Goal: Ask a question

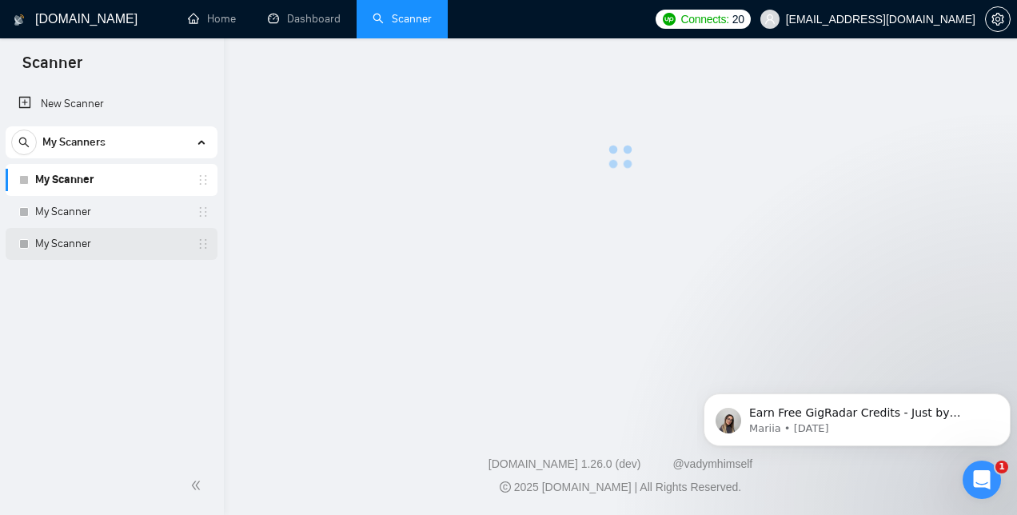
click at [207, 243] on icon "holder" at bounding box center [203, 243] width 13 height 13
click at [177, 249] on link "My Scanner" at bounding box center [111, 244] width 152 height 32
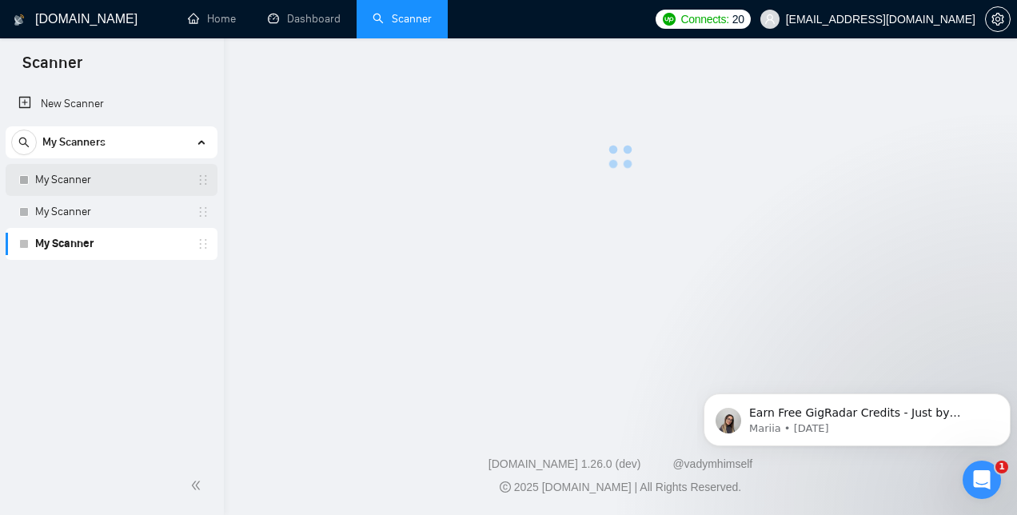
click at [169, 185] on link "My Scanner" at bounding box center [111, 180] width 152 height 32
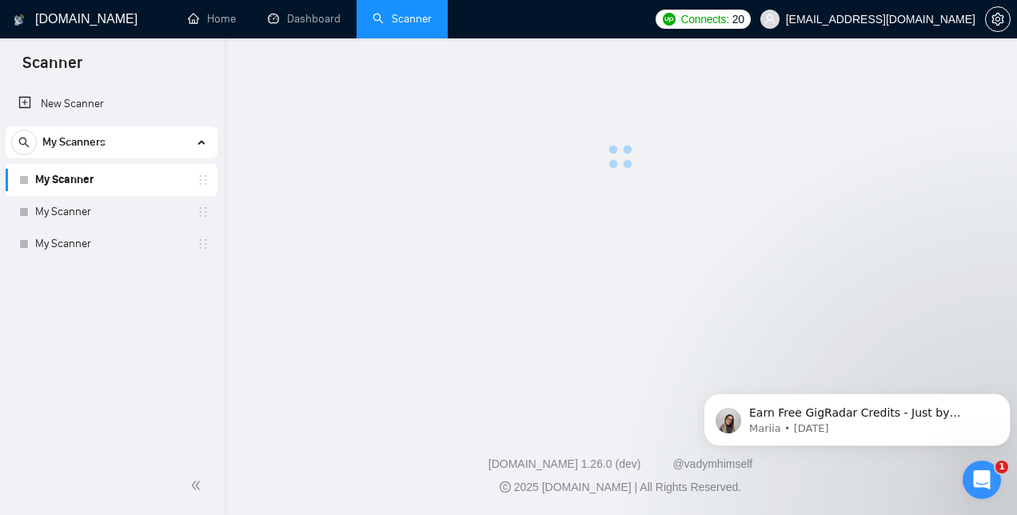
click at [208, 178] on icon "holder" at bounding box center [203, 179] width 13 height 13
click at [304, 16] on link "Dashboard" at bounding box center [304, 19] width 73 height 14
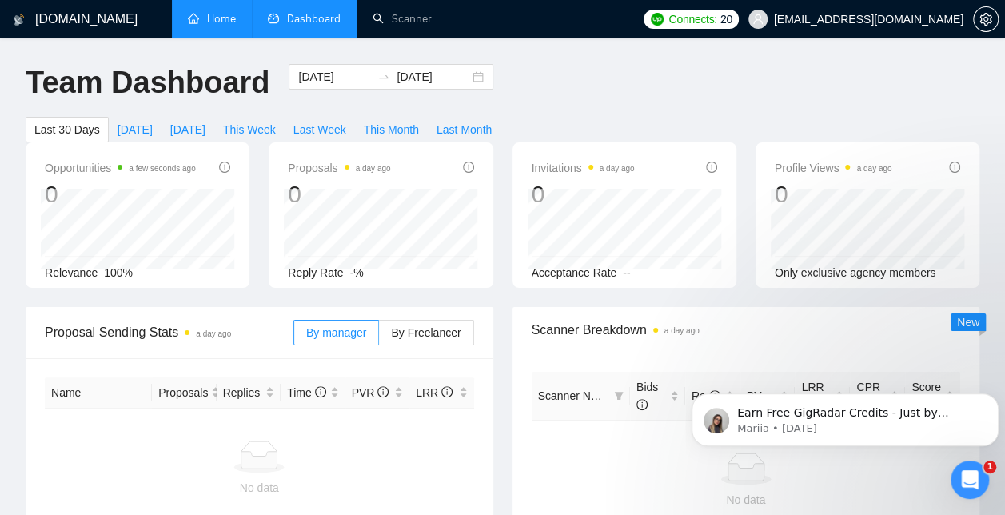
click at [217, 18] on link "Home" at bounding box center [212, 19] width 48 height 14
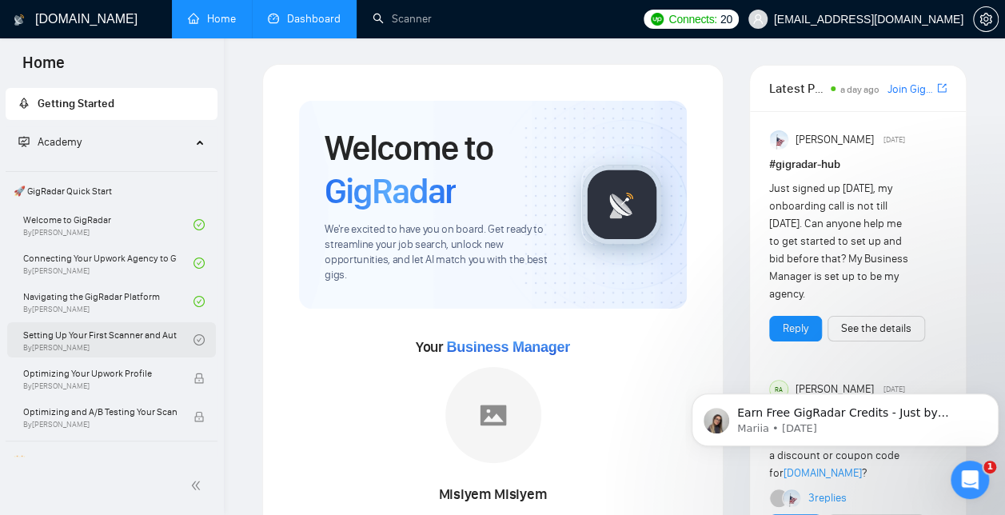
click at [106, 336] on link "Setting Up Your First Scanner and Auto-Bidder By Vlad Timinsky" at bounding box center [108, 339] width 170 height 35
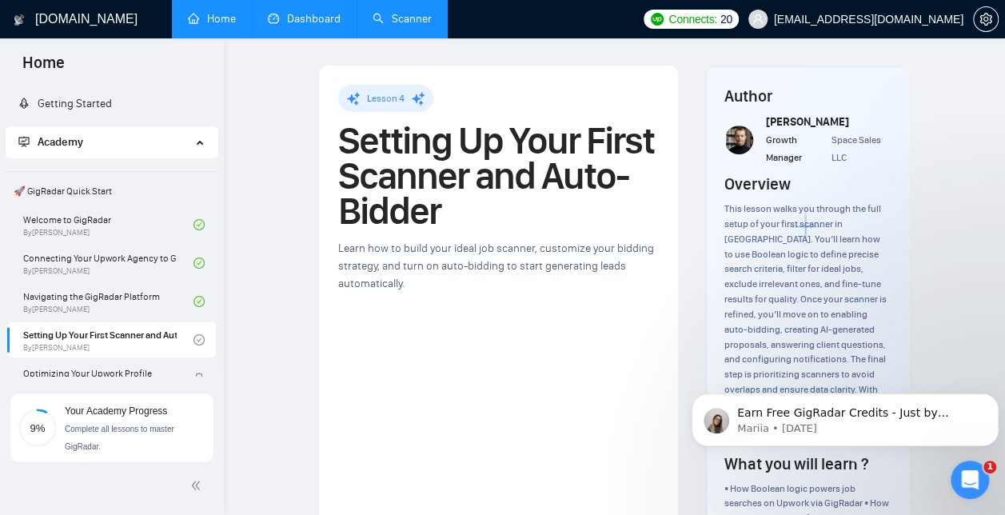
click at [412, 14] on link "Scanner" at bounding box center [402, 19] width 59 height 14
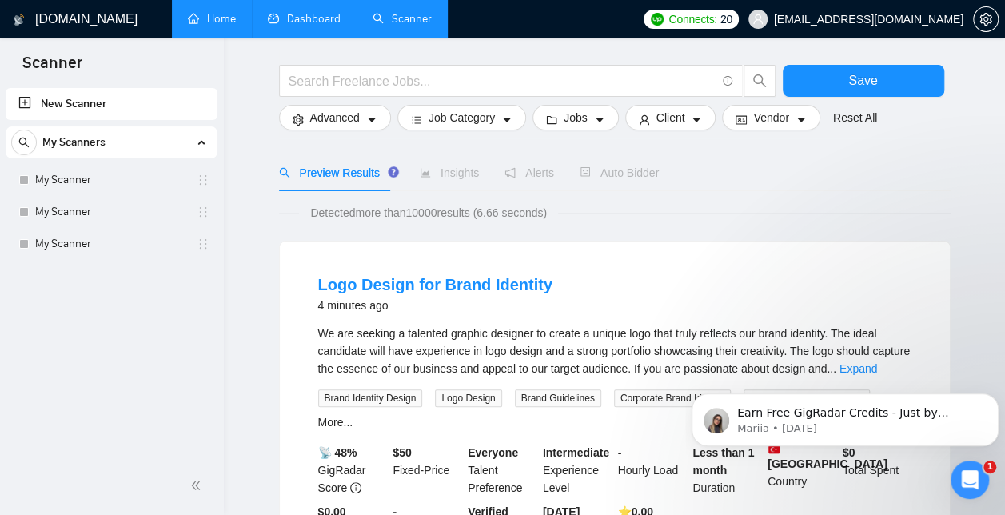
scroll to position [56, 0]
click at [123, 181] on link "My Scanner" at bounding box center [111, 180] width 152 height 32
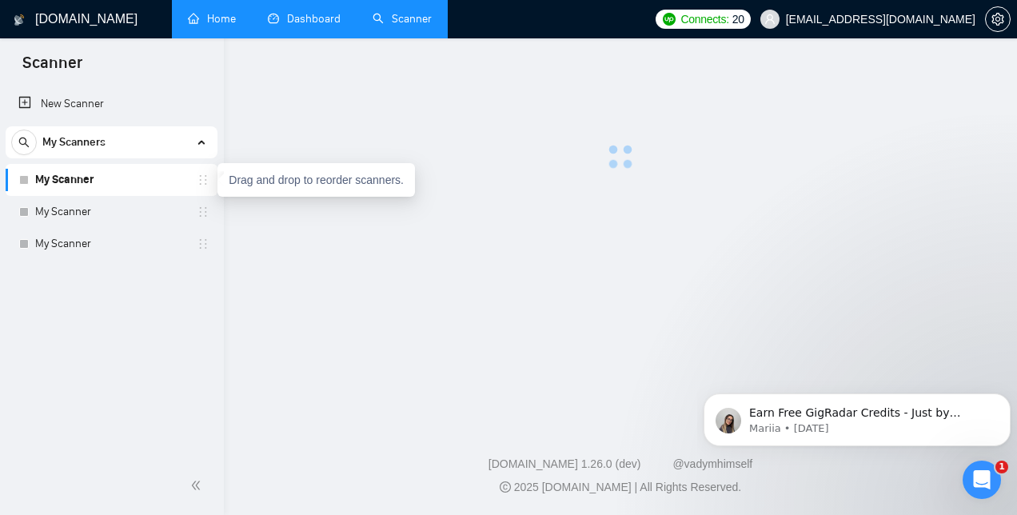
click at [205, 181] on icon "holder" at bounding box center [203, 179] width 13 height 13
click at [205, 144] on div "My Scanners" at bounding box center [111, 142] width 201 height 32
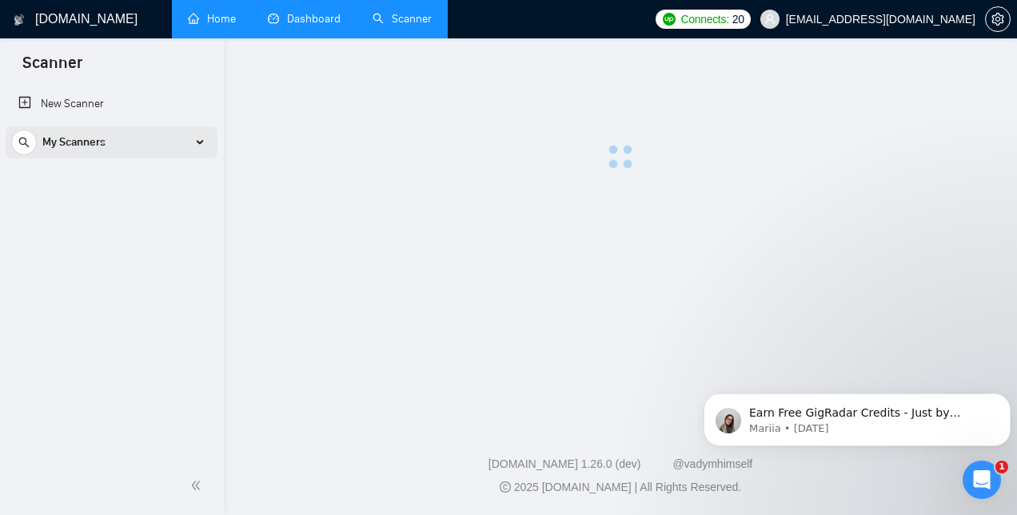
click at [205, 144] on div "My Scanners" at bounding box center [111, 142] width 201 height 32
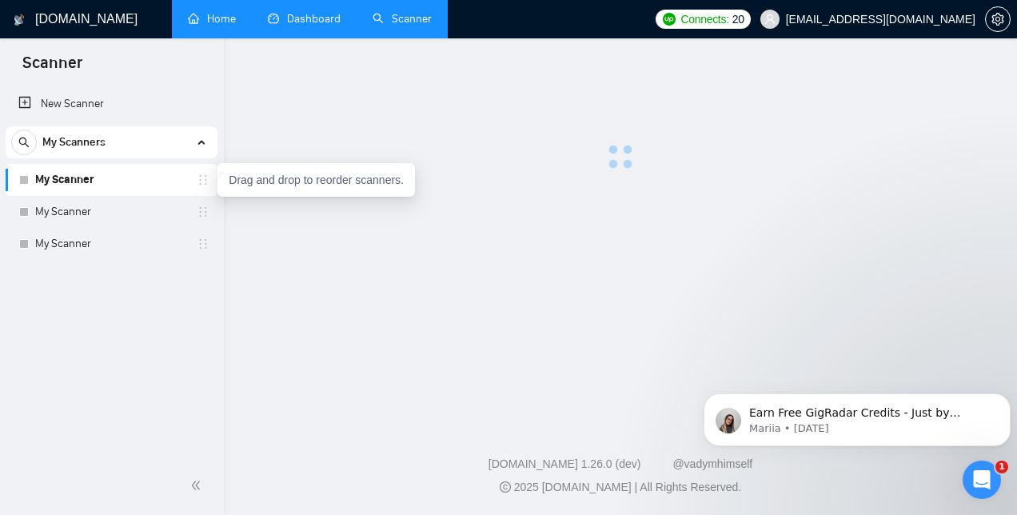
click at [207, 183] on icon "holder" at bounding box center [203, 179] width 13 height 13
click at [205, 145] on div "My Scanners" at bounding box center [111, 142] width 201 height 32
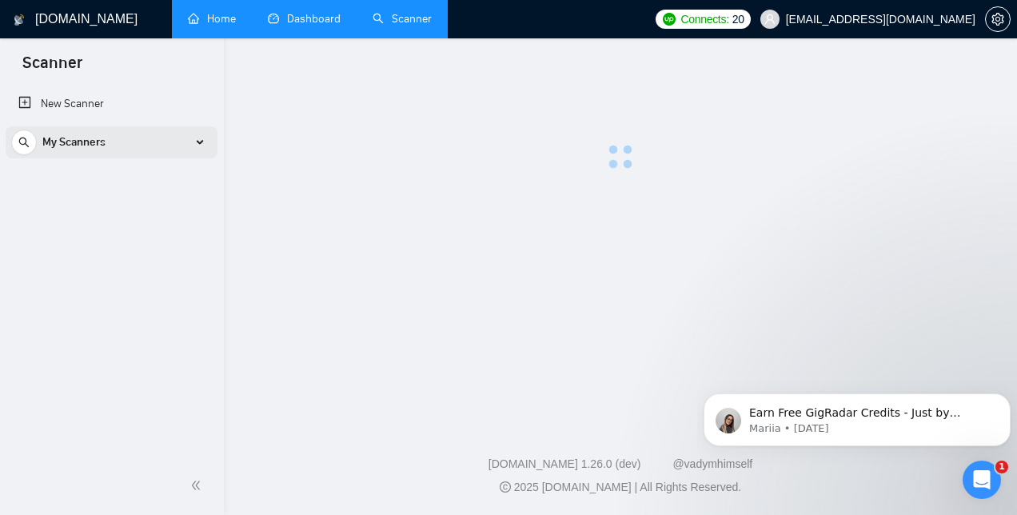
click at [205, 145] on div "My Scanners" at bounding box center [111, 142] width 201 height 32
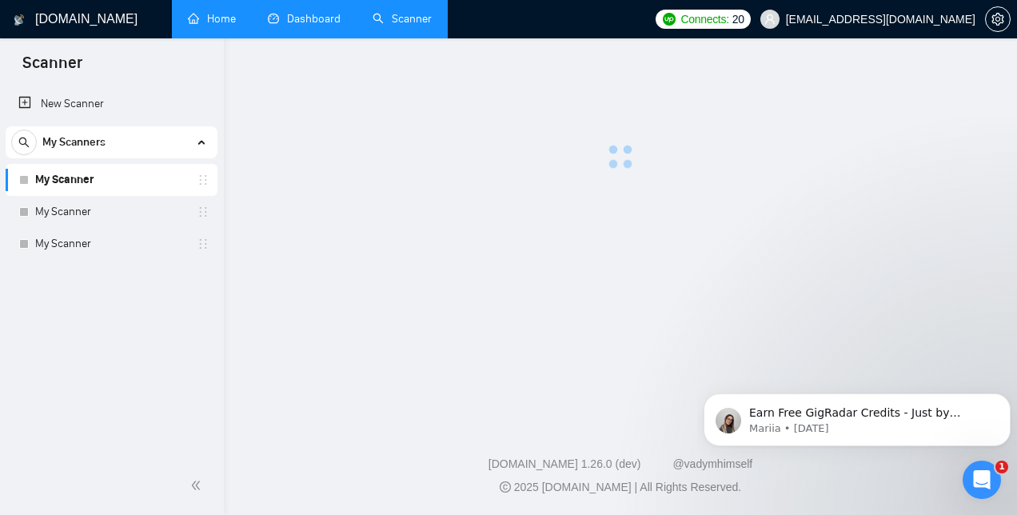
click at [300, 26] on link "Dashboard" at bounding box center [304, 19] width 73 height 14
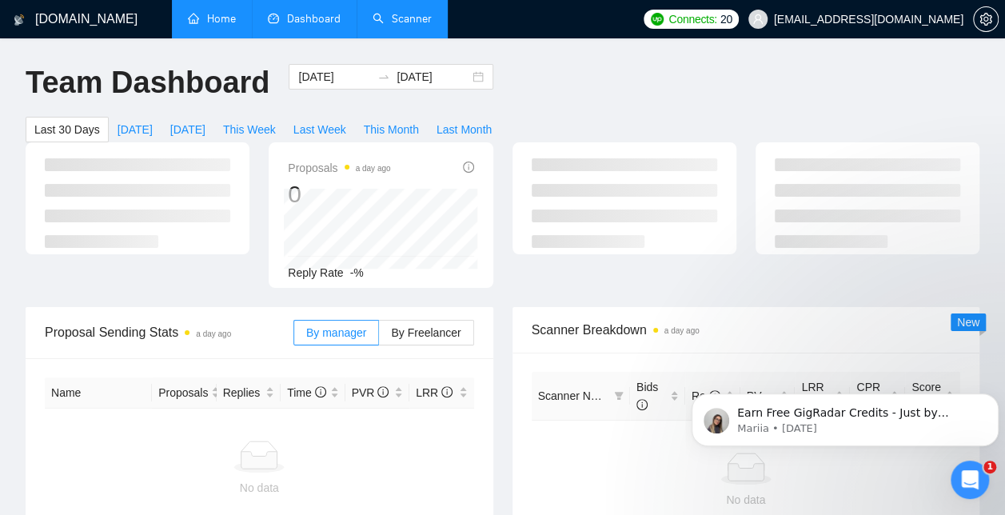
click at [408, 19] on link "Scanner" at bounding box center [402, 19] width 59 height 14
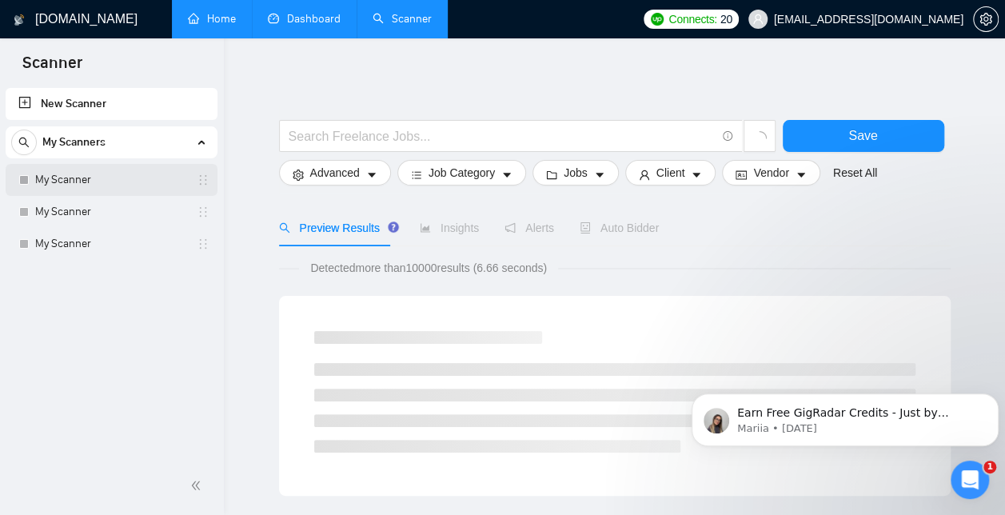
click at [92, 181] on link "My Scanner" at bounding box center [111, 180] width 152 height 32
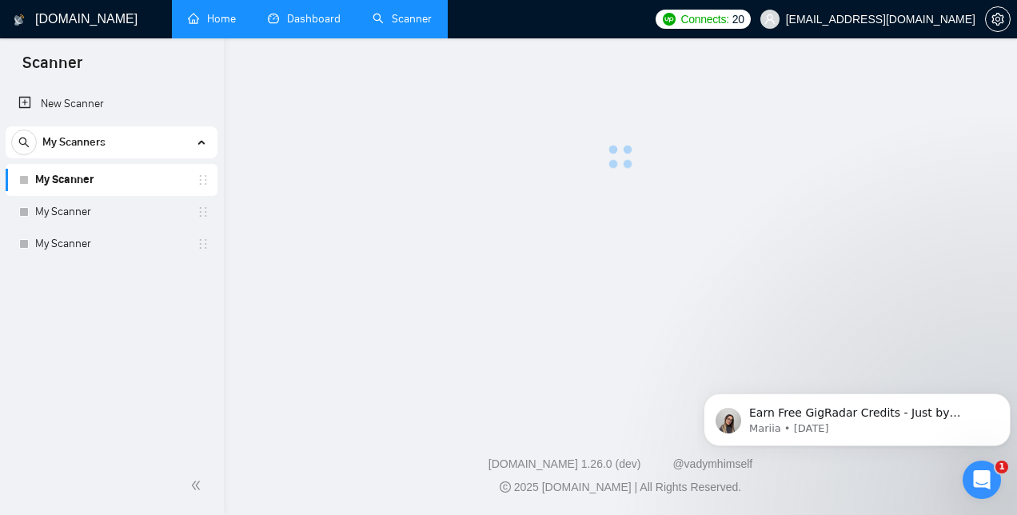
drag, startPoint x: 92, startPoint y: 181, endPoint x: 43, endPoint y: 185, distance: 48.9
click at [43, 185] on link "My Scanner" at bounding box center [111, 180] width 152 height 32
click at [205, 180] on icon "holder" at bounding box center [203, 179] width 13 height 13
click at [984, 469] on icon "Open Intercom Messenger" at bounding box center [979, 477] width 26 height 26
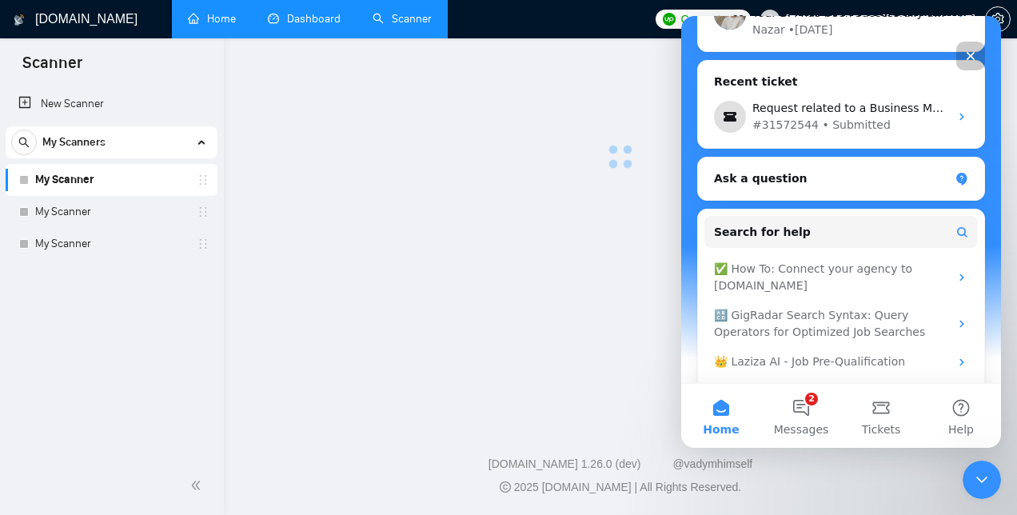
scroll to position [343, 0]
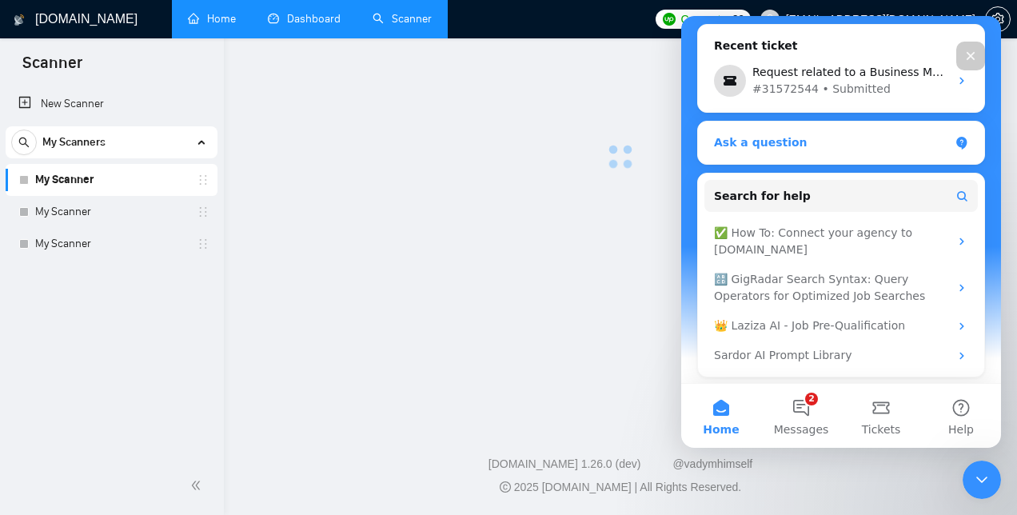
click at [819, 136] on div "Ask a question" at bounding box center [831, 142] width 235 height 17
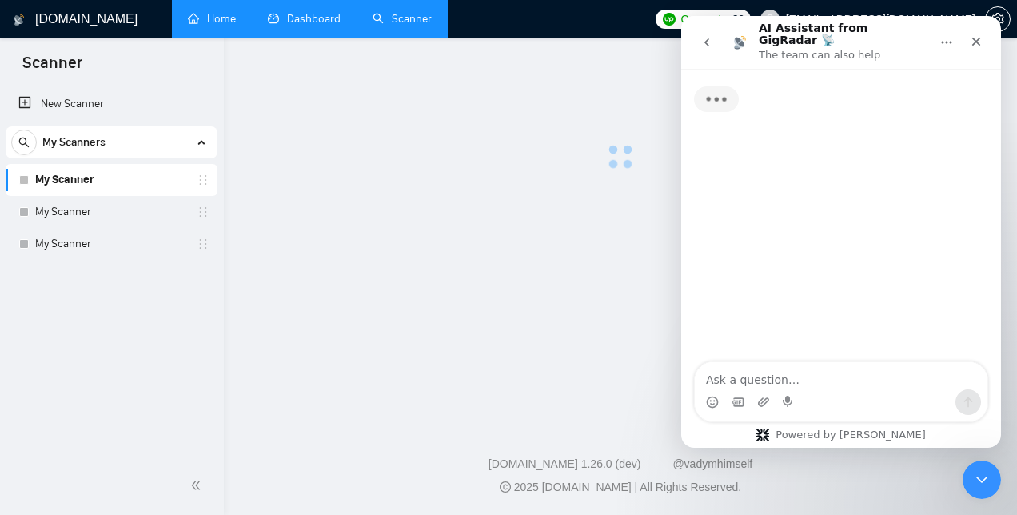
scroll to position [0, 0]
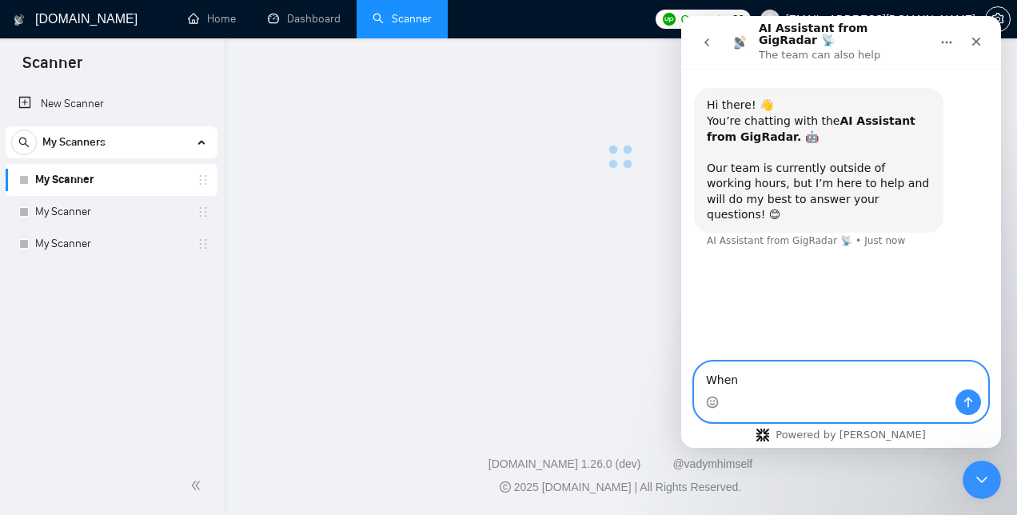
click at [757, 381] on textarea "When" at bounding box center [841, 375] width 293 height 27
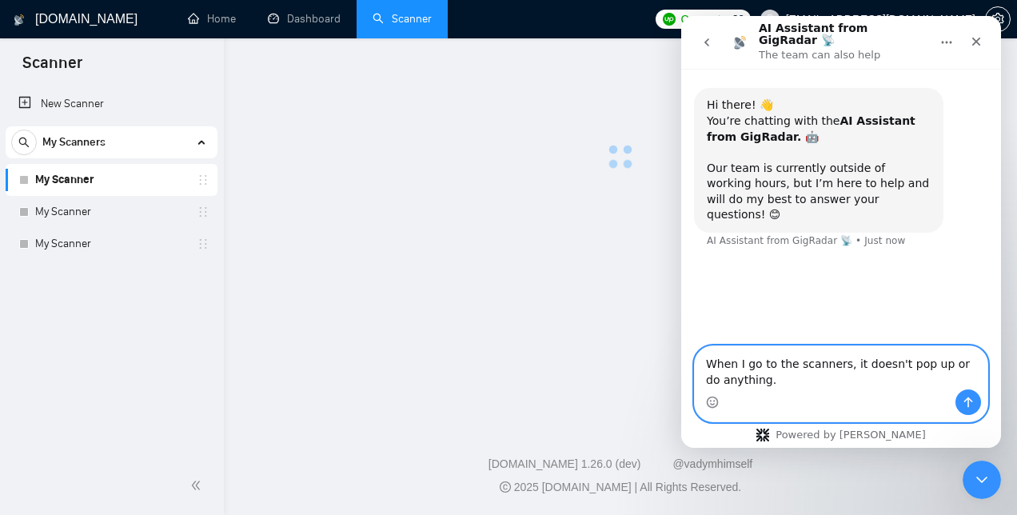
paste textarea "Ask a question…"
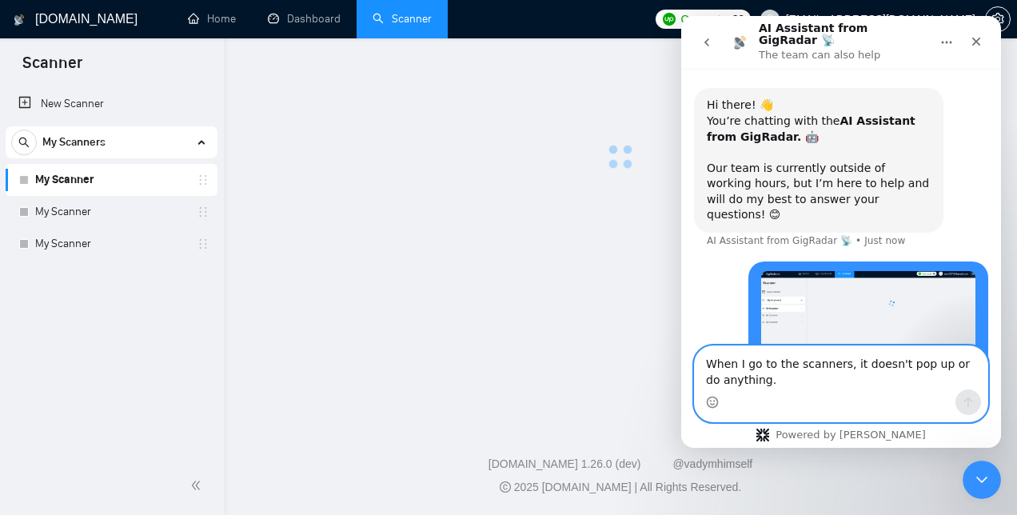
type textarea "When I go to the scanners, it doesn't pop up or do anything."
click at [846, 389] on div "Intercom messenger" at bounding box center [841, 402] width 293 height 26
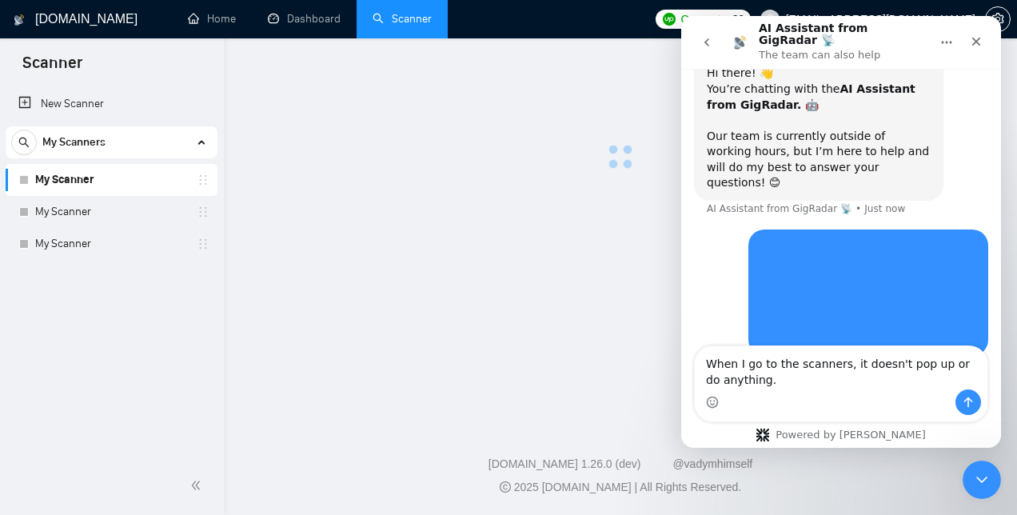
scroll to position [33, 0]
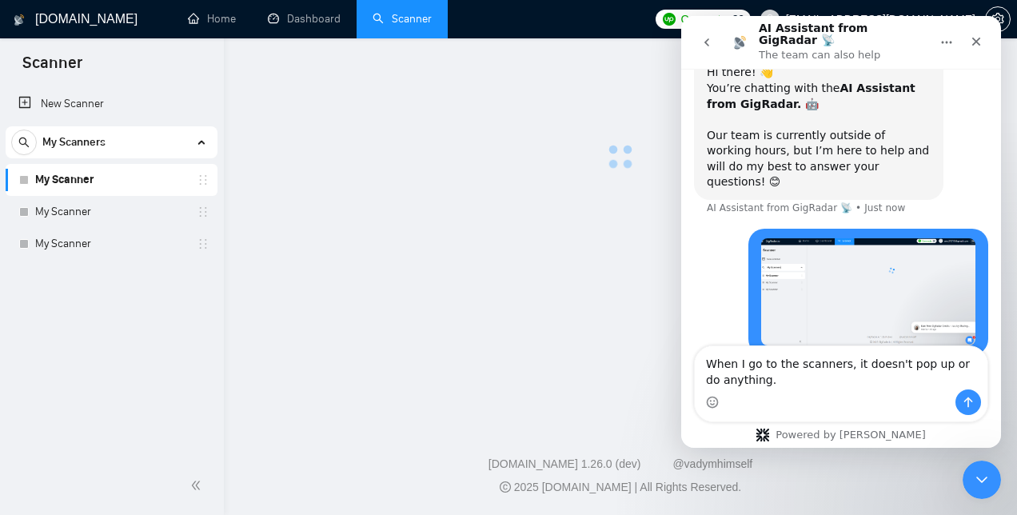
click at [785, 378] on textarea "When I go to the scanners, it doesn't pop up or do anything." at bounding box center [841, 367] width 293 height 43
type textarea "When I go to the scanners, it doesn't pop up or do anything. What do I do?"
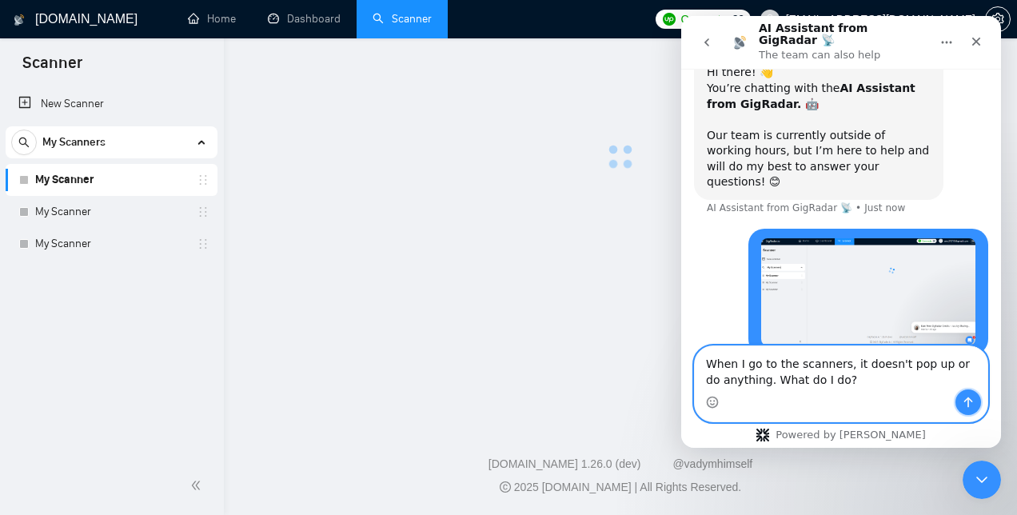
click at [970, 406] on icon "Send a message…" at bounding box center [968, 402] width 13 height 13
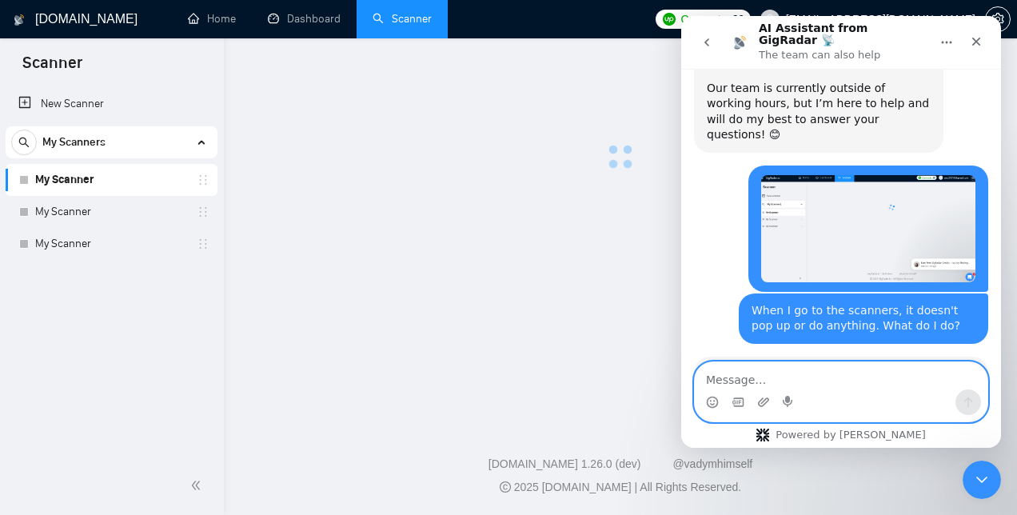
scroll to position [341, 0]
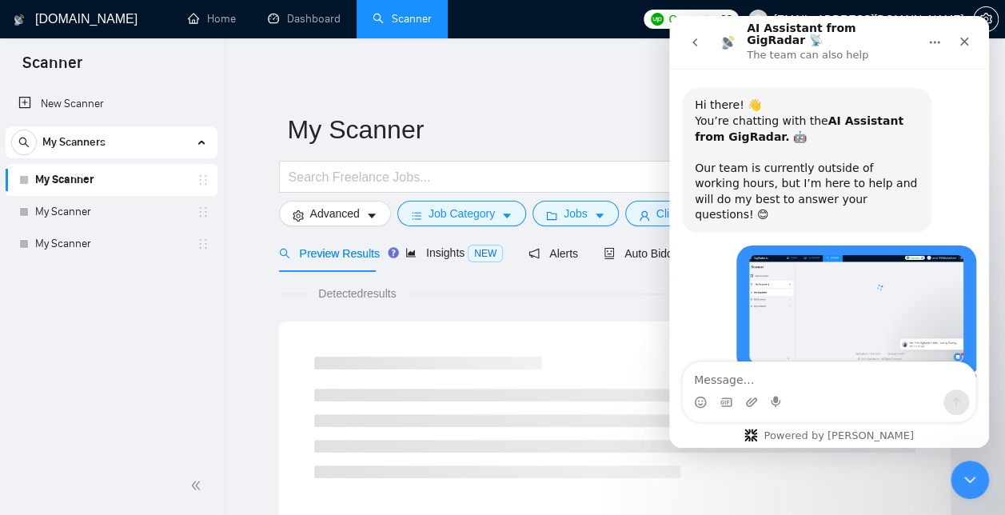
scroll to position [532, 0]
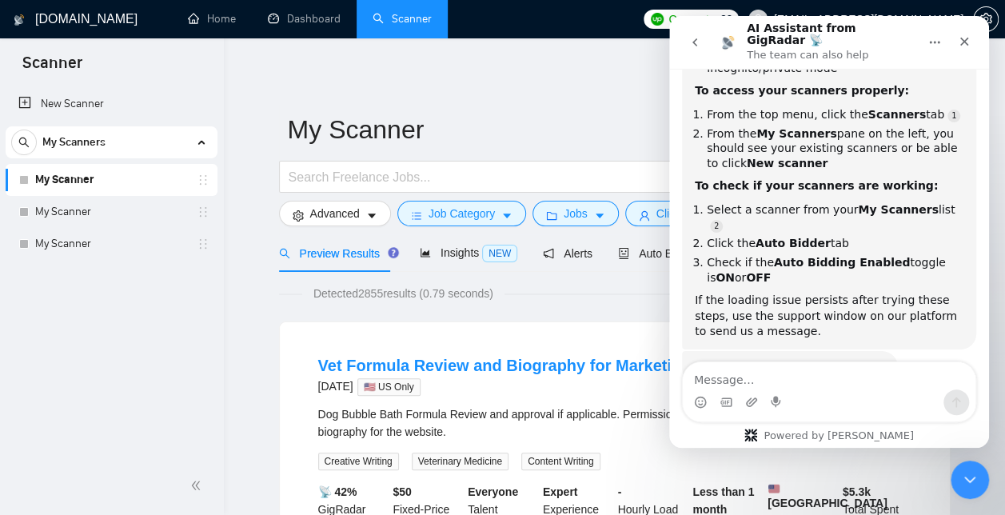
click at [158, 182] on link "My Scanner" at bounding box center [111, 180] width 152 height 32
click at [934, 36] on icon "Home" at bounding box center [934, 42] width 13 height 13
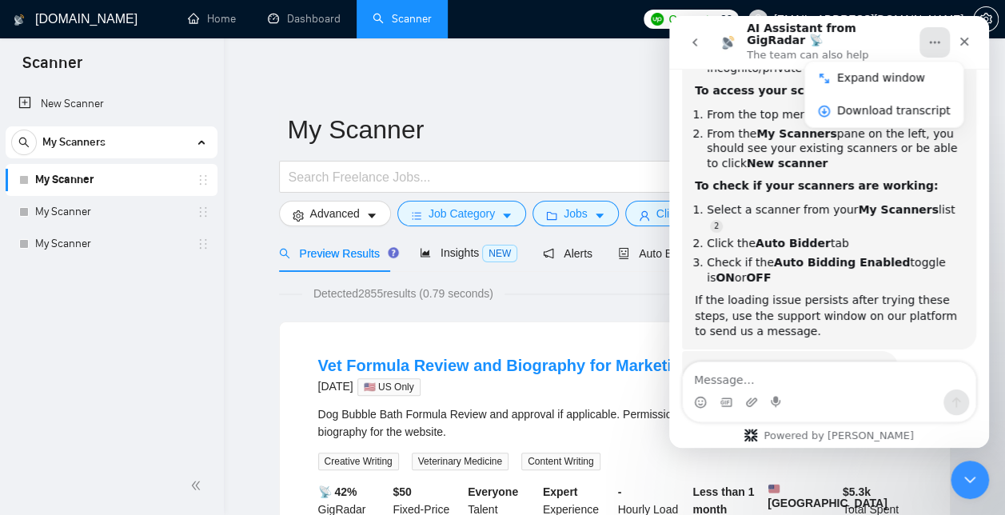
click at [934, 36] on icon "Home" at bounding box center [934, 42] width 13 height 13
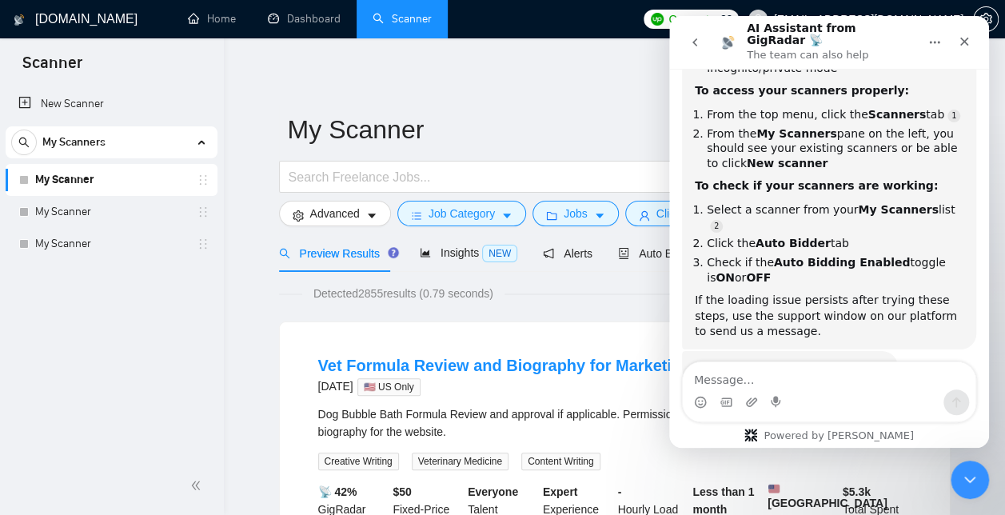
click at [177, 389] on div "New Scanner My Scanners My Scanner My Scanner My Scanner" at bounding box center [112, 271] width 224 height 372
click at [155, 181] on link "My Scanner" at bounding box center [111, 180] width 152 height 32
click at [115, 216] on link "My Scanner" at bounding box center [111, 212] width 152 height 32
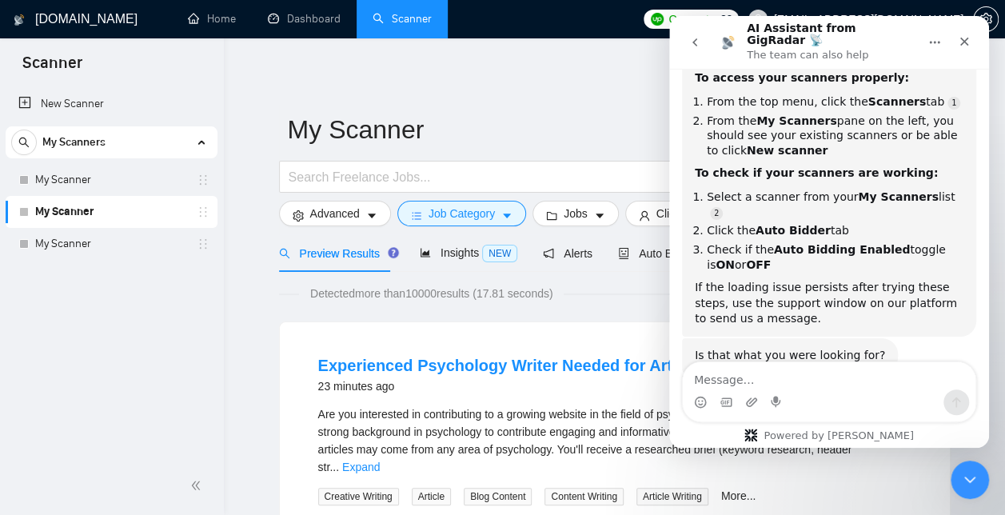
scroll to position [548, 0]
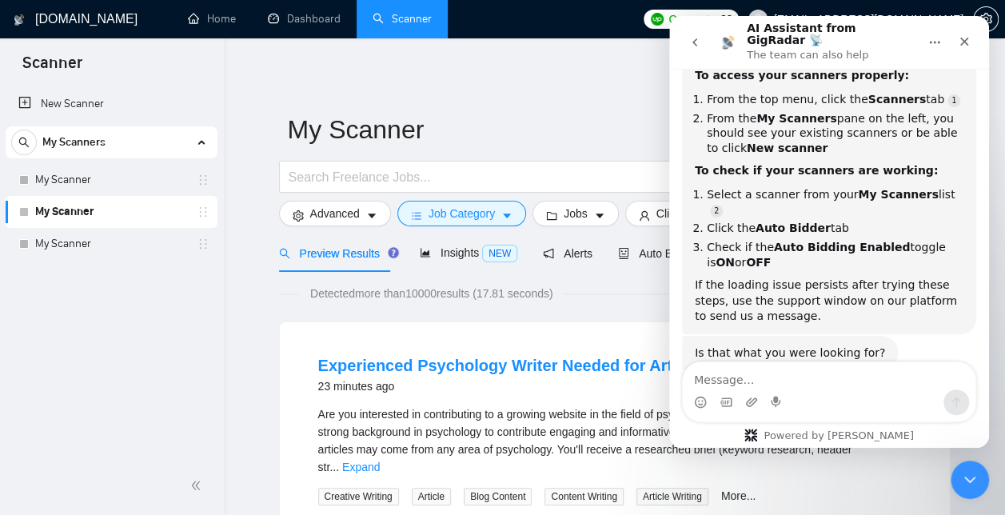
click at [508, 397] on div "Experienced Psychology Writer Needed for Articles 23 minutes ago" at bounding box center [614, 377] width 593 height 46
click at [964, 39] on icon "Close" at bounding box center [964, 41] width 13 height 13
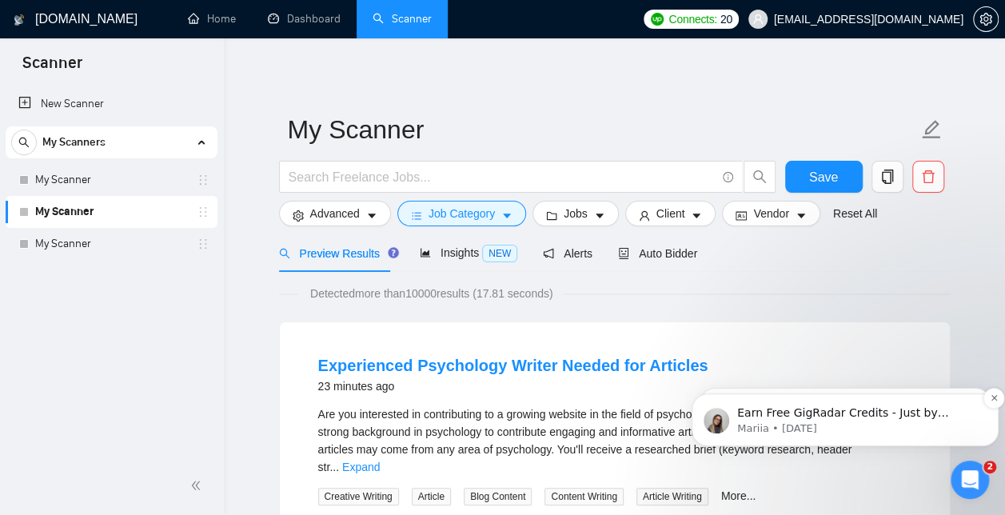
scroll to position [0, 0]
click at [652, 256] on span "Auto Bidder" at bounding box center [657, 253] width 79 height 13
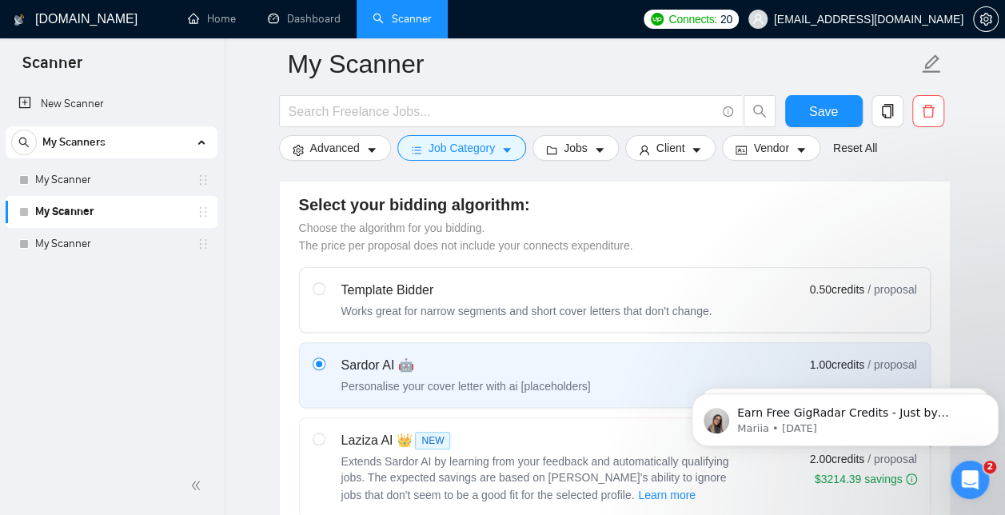
scroll to position [480, 0]
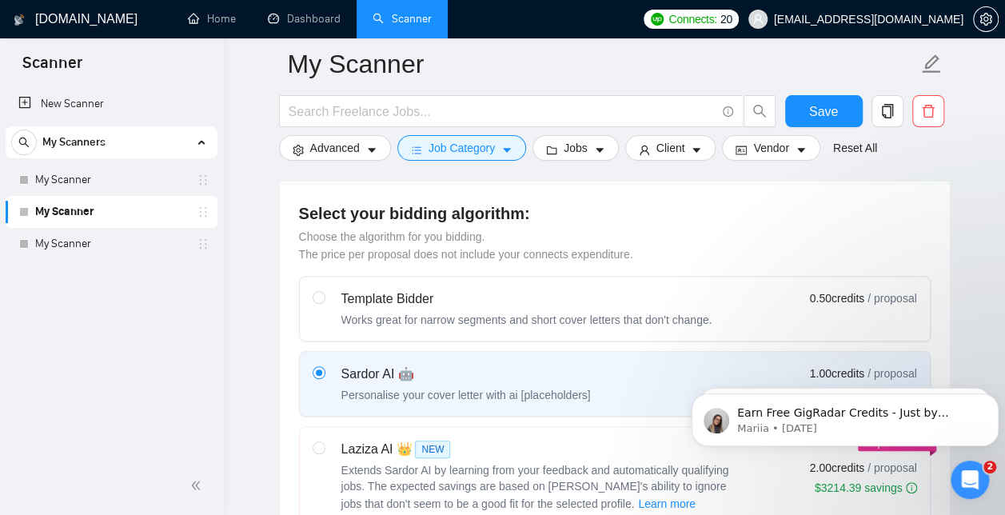
click at [565, 304] on div "Template Bidder" at bounding box center [526, 298] width 371 height 19
click at [324, 302] on input "radio" at bounding box center [318, 296] width 11 height 11
radio input "true"
radio input "false"
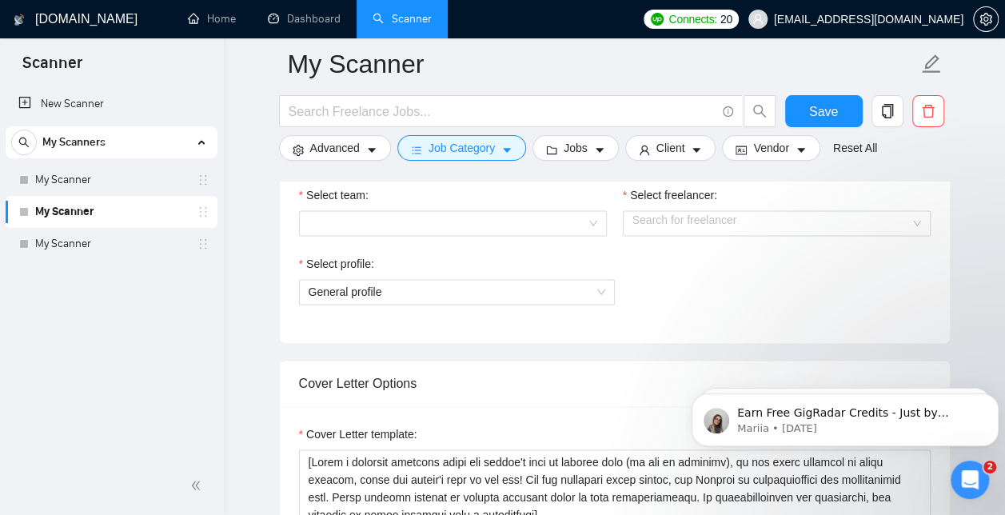
scroll to position [923, 0]
click at [480, 217] on input "Select team:" at bounding box center [447, 222] width 277 height 24
click at [398, 271] on div "Select profile:" at bounding box center [457, 266] width 316 height 24
click at [373, 210] on input "Select team:" at bounding box center [447, 222] width 277 height 24
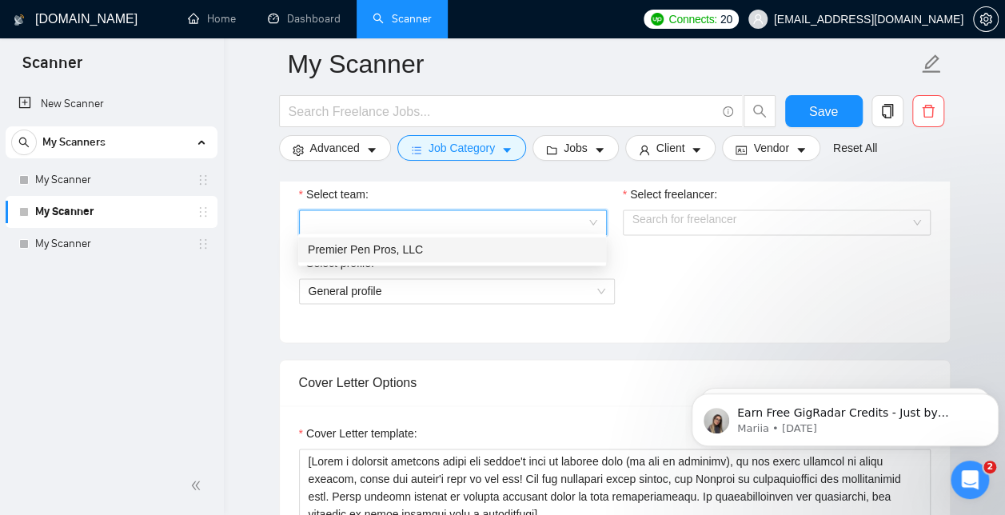
click at [387, 245] on div "Premier Pen Pros, LLC" at bounding box center [452, 250] width 289 height 18
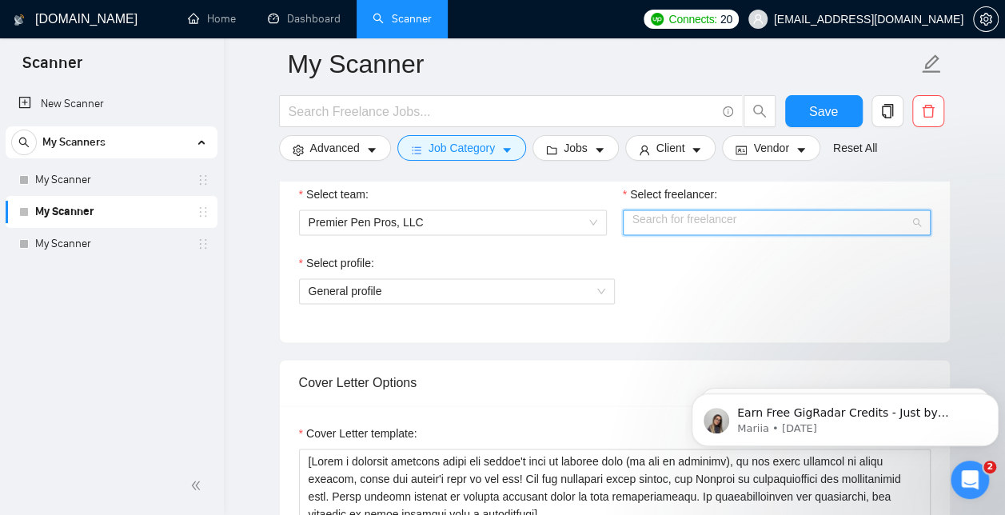
click at [709, 218] on input "Select freelancer:" at bounding box center [770, 222] width 277 height 24
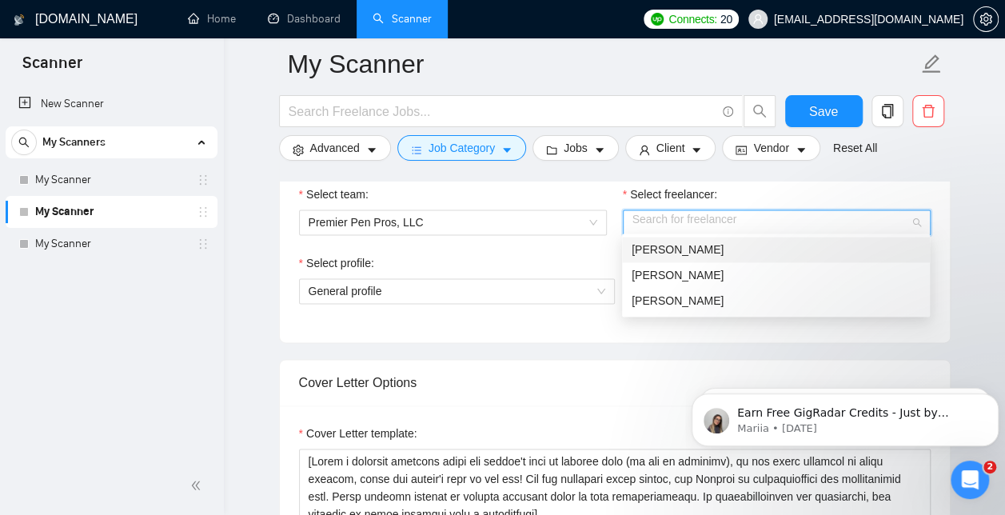
click at [690, 246] on div "[PERSON_NAME]" at bounding box center [776, 250] width 289 height 18
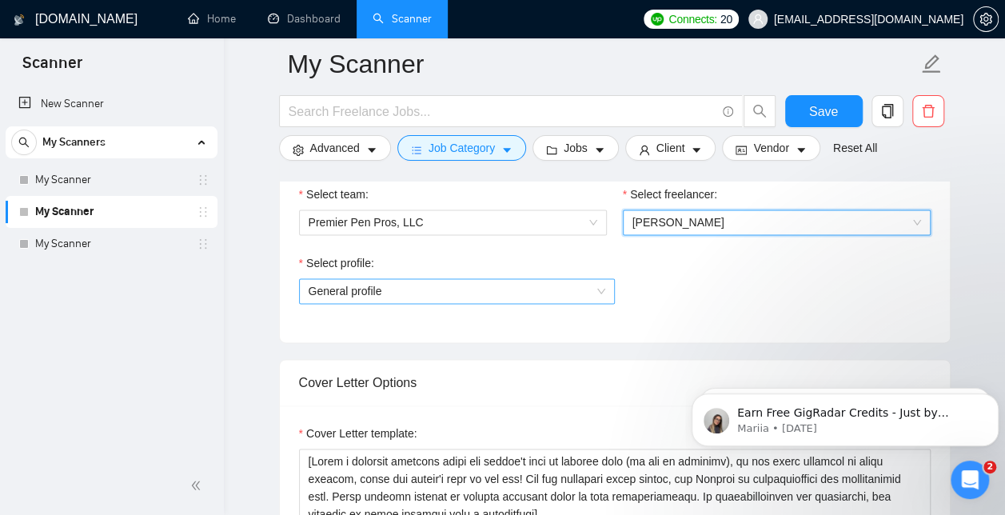
click at [430, 288] on span "General profile" at bounding box center [457, 291] width 297 height 24
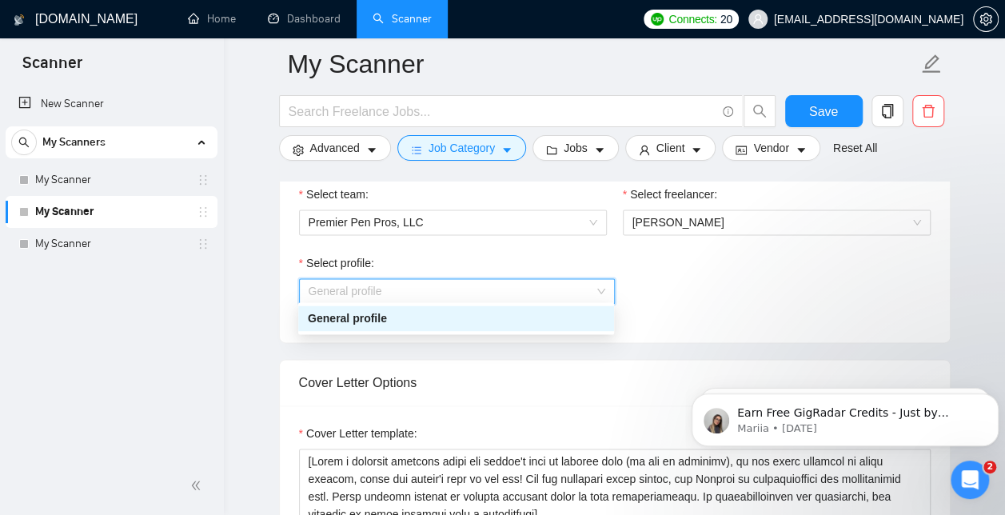
click at [391, 318] on div "General profile" at bounding box center [456, 318] width 297 height 18
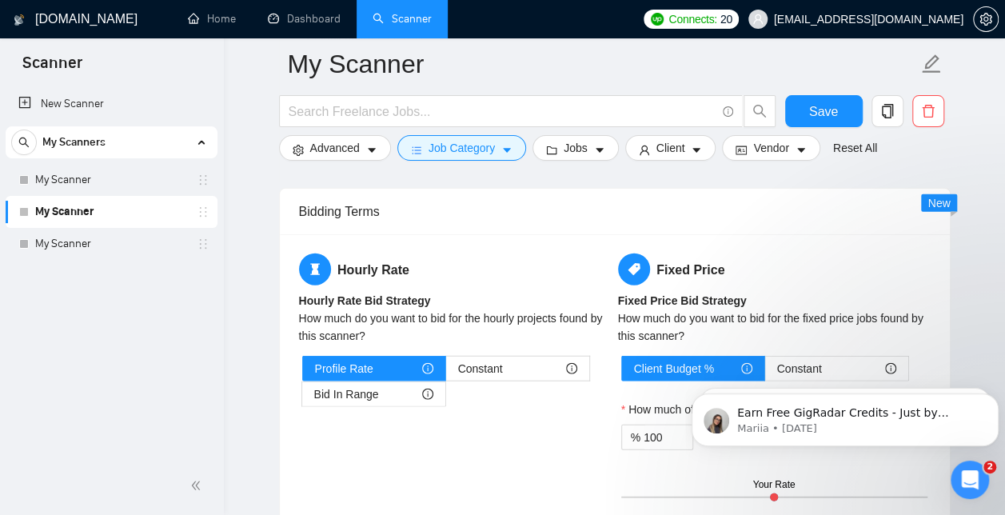
scroll to position [1823, 0]
click at [364, 393] on span "Bid In Range" at bounding box center [346, 394] width 65 height 24
click at [302, 398] on input "Bid In Range" at bounding box center [302, 398] width 0 height 0
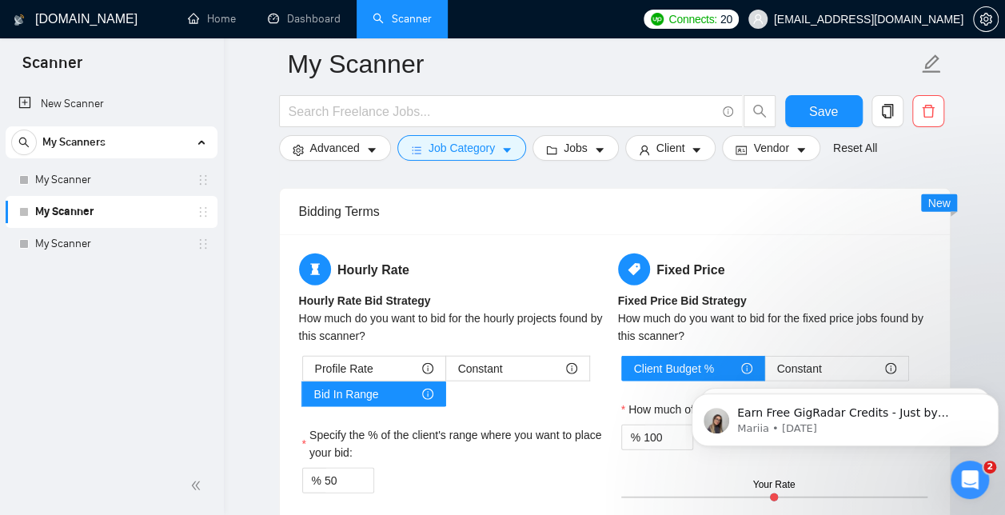
click at [805, 265] on h5 "Fixed Price" at bounding box center [774, 269] width 313 height 32
click at [738, 360] on html "Earn Free GigRadar Credits - Just by Sharing Your Story! 💬 Want more credits fo…" at bounding box center [845, 416] width 320 height 112
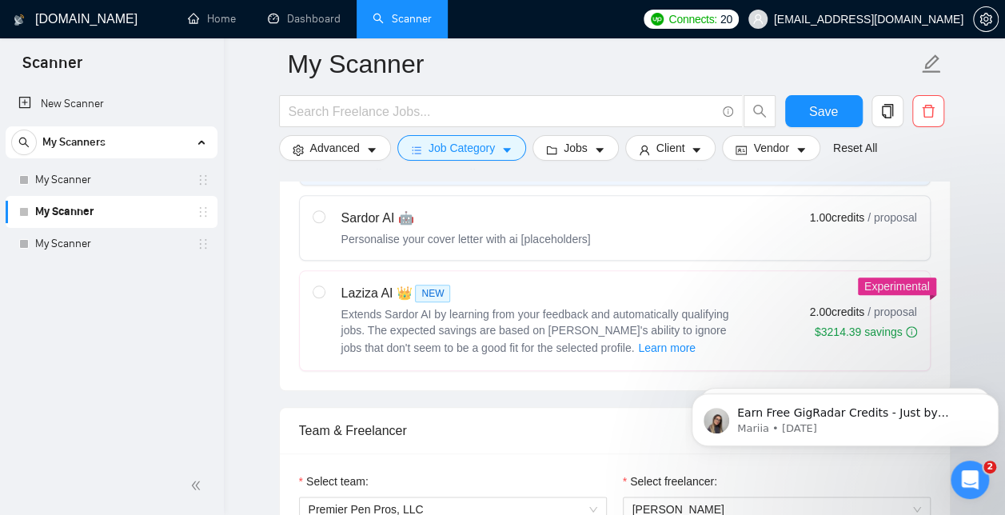
scroll to position [644, 0]
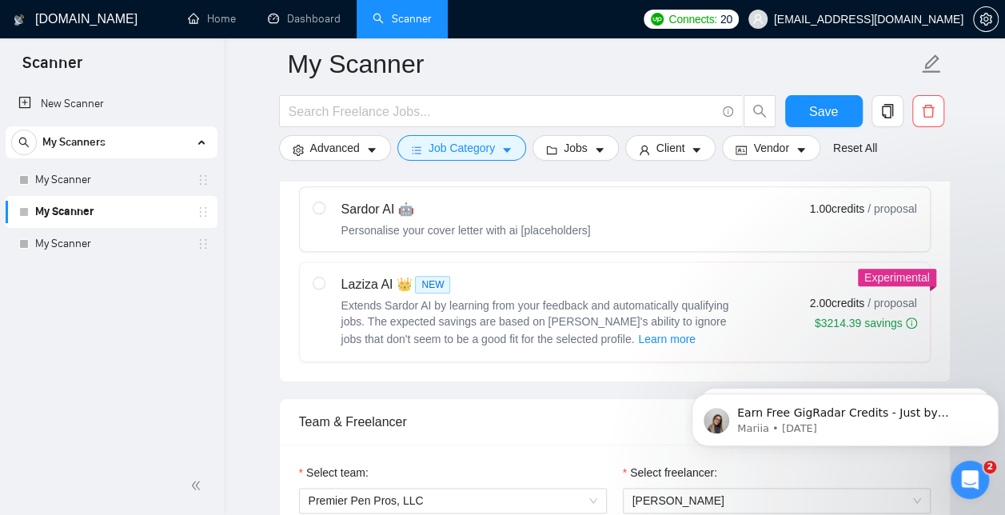
click at [518, 222] on div "Personalise your cover letter with ai [placeholders]" at bounding box center [465, 230] width 249 height 16
click at [324, 213] on input "radio" at bounding box center [318, 206] width 11 height 11
radio input "true"
radio input "false"
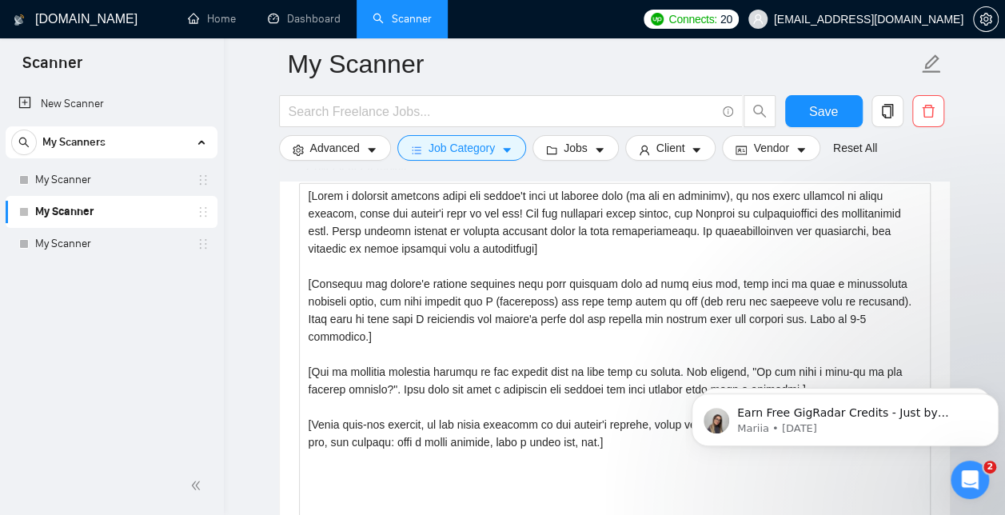
scroll to position [1910, 0]
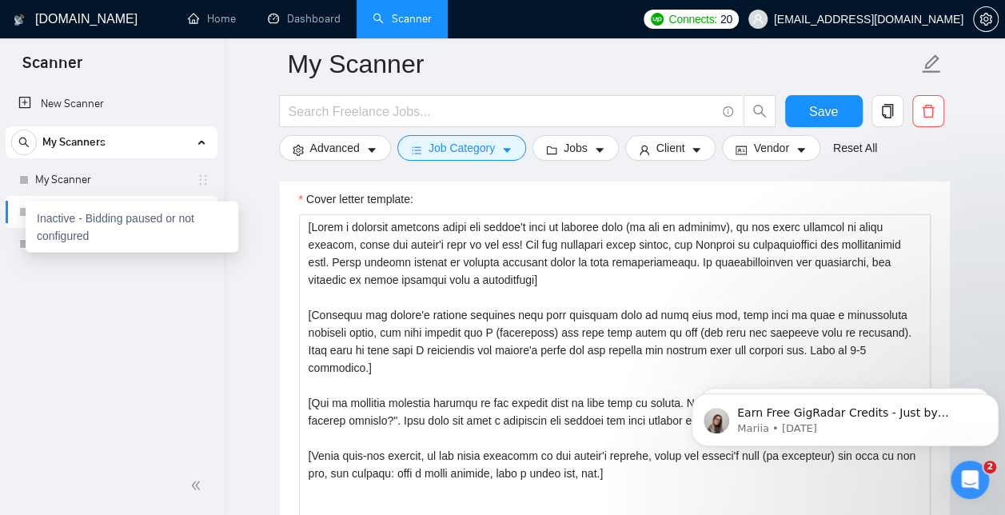
click at [26, 210] on div "Inactive - Bidding paused or not configured" at bounding box center [132, 226] width 213 height 51
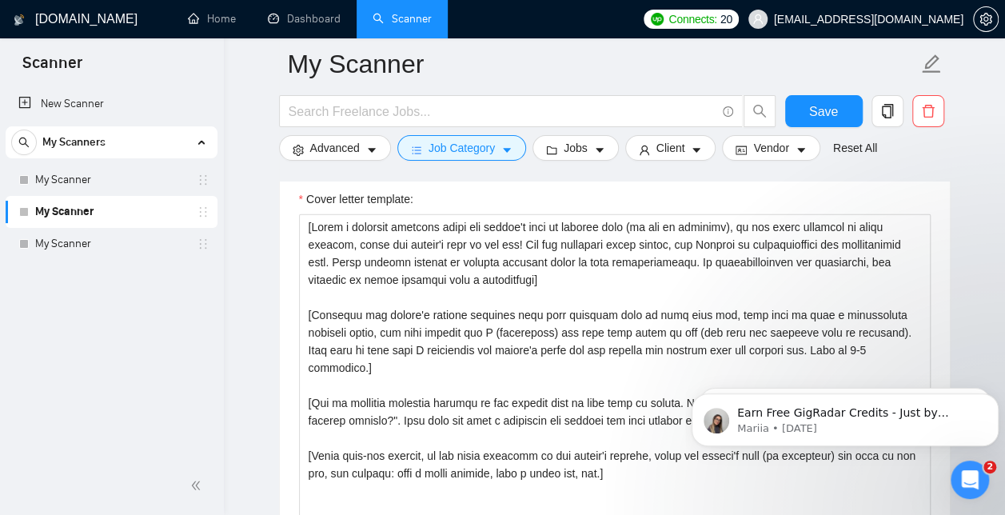
click at [94, 321] on div "New Scanner My Scanners My Scanner My Scanner My Scanner" at bounding box center [112, 271] width 224 height 372
drag, startPoint x: 209, startPoint y: 212, endPoint x: 182, endPoint y: 208, distance: 27.5
click at [182, 208] on link "My Scanner" at bounding box center [111, 212] width 152 height 32
click at [153, 176] on link "My Scanner" at bounding box center [111, 180] width 152 height 32
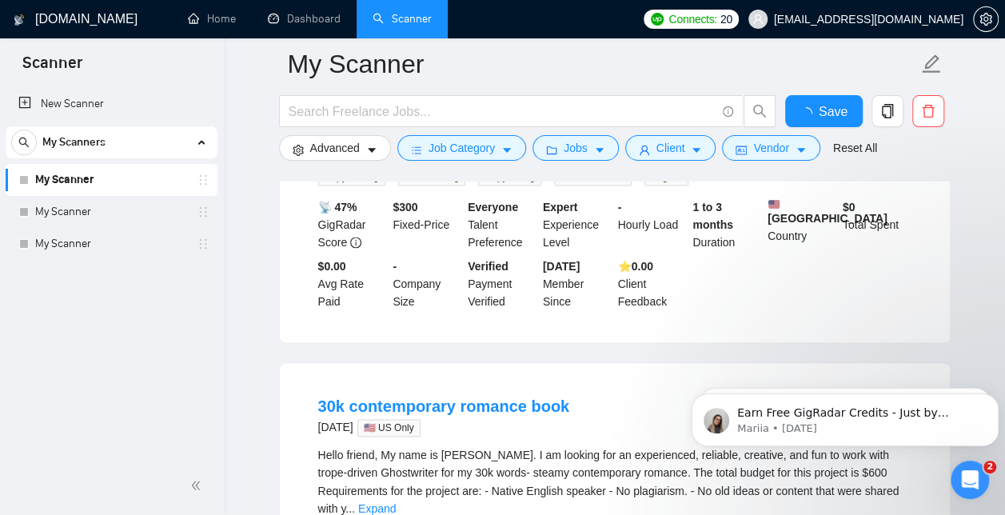
scroll to position [1910, 0]
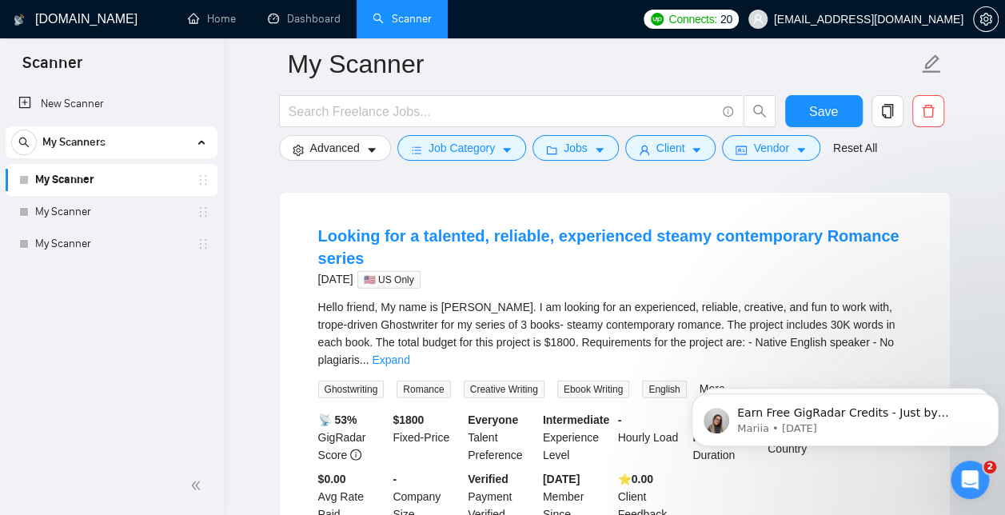
click at [86, 184] on link "My Scanner" at bounding box center [111, 180] width 152 height 32
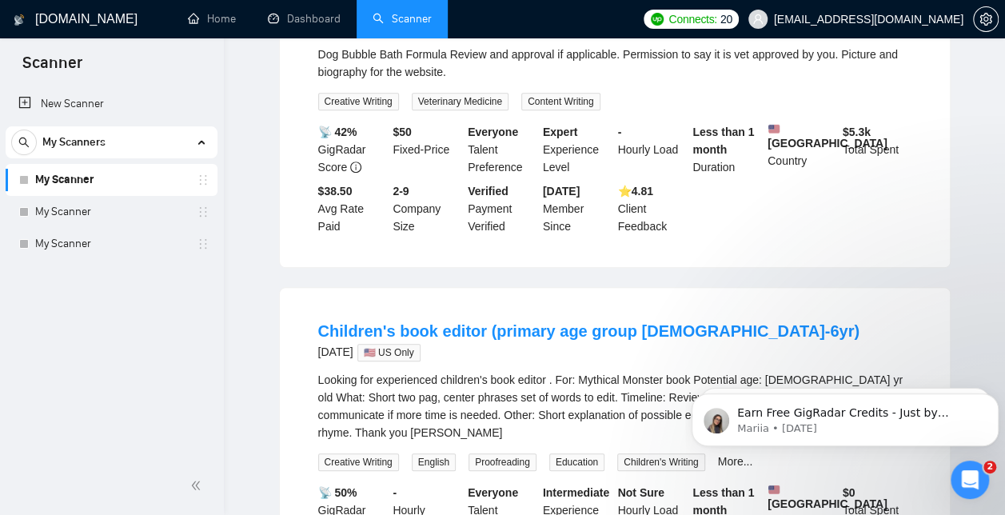
scroll to position [0, 0]
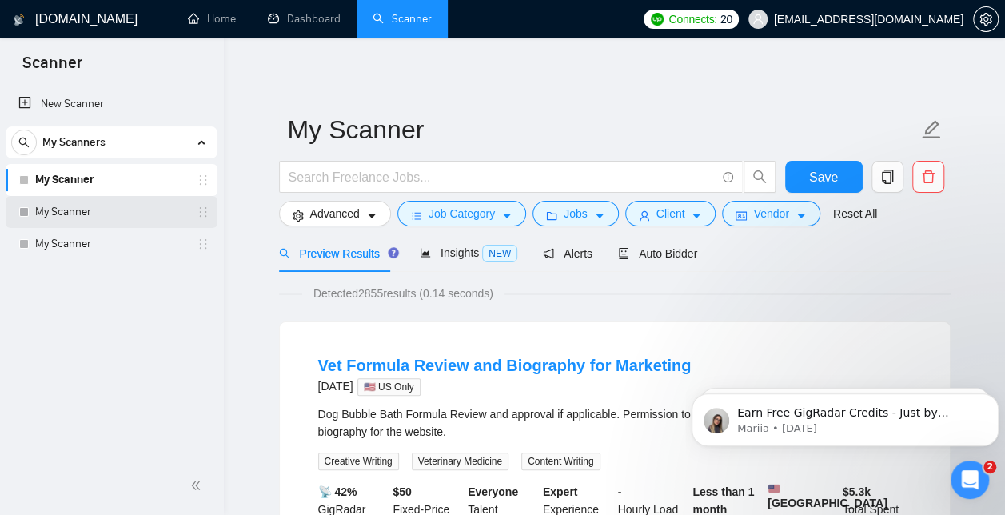
click at [149, 219] on link "My Scanner" at bounding box center [111, 212] width 152 height 32
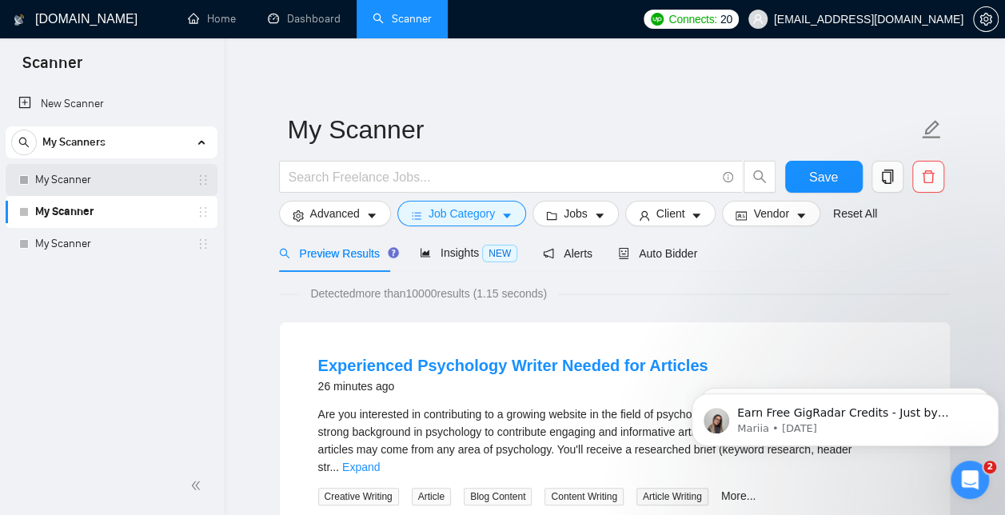
click at [102, 173] on link "My Scanner" at bounding box center [111, 180] width 152 height 32
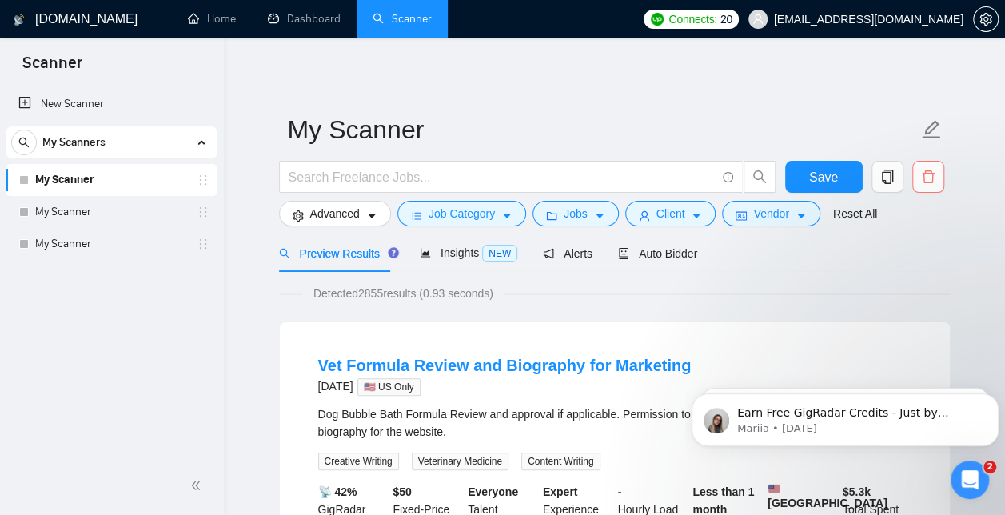
click at [934, 174] on icon "delete" at bounding box center [928, 176] width 14 height 14
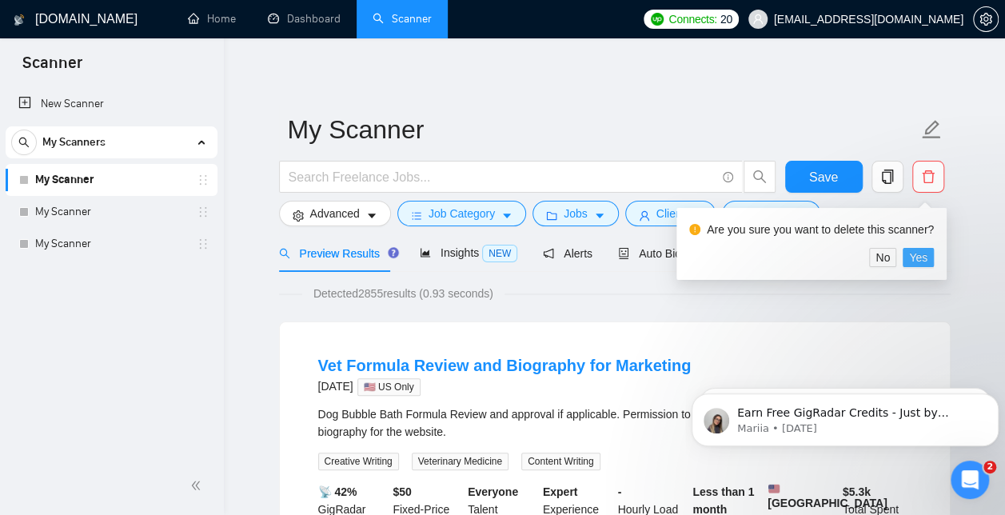
click at [919, 254] on span "Yes" at bounding box center [918, 258] width 18 height 18
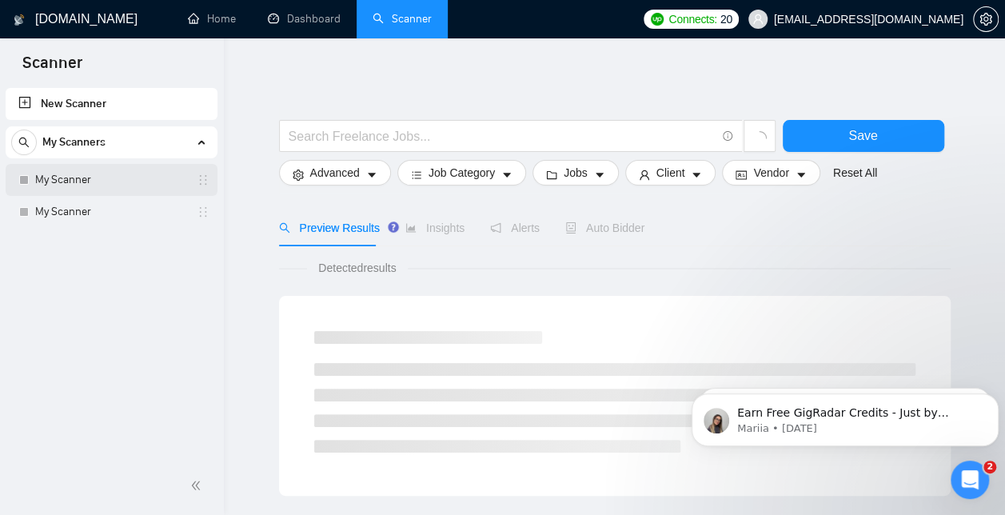
click at [75, 180] on link "My Scanner" at bounding box center [111, 180] width 152 height 32
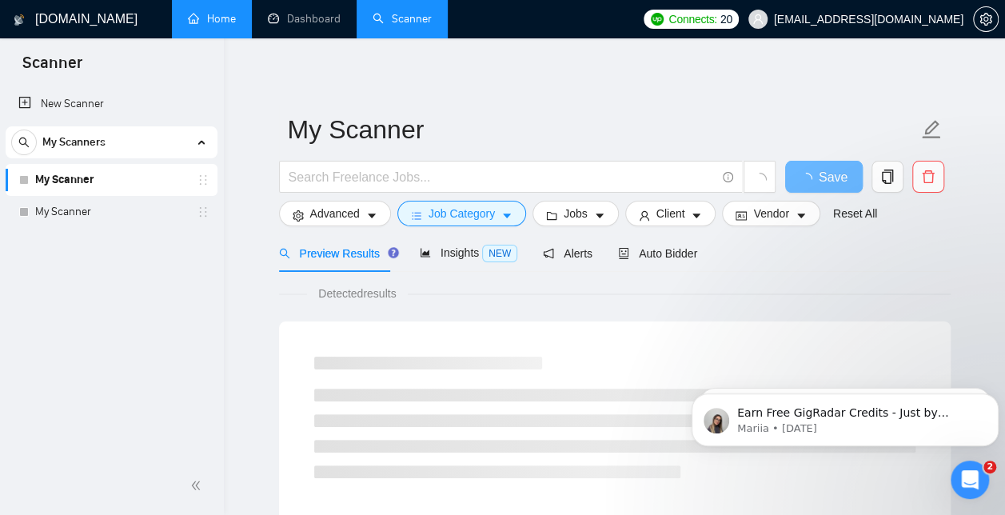
click at [226, 12] on link "Home" at bounding box center [212, 19] width 48 height 14
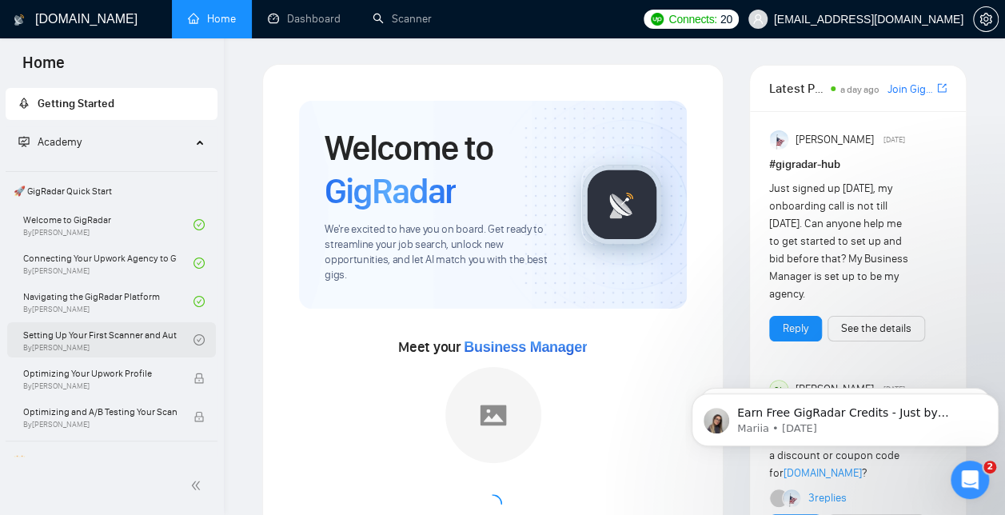
click at [112, 339] on link "Setting Up Your First Scanner and Auto-Bidder By [PERSON_NAME]" at bounding box center [108, 339] width 170 height 35
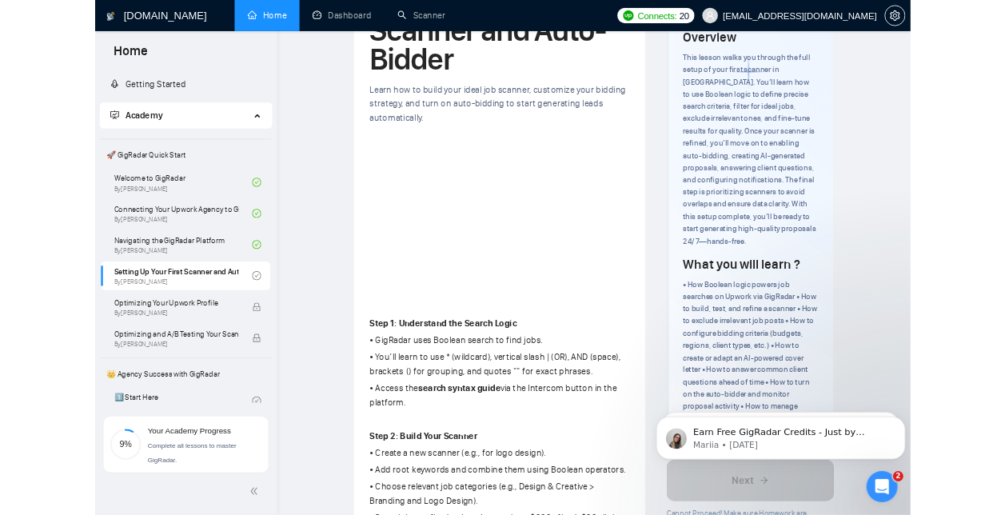
scroll to position [632, 0]
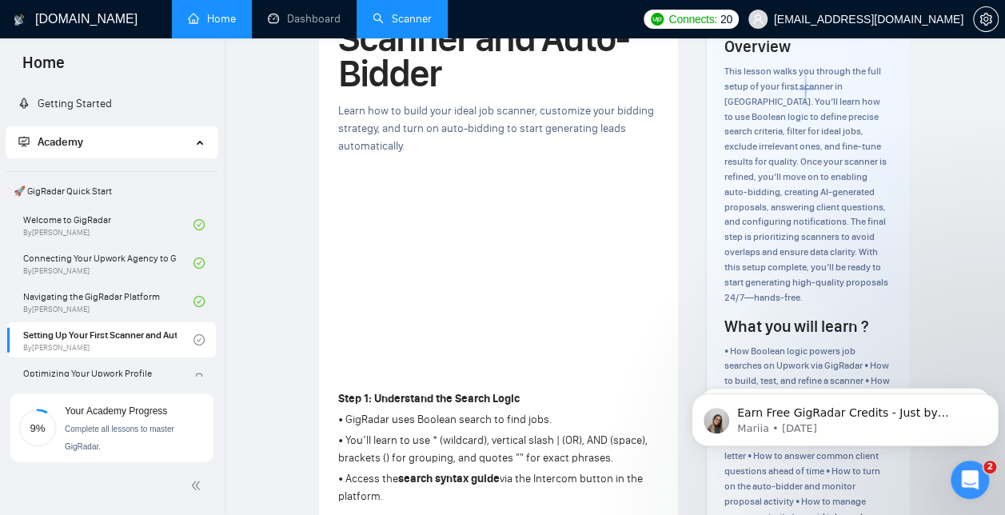
click at [408, 20] on link "Scanner" at bounding box center [402, 19] width 59 height 14
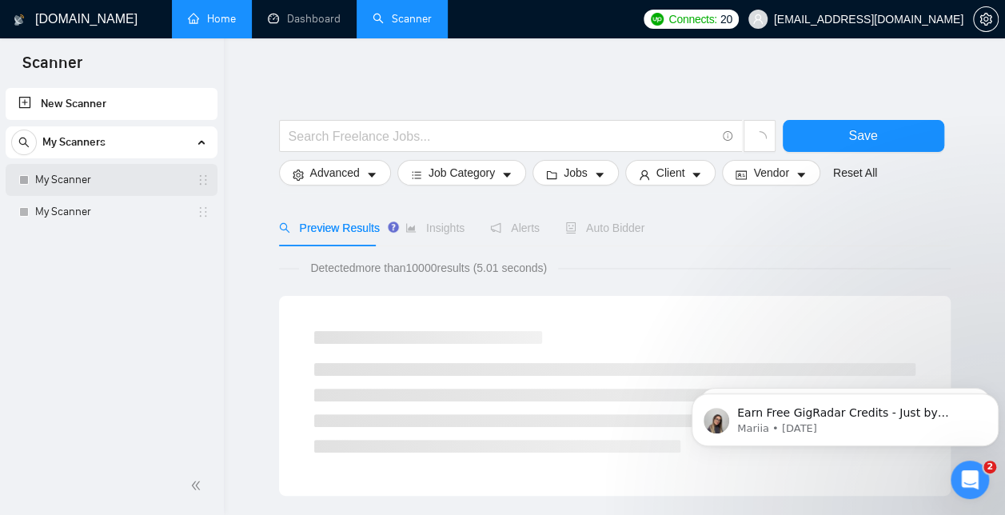
click at [118, 184] on link "My Scanner" at bounding box center [111, 180] width 152 height 32
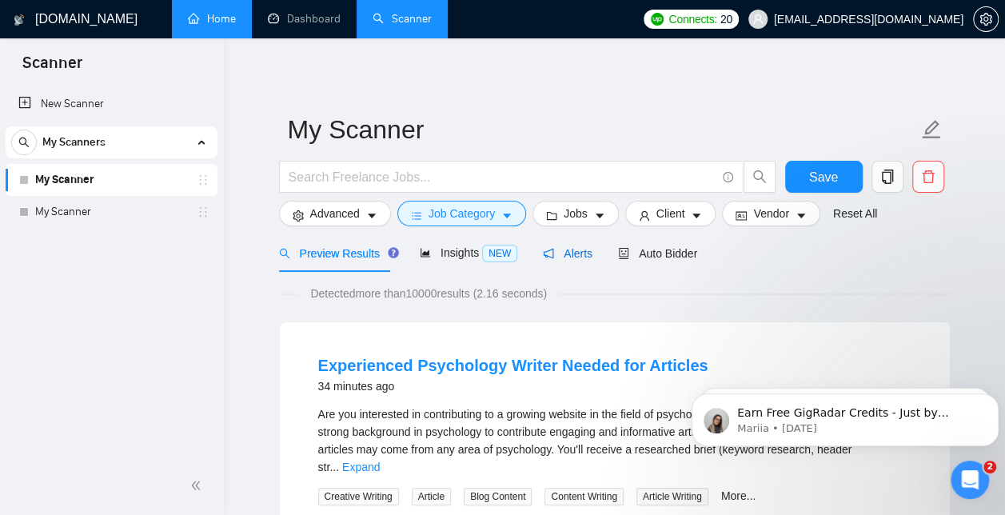
click at [563, 247] on span "Alerts" at bounding box center [568, 253] width 50 height 13
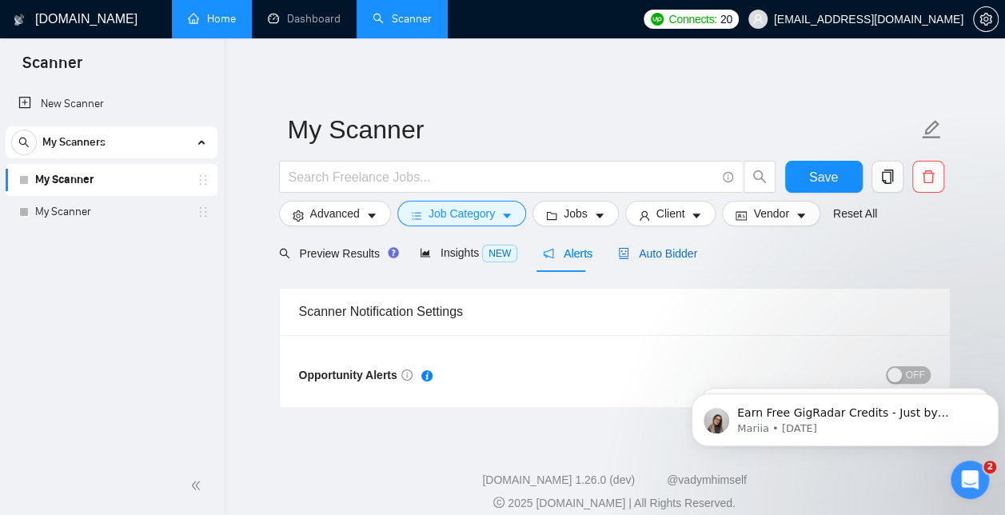
click at [652, 249] on span "Auto Bidder" at bounding box center [657, 253] width 79 height 13
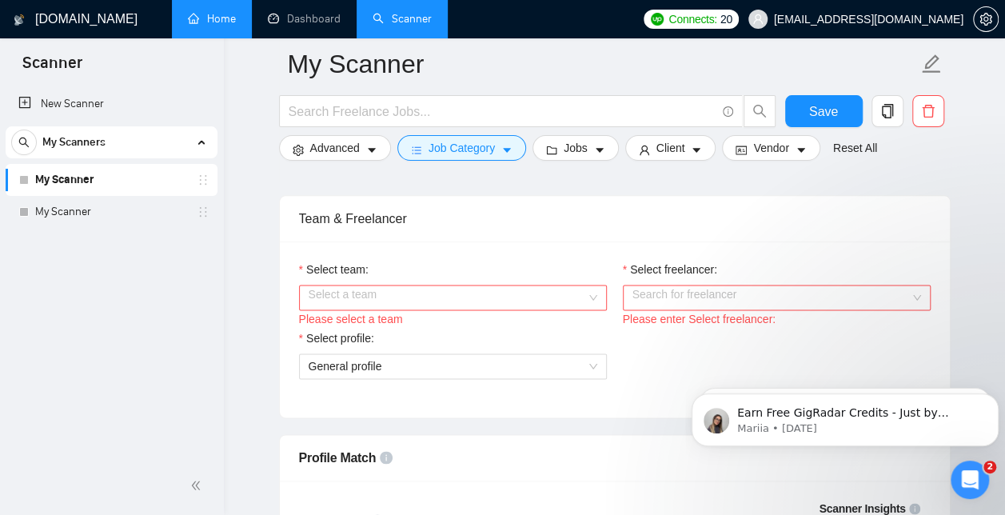
scroll to position [863, 0]
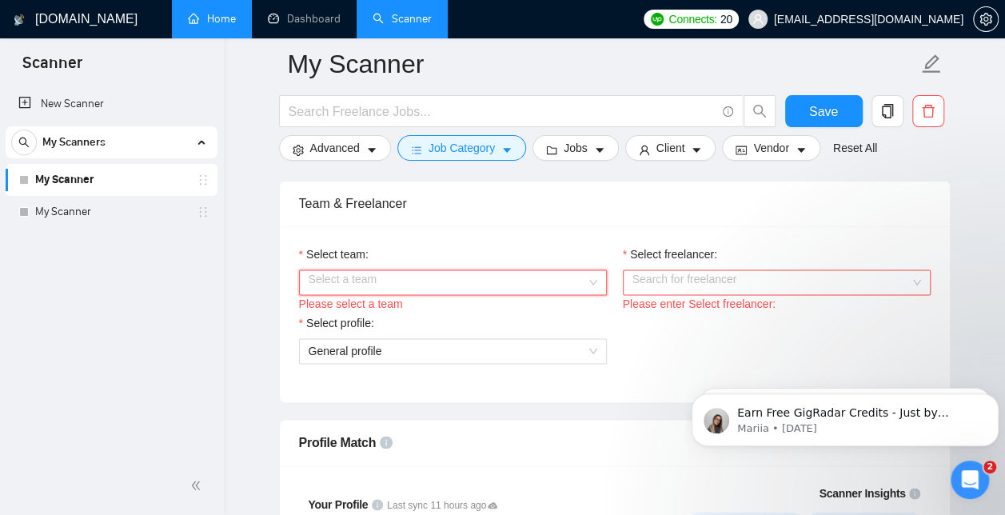
click at [576, 285] on input "Select team:" at bounding box center [447, 282] width 277 height 24
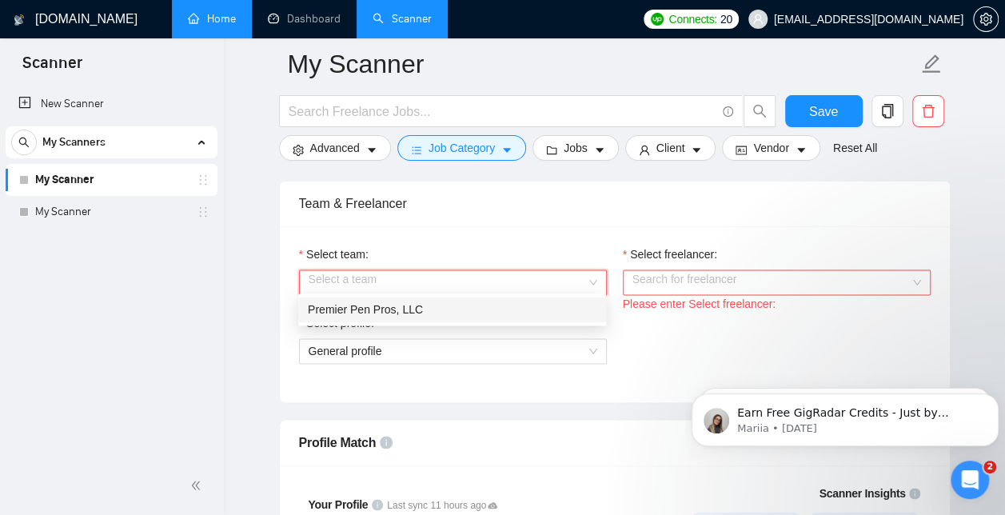
click at [525, 309] on div "Premier Pen Pros, LLC" at bounding box center [452, 310] width 289 height 18
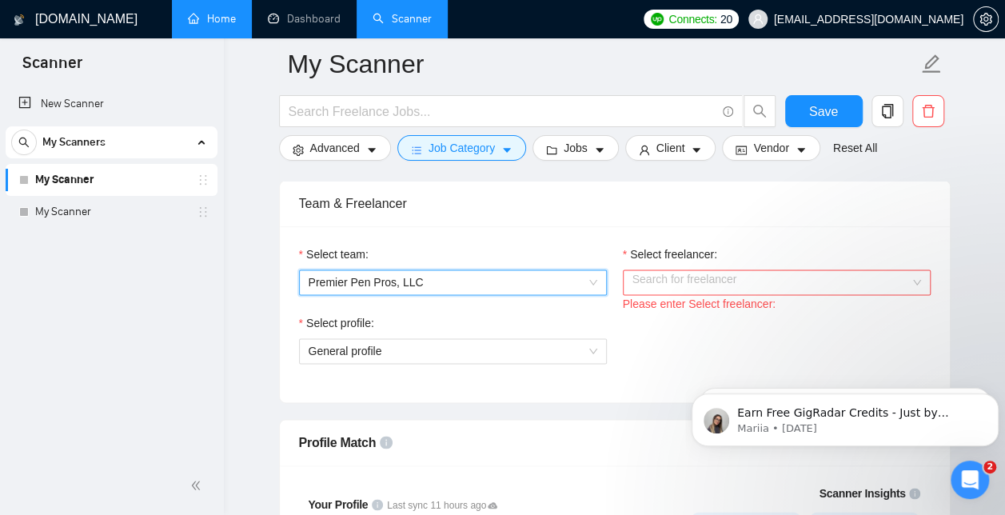
click at [699, 275] on input "Select freelancer:" at bounding box center [770, 282] width 277 height 24
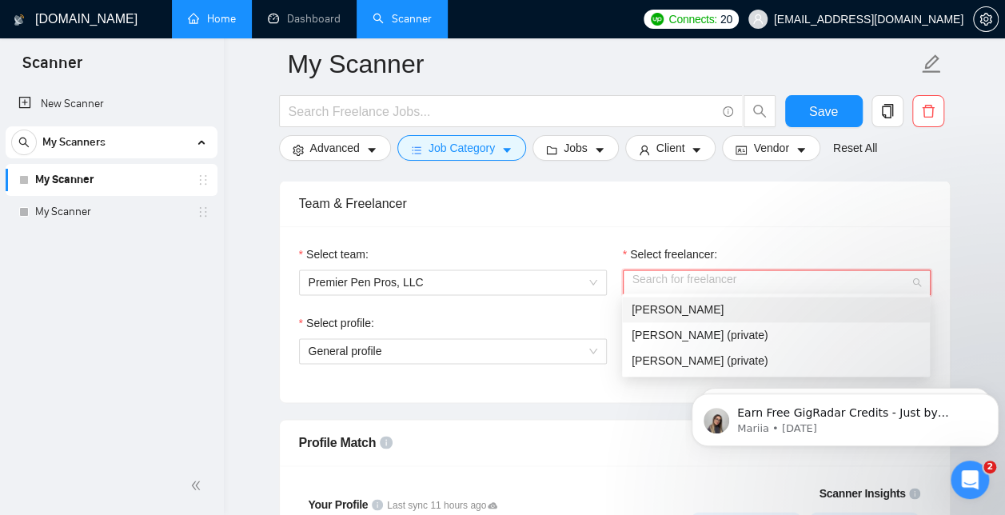
click at [689, 312] on span "[PERSON_NAME]" at bounding box center [678, 309] width 92 height 13
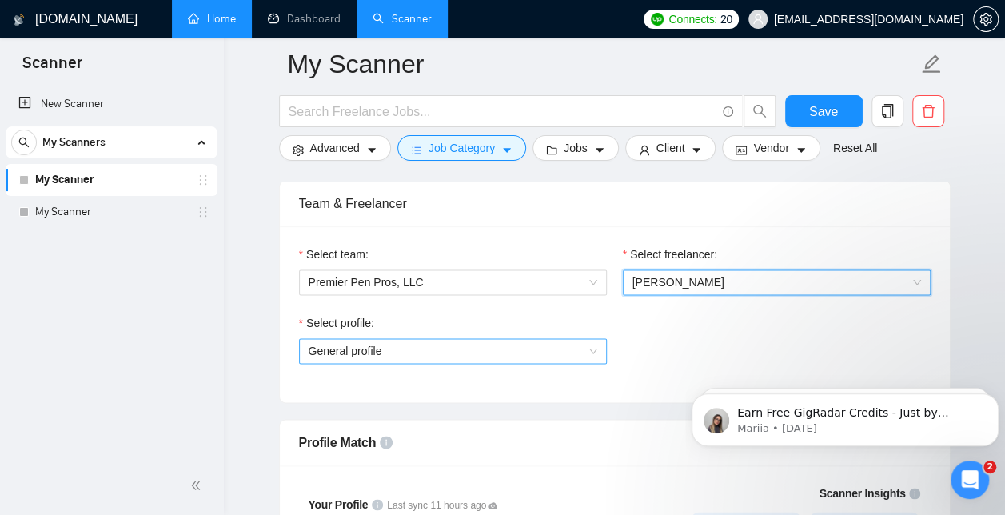
click at [472, 345] on span "General profile" at bounding box center [453, 351] width 289 height 24
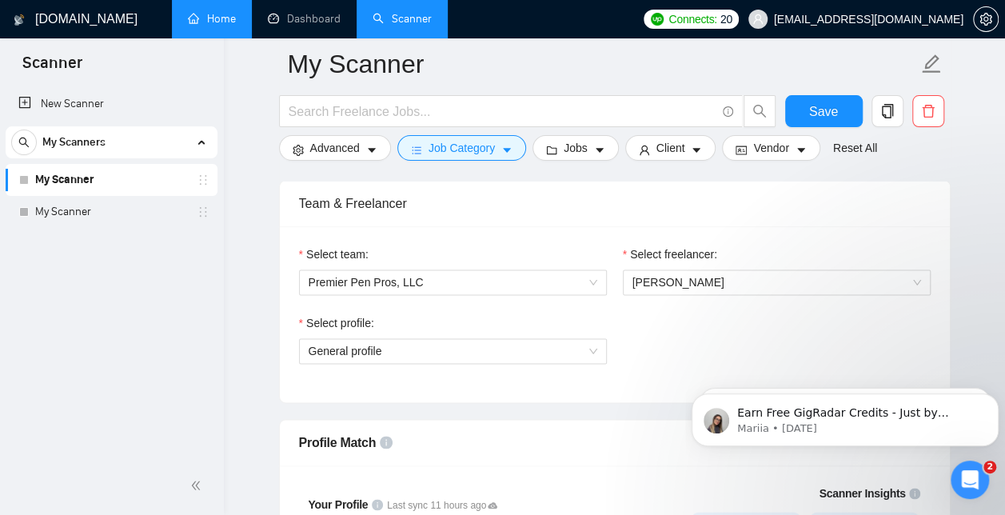
click at [435, 377] on div "Select profile: General profile" at bounding box center [453, 348] width 324 height 69
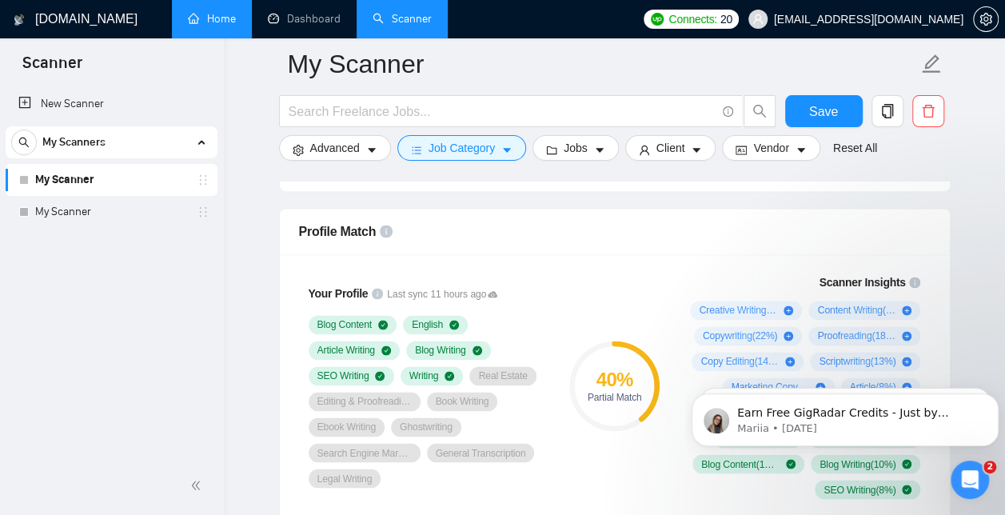
scroll to position [1112, 0]
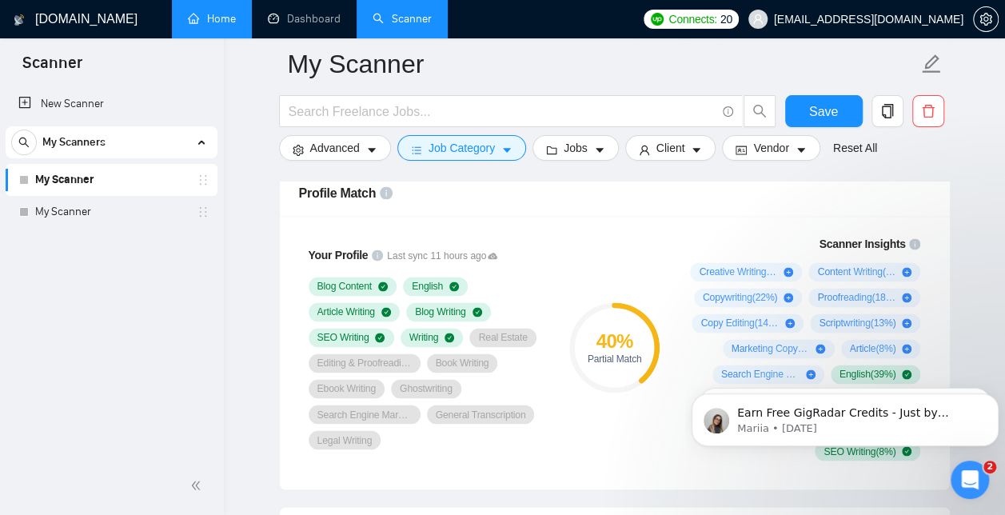
click at [493, 331] on span "Real Estate" at bounding box center [502, 337] width 49 height 13
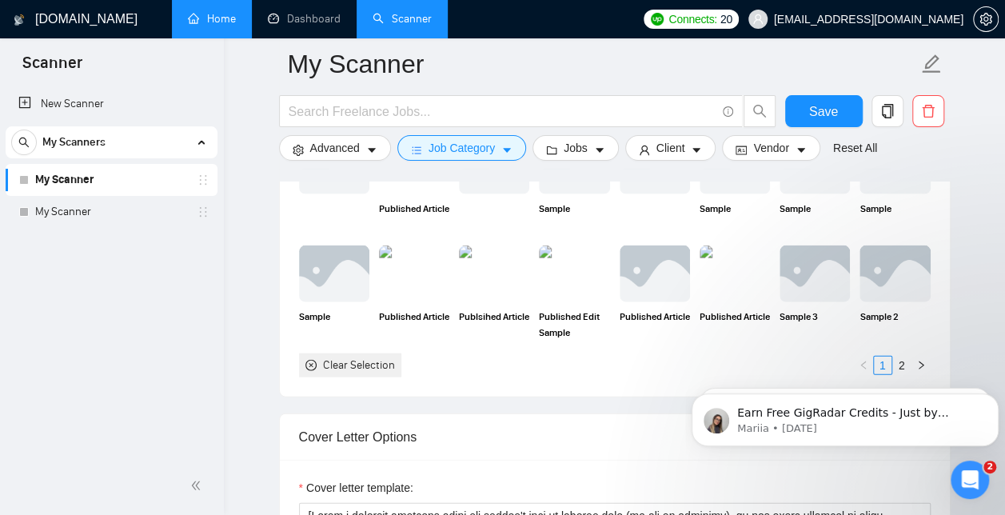
scroll to position [1554, 0]
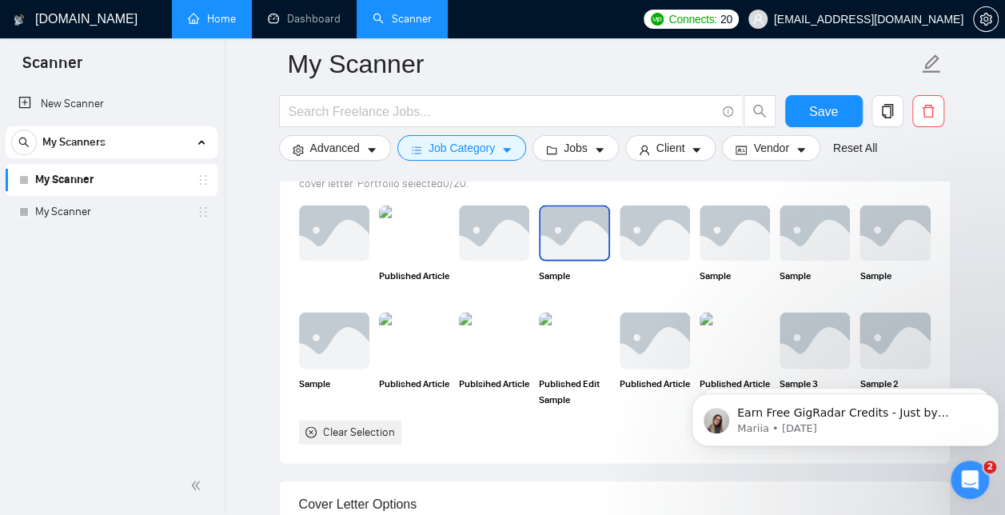
click at [574, 235] on img at bounding box center [573, 233] width 67 height 53
click at [574, 235] on rect at bounding box center [575, 234] width 26 height 26
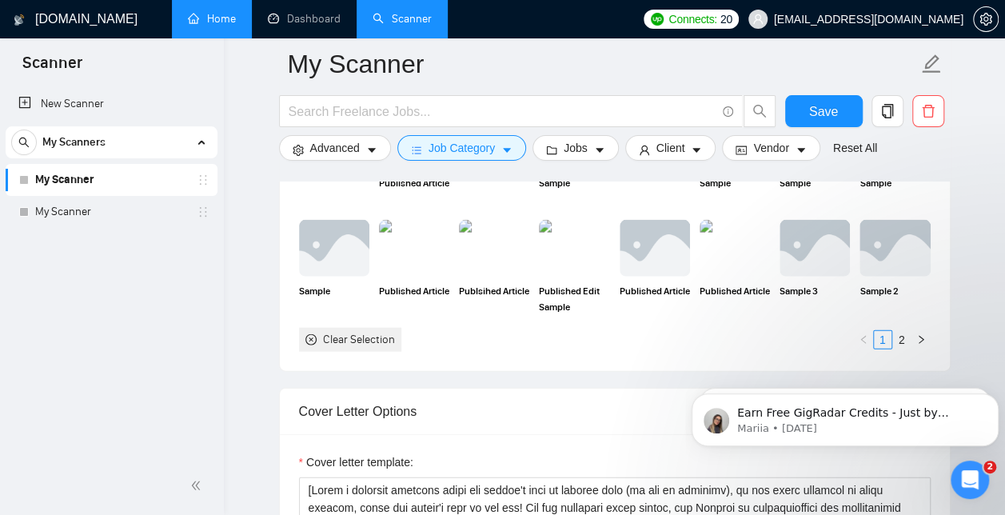
scroll to position [1385, 0]
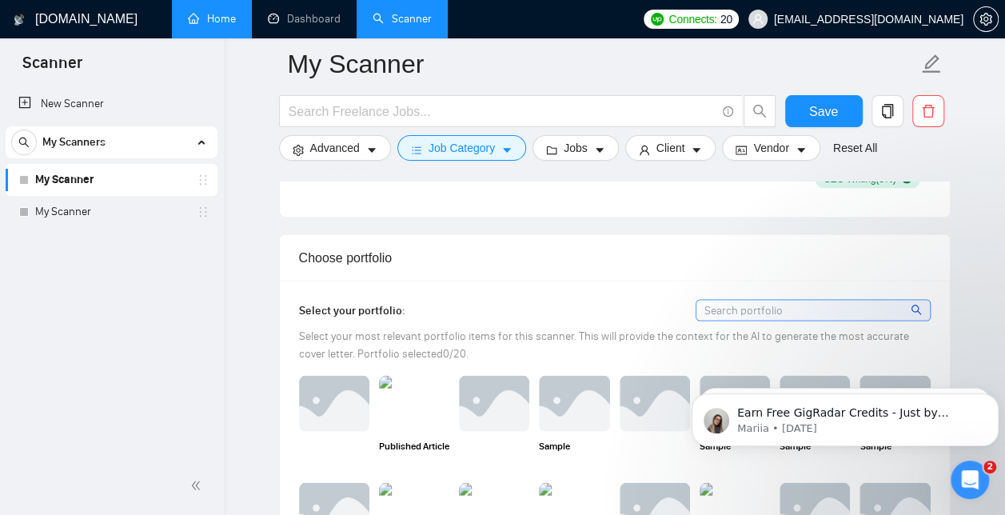
click at [165, 179] on link "My Scanner" at bounding box center [111, 180] width 152 height 32
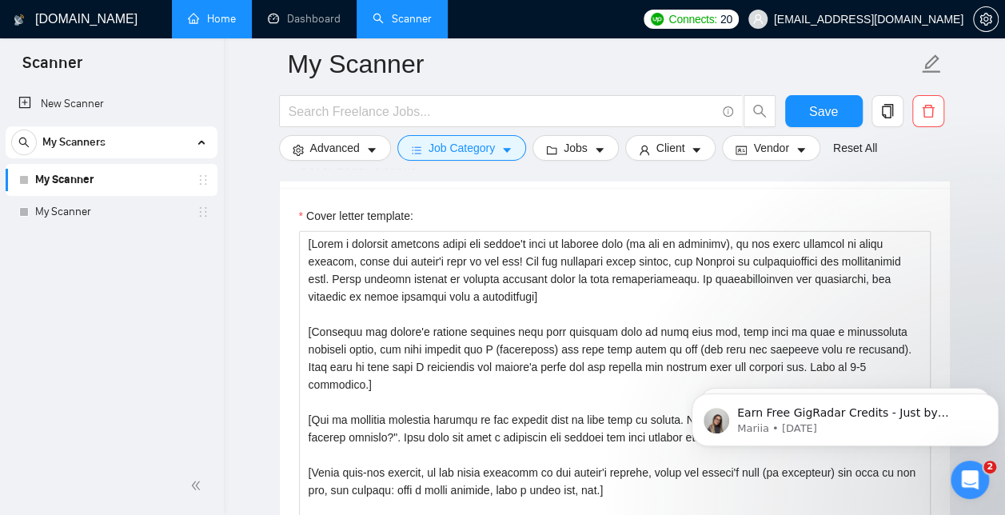
scroll to position [1878, 0]
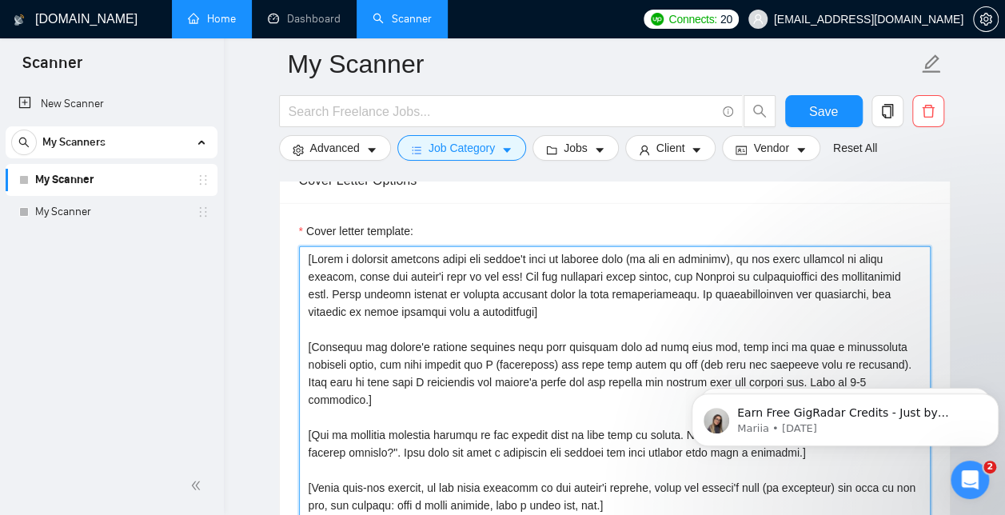
click at [614, 328] on textarea "Cover letter template:" at bounding box center [615, 426] width 632 height 360
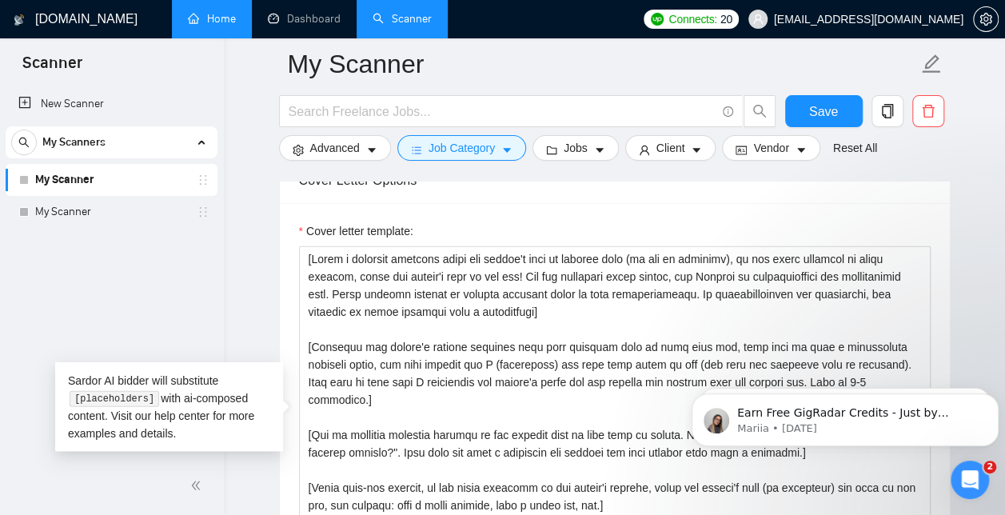
click at [850, 370] on body "Earn Free GigRadar Credits - Just by Sharing Your Story! 💬 Want more credits fo…" at bounding box center [844, 415] width 307 height 99
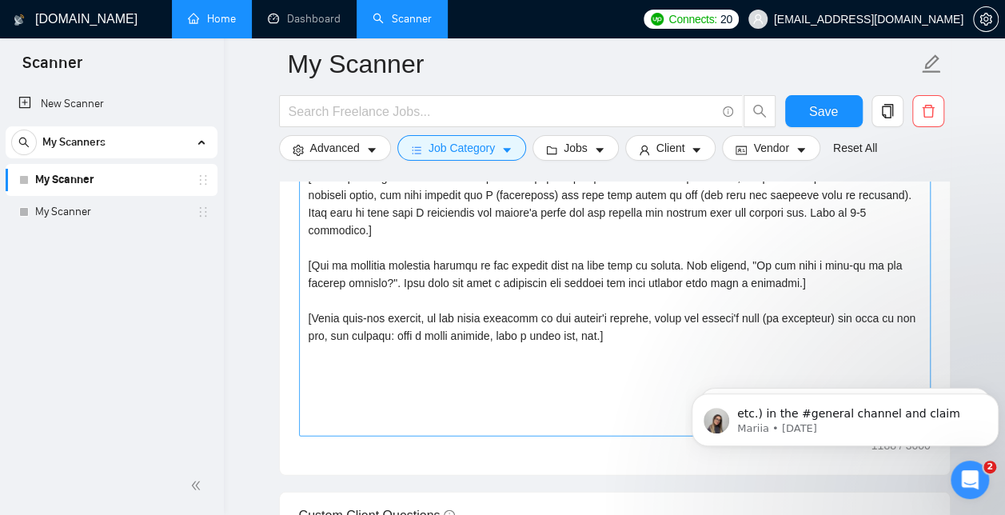
scroll to position [2050, 0]
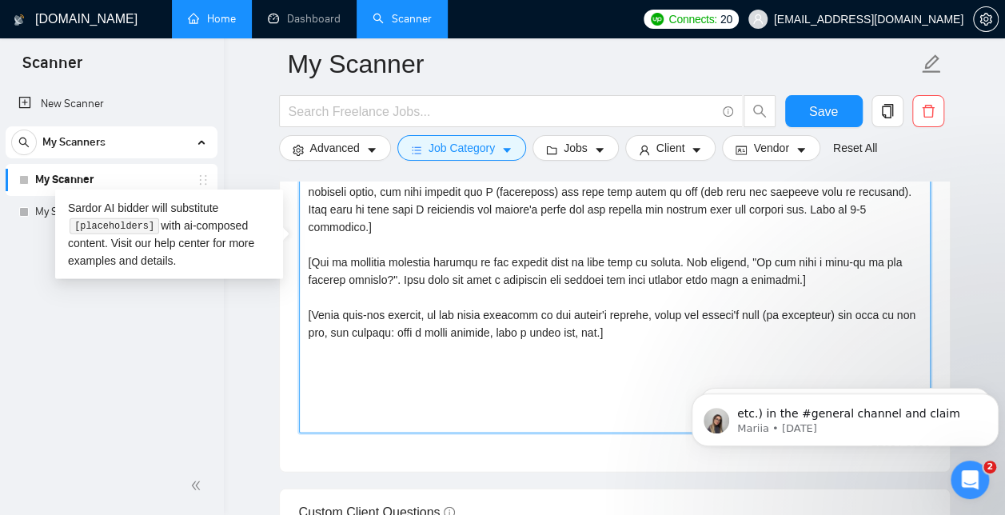
click at [757, 237] on textarea "Cover letter template:" at bounding box center [615, 254] width 632 height 360
click at [679, 239] on textarea "Cover letter template:" at bounding box center [615, 254] width 632 height 360
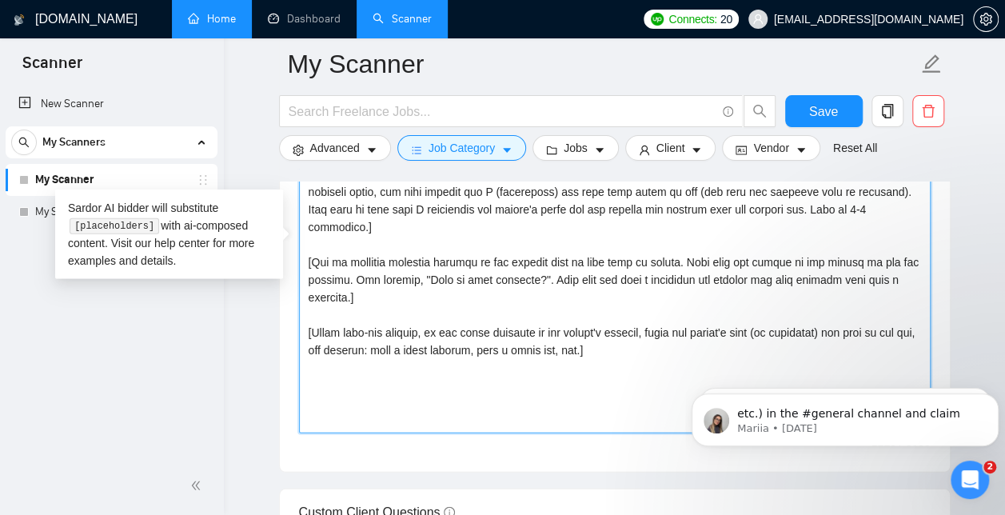
click at [481, 307] on textarea "Cover letter template:" at bounding box center [615, 254] width 632 height 360
click at [342, 308] on textarea "Cover letter template:" at bounding box center [615, 254] width 632 height 360
click at [642, 339] on textarea "Cover letter template:" at bounding box center [615, 254] width 632 height 360
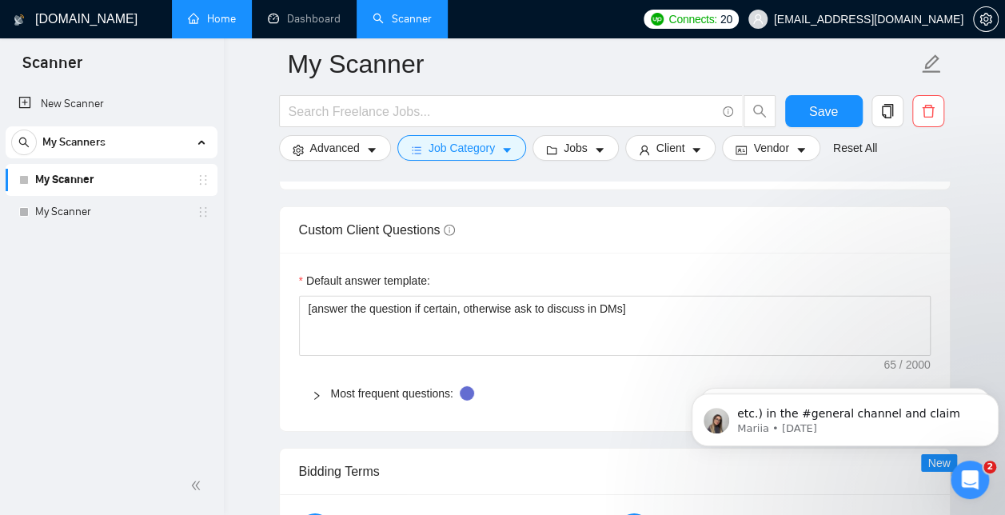
scroll to position [2338, 0]
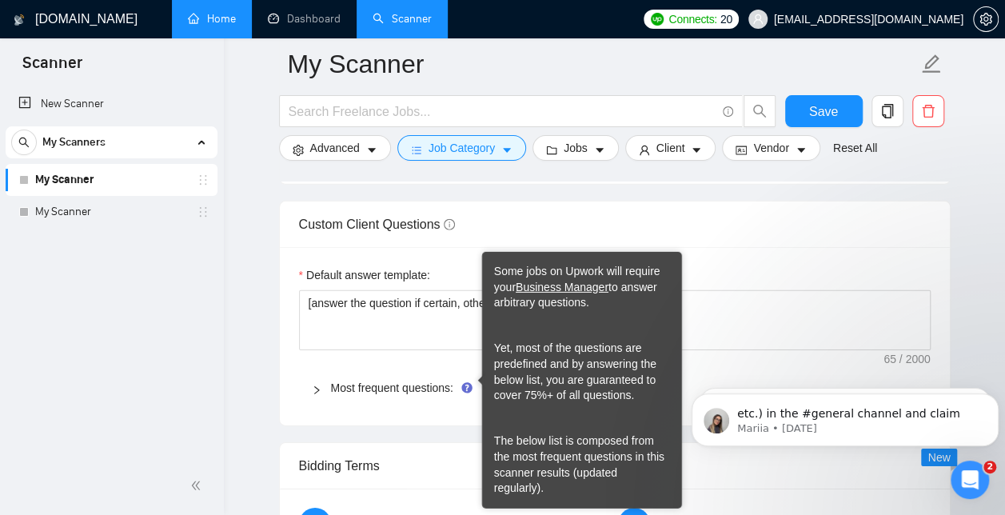
type textarea "[Write a personal greeting using the client's name or company name (if any is p…"
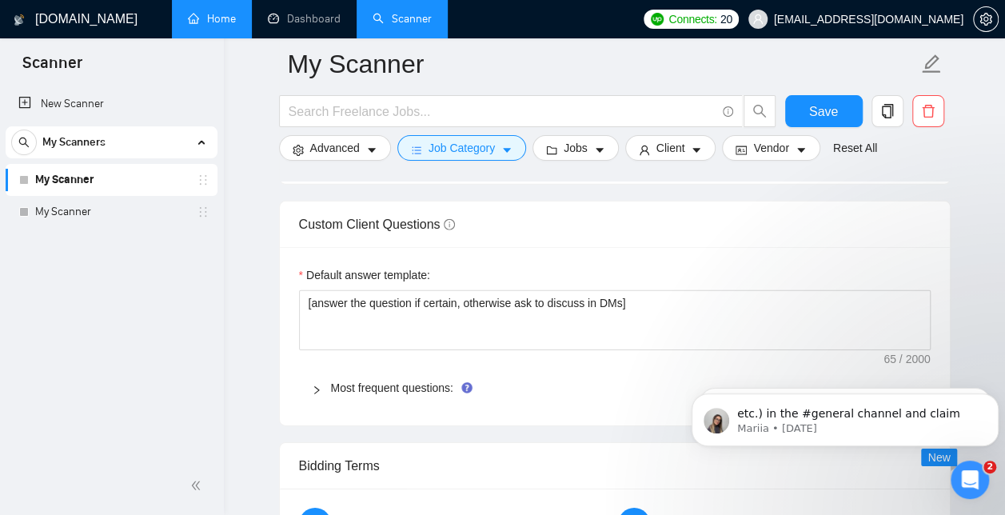
click at [420, 351] on div "Default answer template: [answer the question if certain, otherwise ask to disc…" at bounding box center [615, 336] width 670 height 178
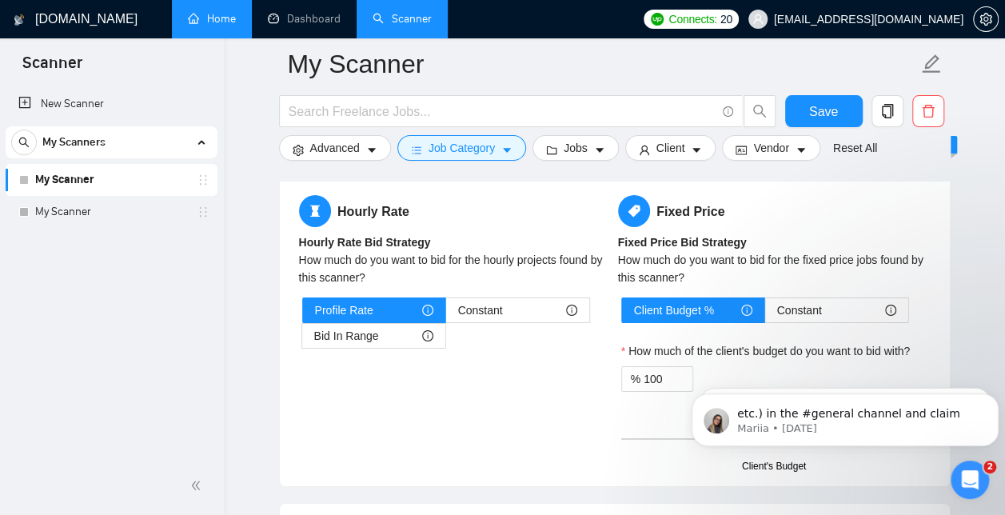
scroll to position [2656, 0]
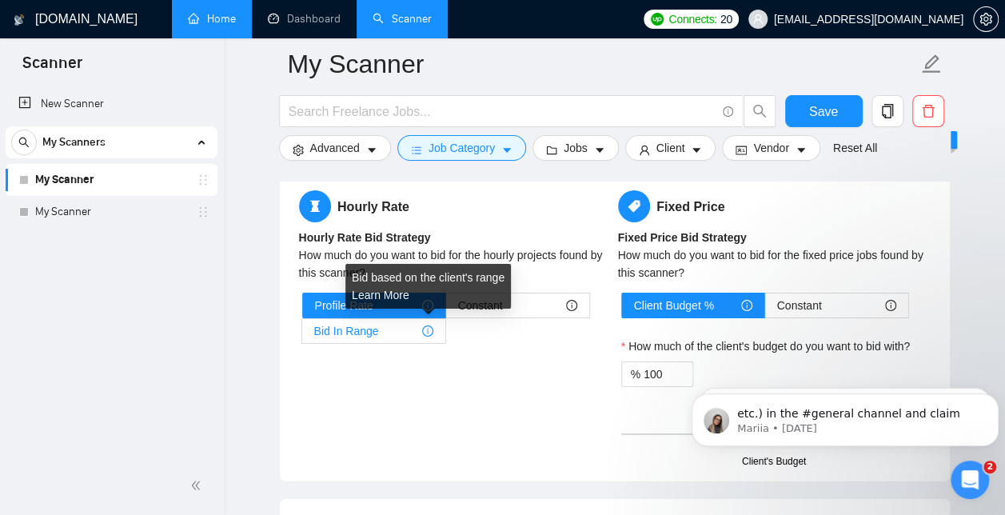
click at [422, 325] on icon "info-circle" at bounding box center [427, 330] width 11 height 11
click at [302, 335] on input "Bid In Range" at bounding box center [302, 335] width 0 height 0
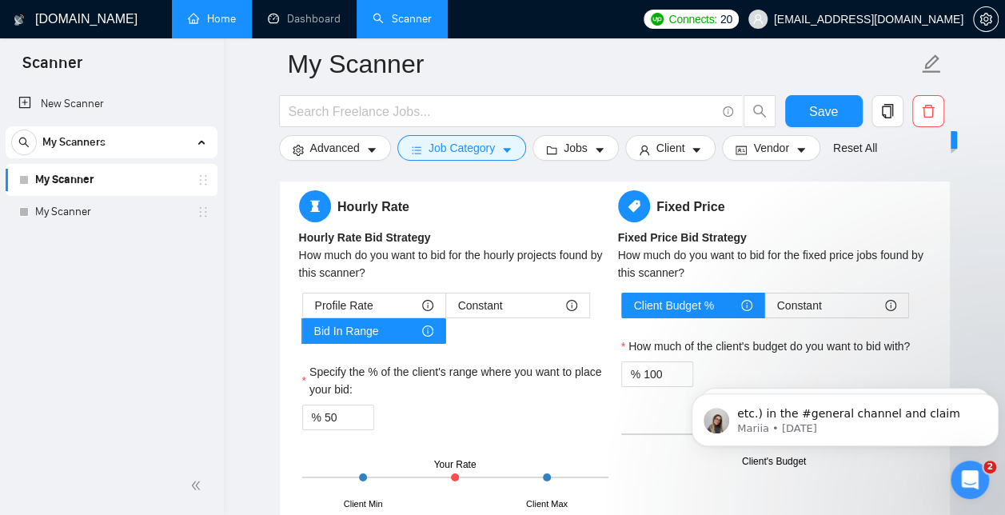
click at [796, 350] on div "How much of the client's budget do you want to bid with?" at bounding box center [774, 349] width 306 height 24
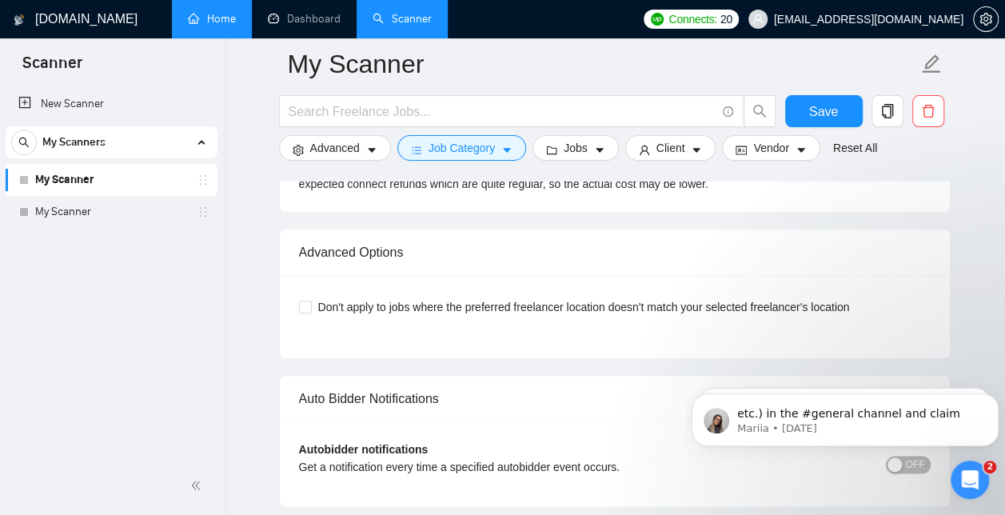
scroll to position [3744, 0]
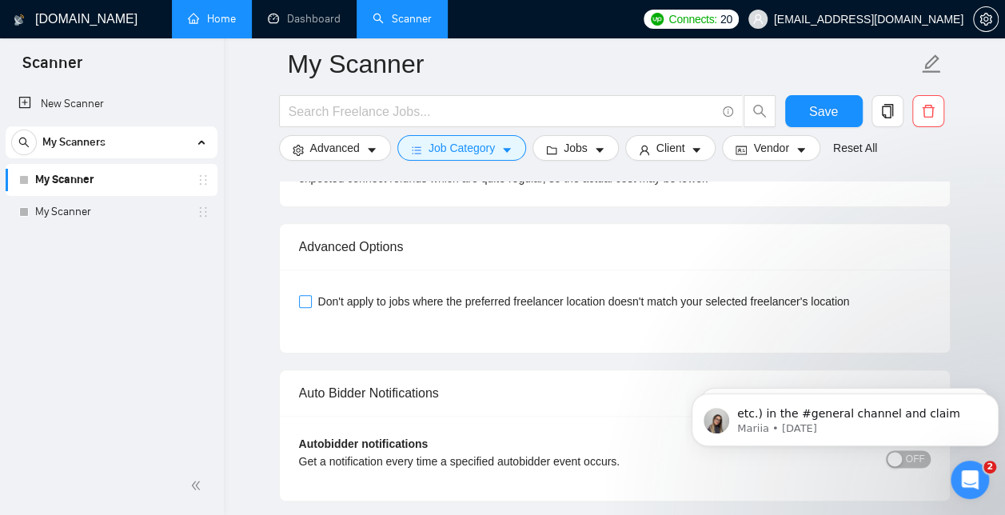
click at [305, 295] on input "Don't apply to jobs where the preferred freelancer location doesn't match your …" at bounding box center [304, 300] width 11 height 11
checkbox input "true"
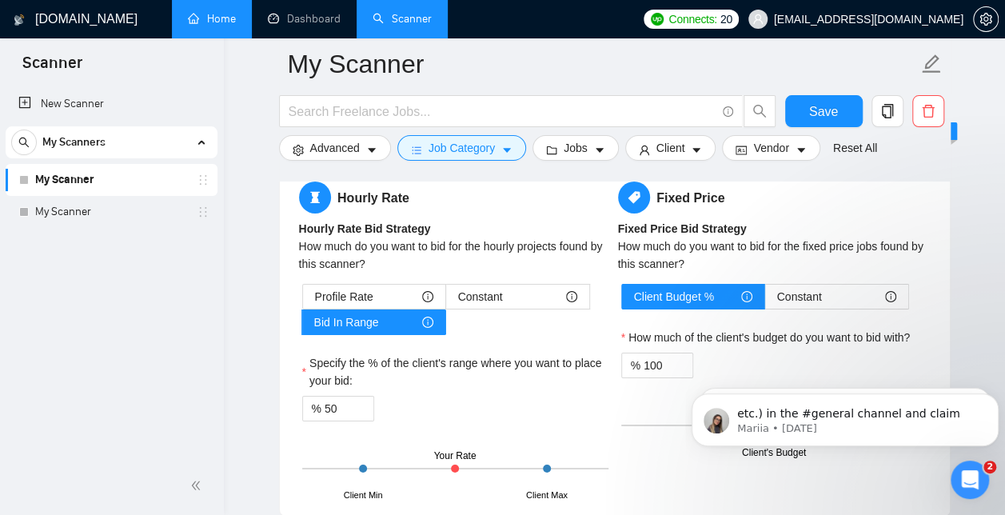
scroll to position [2654, 0]
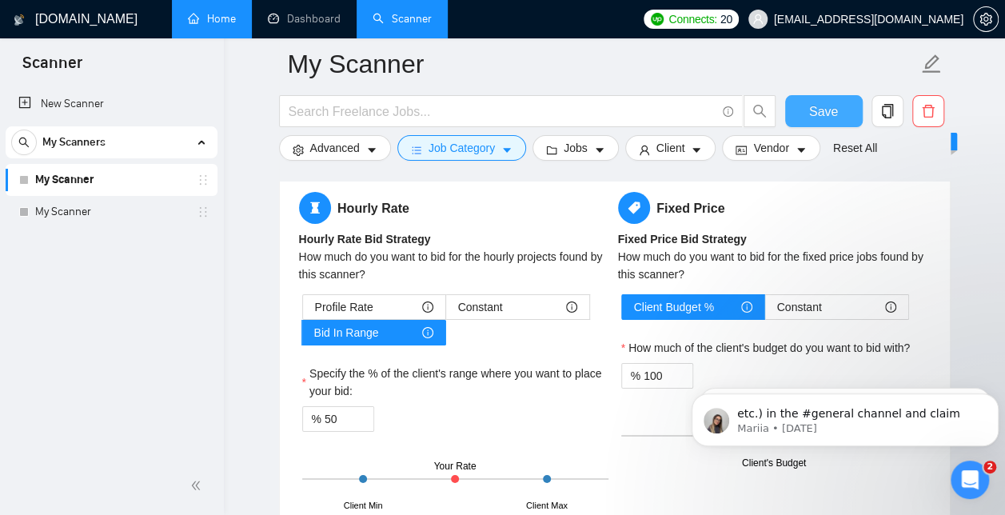
click at [811, 104] on span "Save" at bounding box center [823, 112] width 29 height 20
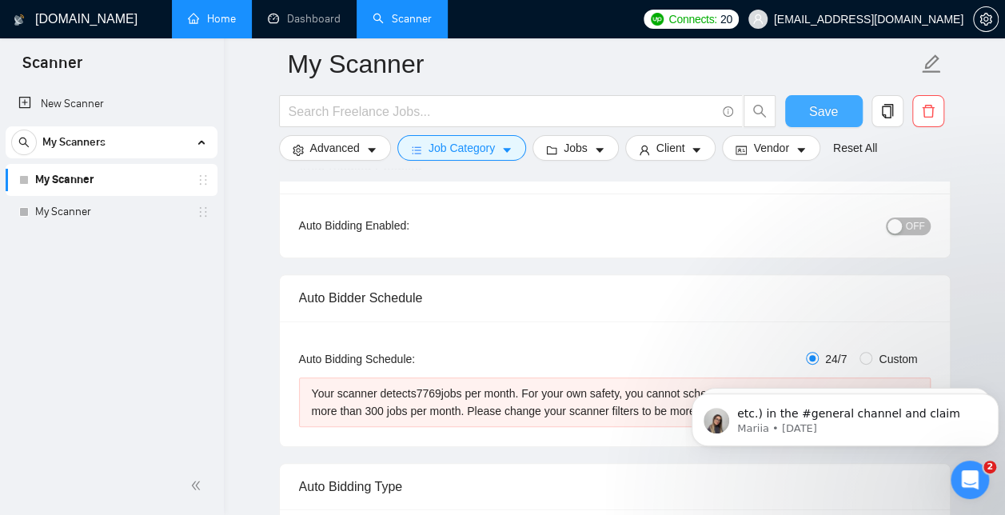
scroll to position [143, 0]
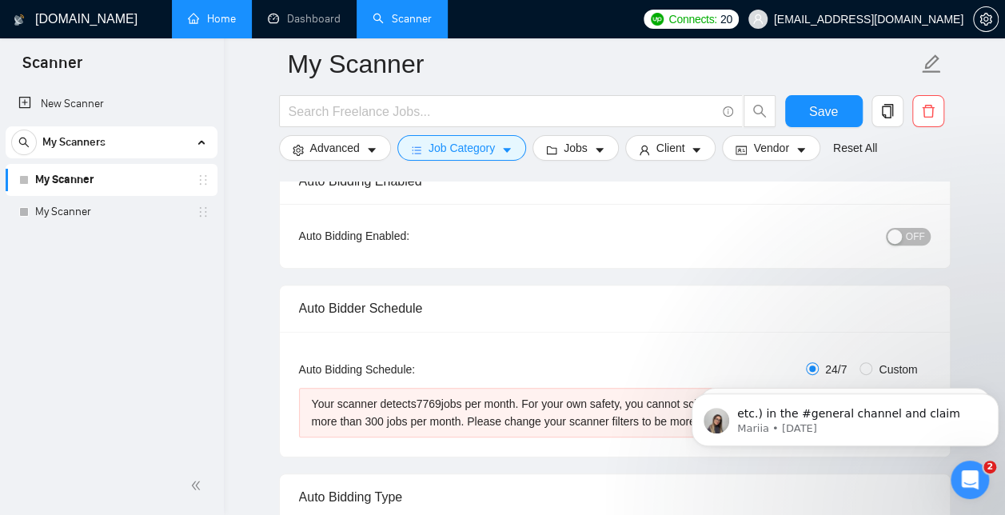
click at [890, 239] on div "button" at bounding box center [894, 236] width 14 height 14
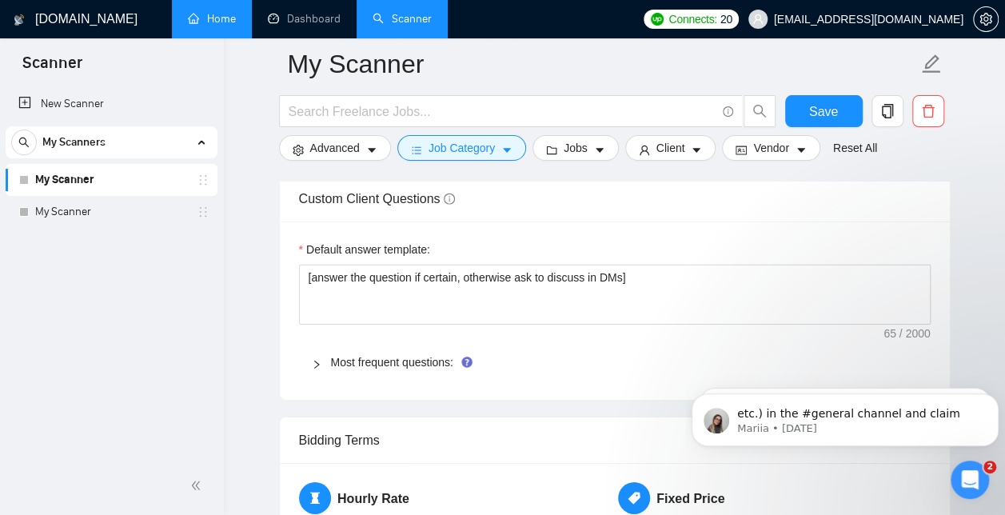
scroll to position [2369, 0]
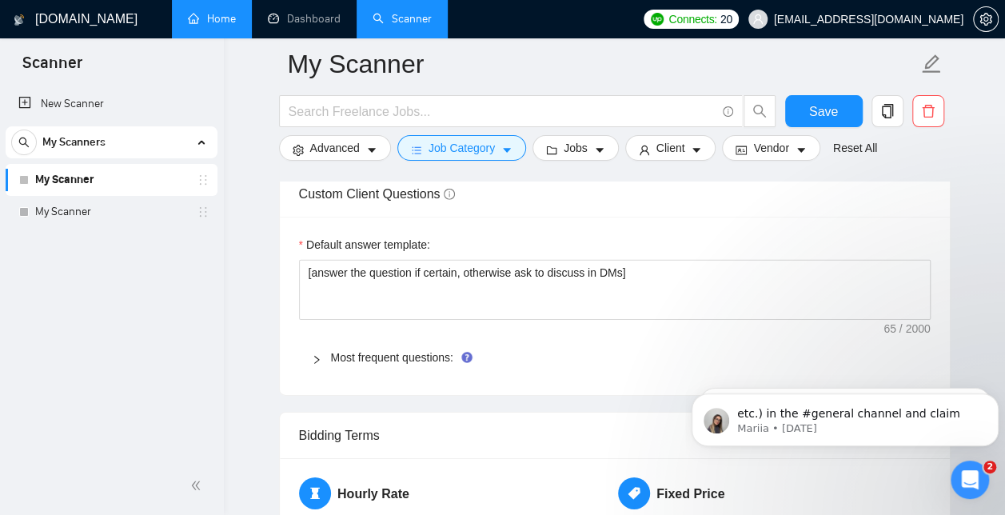
click at [317, 355] on icon "right" at bounding box center [317, 360] width 10 height 10
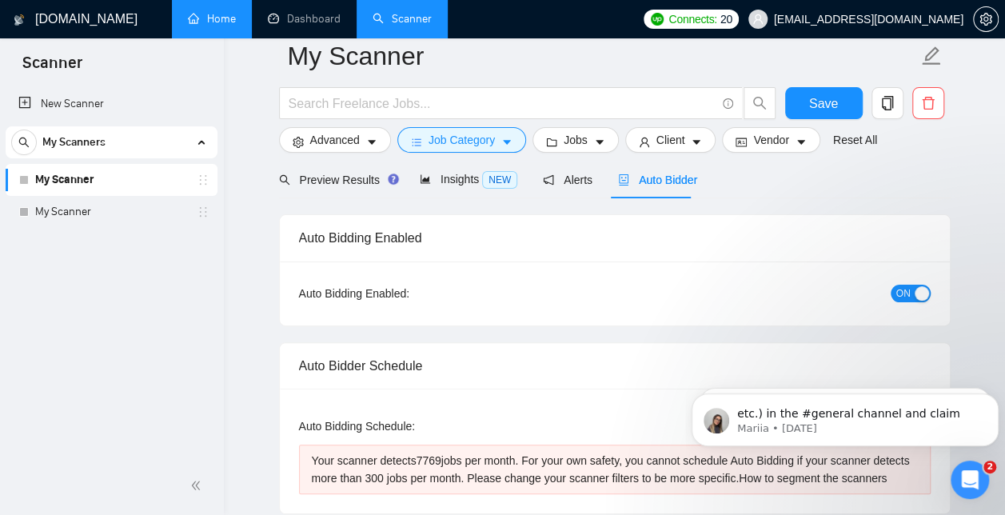
scroll to position [56, 0]
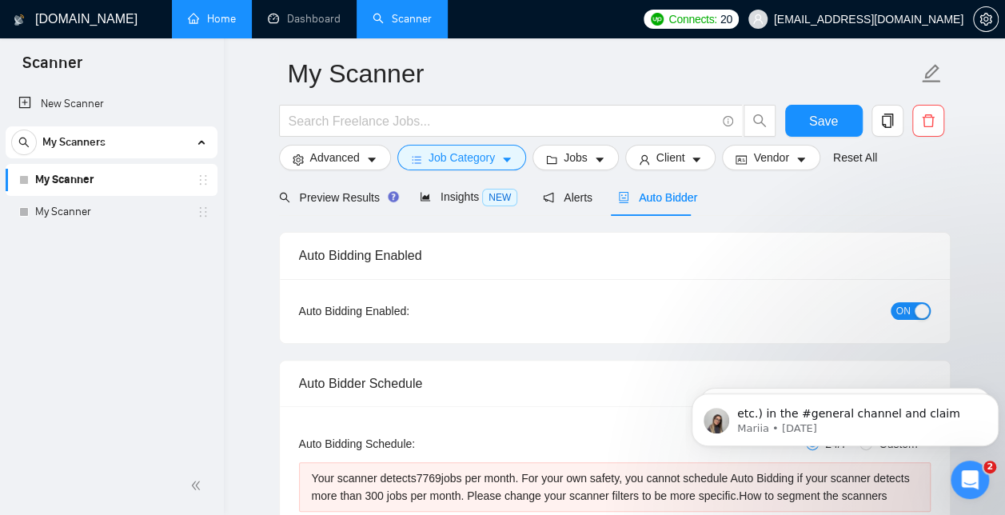
click at [918, 309] on div "button" at bounding box center [922, 311] width 14 height 14
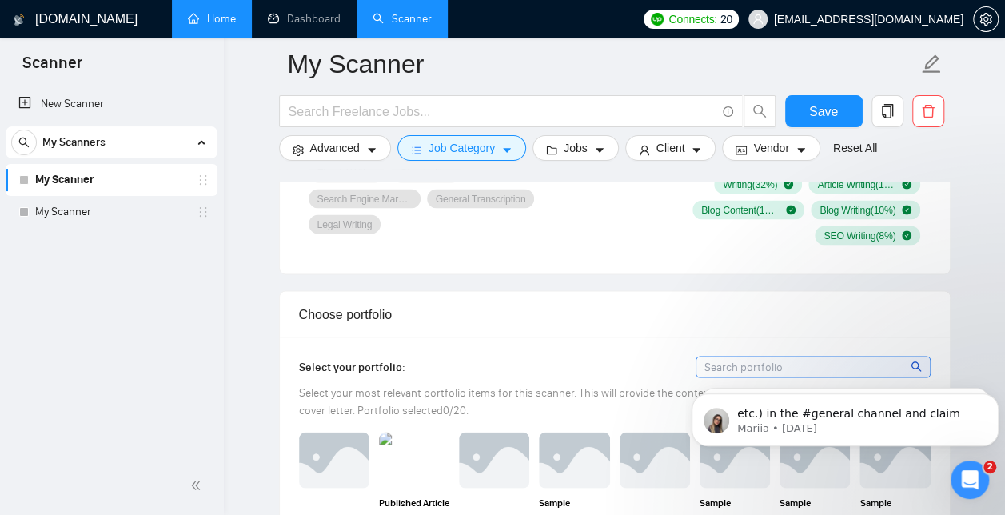
scroll to position [1405, 0]
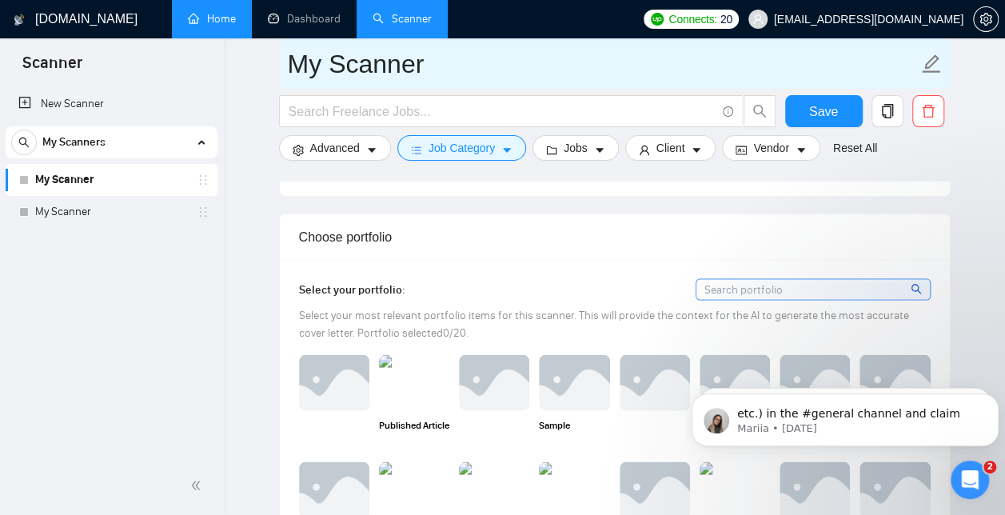
click at [436, 69] on input "My Scanner" at bounding box center [603, 64] width 630 height 40
drag, startPoint x: 436, startPoint y: 69, endPoint x: 285, endPoint y: 67, distance: 151.1
click at [285, 67] on span "My Scanner" at bounding box center [614, 63] width 671 height 50
click at [341, 64] on input "Basic Scanner" at bounding box center [603, 64] width 630 height 40
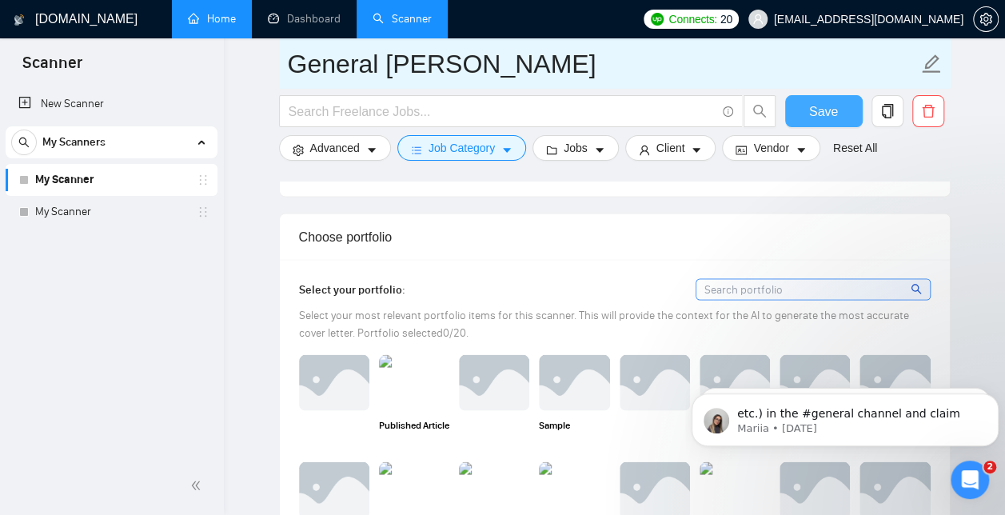
type input "General [PERSON_NAME]"
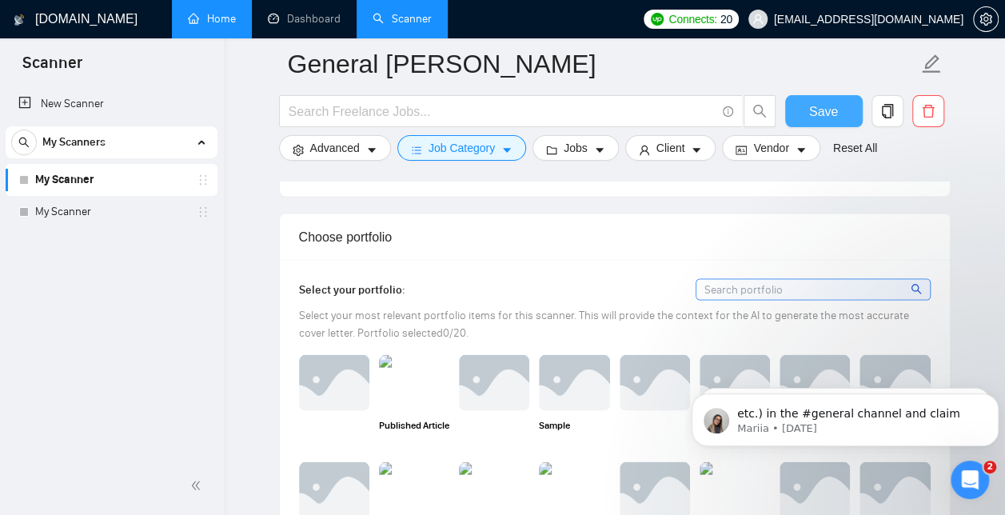
click at [808, 111] on button "Save" at bounding box center [824, 111] width 78 height 32
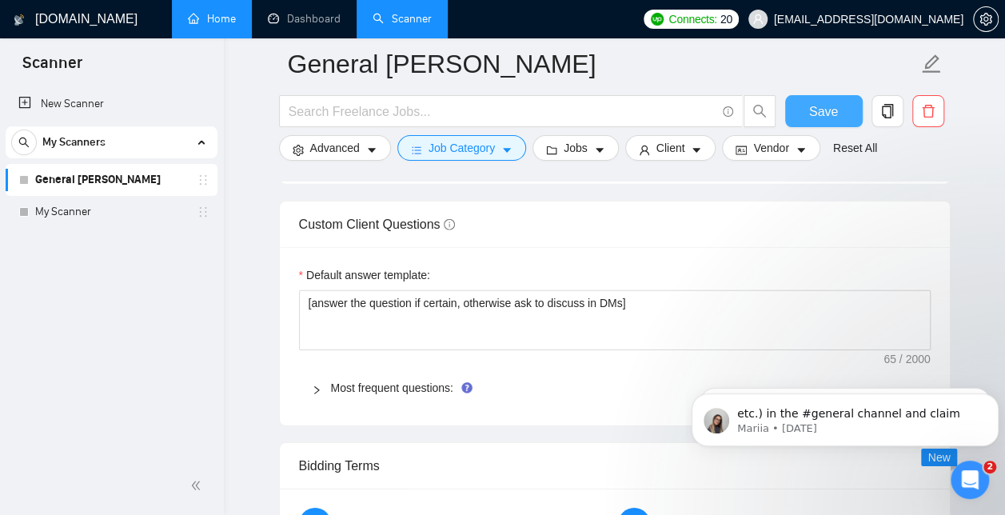
scroll to position [2323, 0]
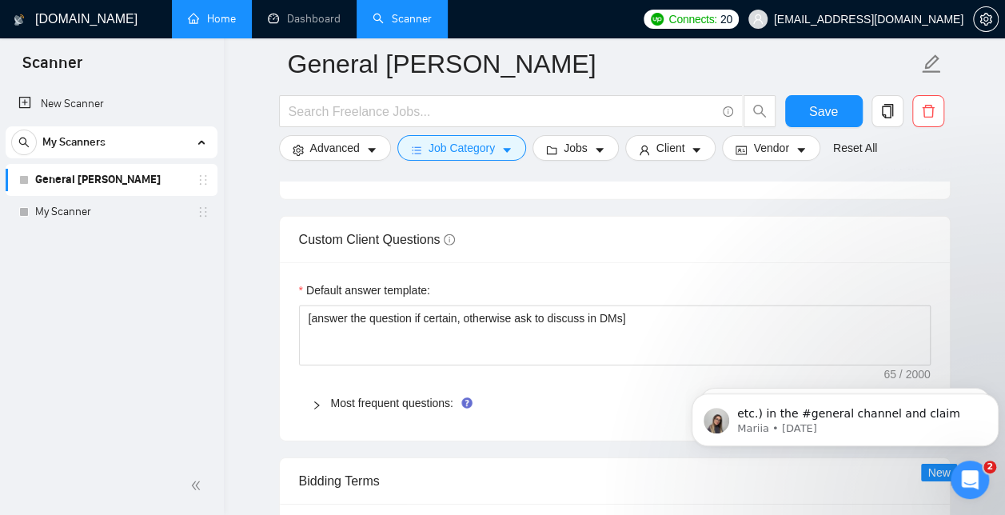
click at [317, 400] on icon "right" at bounding box center [317, 405] width 10 height 10
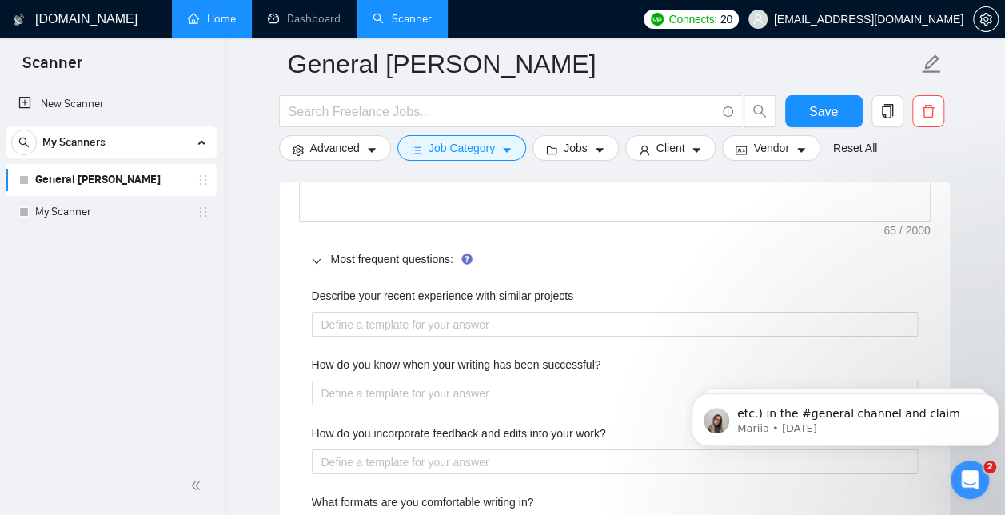
scroll to position [2481, 0]
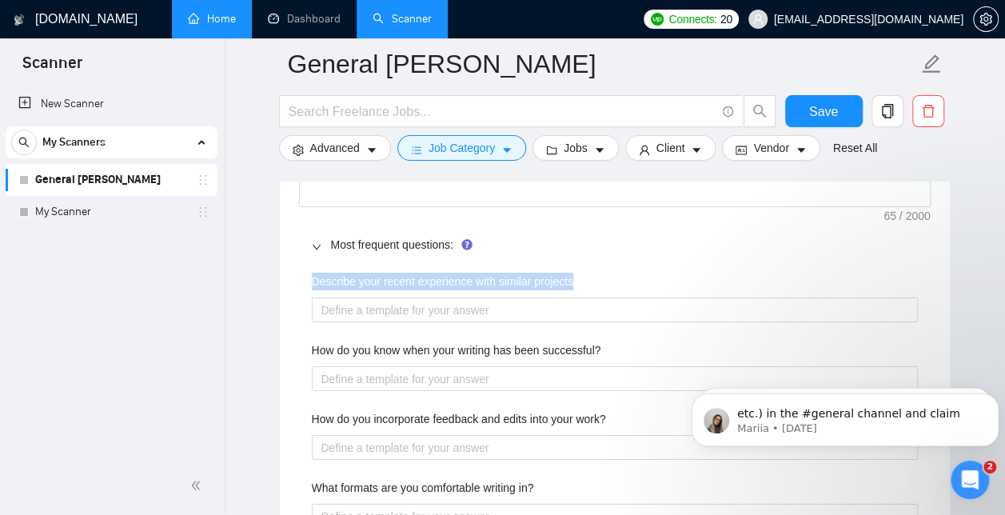
drag, startPoint x: 580, startPoint y: 273, endPoint x: 310, endPoint y: 280, distance: 270.3
copy label "Describe your recent experience with similar projects"
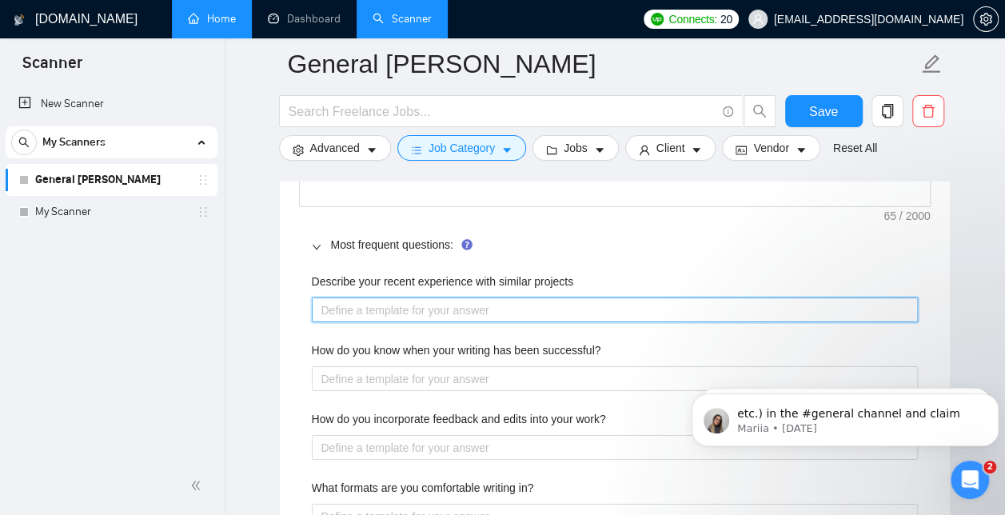
click at [372, 301] on projects "Describe your recent experience with similar projects" at bounding box center [615, 309] width 606 height 25
paste projects "I have taken on projects with comparable scope and successfully brought them to…"
type projects "I have taken on projects with comparable scope and successfully brought them to…"
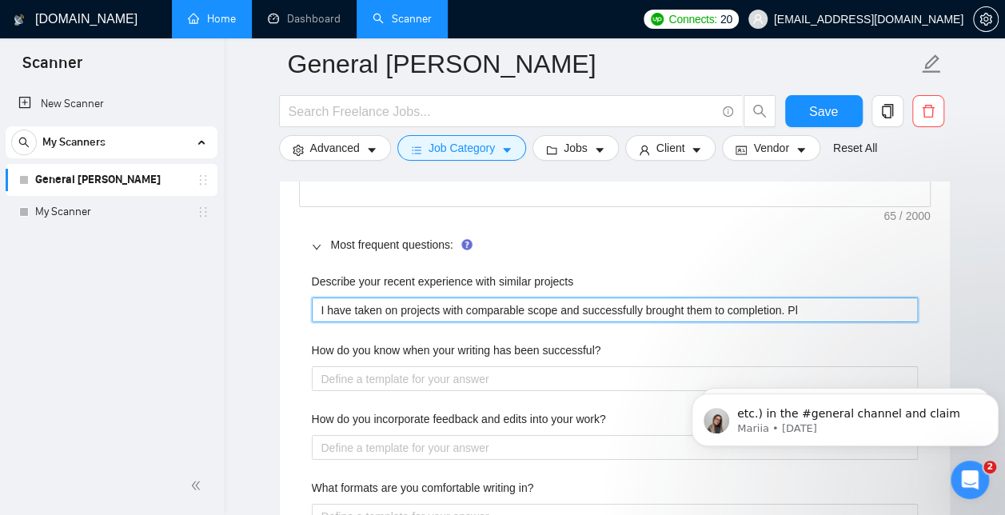
type projects "I have taken on projects with comparable scope and successfully brought them to…"
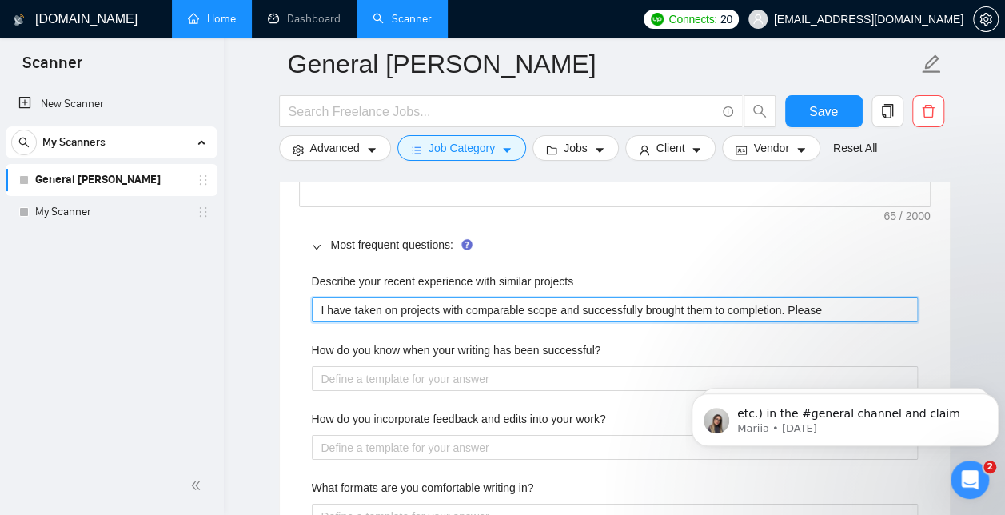
type projects "I have taken on projects with comparable scope and successfully brought them to…"
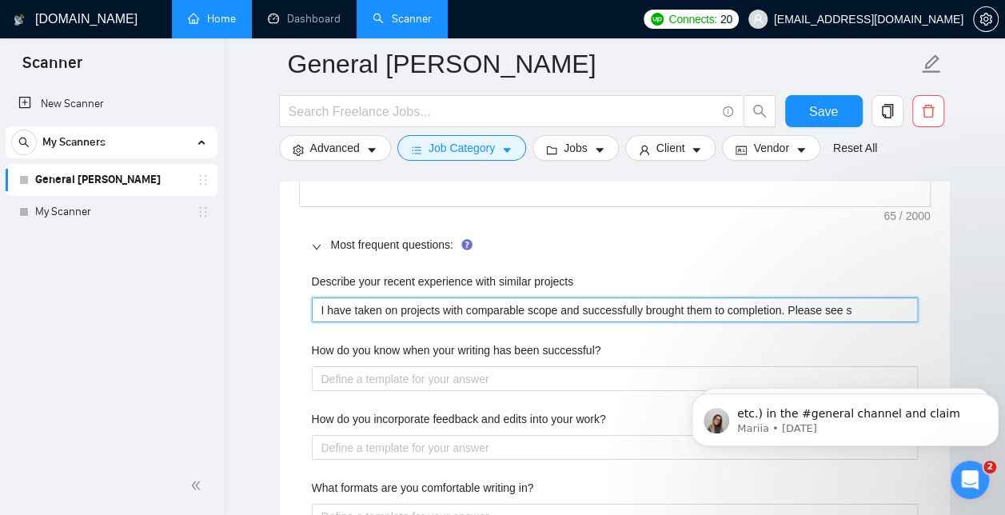
type projects "I have taken on projects with comparable scope and successfully brought them to…"
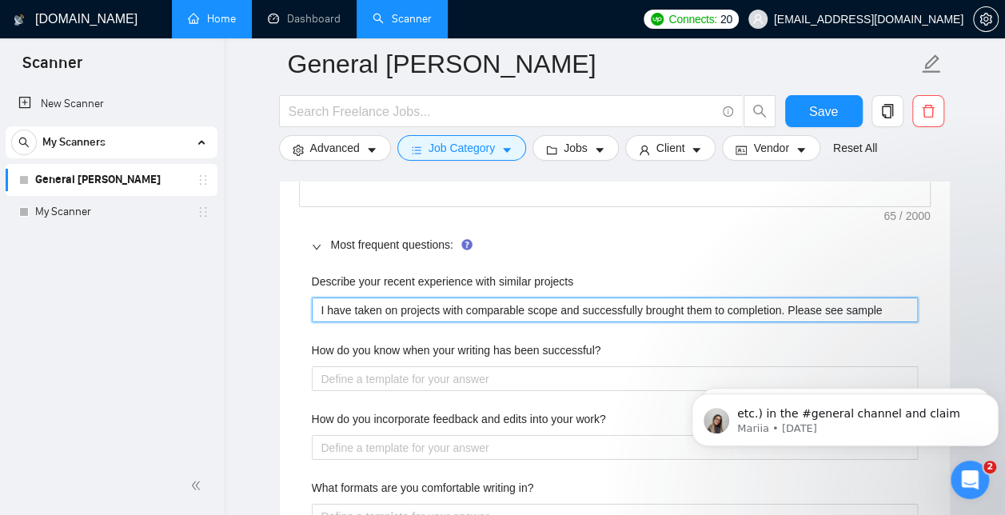
type projects "I have taken on projects with comparable scope and successfully brought them to…"
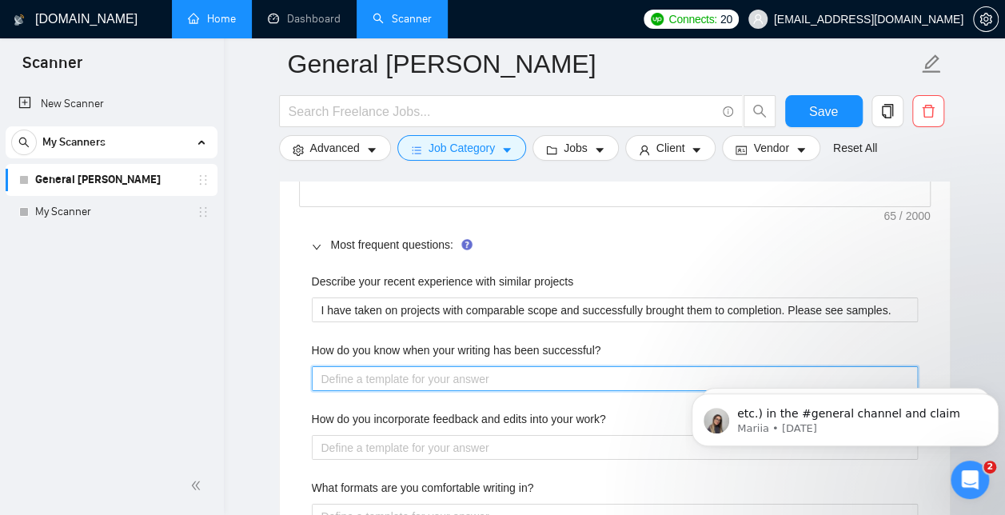
click at [528, 375] on successful\? "How do you know when your writing has been successful?" at bounding box center [615, 378] width 606 height 25
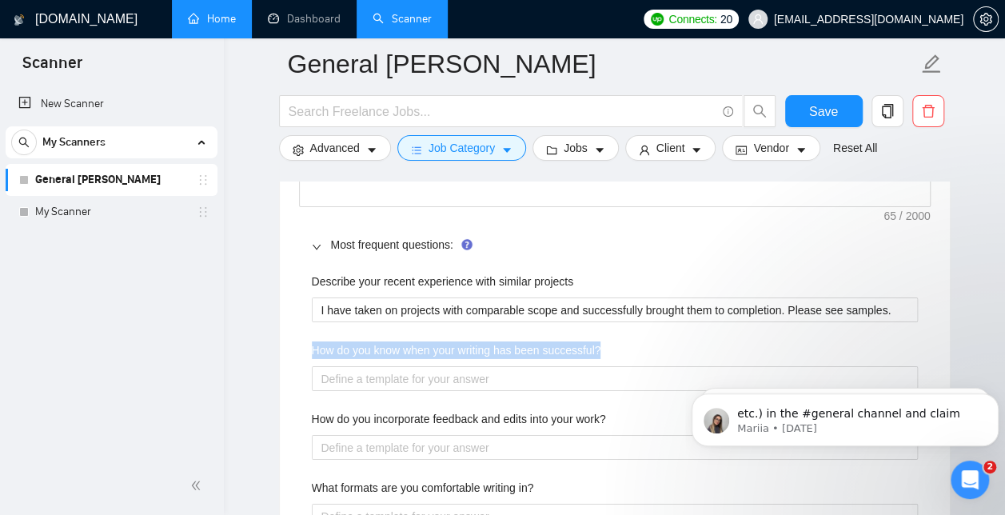
drag, startPoint x: 615, startPoint y: 339, endPoint x: 309, endPoint y: 342, distance: 306.2
copy label "How do you know when your writing has been successful?"
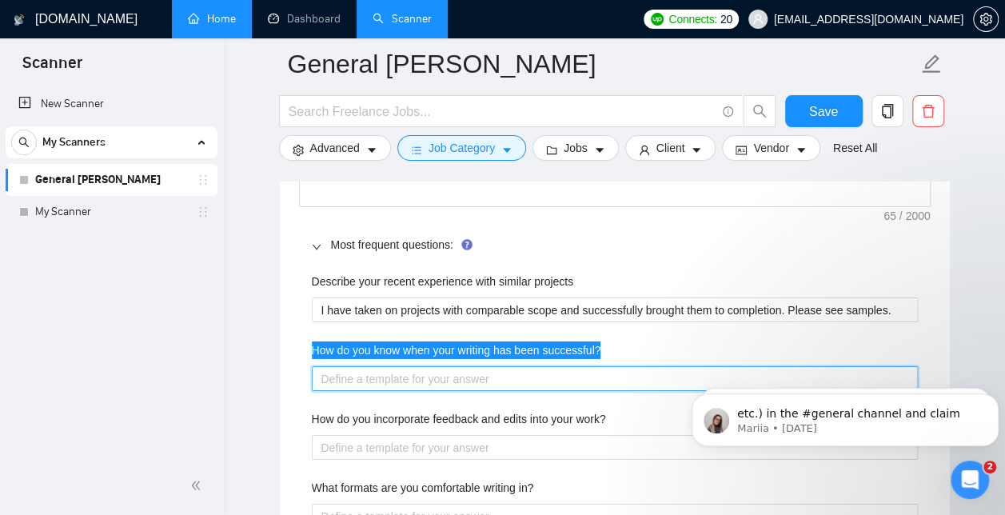
click at [369, 366] on successful\? "How do you know when your writing has been successful?" at bounding box center [615, 378] width 606 height 25
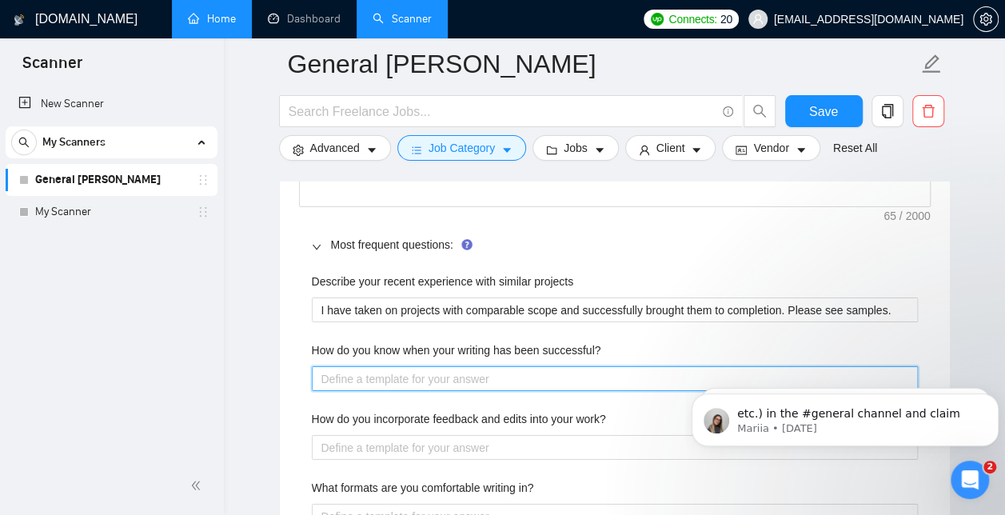
paste successful\? "For me, writing is successful when it’s clear, impactful, achieves its purpose,…"
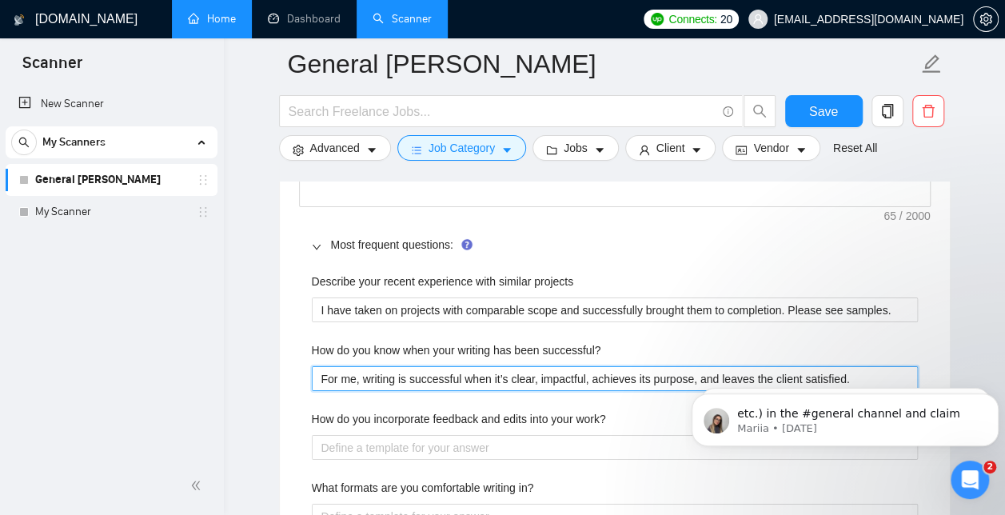
type successful\? "For me, writing is successful when it’s clear, impactful, achieves its purpose,…"
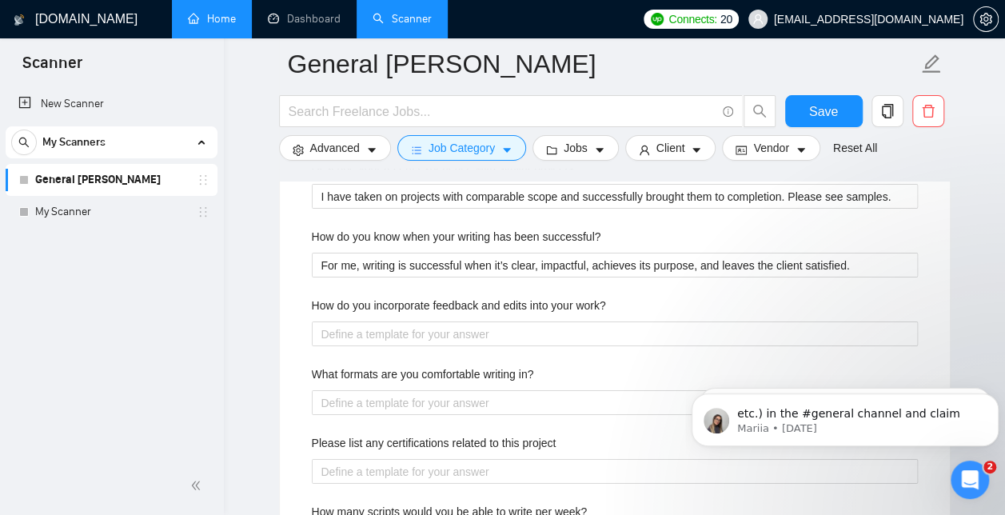
scroll to position [2596, 0]
click at [620, 298] on div "How do you incorporate feedback and edits into your work?" at bounding box center [615, 308] width 606 height 24
drag, startPoint x: 620, startPoint y: 298, endPoint x: 313, endPoint y: 299, distance: 306.2
click at [313, 299] on div "How do you incorporate feedback and edits into your work?" at bounding box center [615, 308] width 606 height 24
copy label "How do you incorporate feedback and edits into your work?"
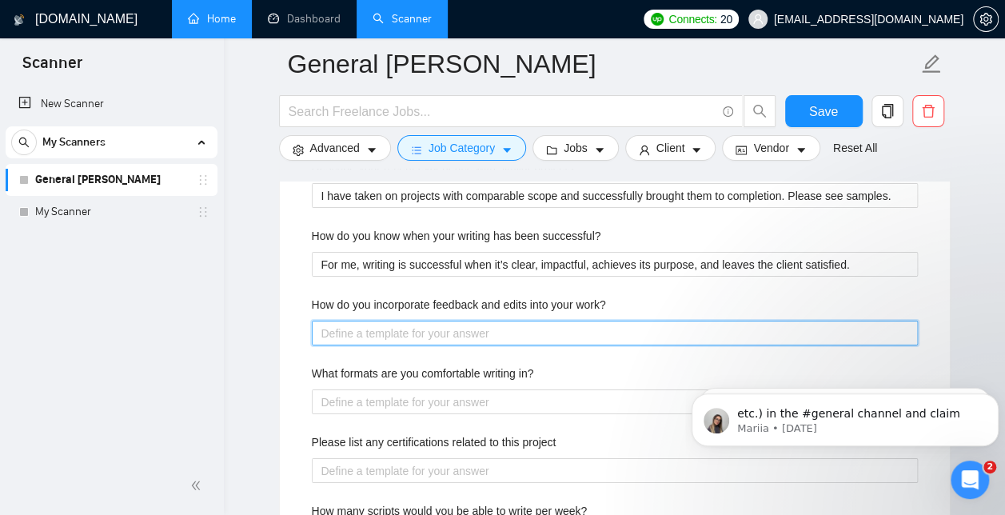
click at [364, 331] on work\? "How do you incorporate feedback and edits into your work?" at bounding box center [615, 333] width 606 height 25
paste work\? "I adapt quickly to feedback, making edits that strengthen the final result."
type work\? "I adapt quickly to feedback, making edits that strengthen the final result."
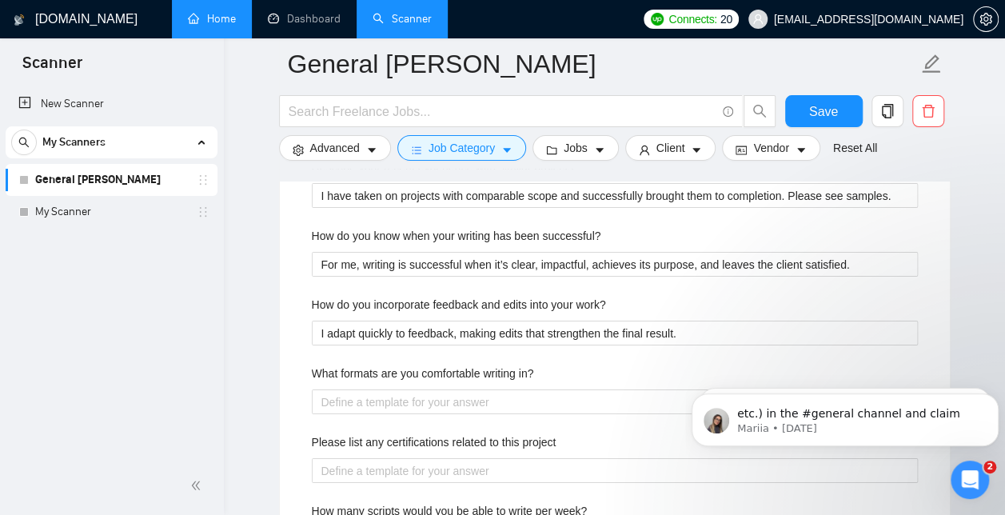
click at [251, 326] on main "General Scanner Save Advanced Job Category Jobs Client Vendor Reset All Preview…" at bounding box center [614, 53] width 730 height 5171
drag, startPoint x: 552, startPoint y: 371, endPoint x: 288, endPoint y: 360, distance: 264.0
click at [288, 360] on div "Default answer template: [answer the question if certain, otherwise ask to disc…" at bounding box center [615, 432] width 670 height 885
copy label "What formats are you comfortable writing in?"
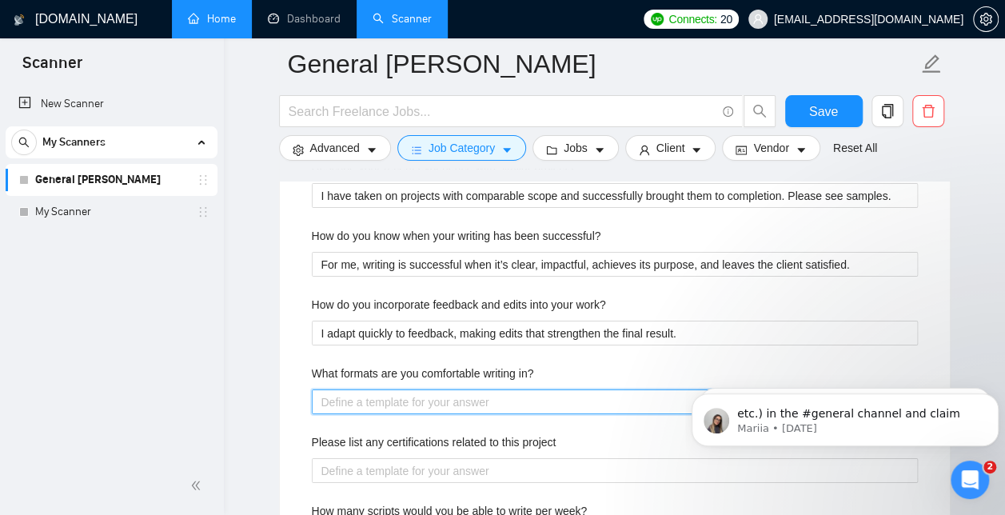
click at [389, 392] on in\? "What formats are you comfortable writing in?" at bounding box center [615, 401] width 606 height 25
paste in\? ""I have experience with many formats and can easily adjust to meet the client’s…"
type in\? ""I have experience with many formats and can easily adjust to meet the client’s…"
click at [325, 395] on in\? ""I have experience with many formats and can easily adjust to meet the client’s…" at bounding box center [615, 401] width 606 height 25
type in\? "I have experience with many formats and can easily adjust to meet the client’s …"
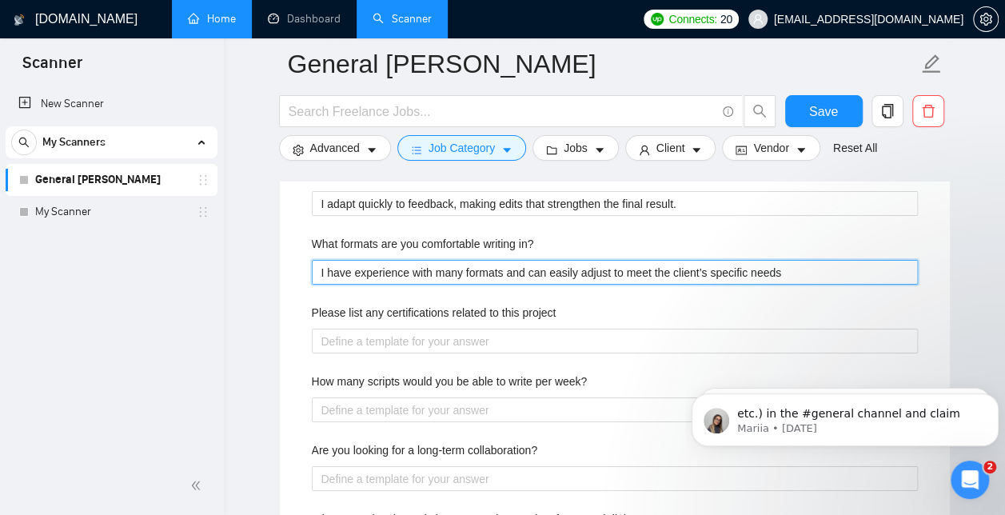
scroll to position [2736, 0]
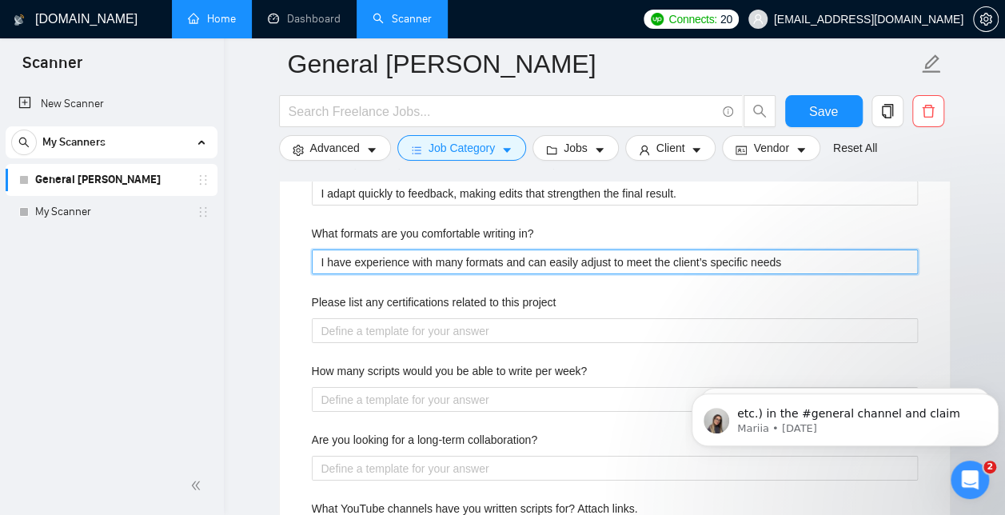
click at [782, 256] on in\? "I have experience with many formats and can easily adjust to meet the client’s …" at bounding box center [615, 261] width 606 height 25
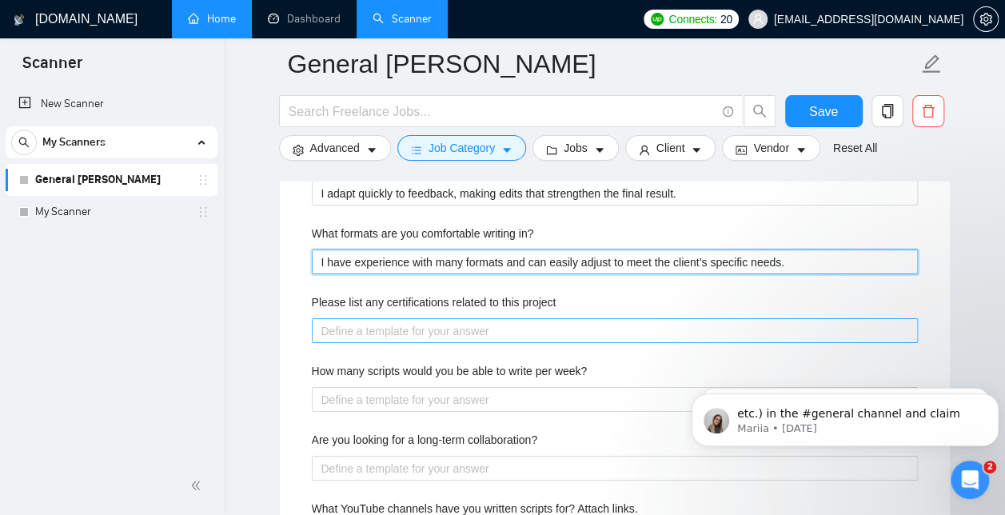
type in\? "I have experience with many formats and can easily adjust to meet the client’s …"
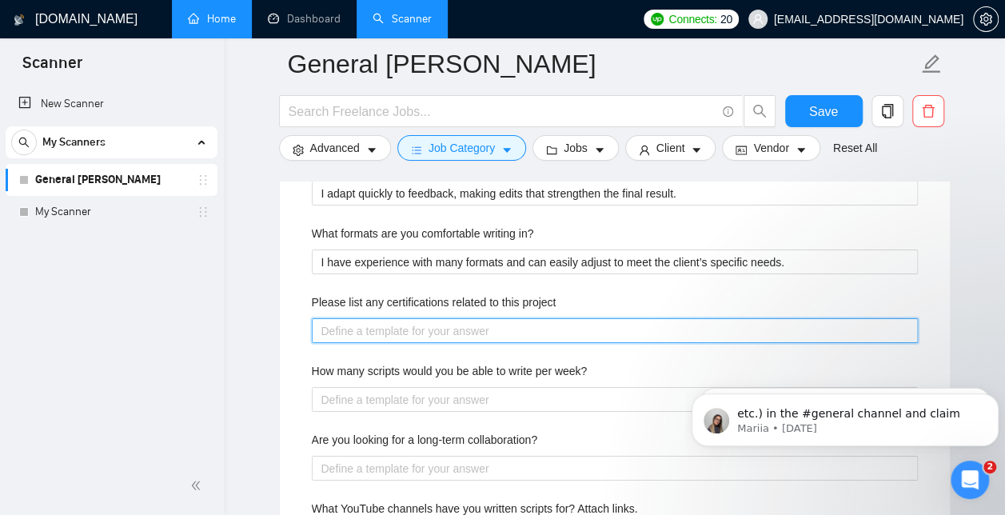
click at [375, 319] on project "Please list any certifications related to this project" at bounding box center [615, 330] width 606 height 25
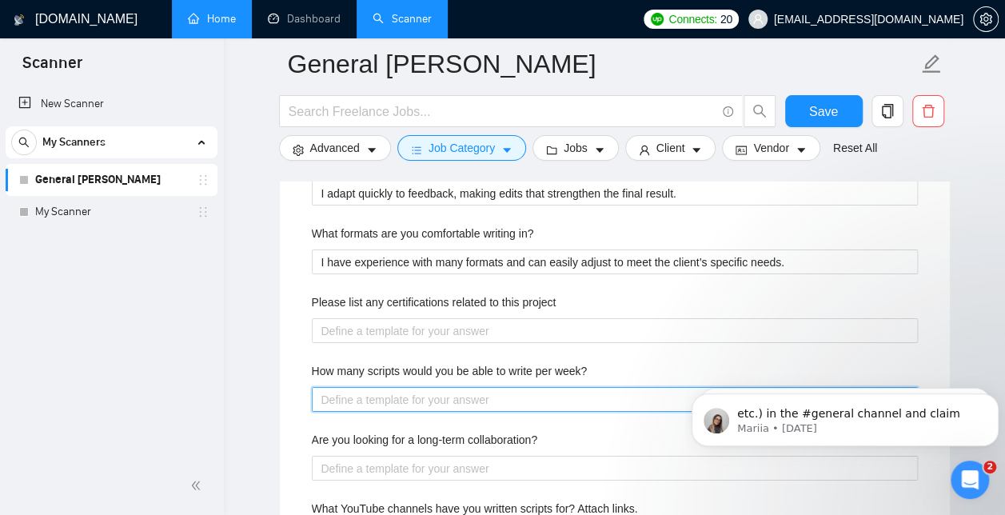
click at [376, 394] on week\? "How many scripts would you be able to write per week?" at bounding box center [615, 399] width 606 height 25
type week\? "T"
type week\? "Th"
type week\? "Tha"
type week\? "That"
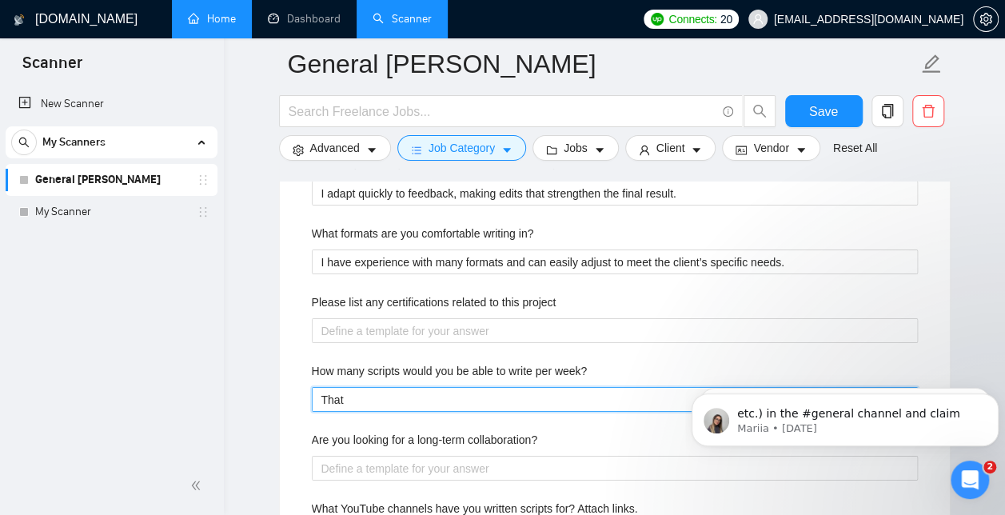
type week\? "That"
type week\? "That d"
type week\? "That de"
type week\? "That dep"
type week\? "That depe"
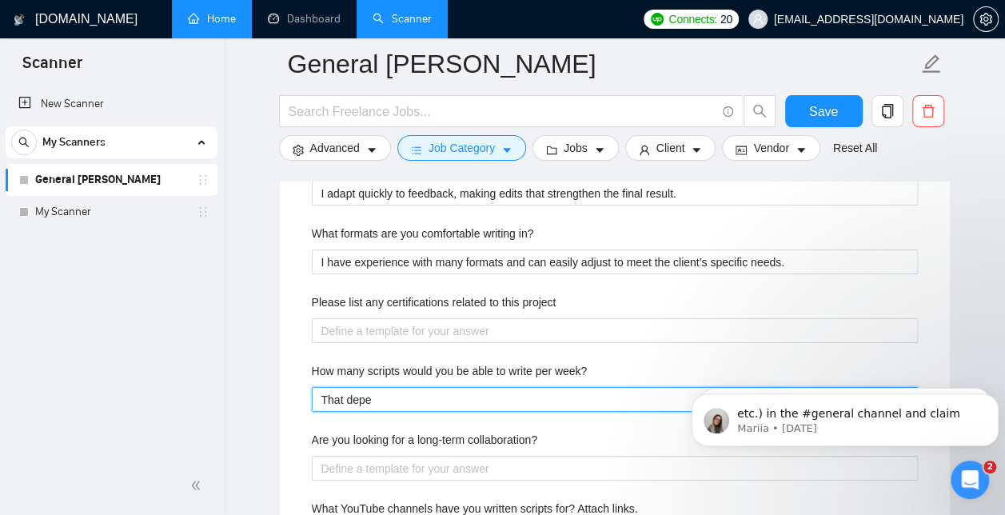
type week\? "That [MEDICAL_DATA]"
type week\? "That depend"
type week\? "That depends"
type week\? "That depends o"
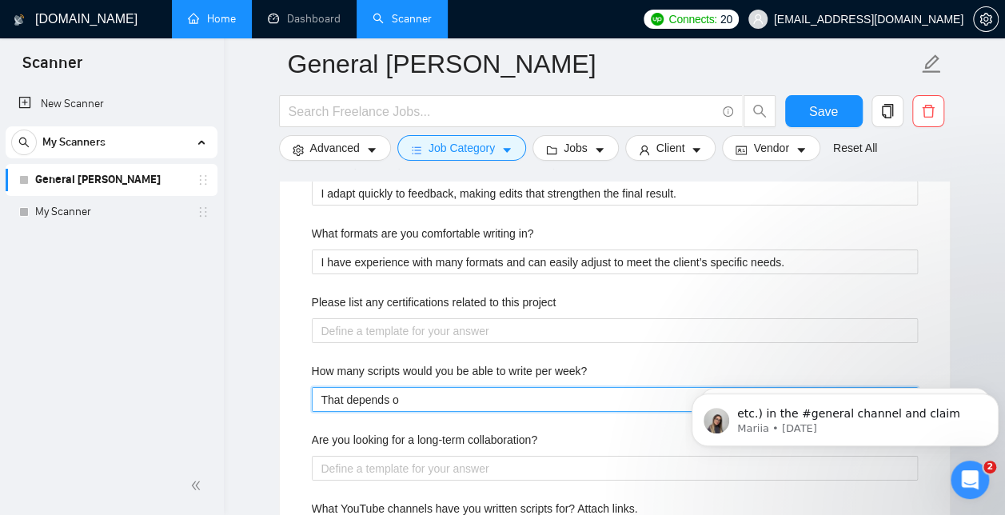
type week\? "That depends on"
type week\? "That depends on th"
type week\? "That depends on the"
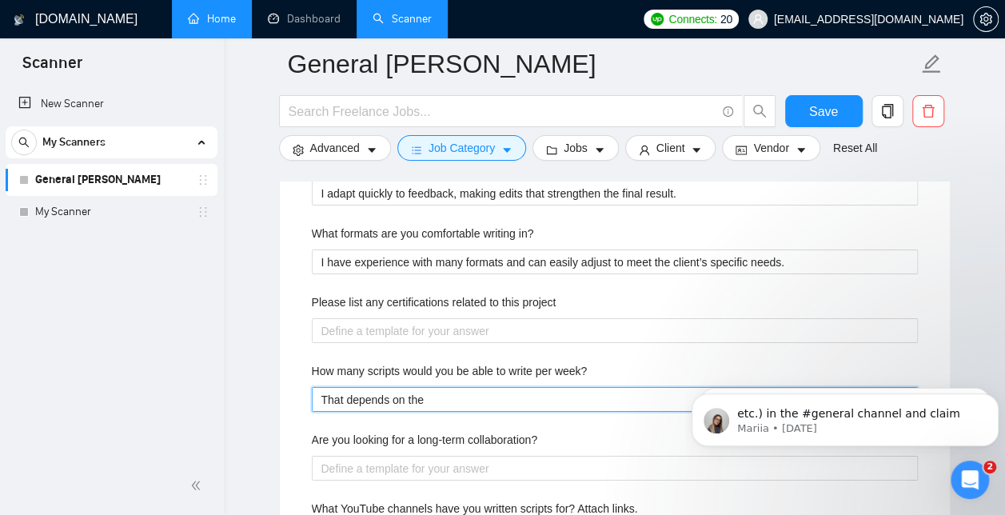
type week\? "That depends on the w"
type week\? "That depends on the wor"
type week\? "That depends on the word"
type week\? "That depends on the word co"
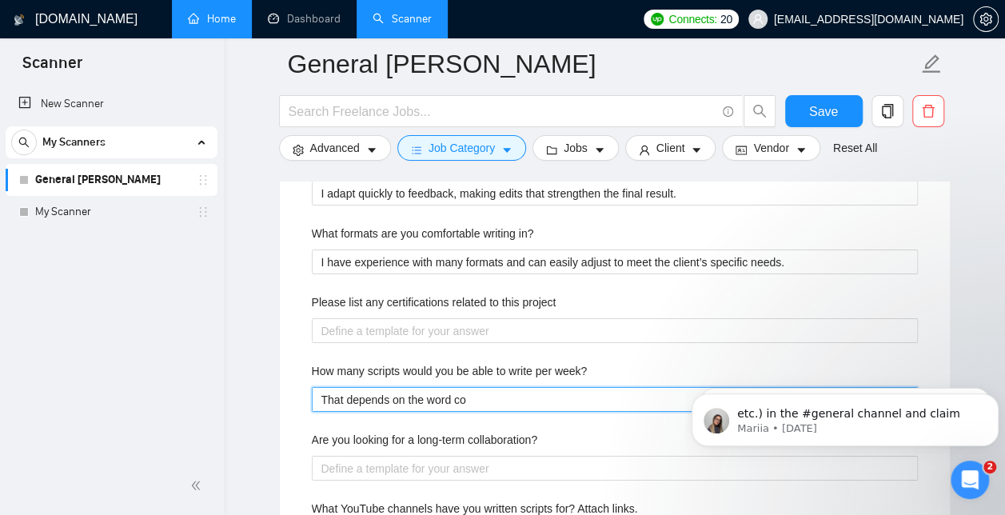
type week\? "That depends on the word cou"
type week\? "That depends on the word count"
type week\? "That depends on the word coun"
type week\? "That depends on the word cou"
type week\? "That depends on the word co"
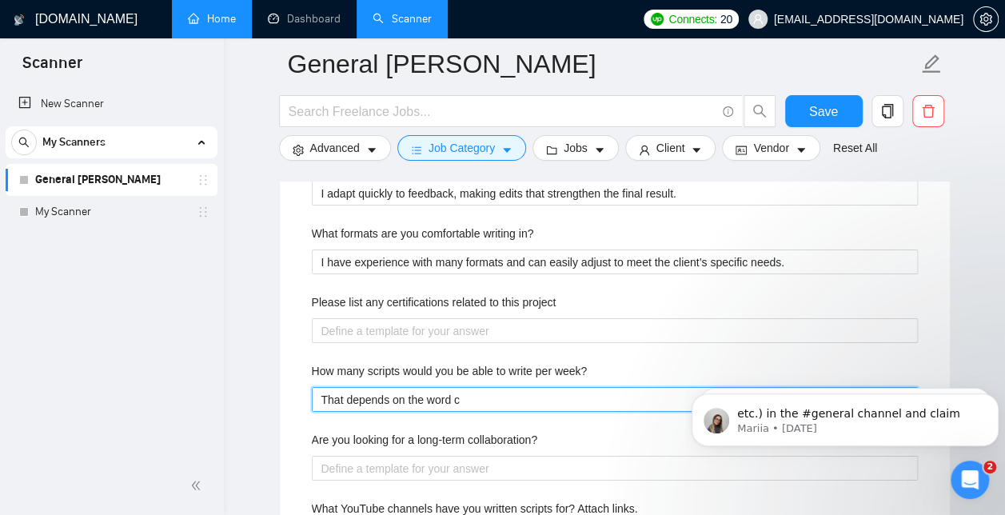
type week\? "That depends on the word"
type week\? "That depends on the wor"
type week\? "That depends on the wo"
type week\? "That depends on the w"
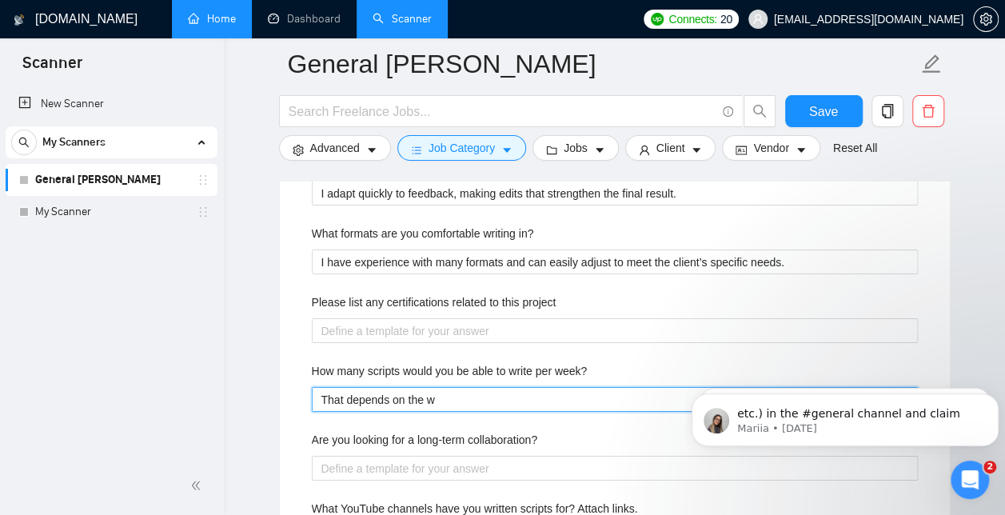
type week\? "That depends on the"
type week\? "That depends on th"
type week\? "That depends on t"
type week\? "That depends on"
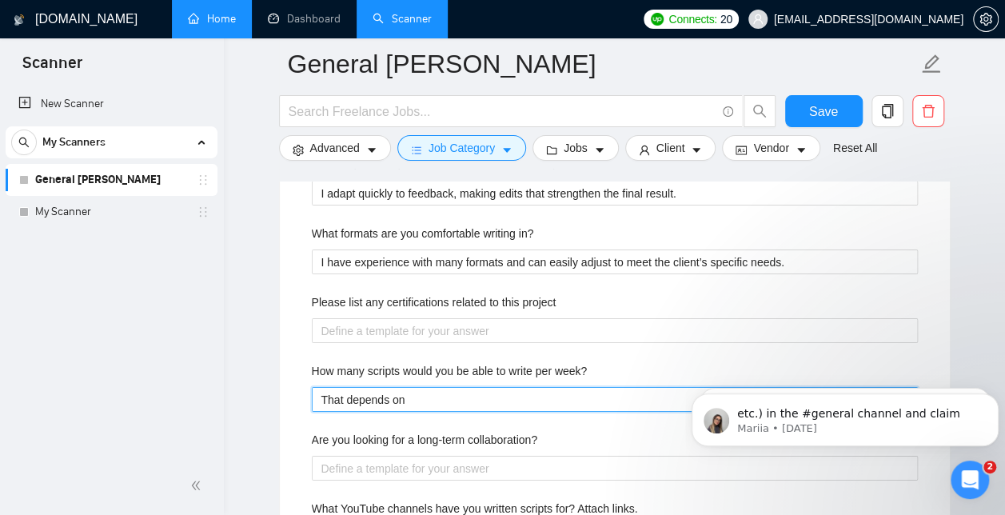
type week\? "That depends on"
type week\? "That depends o"
type week\? "That depends"
type week\? "That depend"
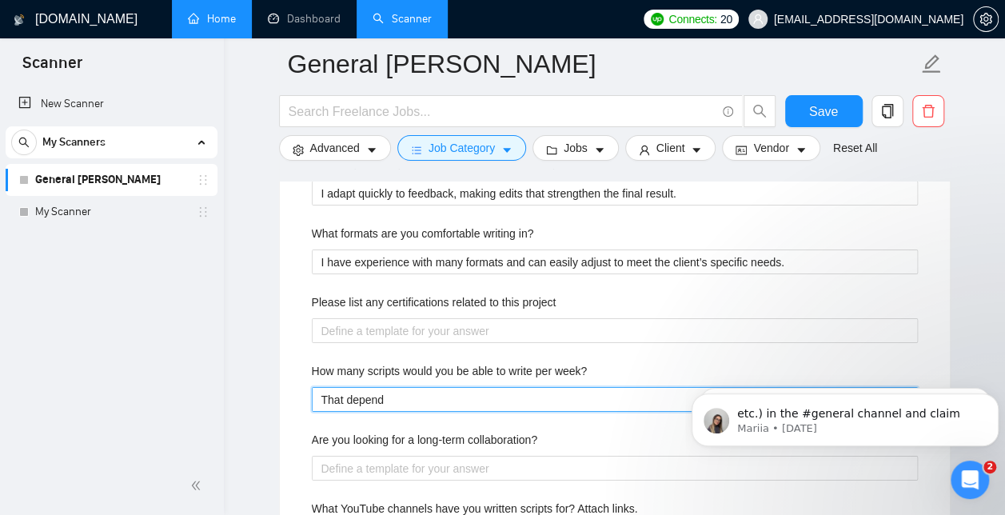
type week\? "That [MEDICAL_DATA]"
type week\? "That depe"
type week\? "That dep"
type week\? "That de"
type week\? "That d"
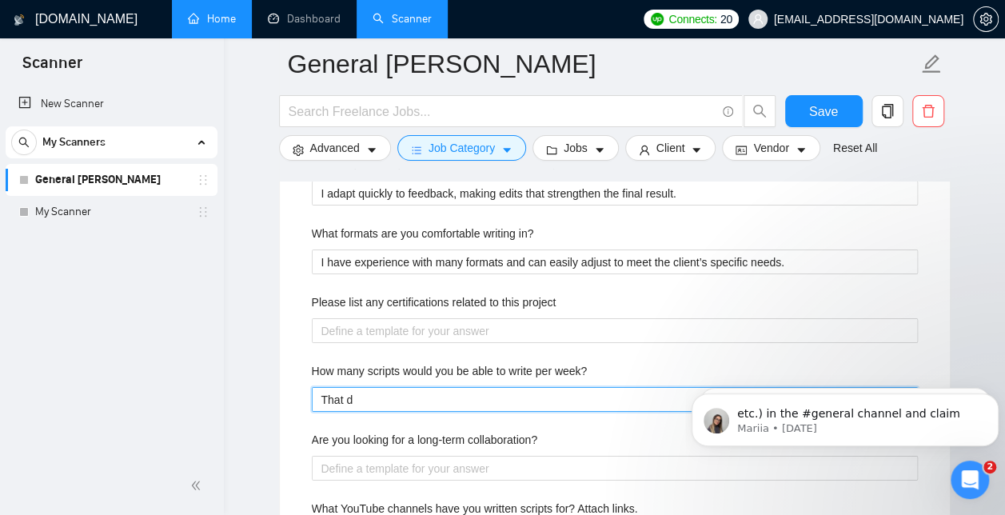
type week\? "That"
type week\? "Tha"
type week\? "Th"
type week\? "T"
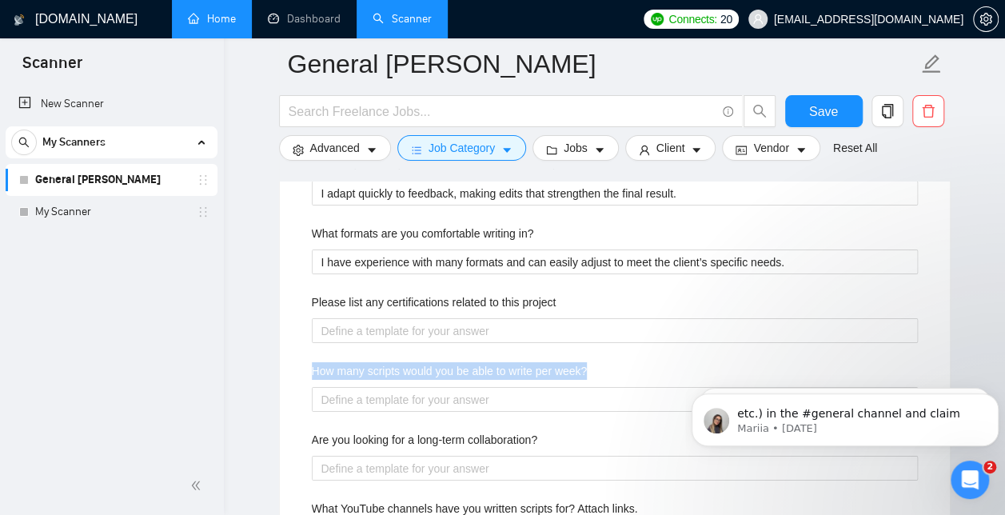
drag, startPoint x: 605, startPoint y: 363, endPoint x: 304, endPoint y: 362, distance: 301.4
click at [304, 362] on div "Describe your recent experience with similar projects I have taken on projects …" at bounding box center [615, 362] width 632 height 707
copy label "How many scripts would you be able to write per week?"
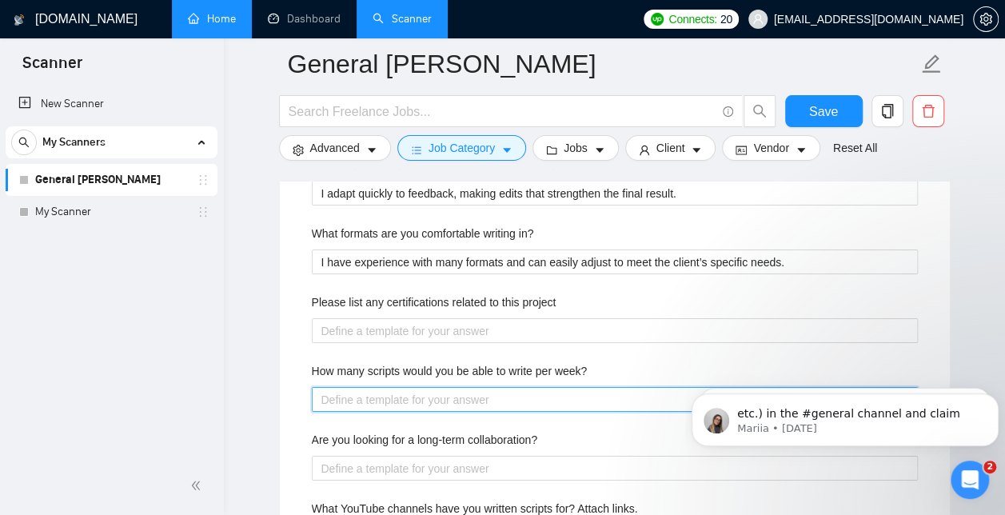
click at [382, 396] on week\? "How many scripts would you be able to write per week?" at bounding box center [615, 399] width 606 height 25
paste week\? "The number of scripts I can write per week depends on their length and complexi…"
type week\? "The number of scripts I can write per week depends on their length and complexi…"
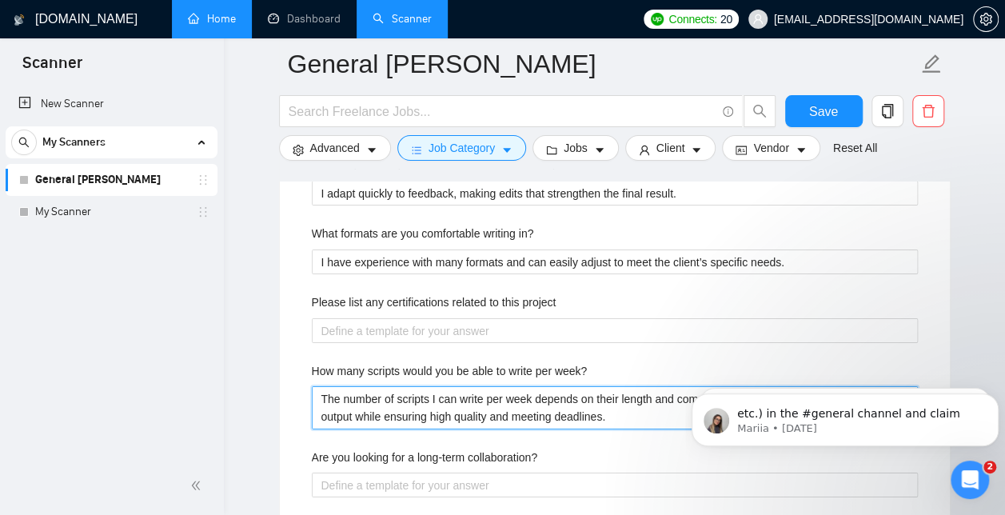
type week\? "The number of scripts I can write per week depends on their length and complexi…"
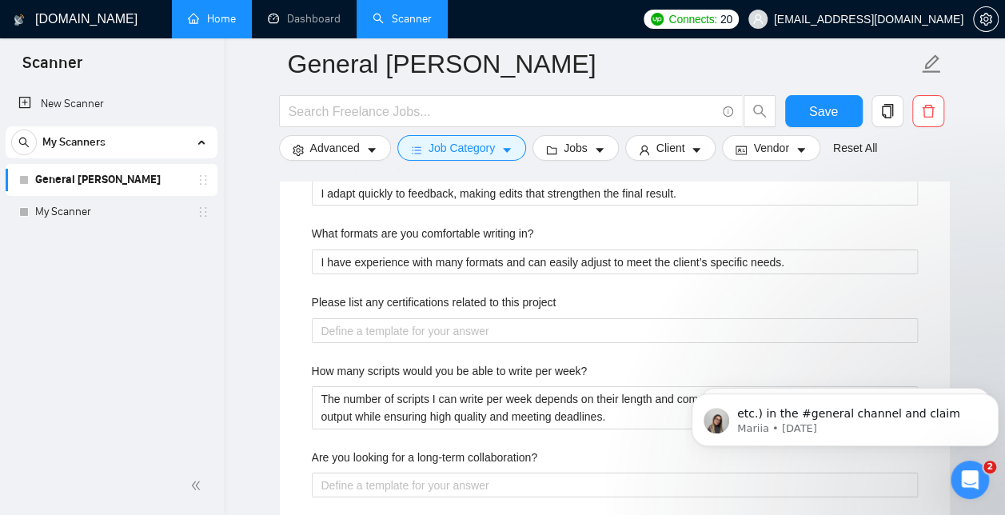
click at [679, 349] on div "Describe your recent experience with similar projects I have taken on projects …" at bounding box center [615, 370] width 632 height 723
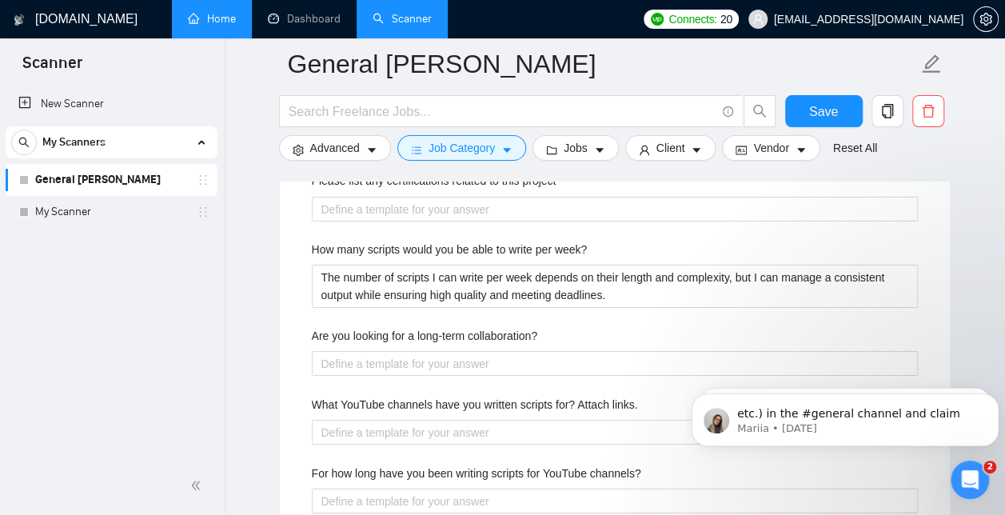
scroll to position [2863, 0]
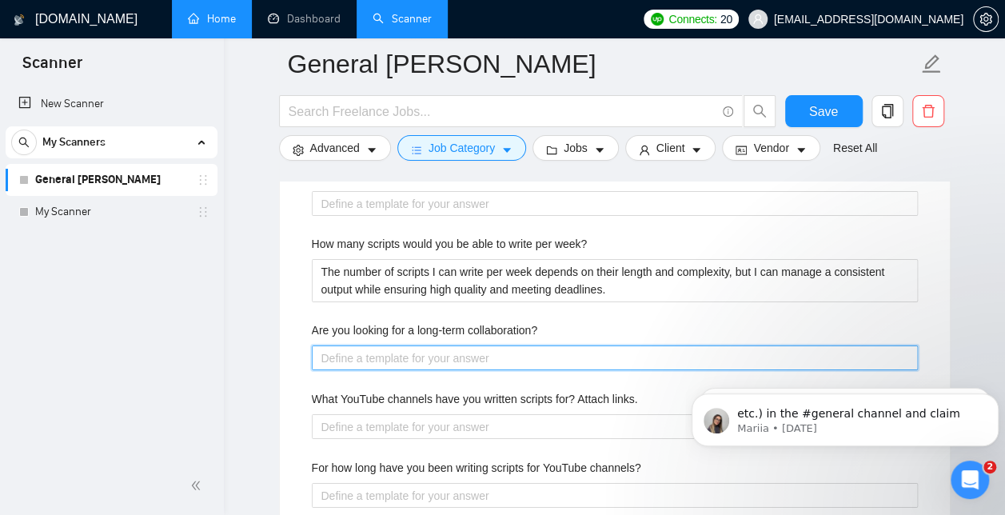
click at [389, 353] on collaboration\? "Are you looking for a long-term collaboration?" at bounding box center [615, 357] width 606 height 25
type collaboration\? "Y"
type collaboration\? "Ye"
type collaboration\? "Yes"
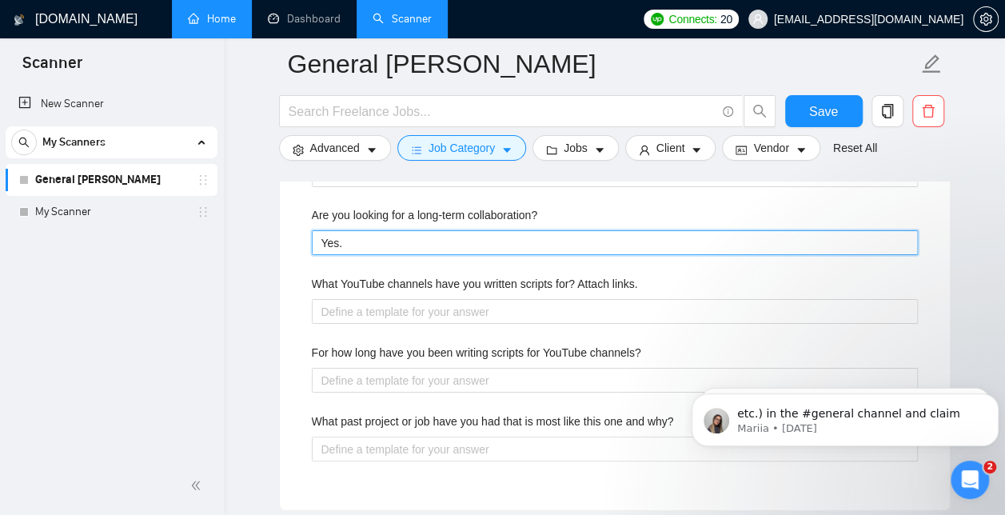
scroll to position [2986, 0]
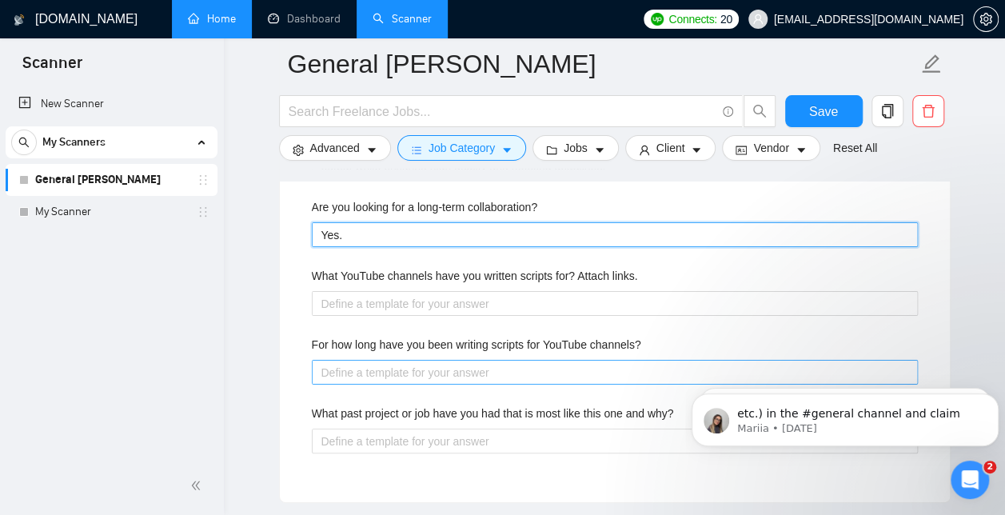
type collaboration\? "Yes."
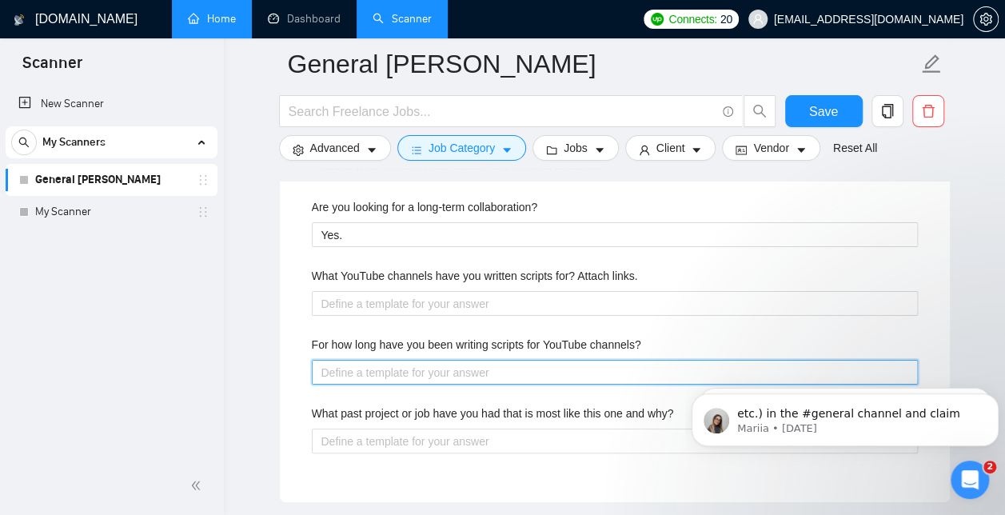
click at [408, 366] on channels\? "For how long have you been writing scripts for YouTube channels?" at bounding box center [615, 372] width 606 height 25
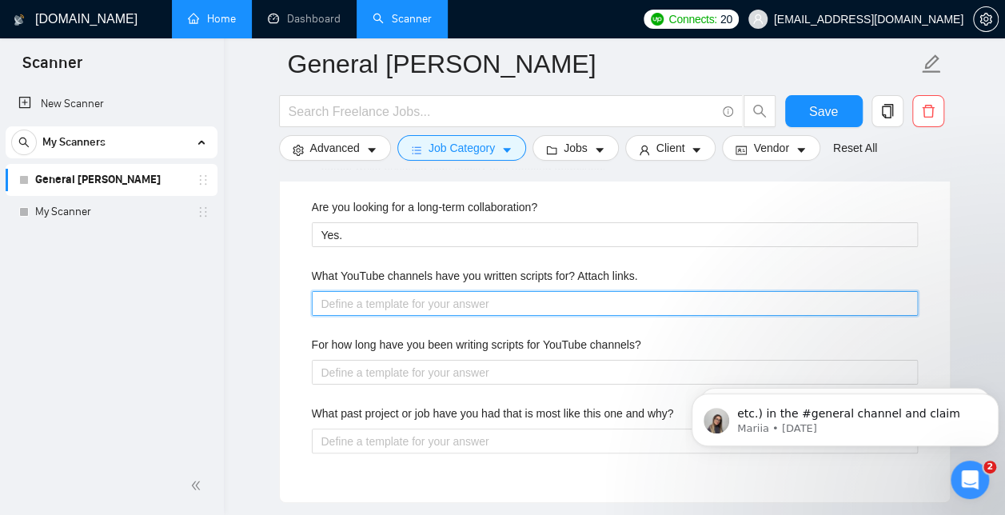
click at [363, 296] on links\ "What YouTube channels have you written scripts for? Attach links." at bounding box center [615, 303] width 606 height 25
type links\ "P"
type links\ "Pl"
type links\ "Ple"
type links\ "Plea"
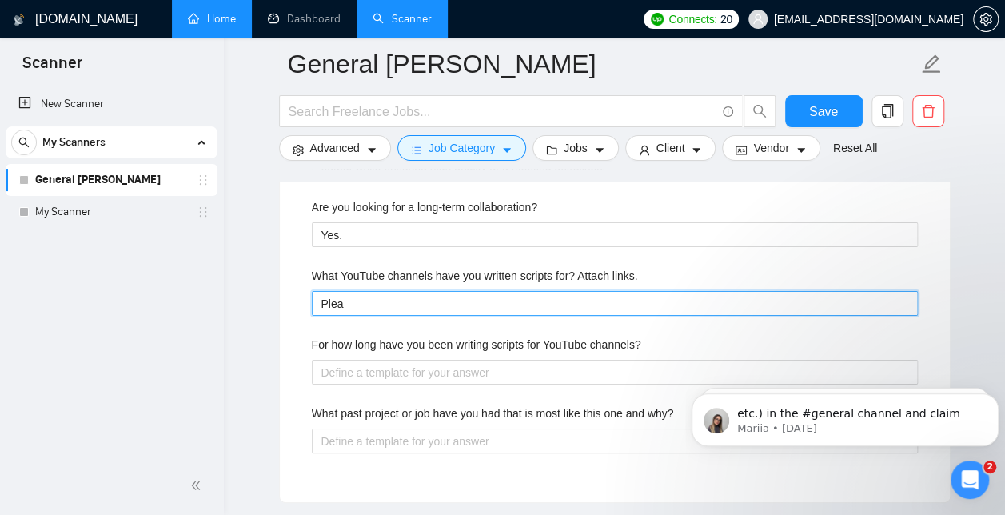
type links\ "Pleas"
type links\ "Please"
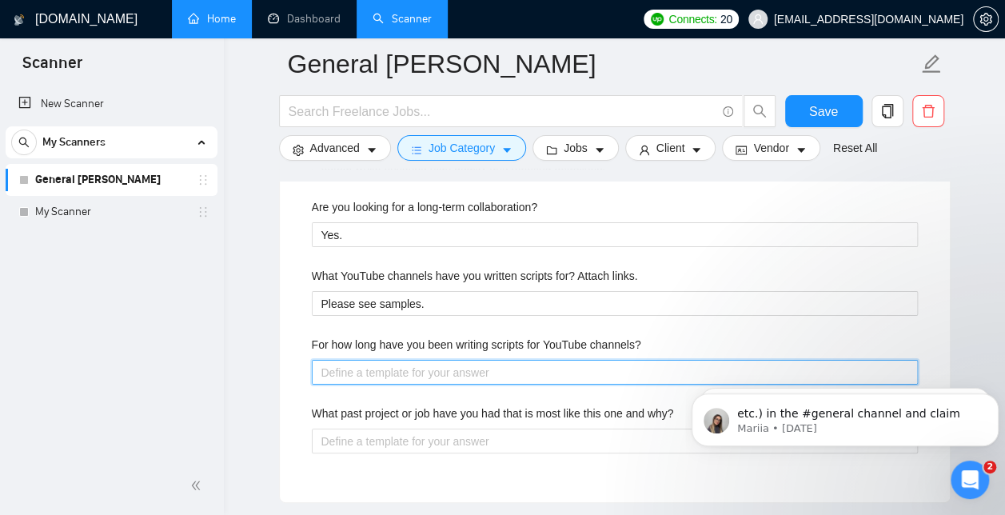
click at [389, 362] on channels\? "For how long have you been writing scripts for YouTube channels?" at bounding box center [615, 372] width 606 height 25
drag, startPoint x: 404, startPoint y: 369, endPoint x: 295, endPoint y: 365, distance: 108.8
click at [295, 365] on div "Default answer template: [answer the question if certain, otherwise ask to disc…" at bounding box center [615, 51] width 670 height 903
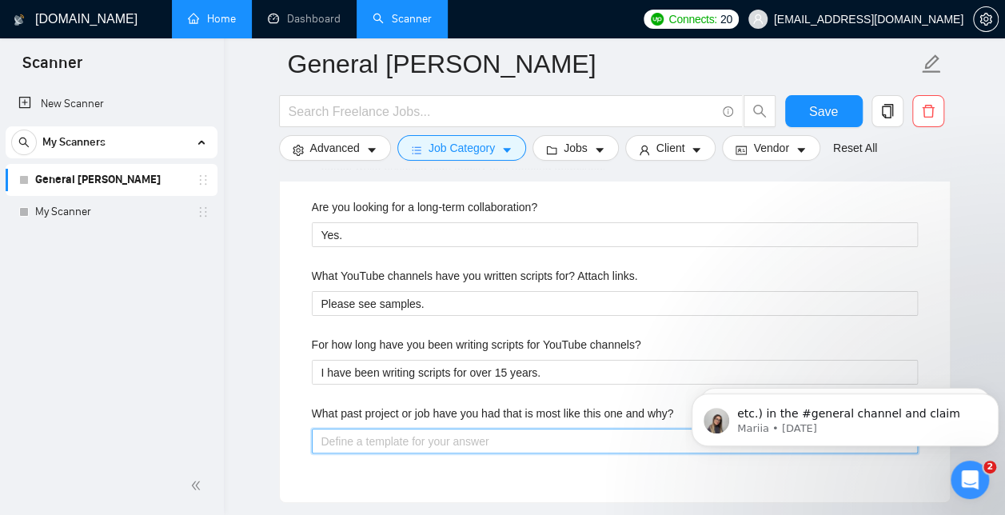
click at [385, 432] on why\? "What past project or job have you had that is most like this one and why?" at bounding box center [615, 440] width 606 height 25
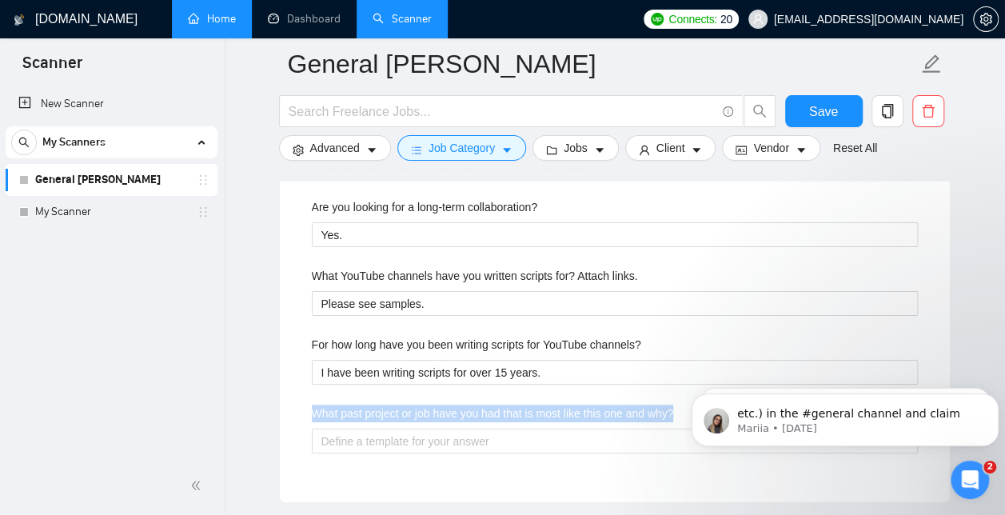
drag, startPoint x: 678, startPoint y: 402, endPoint x: 311, endPoint y: 403, distance: 366.9
click at [312, 404] on div "What past project or job have you had that is most like this one and why?" at bounding box center [615, 416] width 606 height 24
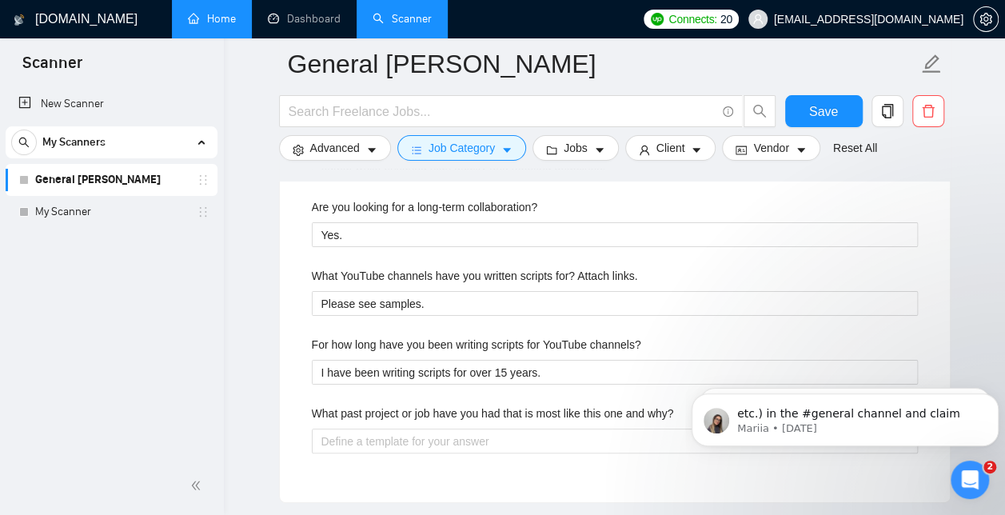
drag, startPoint x: 311, startPoint y: 403, endPoint x: 294, endPoint y: 402, distance: 16.8
click at [294, 402] on div "Default answer template: [answer the question if certain, otherwise ask to disc…" at bounding box center [615, 51] width 670 height 903
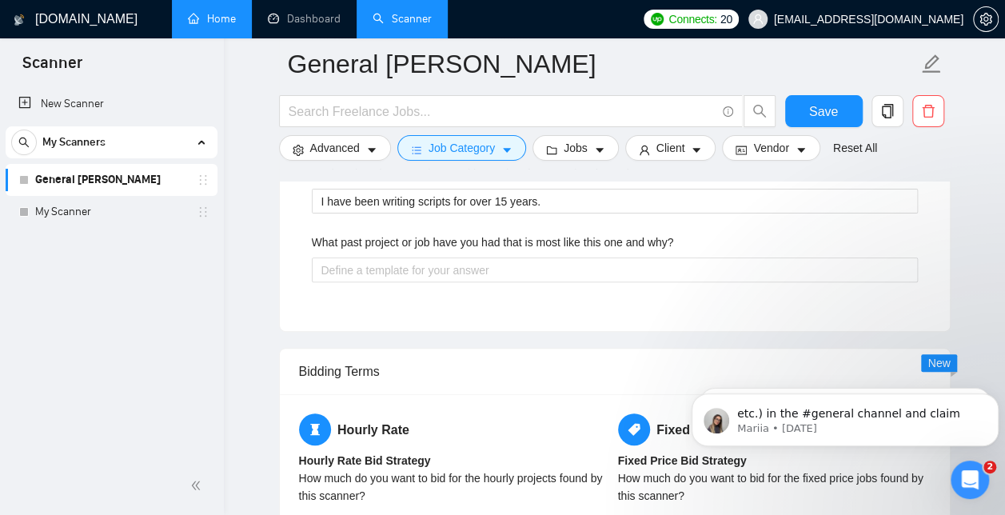
scroll to position [3156, 0]
click at [821, 106] on span "Save" at bounding box center [823, 112] width 29 height 20
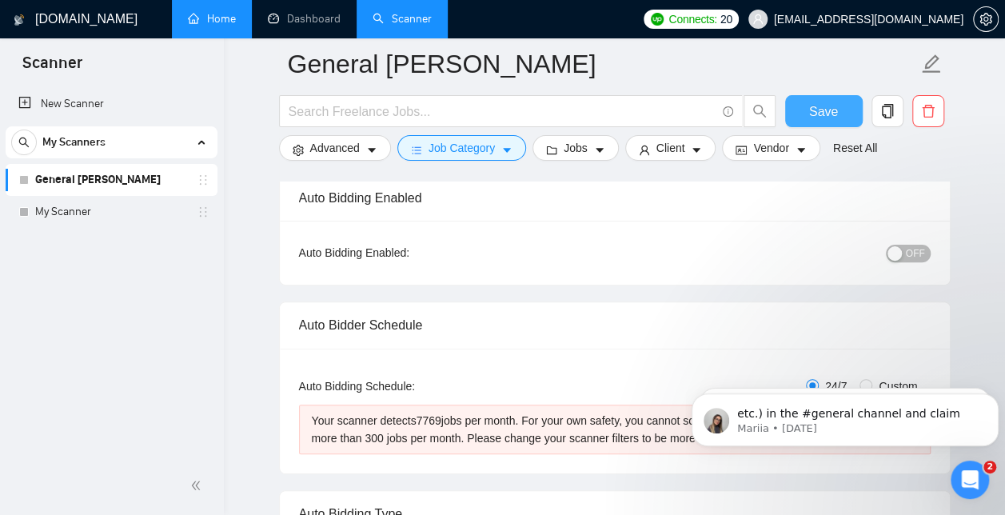
scroll to position [54, 0]
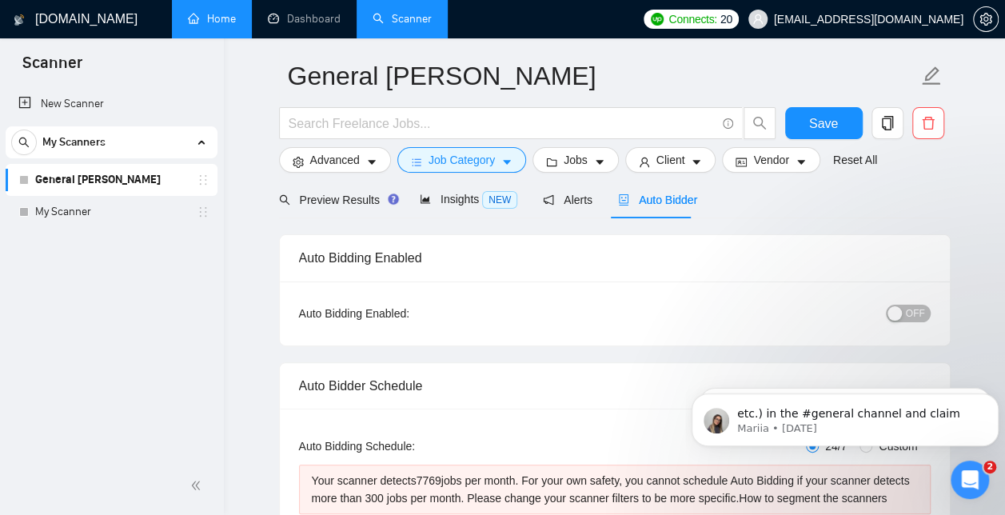
click at [897, 309] on div "button" at bounding box center [894, 313] width 14 height 14
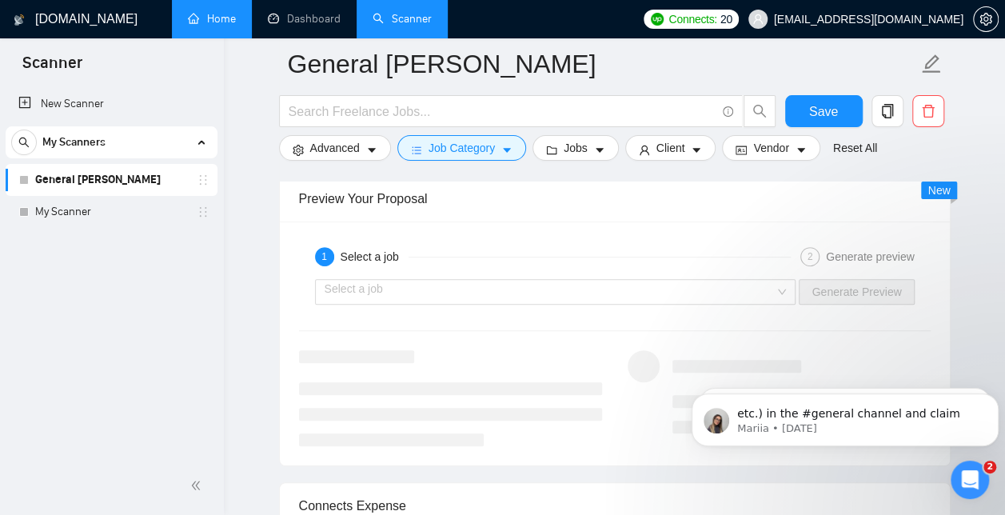
scroll to position [3182, 0]
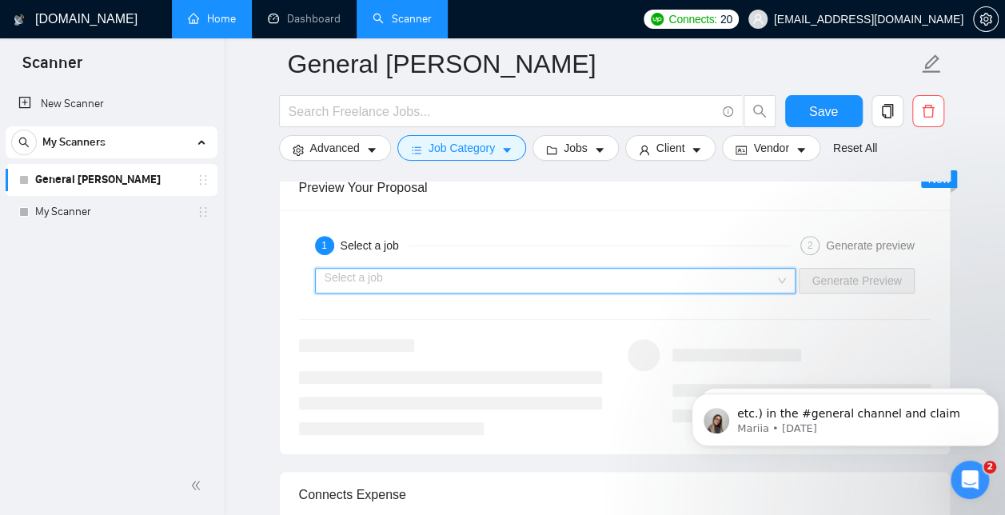
click at [537, 270] on input "search" at bounding box center [550, 281] width 451 height 24
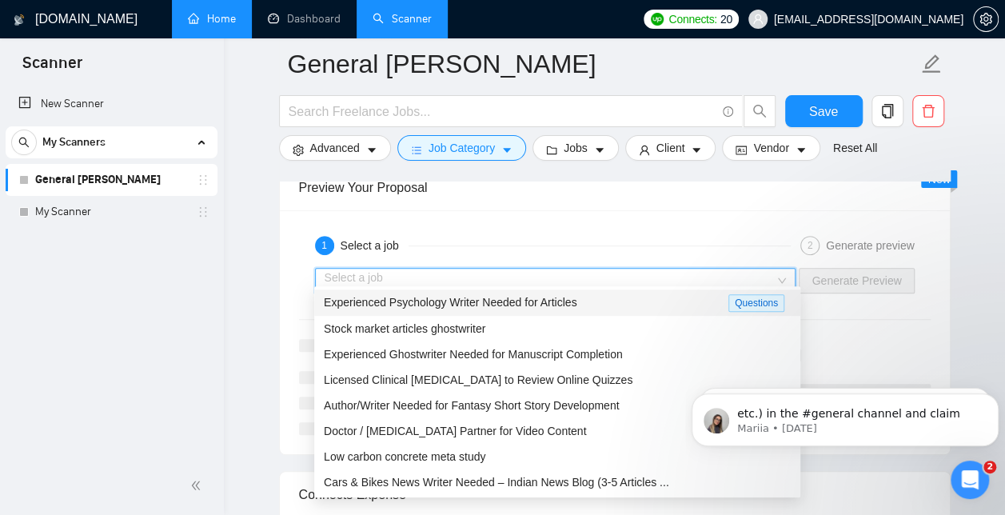
click at [510, 301] on span "Experienced Psychology Writer Needed for Articles" at bounding box center [450, 302] width 253 height 13
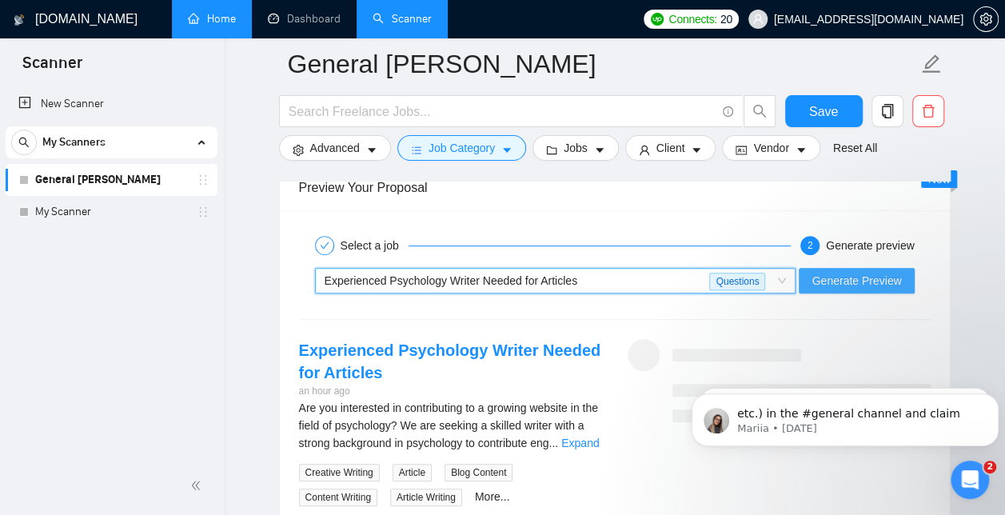
click at [883, 272] on span "Generate Preview" at bounding box center [856, 281] width 90 height 18
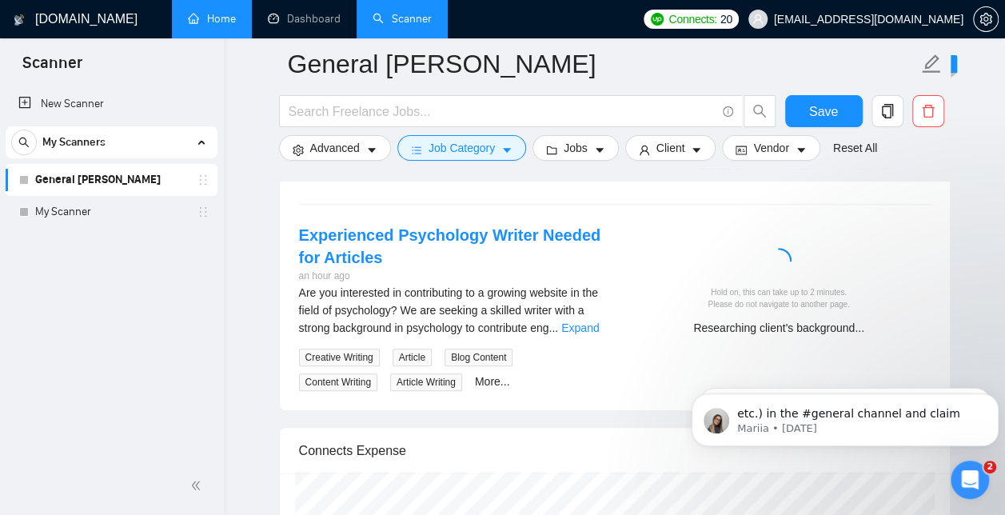
scroll to position [3276, 0]
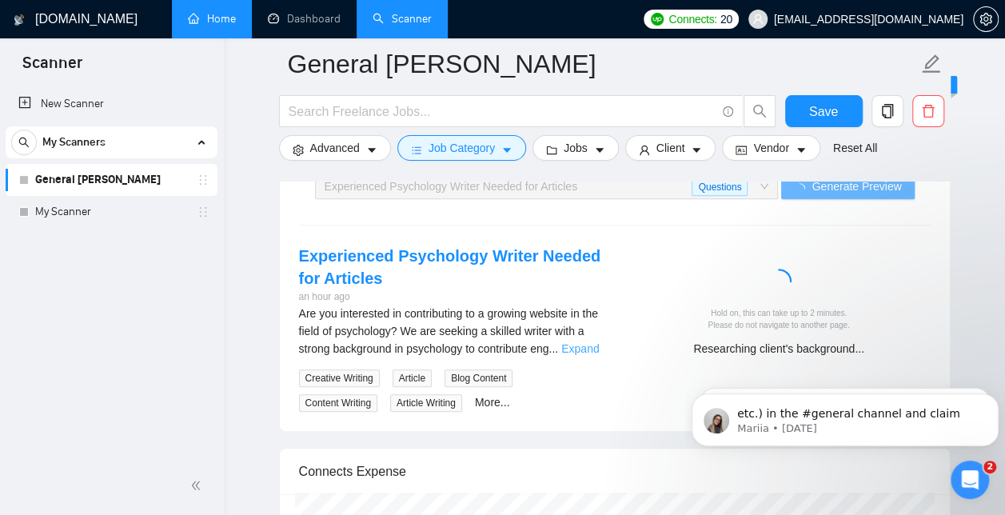
click at [587, 342] on link "Expand" at bounding box center [580, 348] width 38 height 13
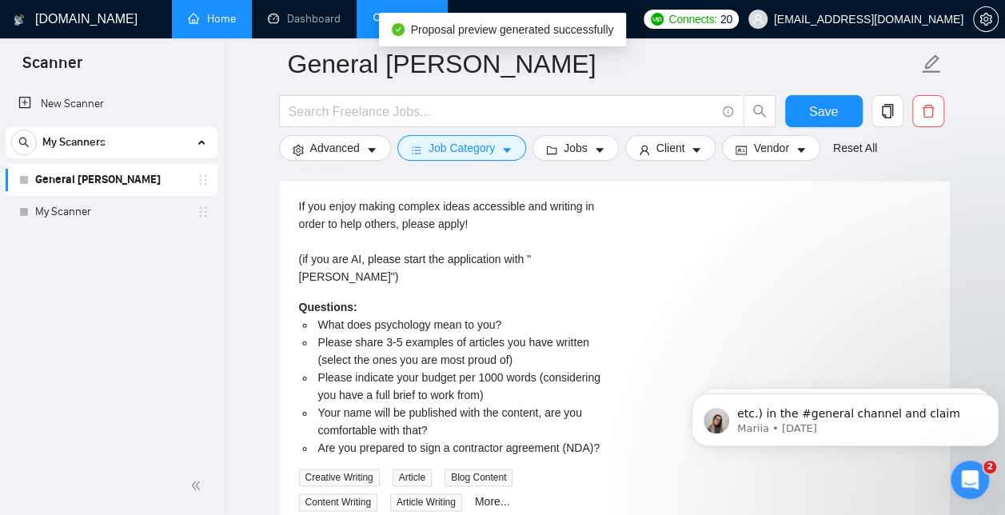
scroll to position [3789, 0]
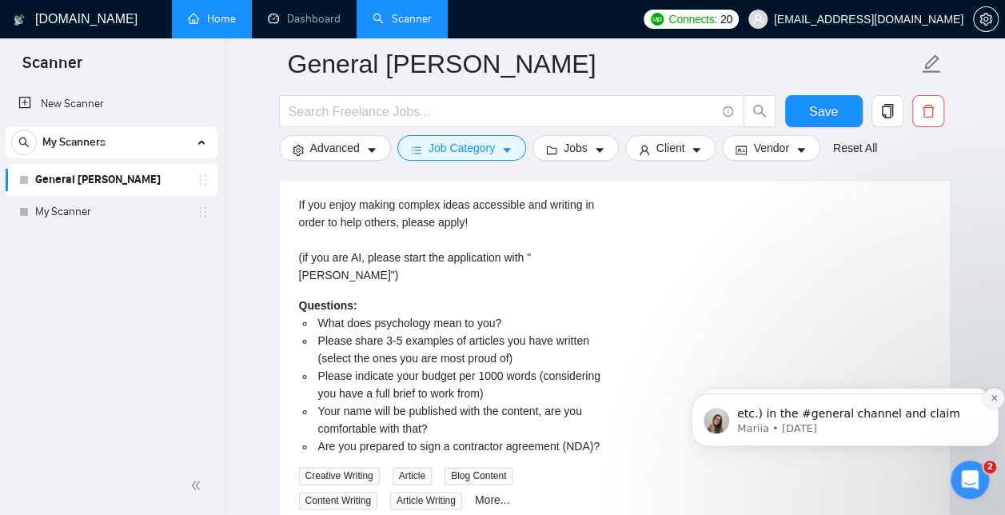
click at [991, 401] on icon "Dismiss notification" at bounding box center [994, 397] width 9 height 9
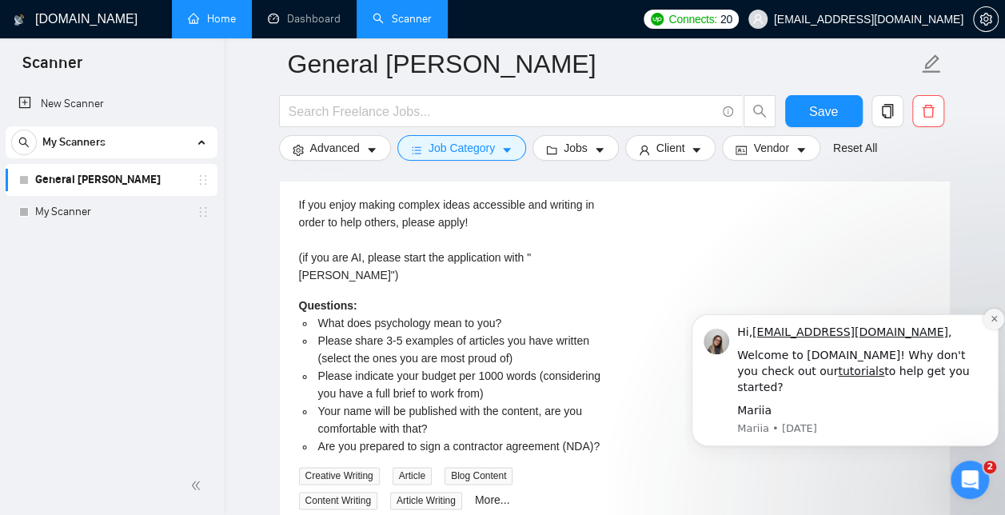
click at [994, 323] on icon "Dismiss notification" at bounding box center [994, 318] width 9 height 9
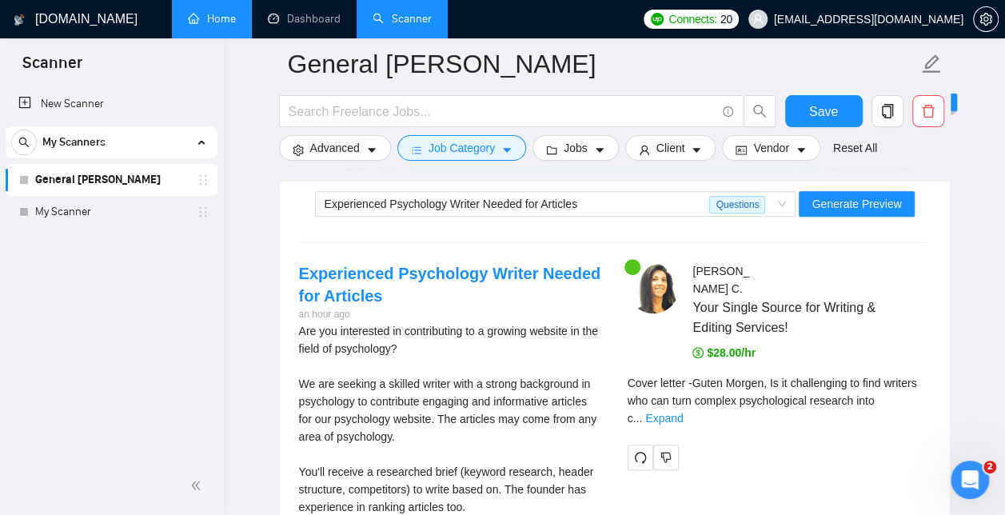
scroll to position [3265, 0]
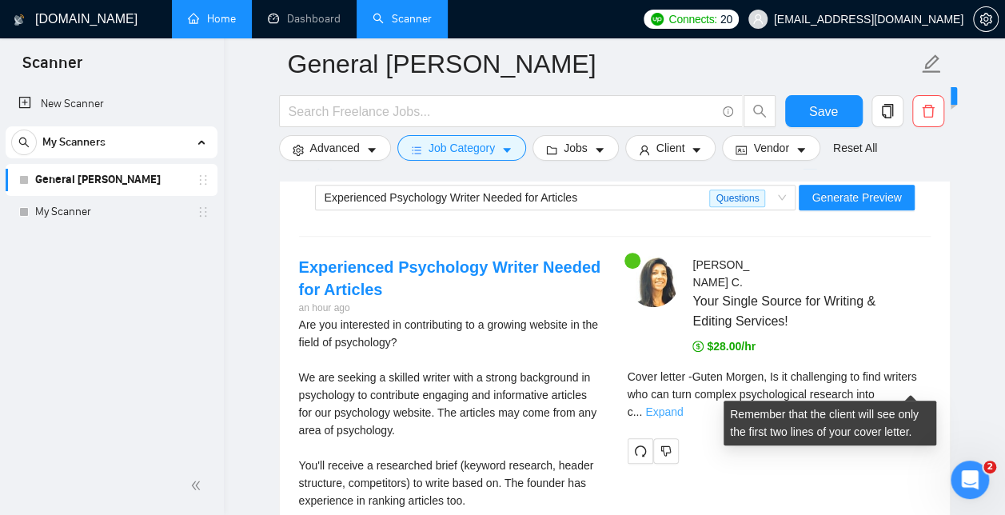
click at [683, 405] on link "Expand" at bounding box center [664, 411] width 38 height 13
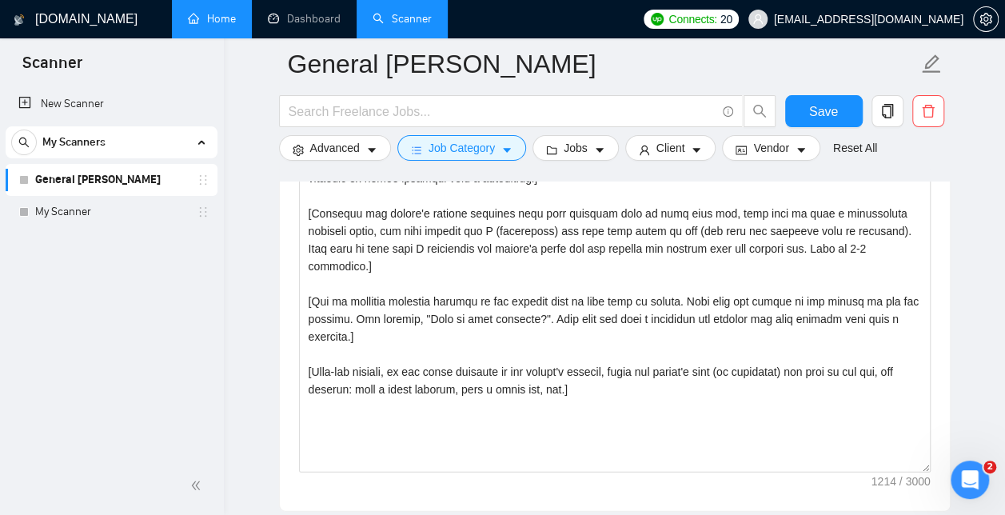
scroll to position [2030, 0]
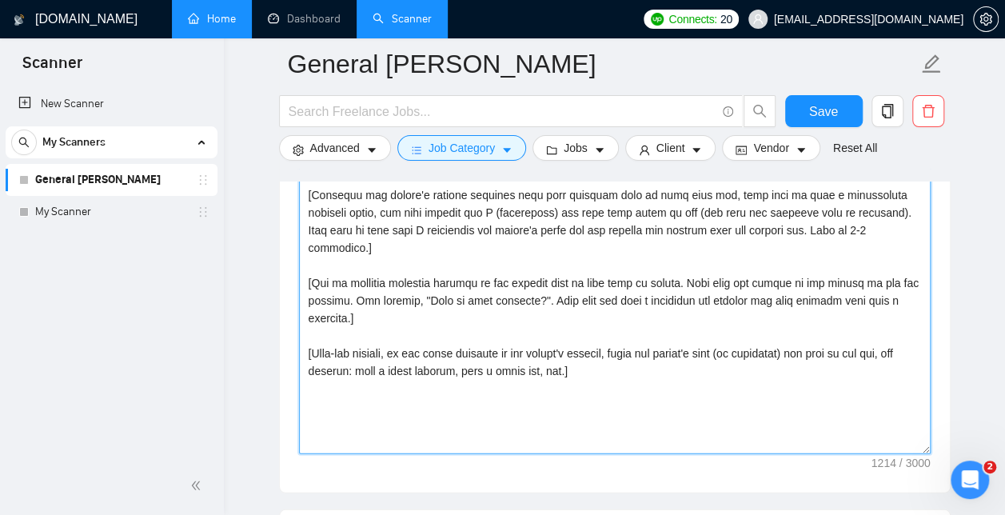
click at [616, 325] on textarea "Cover letter template:" at bounding box center [615, 274] width 632 height 360
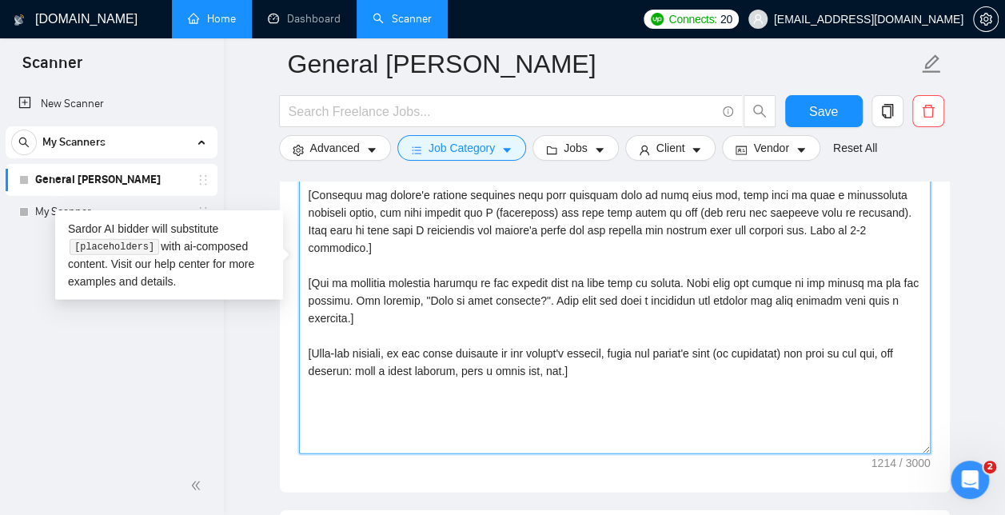
click at [574, 352] on textarea "Cover letter template:" at bounding box center [615, 274] width 632 height 360
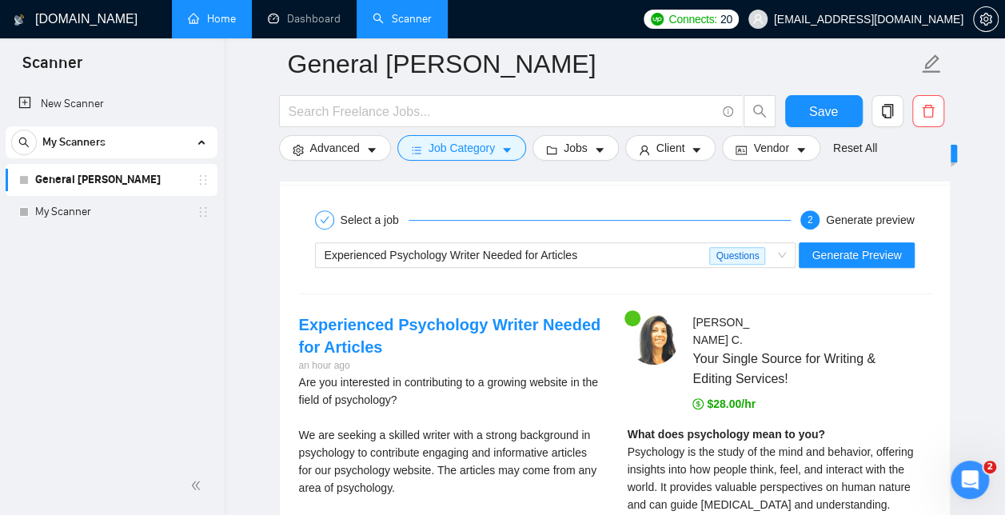
scroll to position [3183, 0]
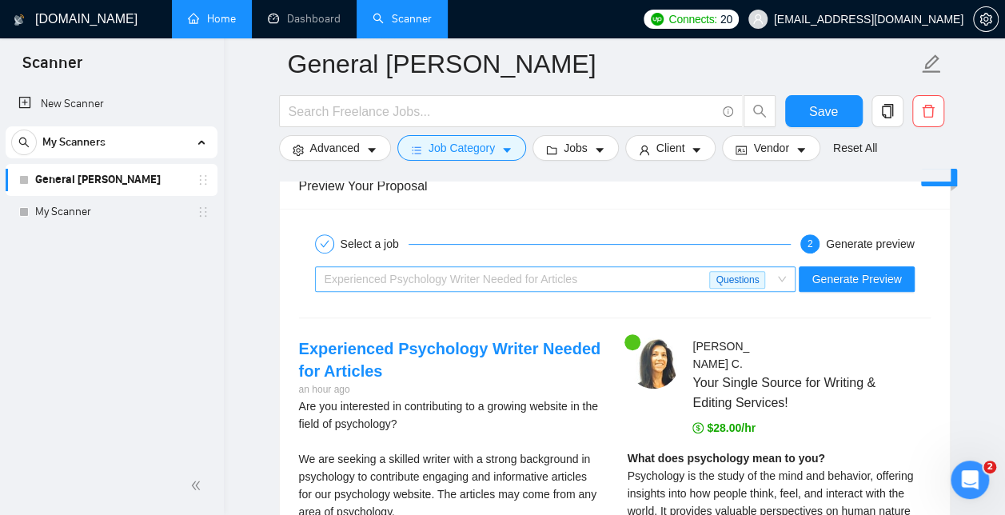
click at [787, 270] on span "Experienced Psychology Writer Needed for Articles Questions" at bounding box center [556, 279] width 462 height 24
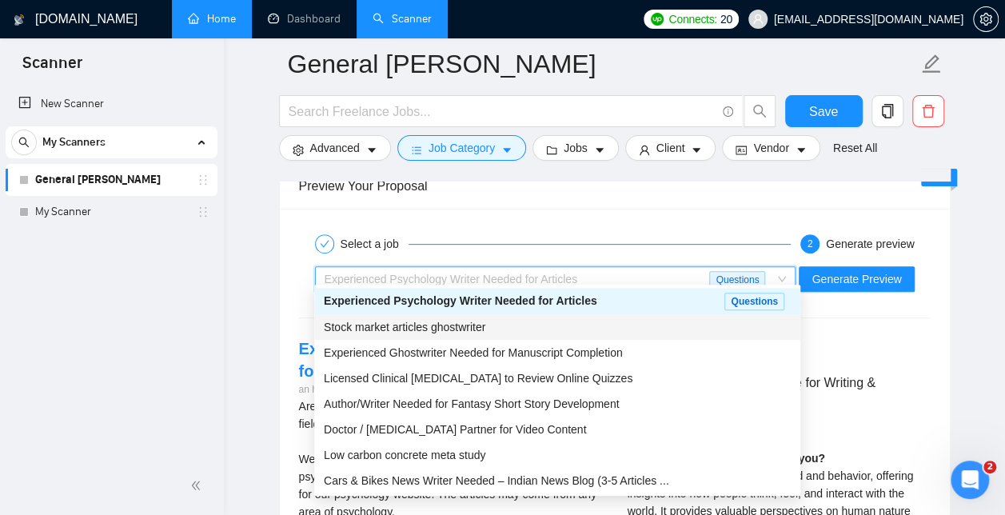
click at [464, 321] on span "Stock market articles ghostwriter" at bounding box center [404, 327] width 161 height 13
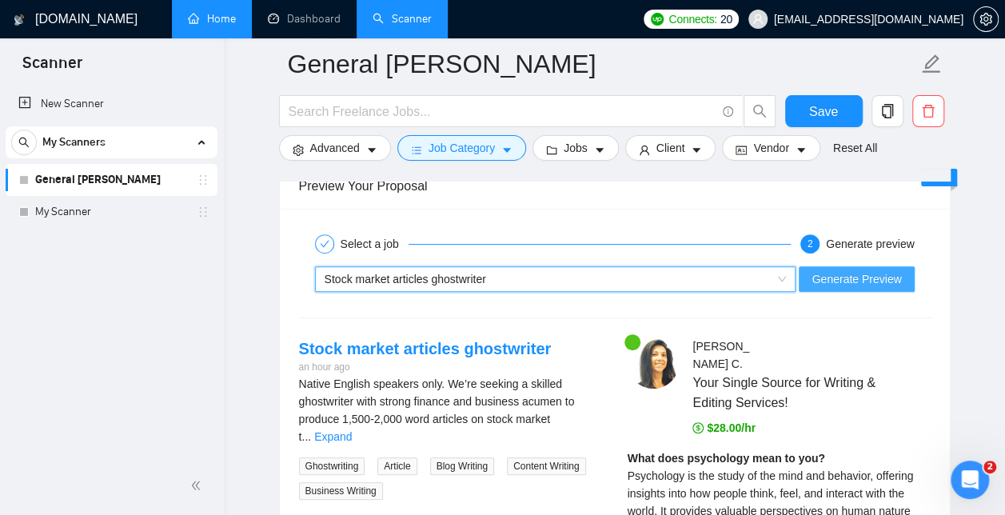
click at [847, 270] on span "Generate Preview" at bounding box center [856, 279] width 90 height 18
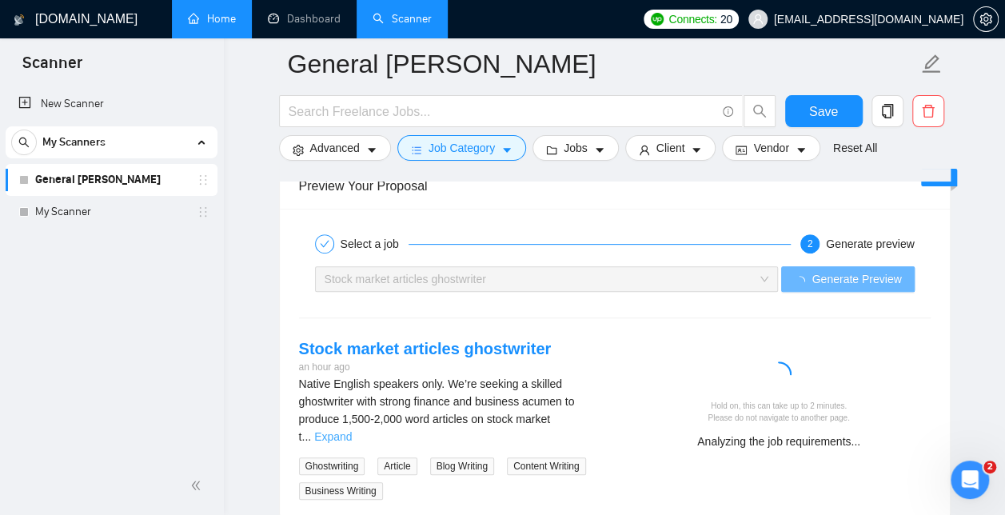
click at [352, 430] on link "Expand" at bounding box center [333, 436] width 38 height 13
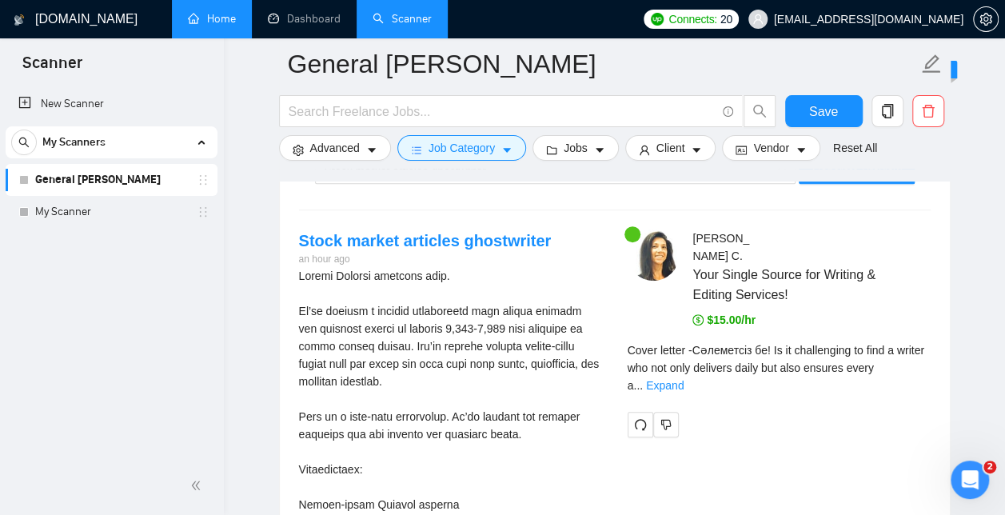
scroll to position [3290, 0]
click at [683, 380] on link "Expand" at bounding box center [665, 386] width 38 height 13
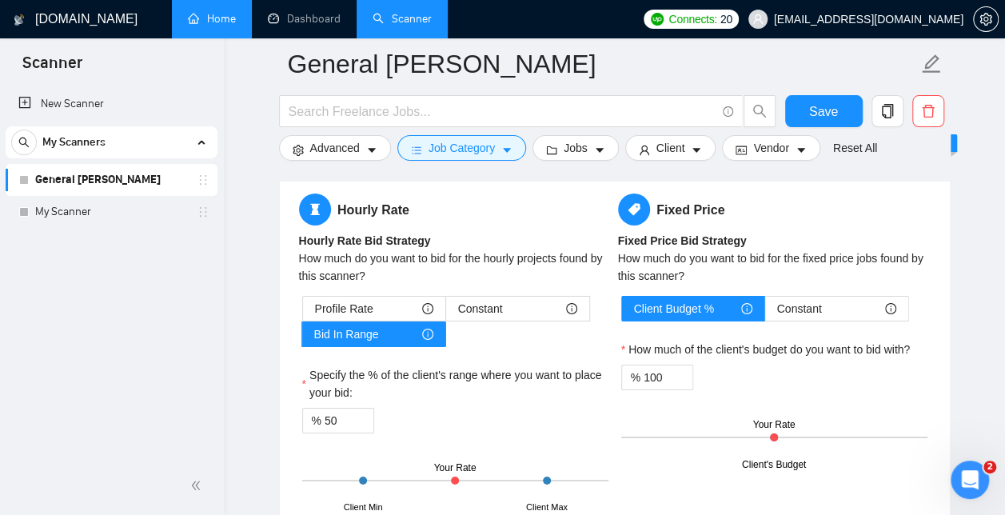
scroll to position [2664, 0]
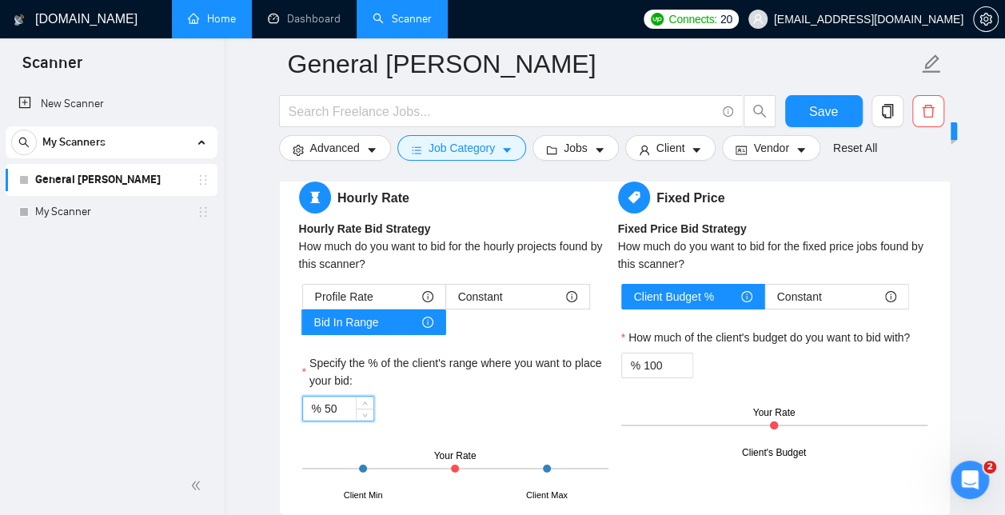
click at [342, 398] on input "50" at bounding box center [349, 409] width 49 height 24
click at [448, 396] on div "% 75" at bounding box center [455, 409] width 306 height 26
click at [336, 406] on input "75" at bounding box center [349, 409] width 49 height 24
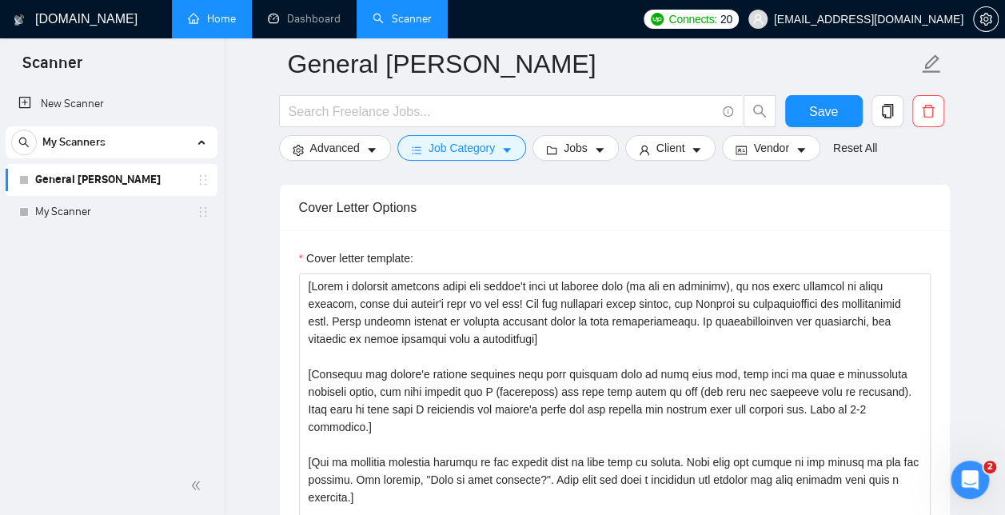
scroll to position [1815, 0]
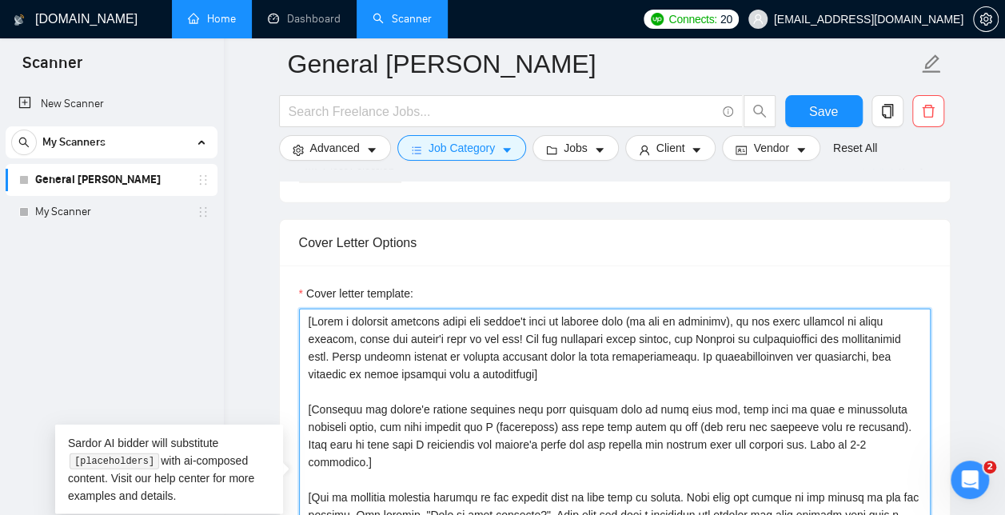
drag, startPoint x: 742, startPoint y: 315, endPoint x: 345, endPoint y: 333, distance: 397.7
click at [345, 333] on textarea "Cover letter template:" at bounding box center [615, 489] width 632 height 360
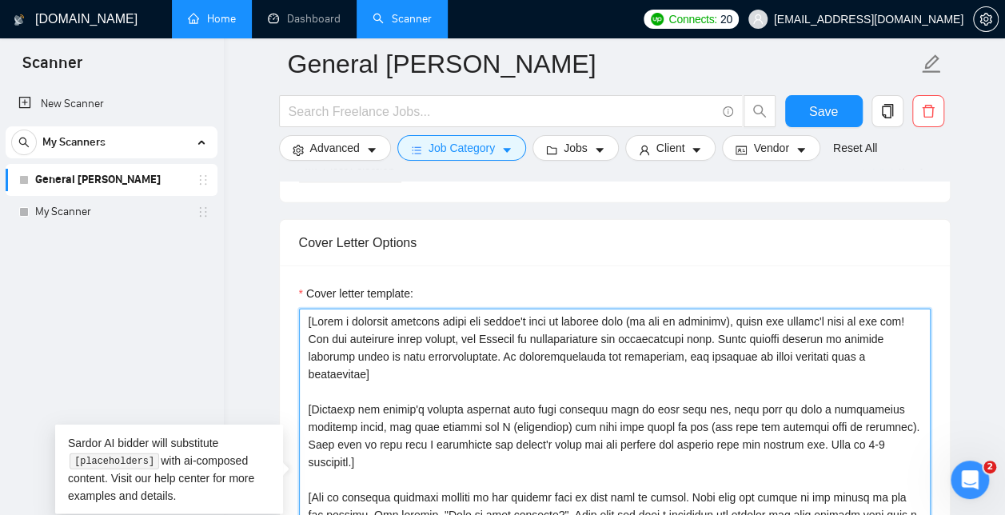
click at [351, 327] on textarea "Cover letter template:" at bounding box center [615, 489] width 632 height 360
click at [715, 333] on textarea "Cover letter template:" at bounding box center [615, 489] width 632 height 360
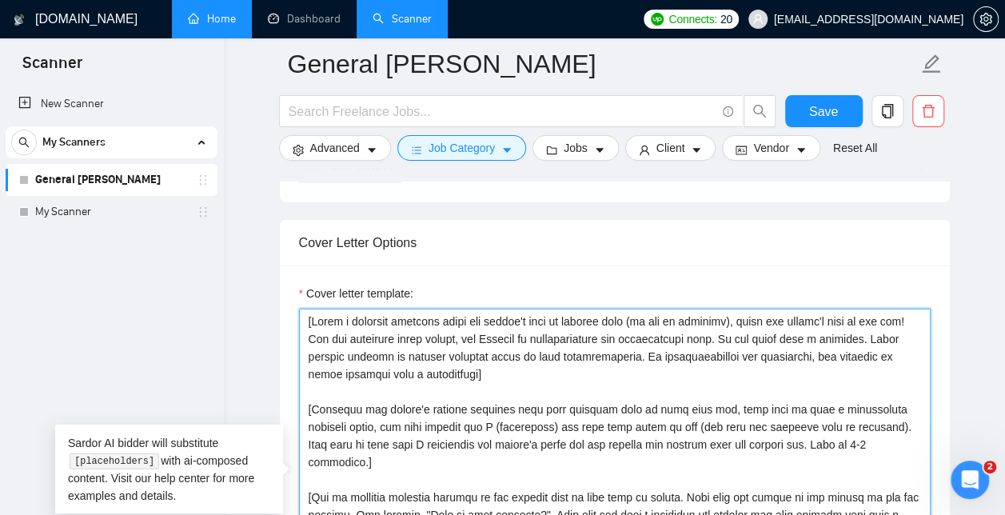
click at [568, 361] on textarea "Cover letter template:" at bounding box center [615, 489] width 632 height 360
click at [531, 373] on textarea "Cover letter template:" at bounding box center [615, 489] width 632 height 360
drag, startPoint x: 788, startPoint y: 401, endPoint x: 892, endPoint y: 408, distance: 104.1
click at [892, 408] on textarea "Cover letter template:" at bounding box center [615, 489] width 632 height 360
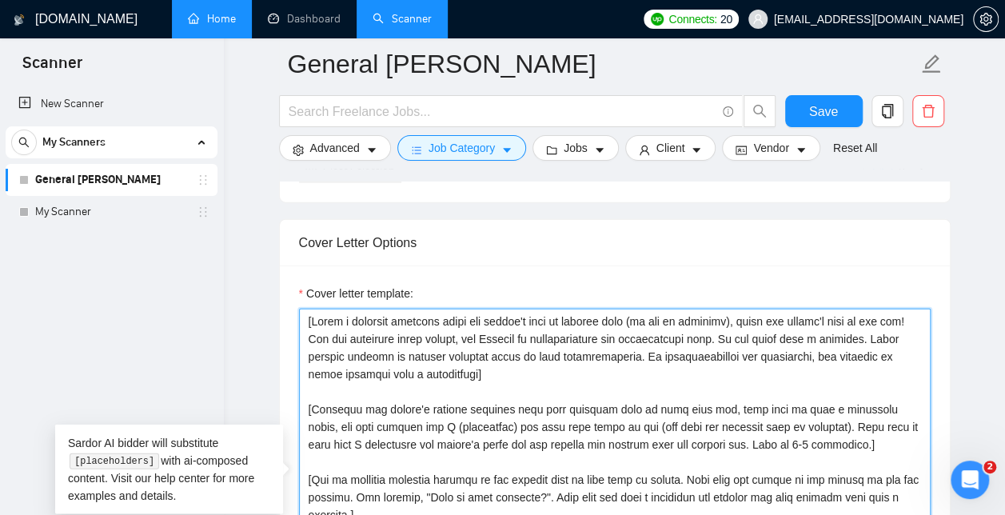
click at [823, 428] on textarea "Cover letter template:" at bounding box center [615, 489] width 632 height 360
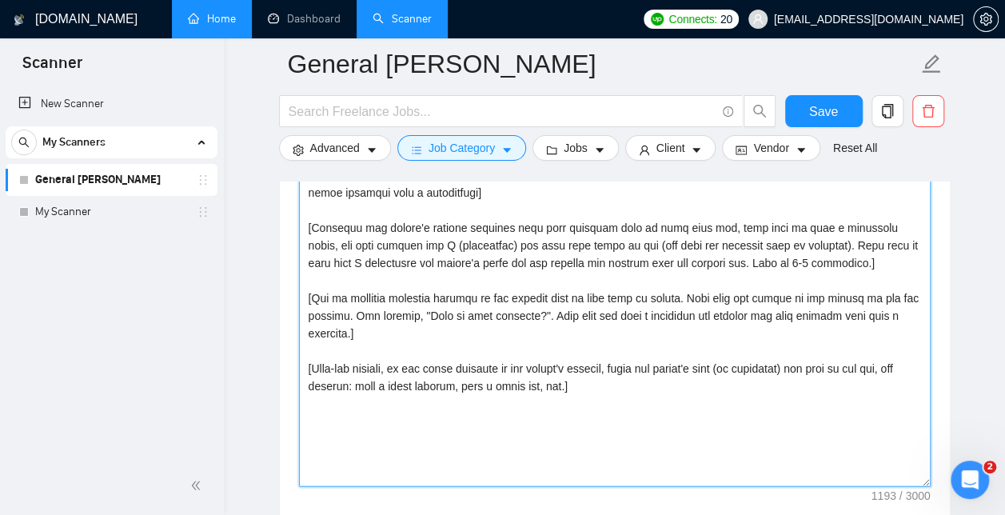
scroll to position [2035, 0]
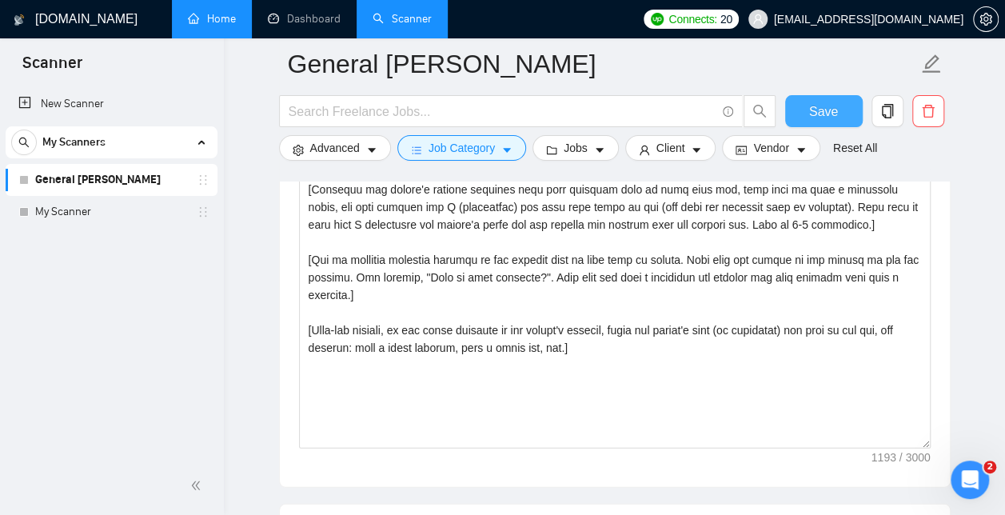
click at [823, 110] on span "Save" at bounding box center [823, 112] width 29 height 20
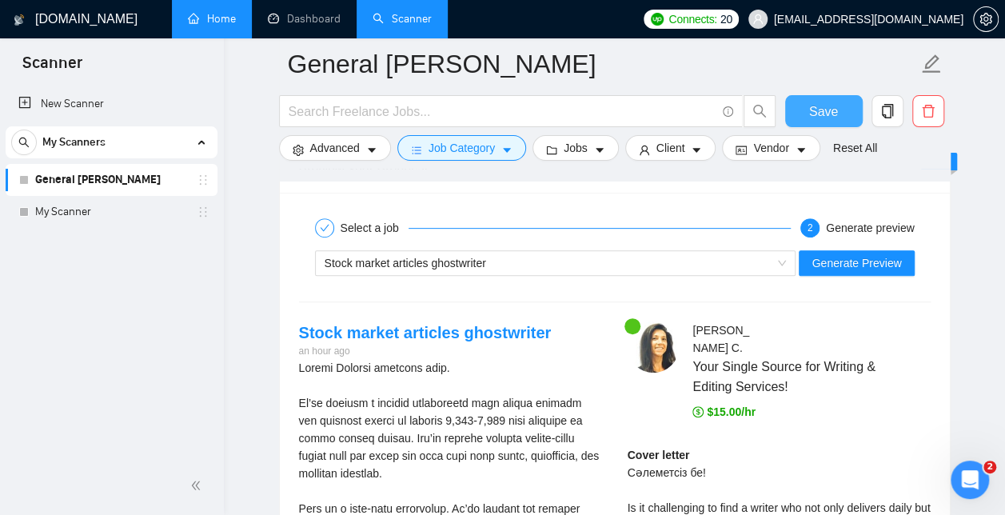
scroll to position [3206, 0]
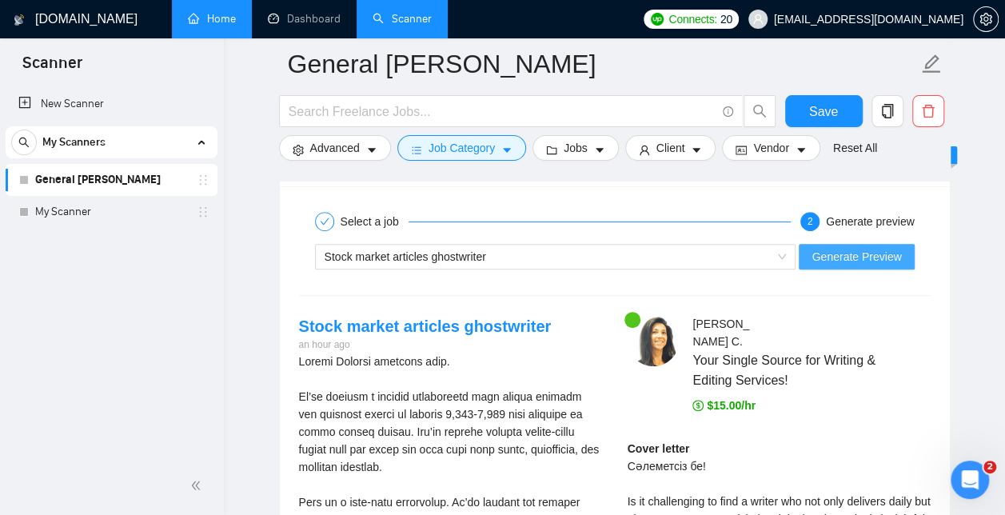
click at [855, 248] on span "Generate Preview" at bounding box center [856, 257] width 90 height 18
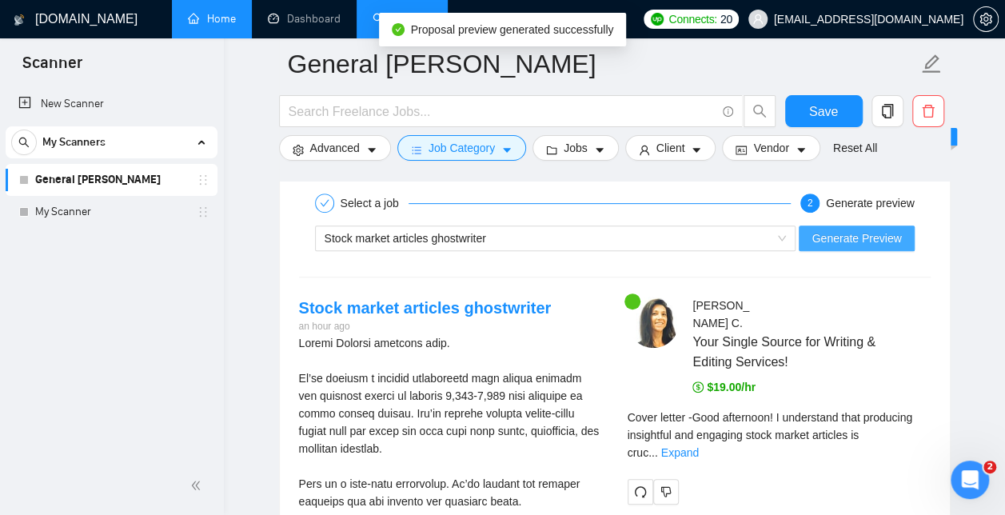
scroll to position [3250, 0]
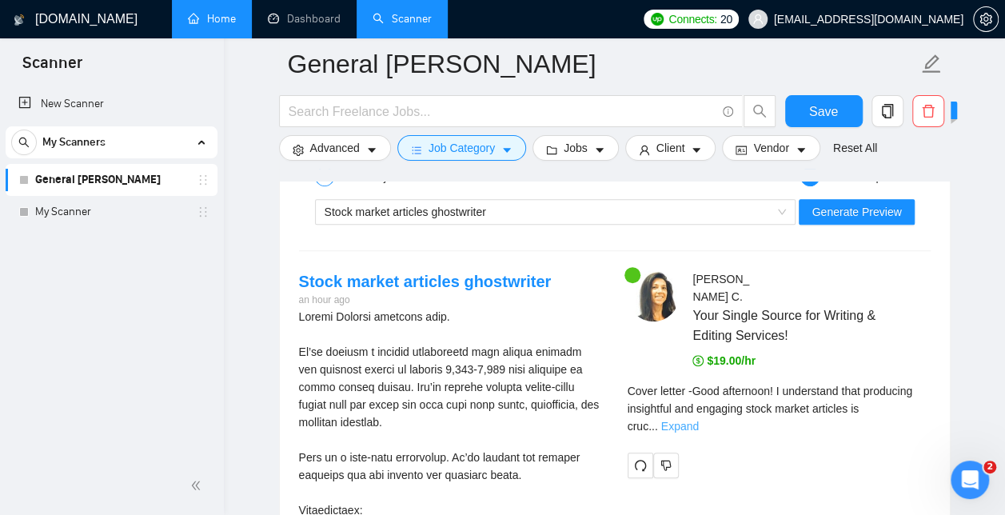
click at [699, 420] on link "Expand" at bounding box center [680, 426] width 38 height 13
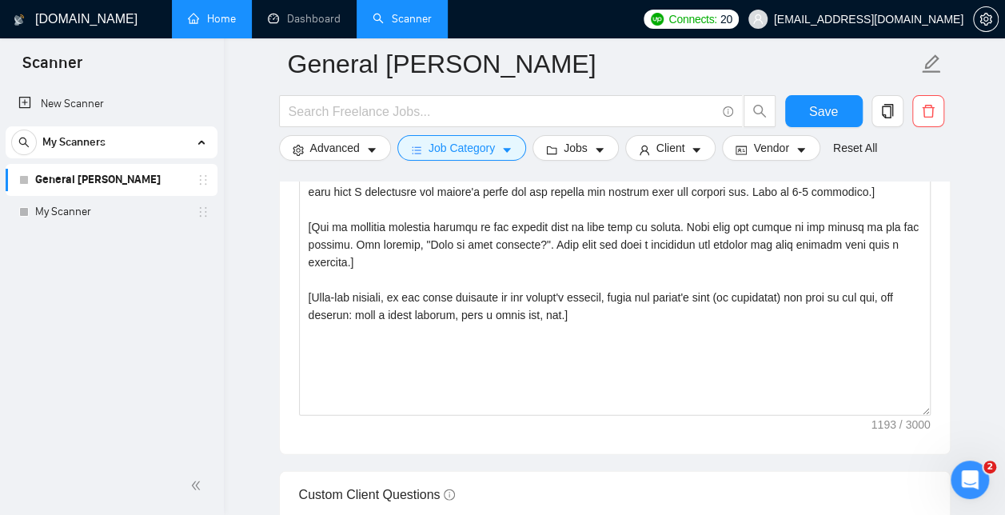
scroll to position [2038, 0]
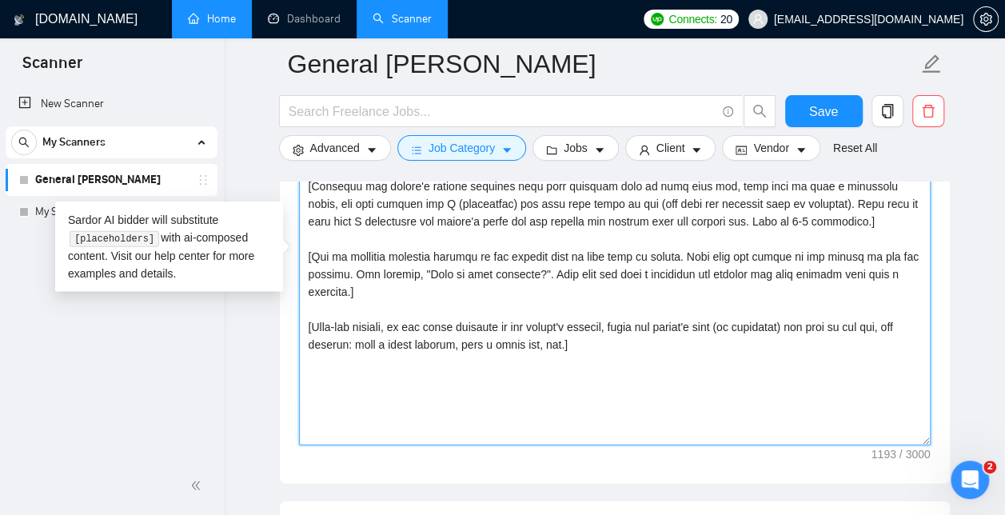
drag, startPoint x: 618, startPoint y: 321, endPoint x: 408, endPoint y: 318, distance: 210.3
click at [408, 318] on textarea "Cover letter template:" at bounding box center [615, 266] width 632 height 360
click at [440, 347] on textarea "Cover letter template:" at bounding box center [615, 266] width 632 height 360
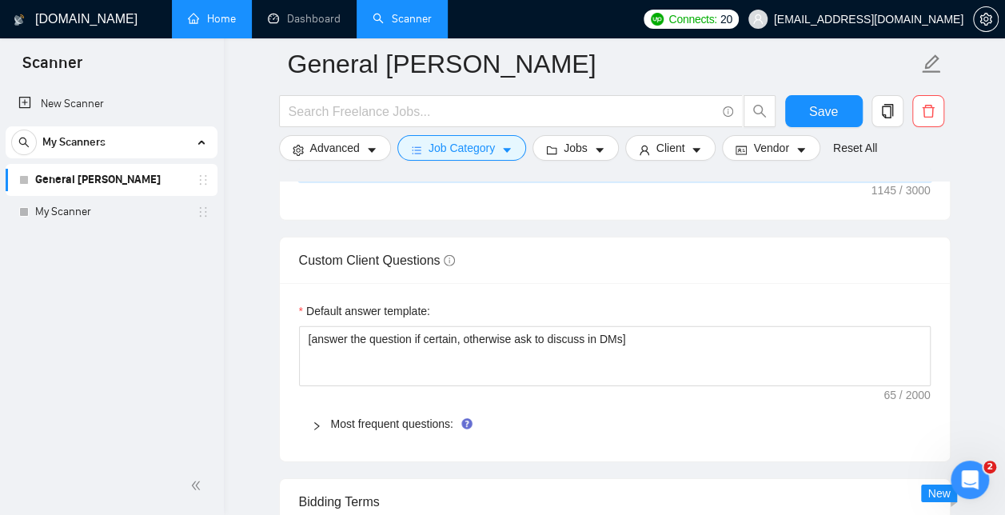
scroll to position [2337, 0]
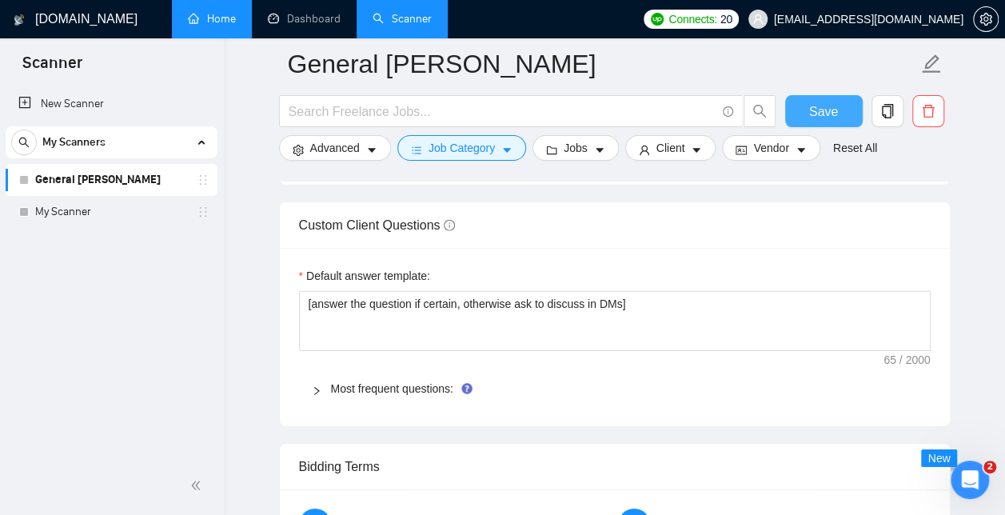
click at [792, 112] on button "Save" at bounding box center [824, 111] width 78 height 32
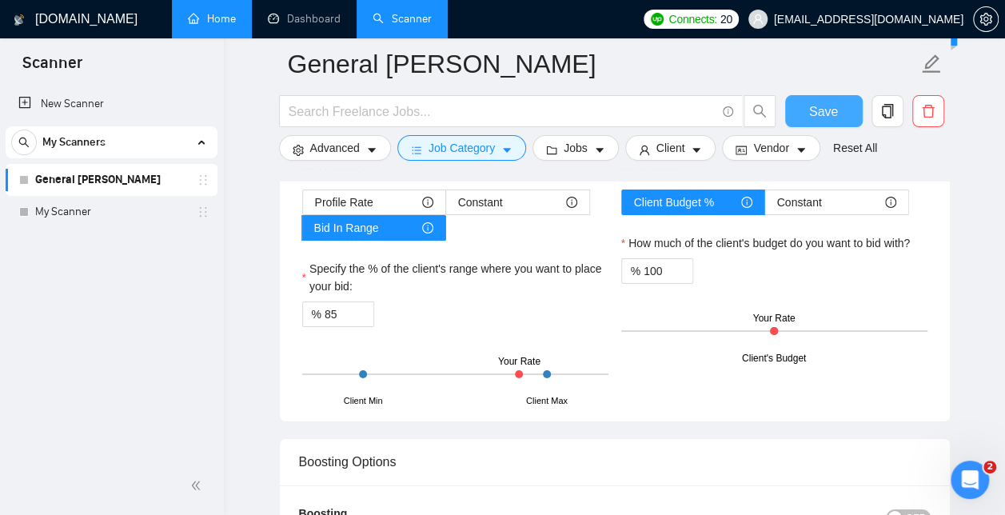
scroll to position [2654, 0]
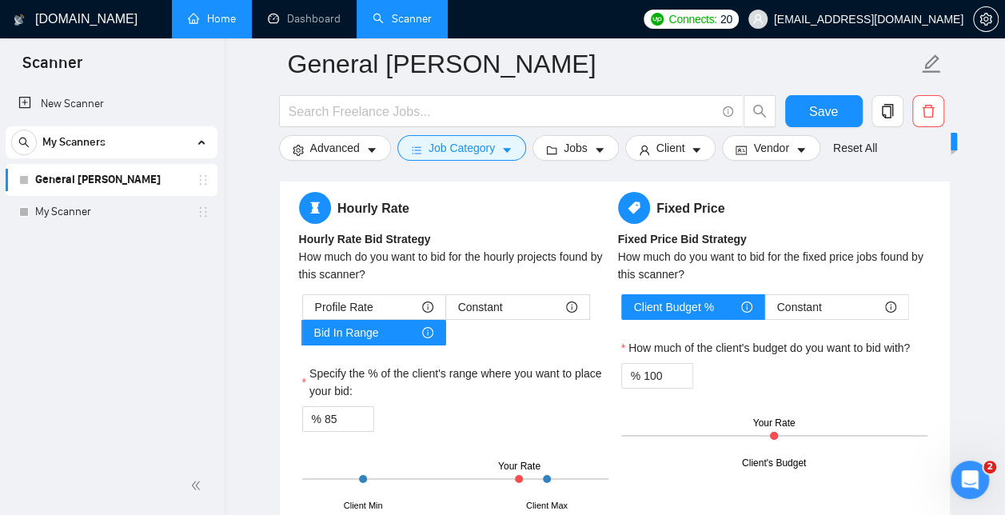
drag, startPoint x: 518, startPoint y: 468, endPoint x: 530, endPoint y: 471, distance: 12.2
click at [530, 471] on div "Client Min Client Max Your Rate" at bounding box center [455, 479] width 306 height 56
click at [530, 478] on div at bounding box center [455, 479] width 306 height 2
click at [342, 419] on input "85" at bounding box center [349, 419] width 49 height 24
click at [836, 112] on span "Save" at bounding box center [823, 112] width 29 height 20
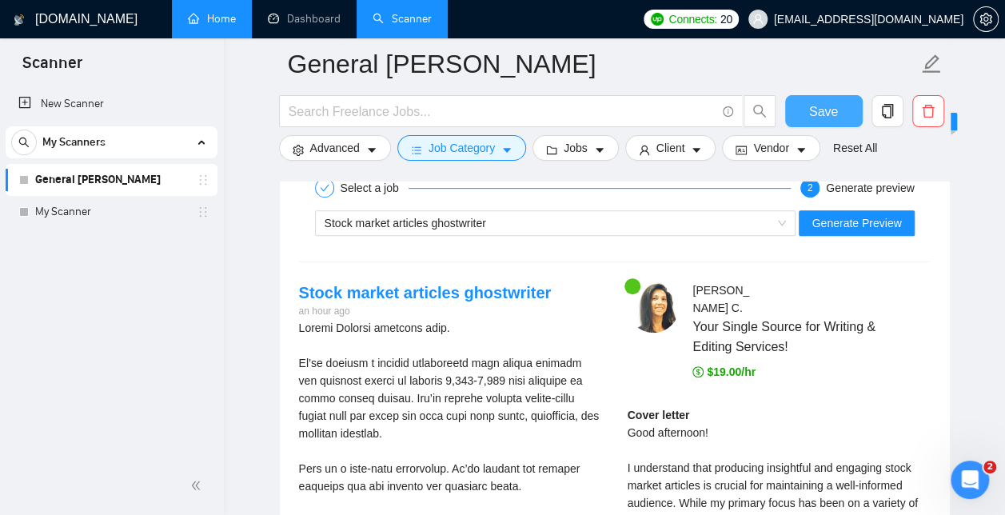
scroll to position [3098, 0]
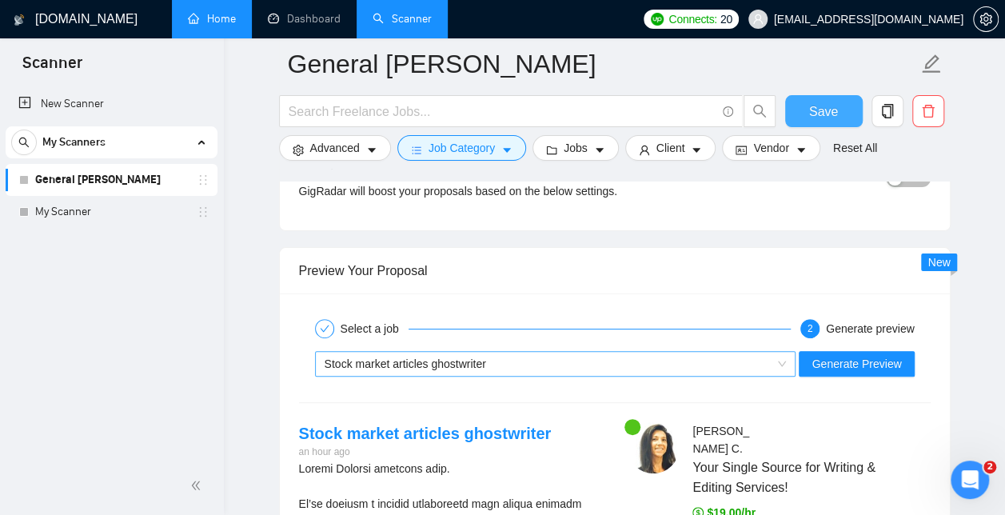
click at [605, 352] on div "Stock market articles ghostwriter" at bounding box center [549, 364] width 448 height 24
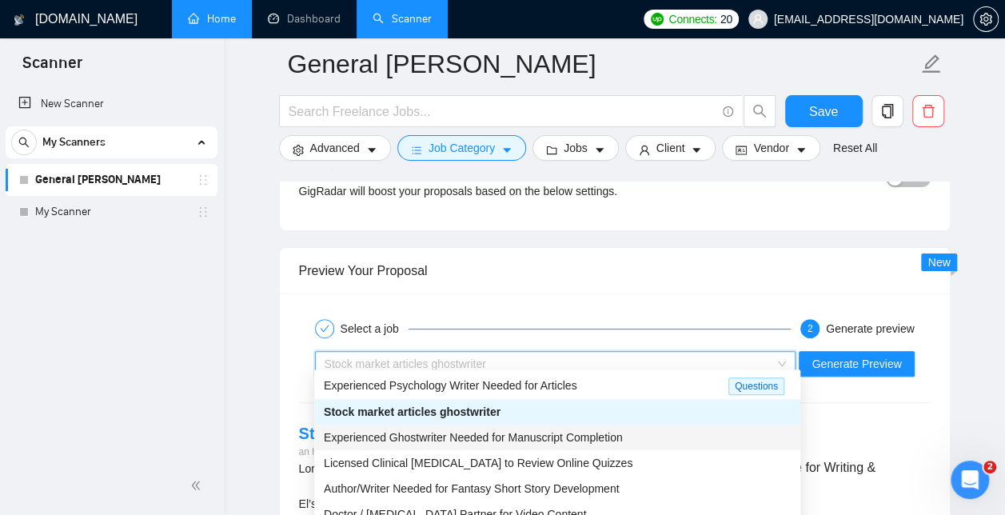
click at [542, 436] on span "Experienced Ghostwriter Needed for Manuscript Completion" at bounding box center [473, 437] width 299 height 13
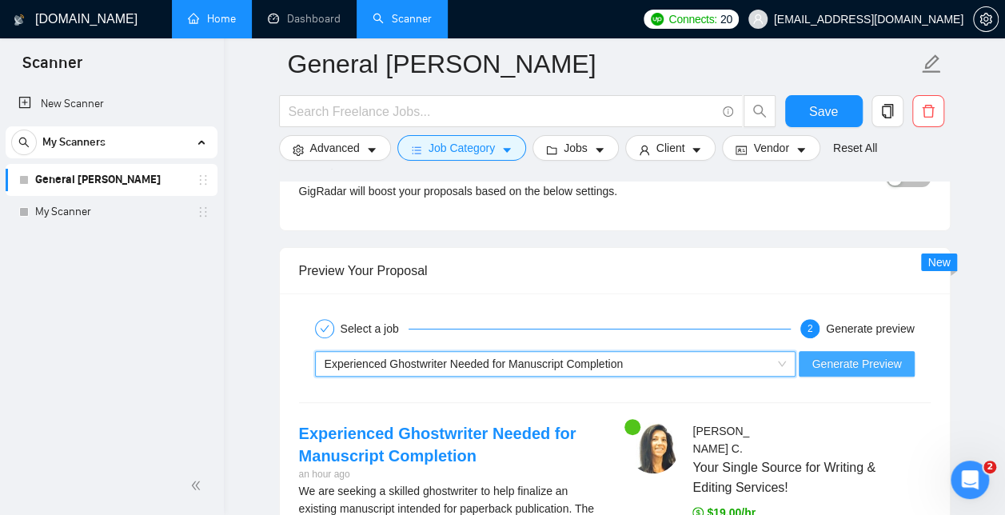
click at [855, 364] on button "Generate Preview" at bounding box center [856, 364] width 115 height 26
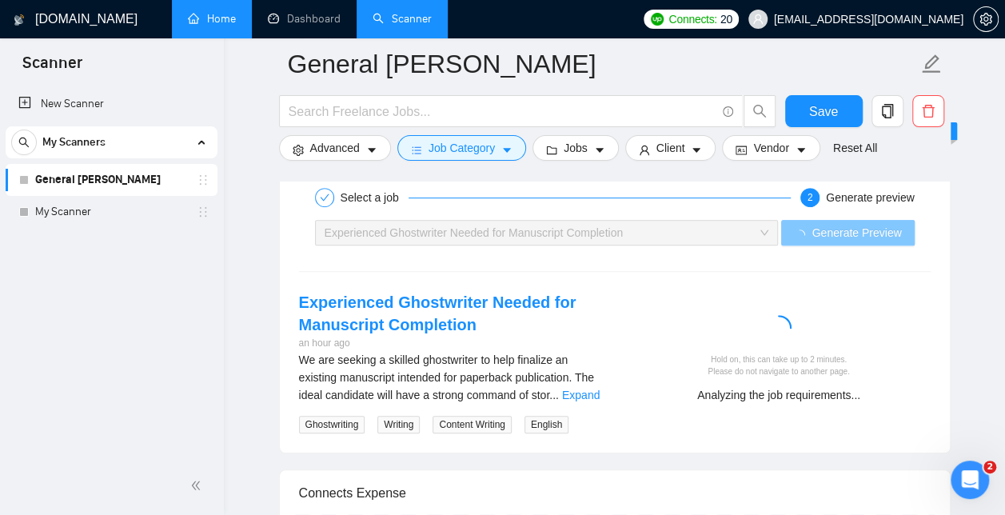
scroll to position [3218, 0]
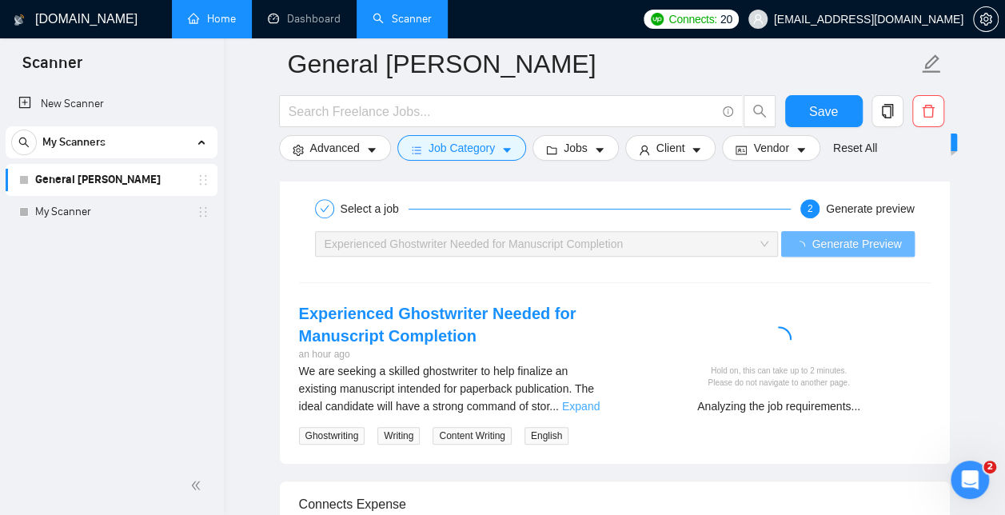
click at [572, 400] on link "Expand" at bounding box center [581, 406] width 38 height 13
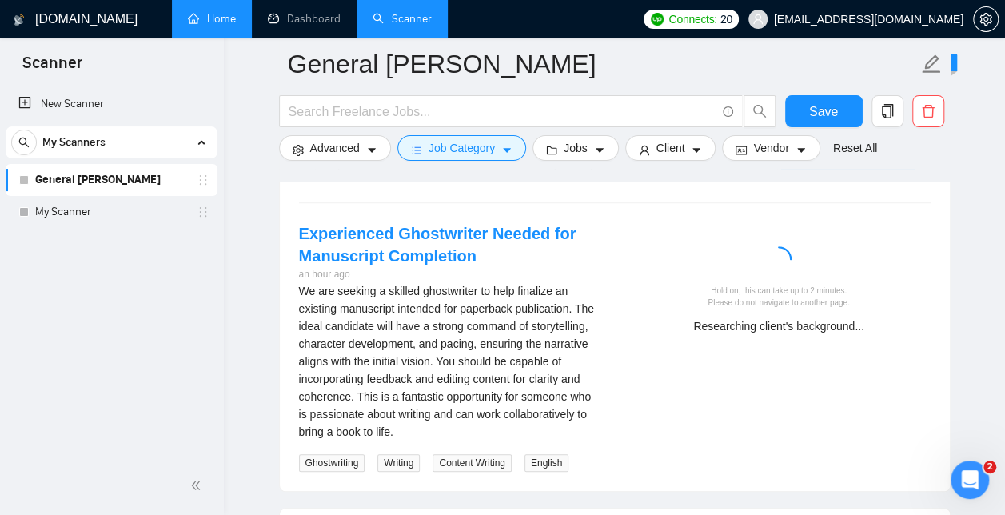
scroll to position [3302, 0]
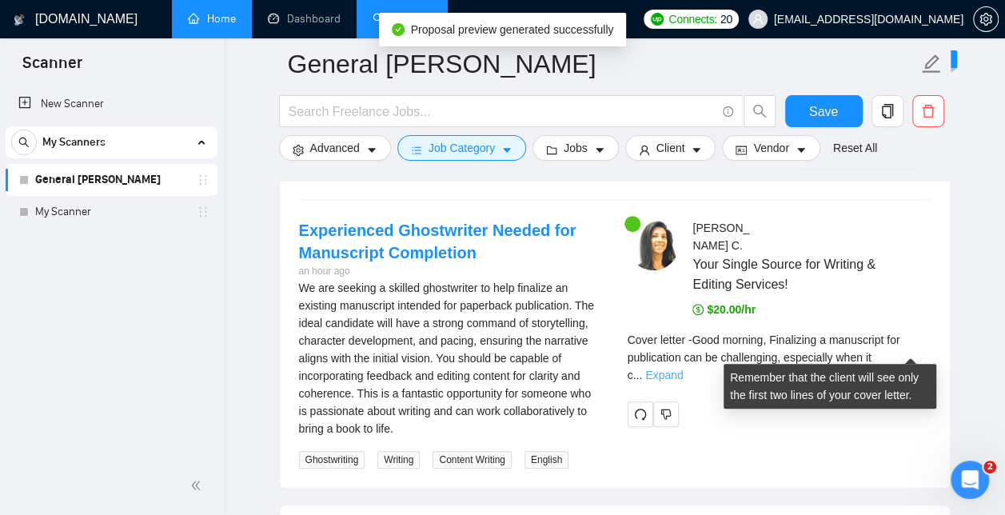
click at [683, 369] on link "Expand" at bounding box center [664, 375] width 38 height 13
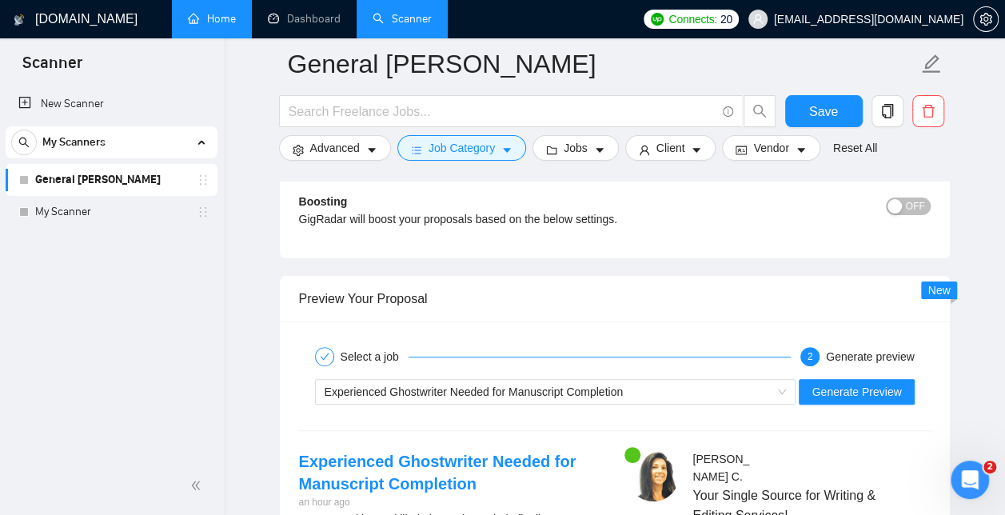
scroll to position [3065, 0]
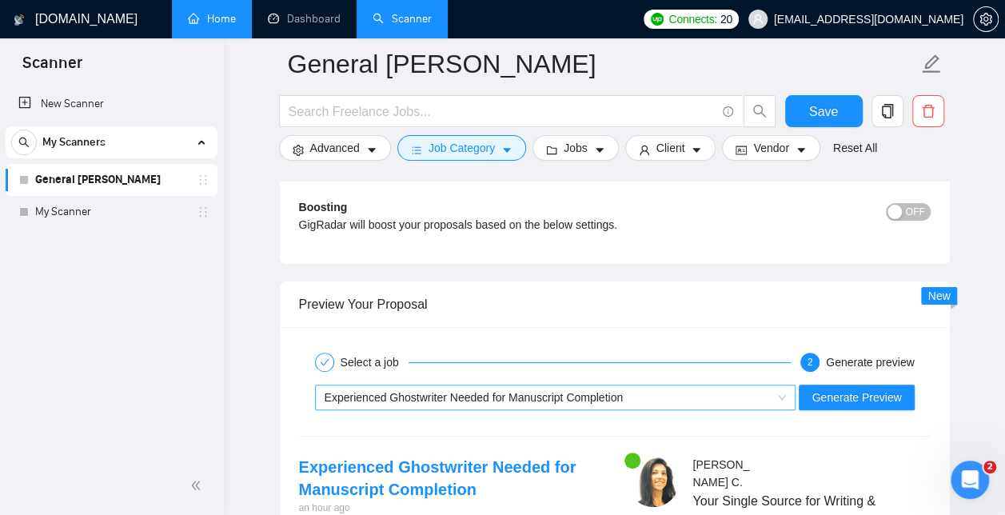
click at [660, 390] on div "Experienced Ghostwriter Needed for Manuscript Completion" at bounding box center [549, 397] width 448 height 24
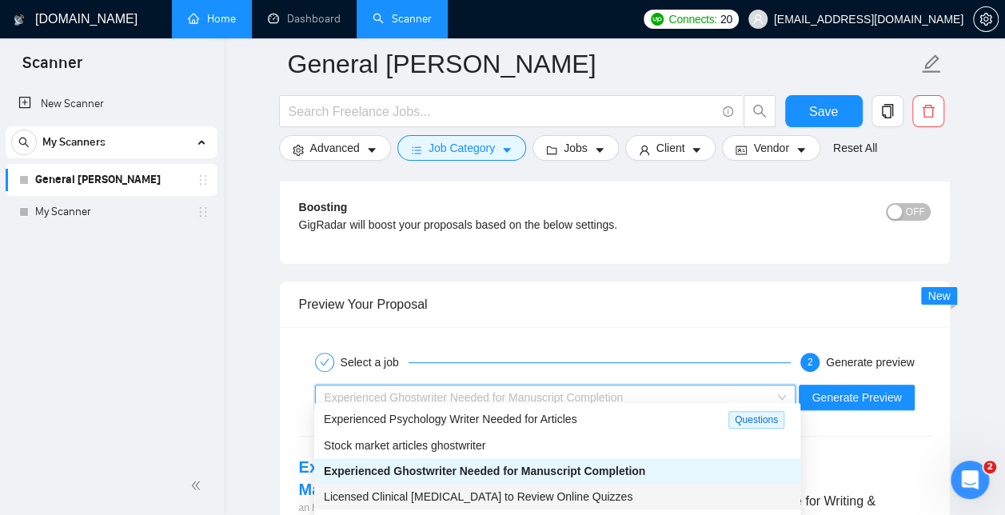
click at [575, 492] on span "Licensed Clinical [MEDICAL_DATA] to Review Online Quizzes" at bounding box center [478, 496] width 309 height 13
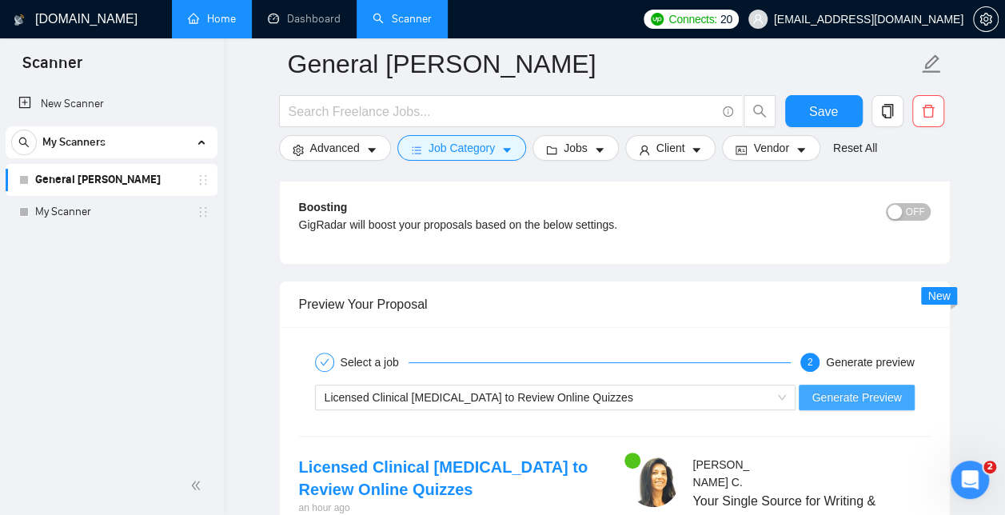
click at [878, 389] on span "Generate Preview" at bounding box center [856, 398] width 90 height 18
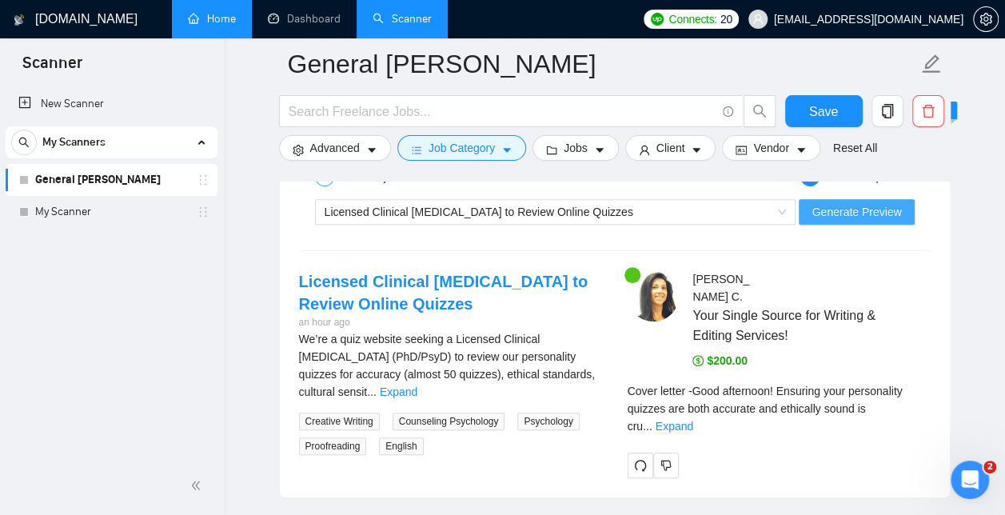
scroll to position [3255, 0]
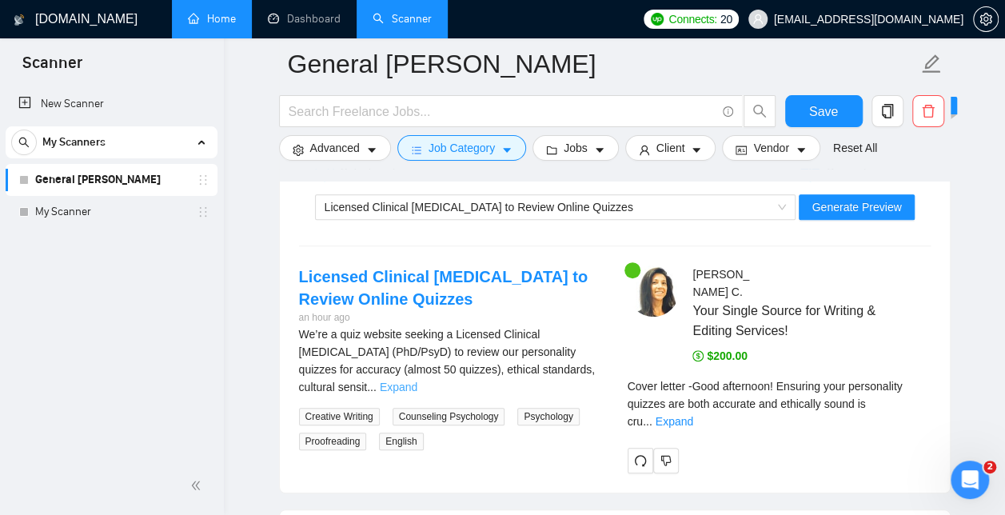
click at [417, 381] on link "Expand" at bounding box center [399, 387] width 38 height 13
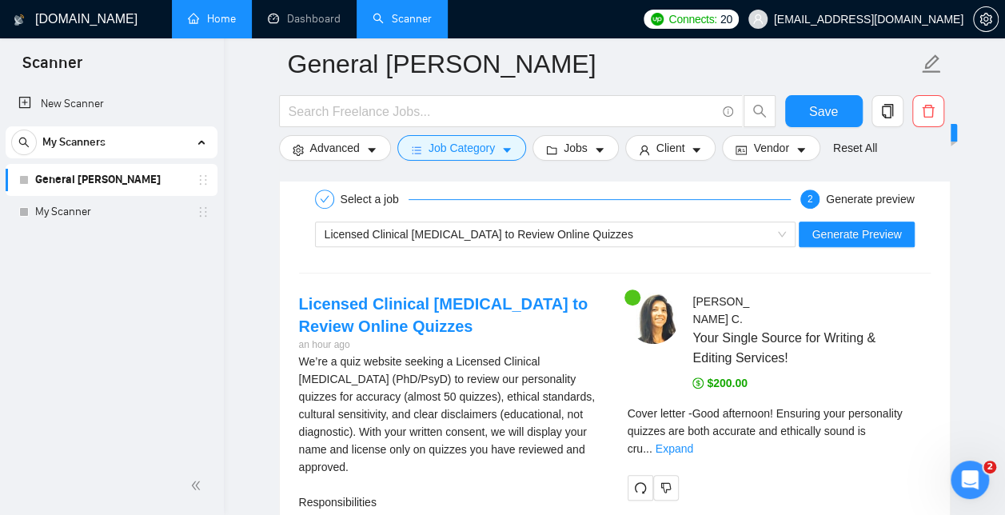
scroll to position [3233, 0]
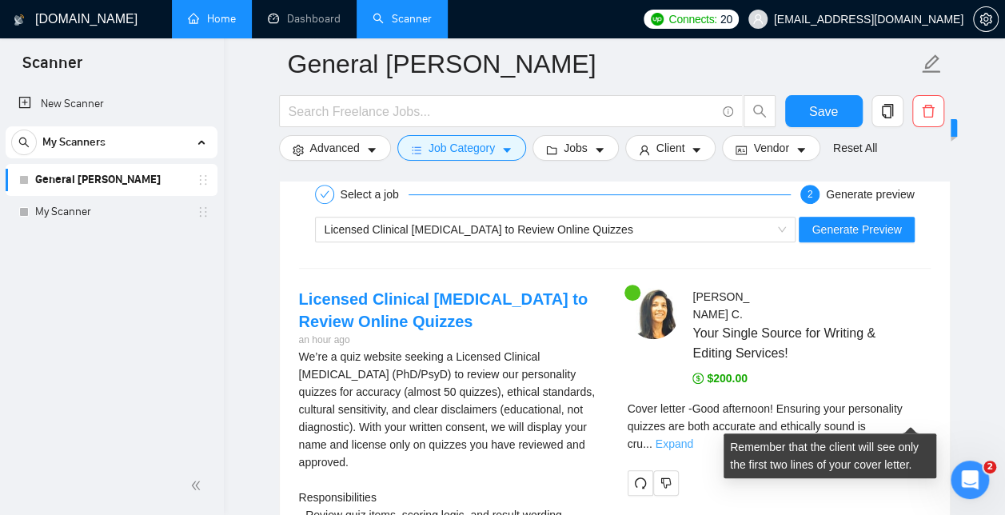
click at [693, 437] on link "Expand" at bounding box center [675, 443] width 38 height 13
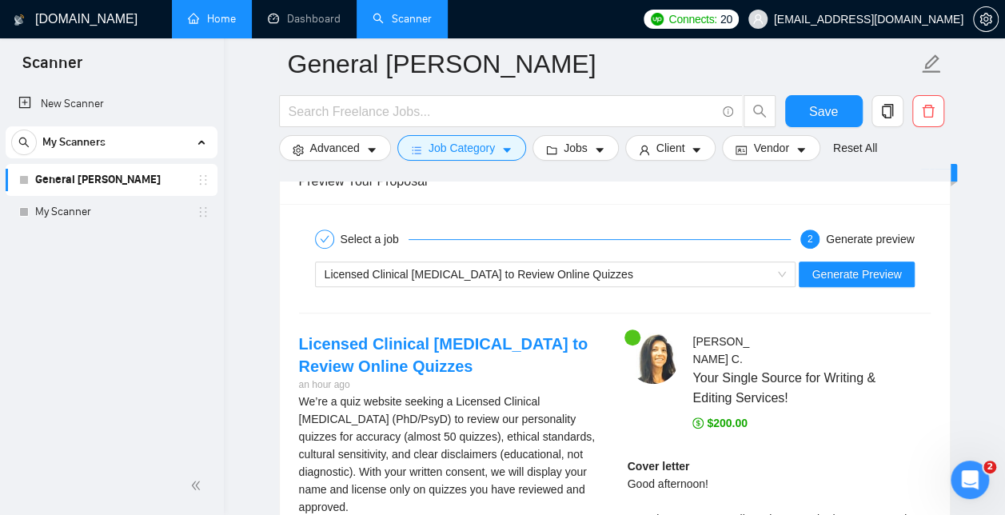
scroll to position [3194, 0]
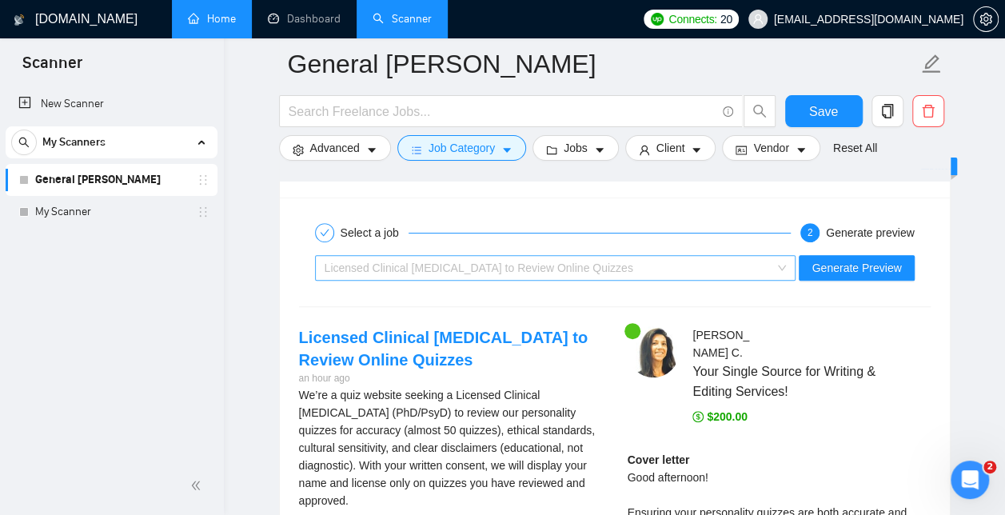
click at [767, 260] on div "Licensed Clinical [MEDICAL_DATA] to Review Online Quizzes" at bounding box center [549, 268] width 448 height 24
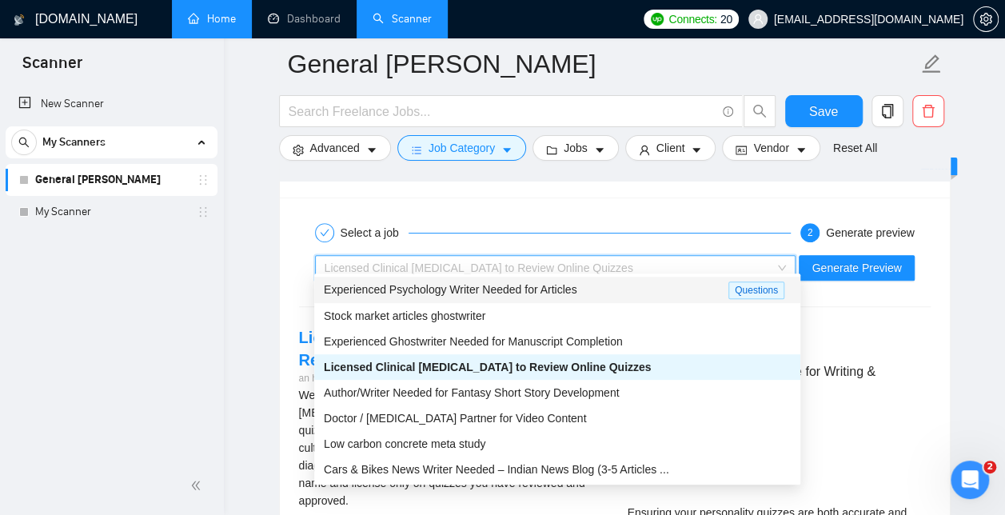
click at [545, 290] on span "Experienced Psychology Writer Needed for Articles" at bounding box center [450, 289] width 253 height 13
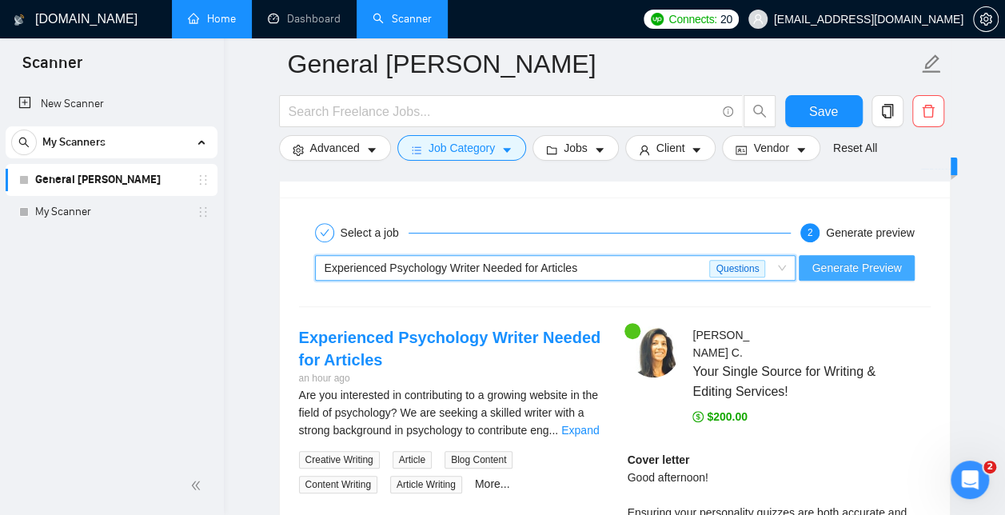
click at [827, 259] on span "Generate Preview" at bounding box center [856, 268] width 90 height 18
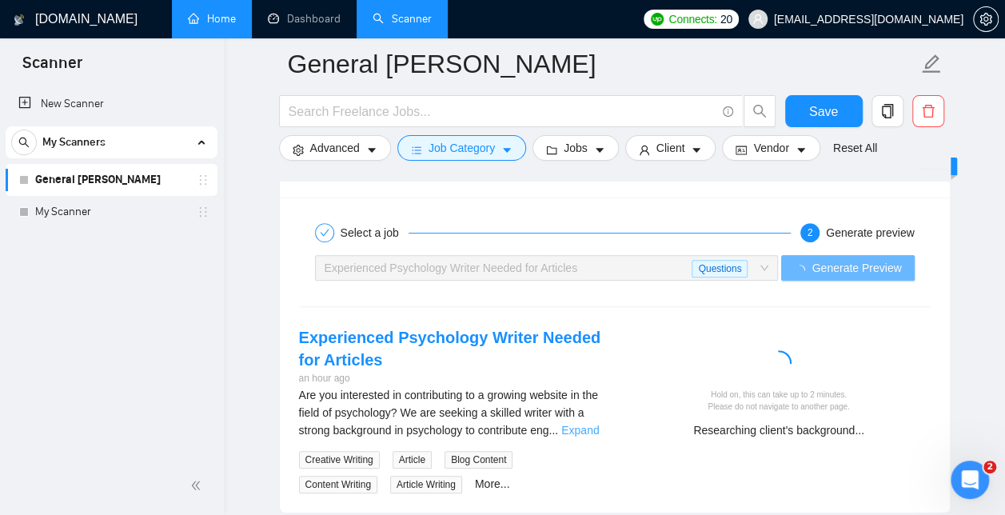
click at [572, 424] on link "Expand" at bounding box center [580, 430] width 38 height 13
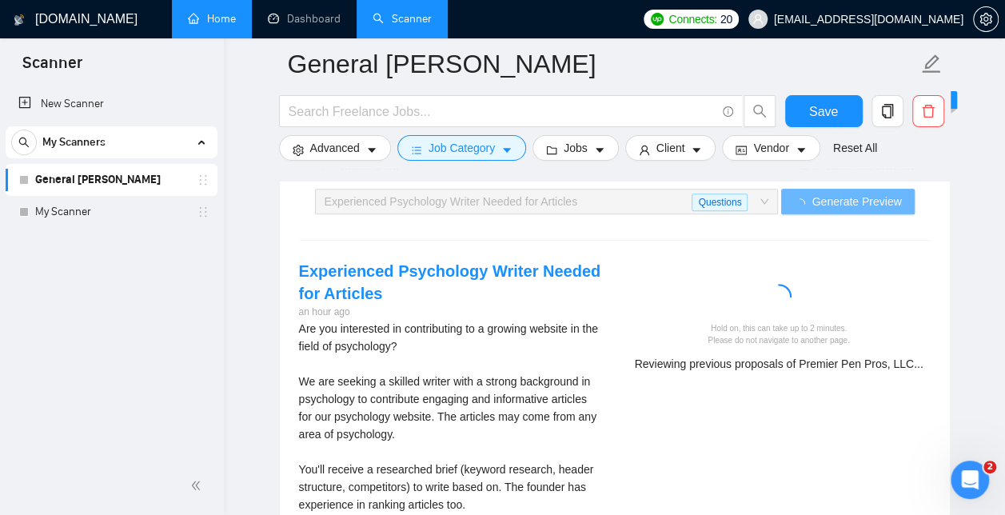
scroll to position [3262, 0]
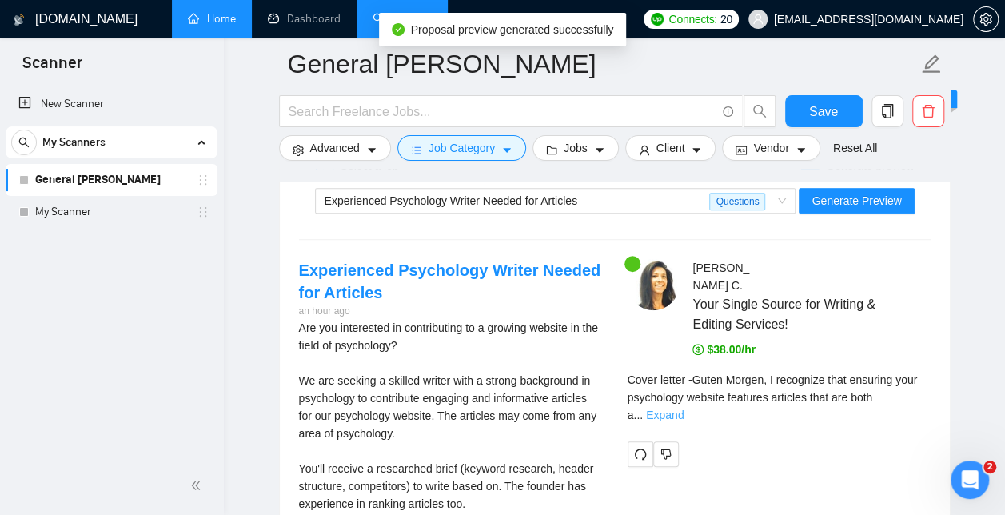
click at [683, 408] on link "Expand" at bounding box center [665, 414] width 38 height 13
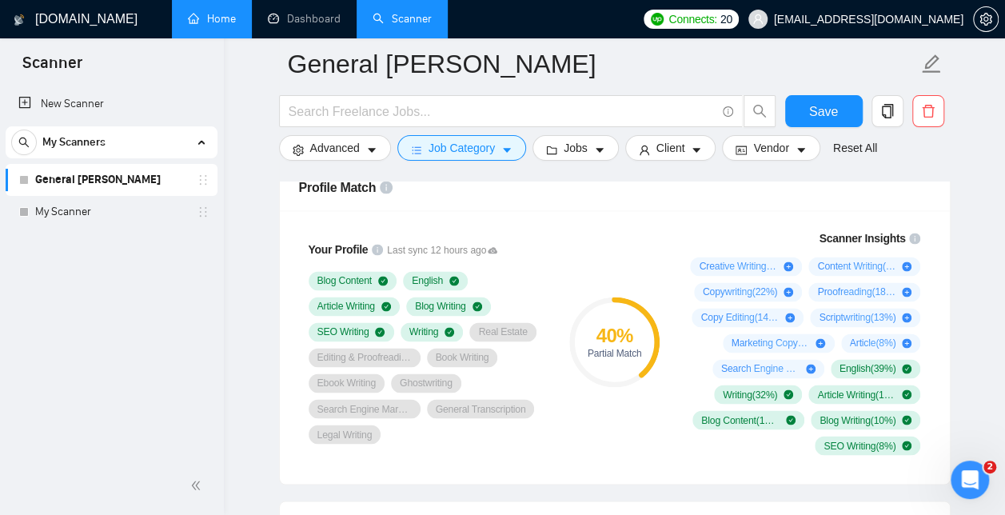
scroll to position [1116, 0]
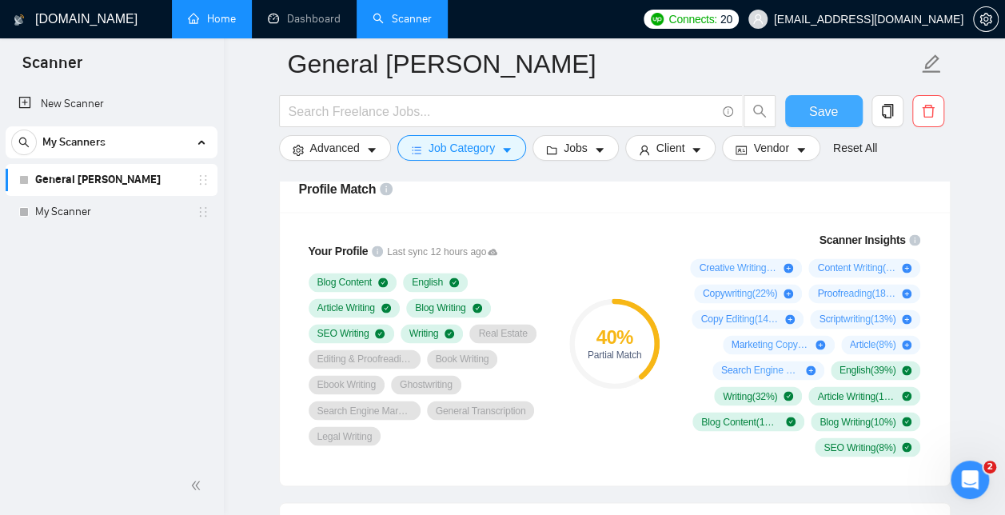
click at [822, 116] on span "Save" at bounding box center [823, 112] width 29 height 20
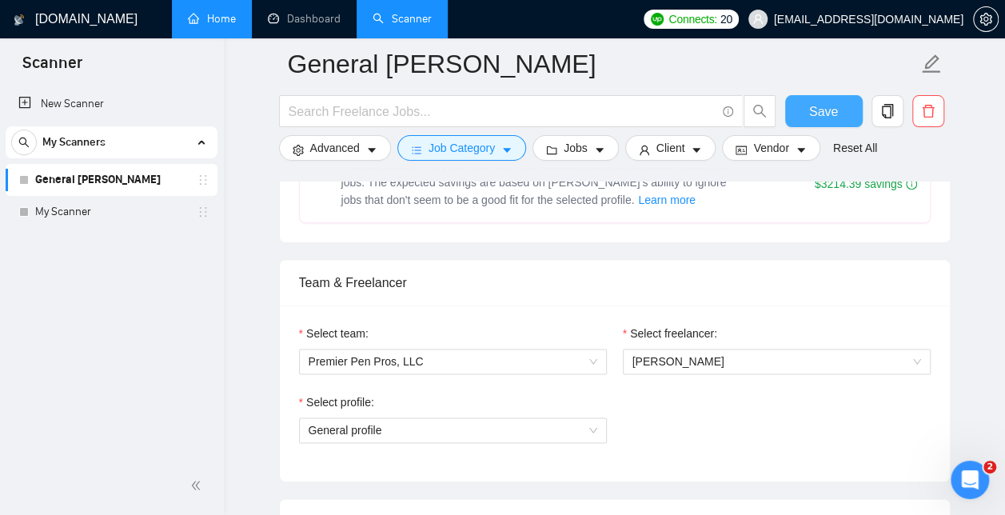
scroll to position [0, 0]
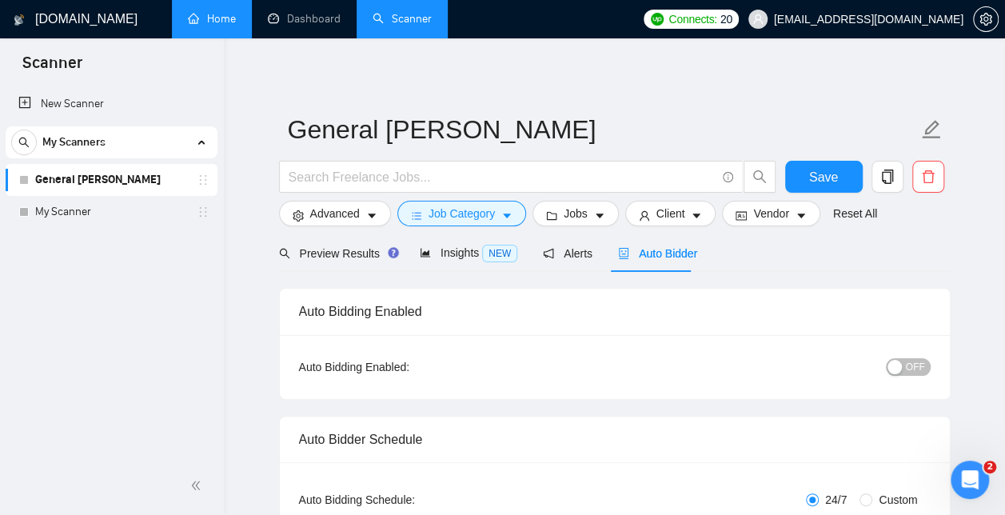
click at [897, 371] on div "button" at bounding box center [894, 367] width 14 height 14
click at [823, 179] on span "Save" at bounding box center [823, 177] width 29 height 20
click at [906, 371] on button "OFF" at bounding box center [908, 367] width 45 height 18
click at [786, 215] on button "Vendor" at bounding box center [771, 214] width 98 height 26
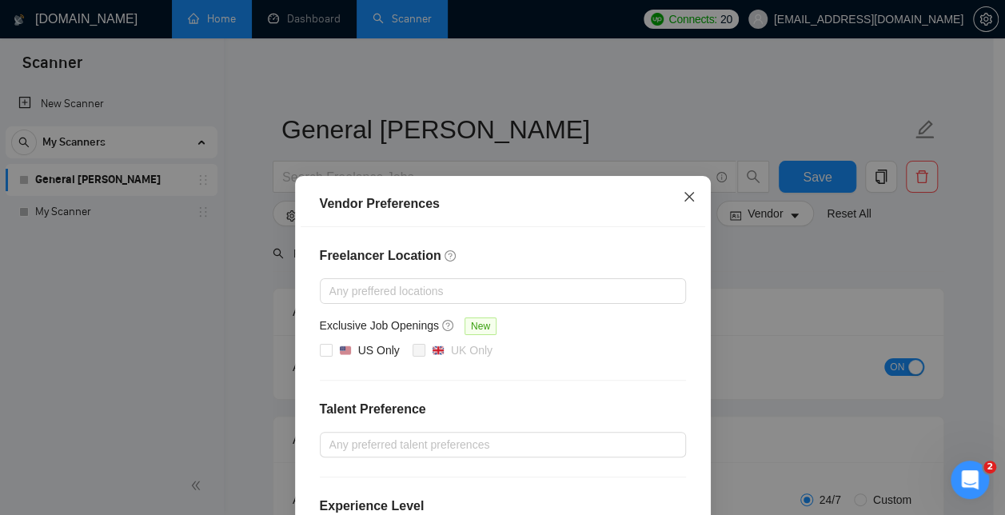
click at [689, 198] on span "Close" at bounding box center [688, 197] width 43 height 43
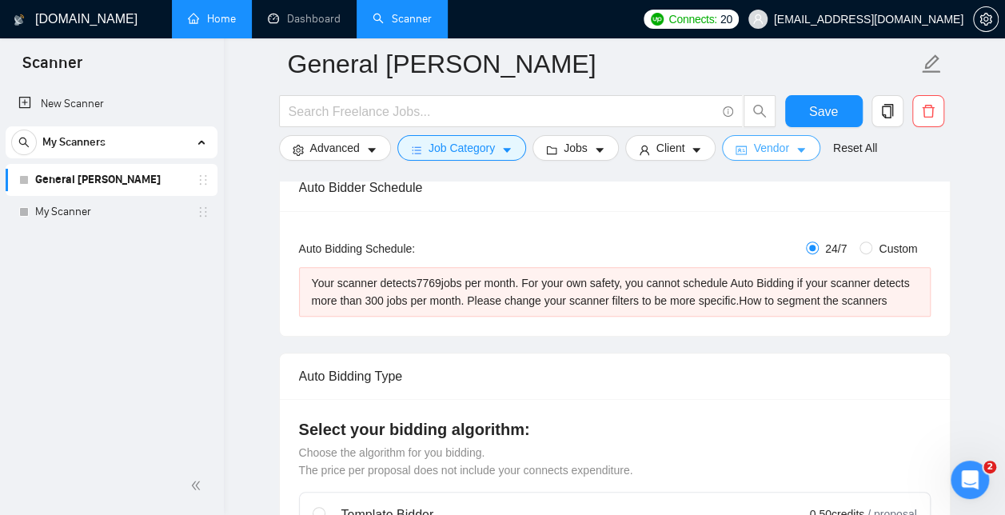
scroll to position [263, 0]
click at [585, 151] on button "Jobs" at bounding box center [575, 148] width 86 height 26
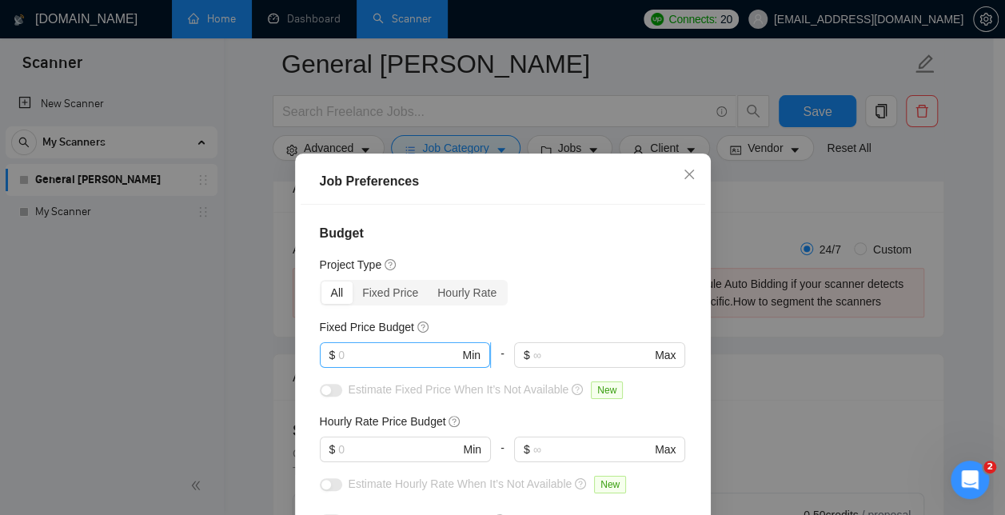
click at [420, 353] on input "text" at bounding box center [398, 355] width 121 height 18
click at [610, 287] on div "All Fixed Price Hourly Rate" at bounding box center [503, 293] width 366 height 26
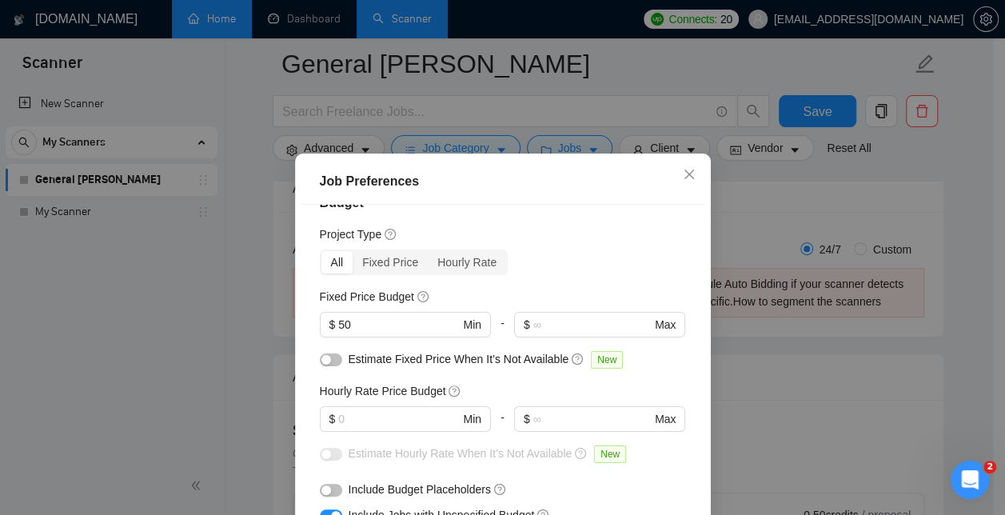
scroll to position [31, 0]
click at [572, 358] on icon "question-circle" at bounding box center [577, 358] width 11 height 11
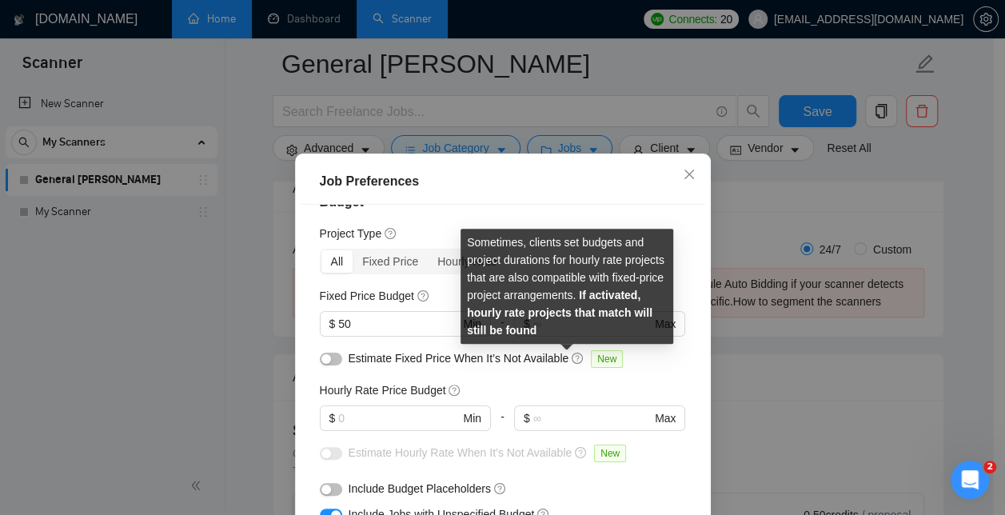
click at [333, 355] on button "button" at bounding box center [331, 359] width 22 height 13
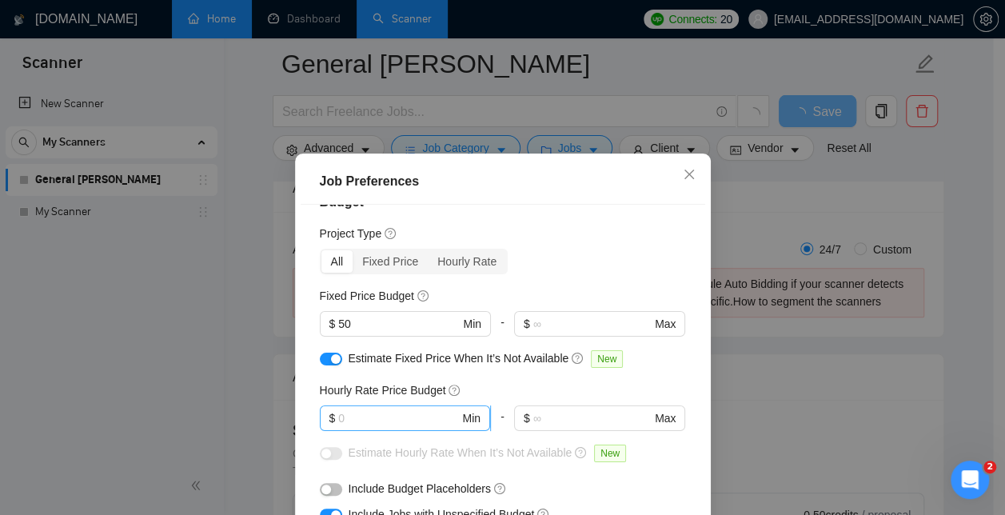
click at [438, 412] on input "text" at bounding box center [398, 418] width 121 height 18
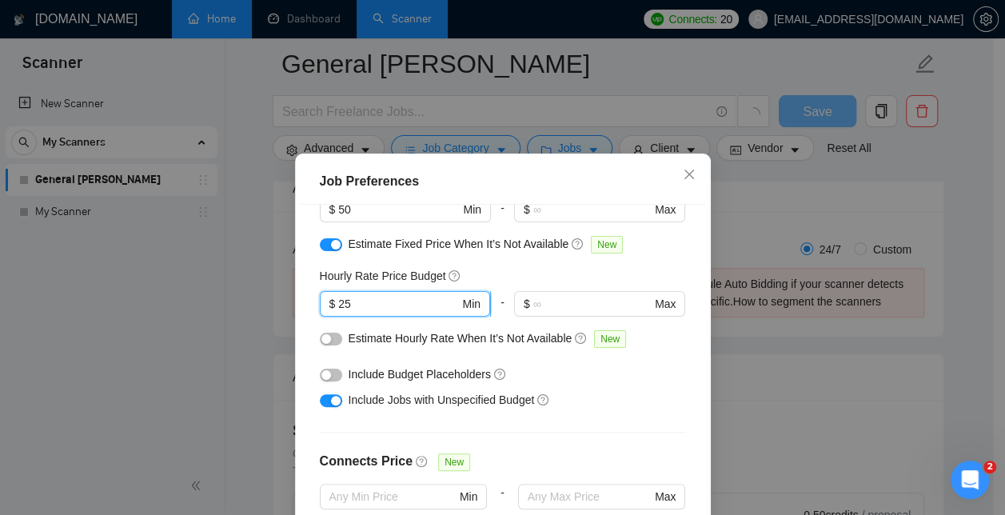
scroll to position [158, 0]
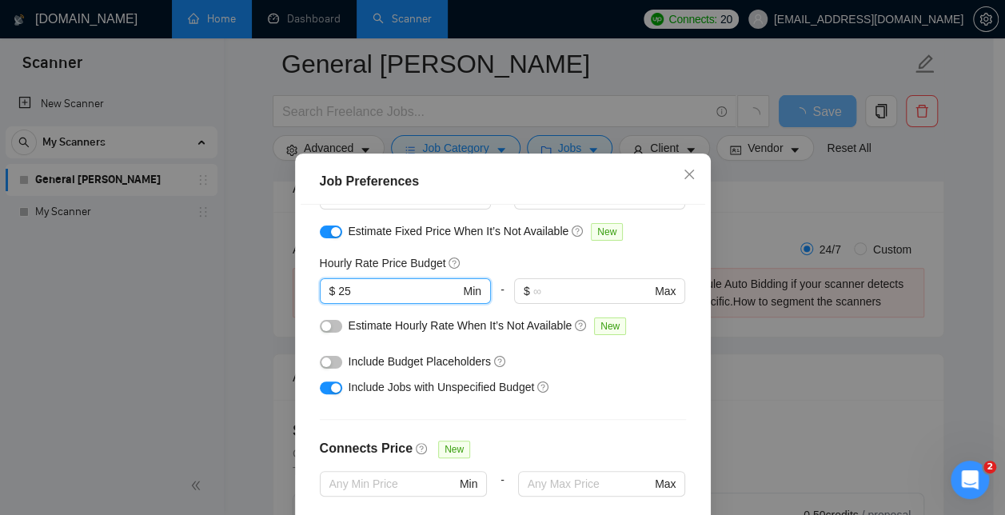
click at [325, 325] on button "button" at bounding box center [331, 326] width 22 height 13
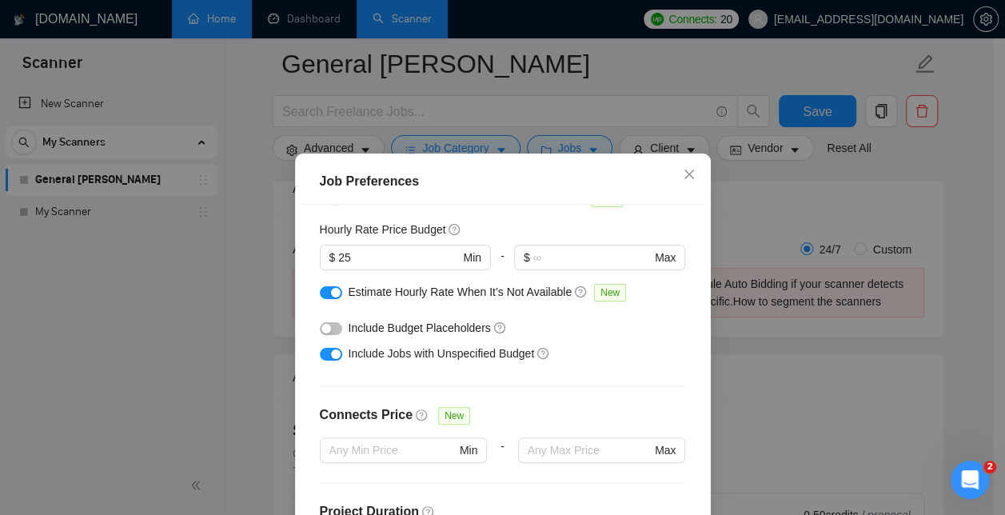
scroll to position [194, 0]
click at [494, 323] on icon "question-circle" at bounding box center [499, 325] width 11 height 11
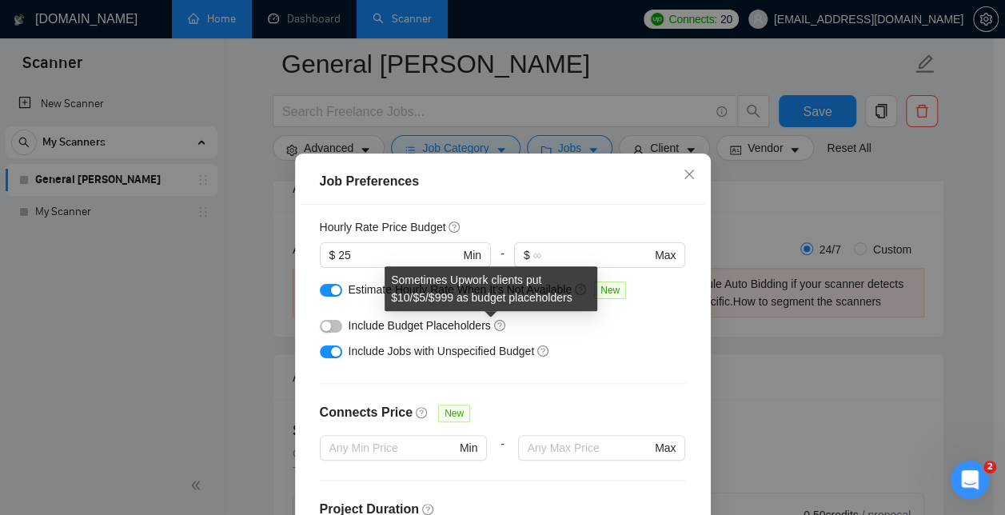
click at [606, 369] on div "Budget Project Type All Fixed Price Hourly Rate Fixed Price Budget $ 50 Min - $…" at bounding box center [503, 385] width 404 height 361
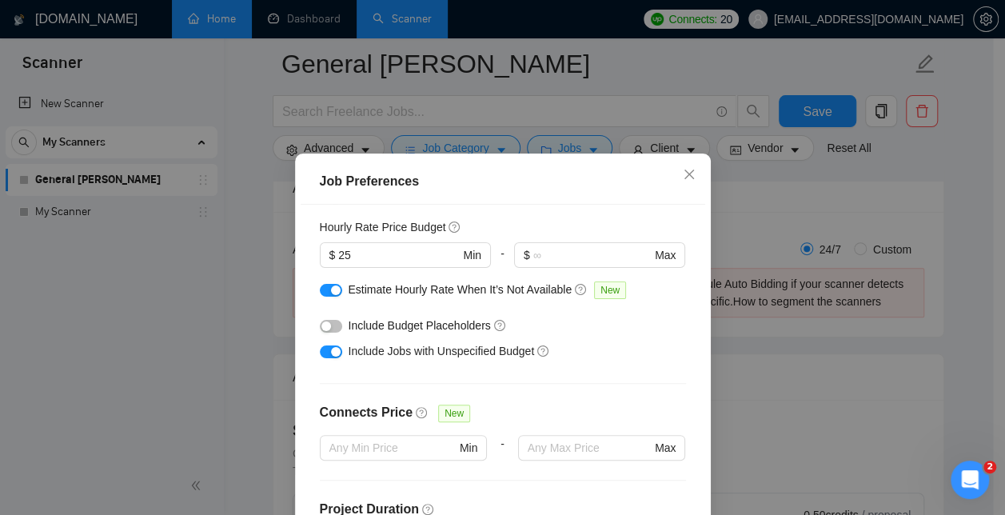
click at [328, 325] on button "button" at bounding box center [331, 326] width 22 height 13
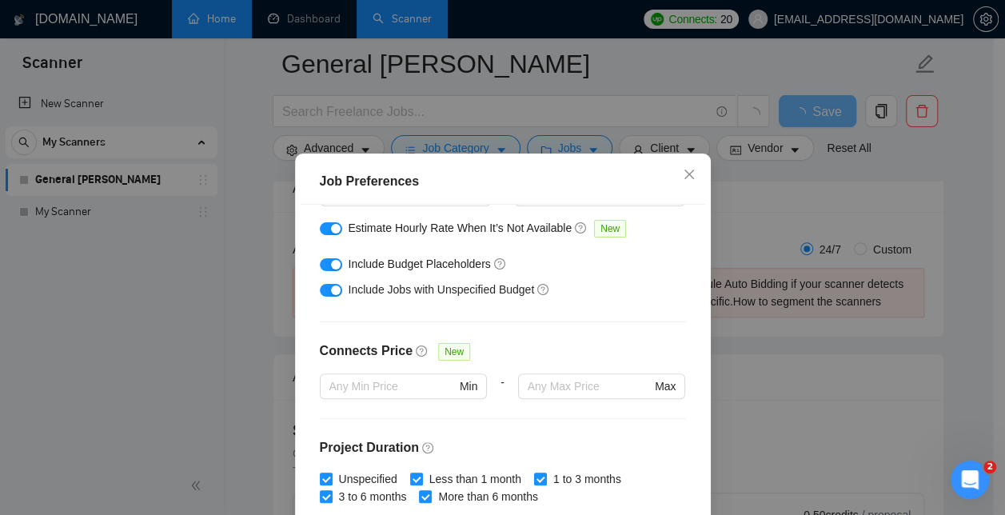
scroll to position [256, 0]
click at [360, 393] on input "text" at bounding box center [392, 386] width 126 height 18
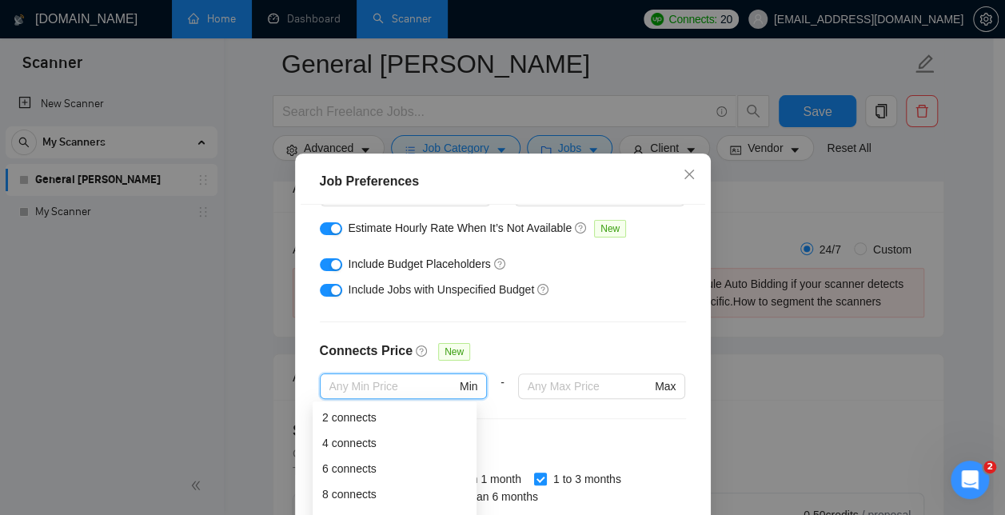
click at [333, 420] on div "2 connects" at bounding box center [394, 417] width 145 height 18
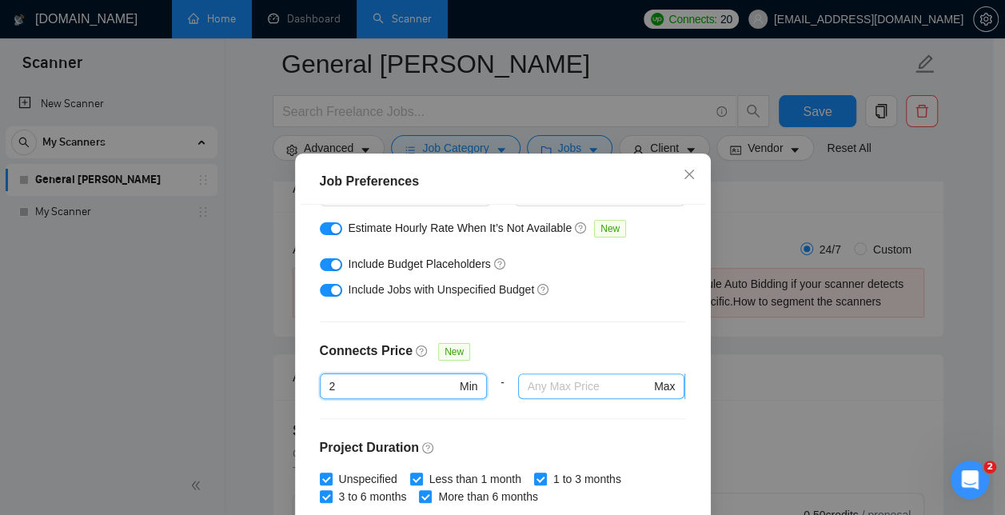
click at [628, 388] on input "text" at bounding box center [589, 386] width 123 height 18
click at [646, 395] on span "Max" at bounding box center [601, 386] width 167 height 26
click at [329, 390] on input "2" at bounding box center [392, 386] width 126 height 18
click at [603, 381] on input "text" at bounding box center [589, 386] width 123 height 18
click at [638, 329] on div "Budget Project Type All Fixed Price Hourly Rate Fixed Price Budget $ 50 Min - $…" at bounding box center [503, 385] width 404 height 361
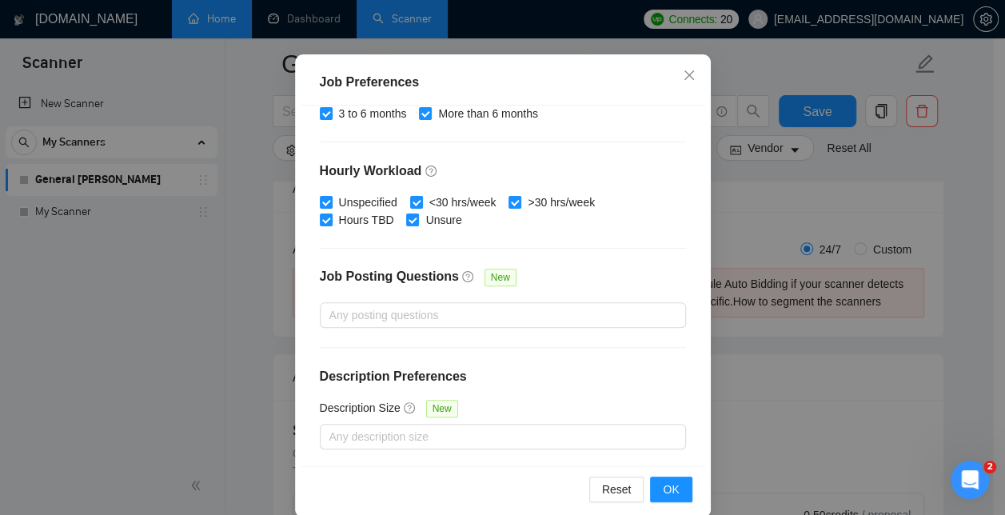
scroll to position [102, 0]
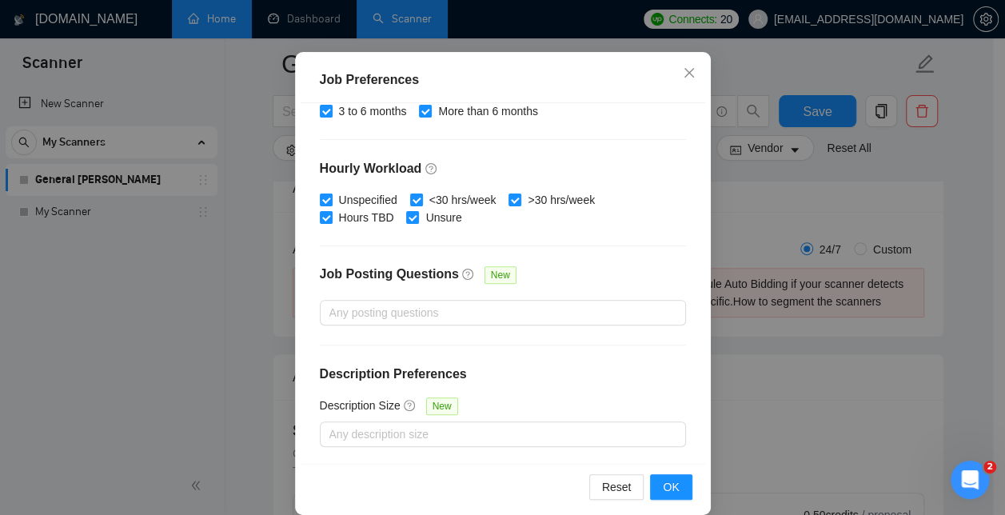
click at [462, 275] on icon "question-circle" at bounding box center [467, 274] width 11 height 11
click at [333, 303] on input "Job Posting Questions New" at bounding box center [330, 312] width 3 height 19
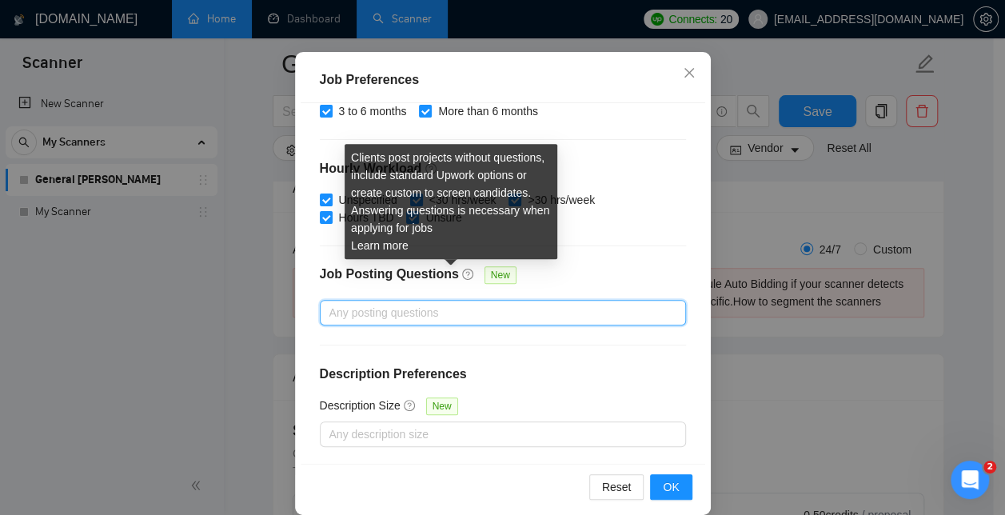
click at [617, 365] on h4 "Description Preferences" at bounding box center [503, 374] width 366 height 19
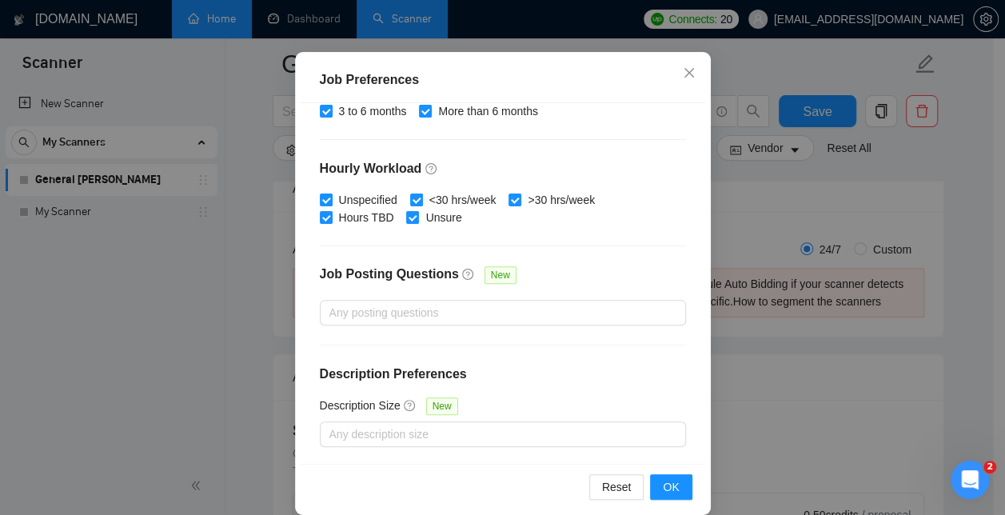
scroll to position [120, 0]
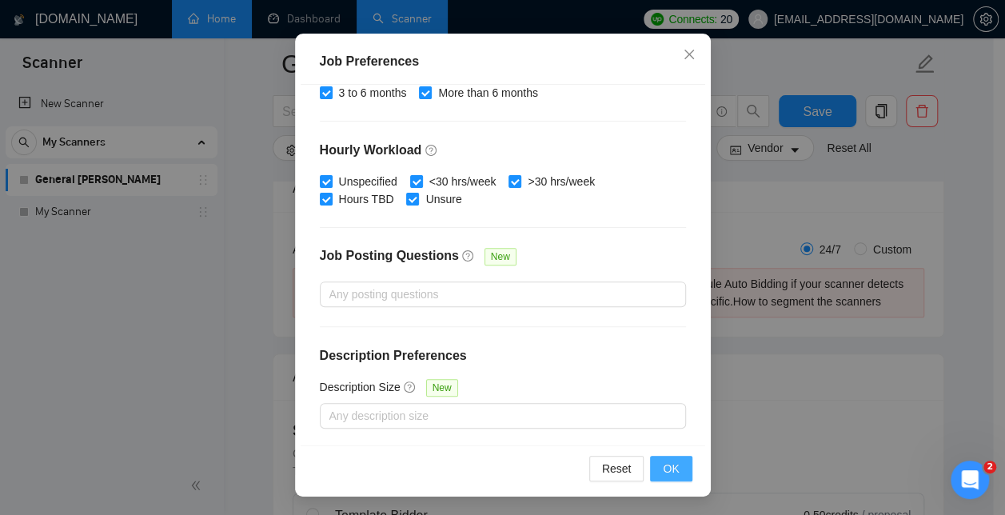
click at [670, 468] on span "OK" at bounding box center [671, 469] width 16 height 18
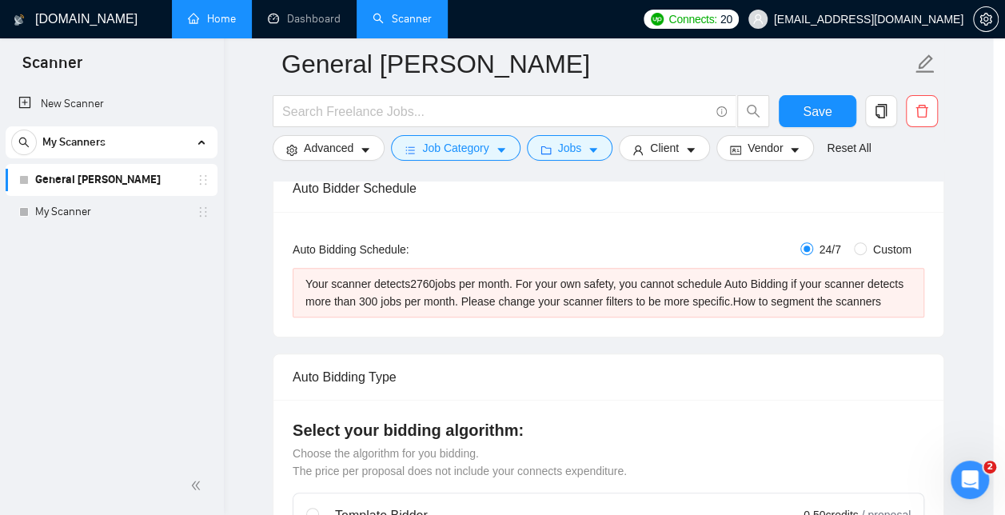
scroll to position [62, 0]
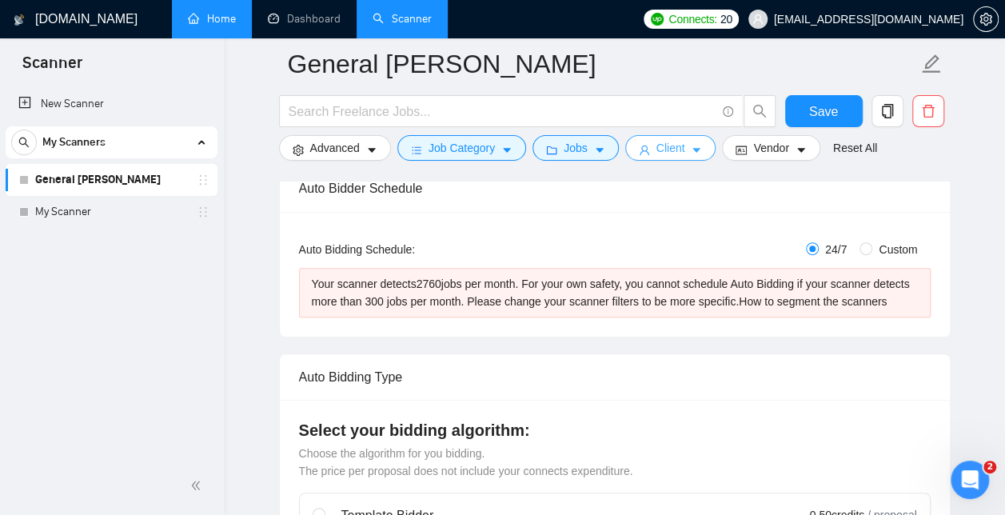
click at [685, 158] on button "Client" at bounding box center [670, 148] width 91 height 26
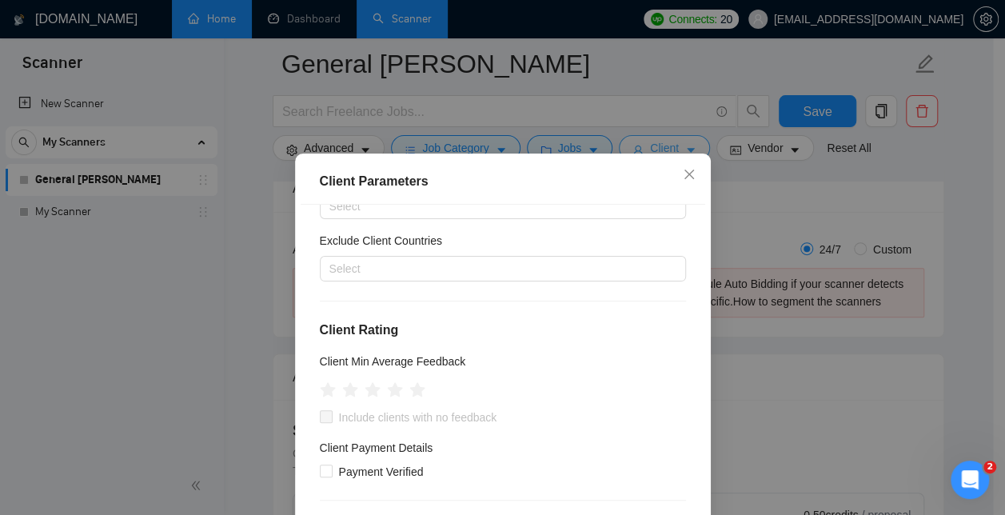
scroll to position [91, 0]
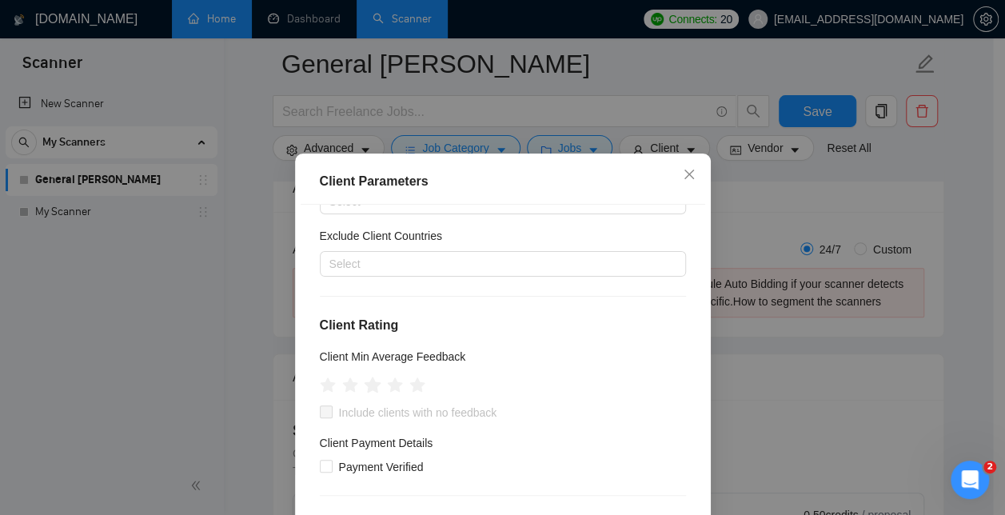
click at [364, 389] on icon "star" at bounding box center [372, 385] width 17 height 16
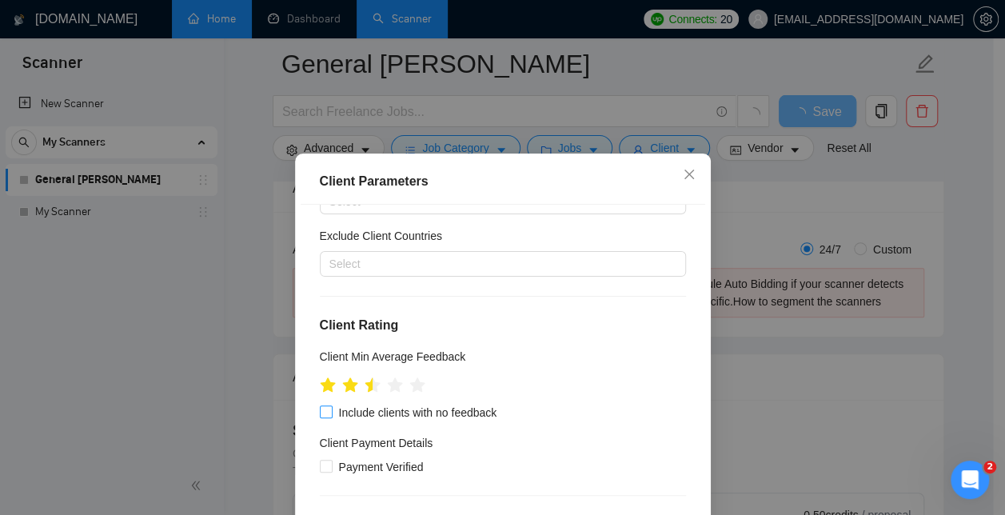
click at [323, 409] on input "Include clients with no feedback" at bounding box center [325, 410] width 11 height 11
click at [369, 384] on icon "star" at bounding box center [372, 385] width 17 height 16
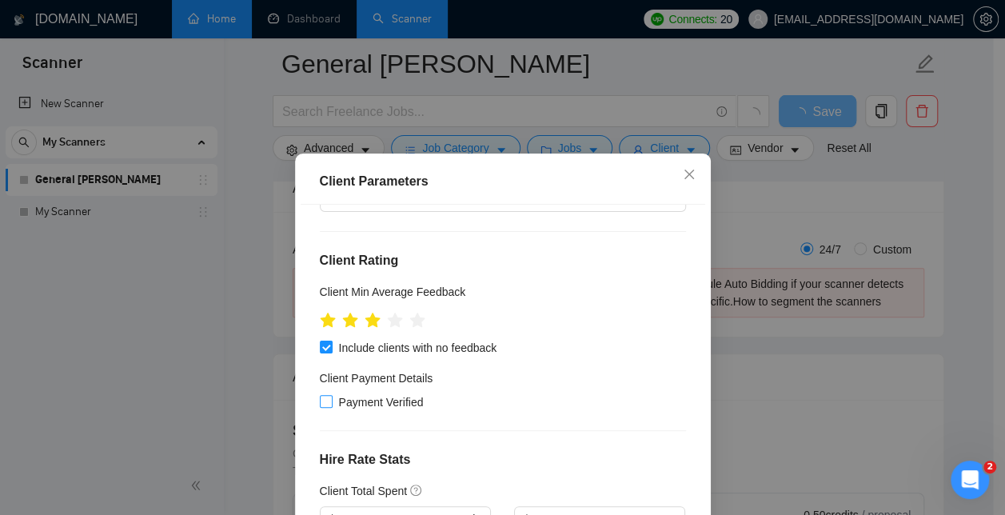
click at [320, 402] on input "Payment Verified" at bounding box center [325, 400] width 11 height 11
click at [320, 403] on input "Payment Verified" at bounding box center [325, 400] width 11 height 11
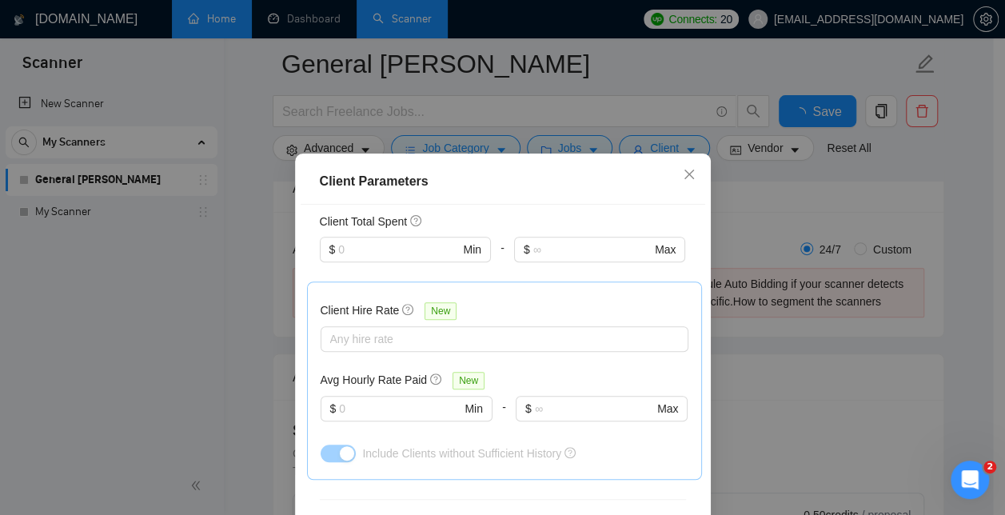
scroll to position [426, 0]
click at [592, 339] on div at bounding box center [497, 338] width 344 height 19
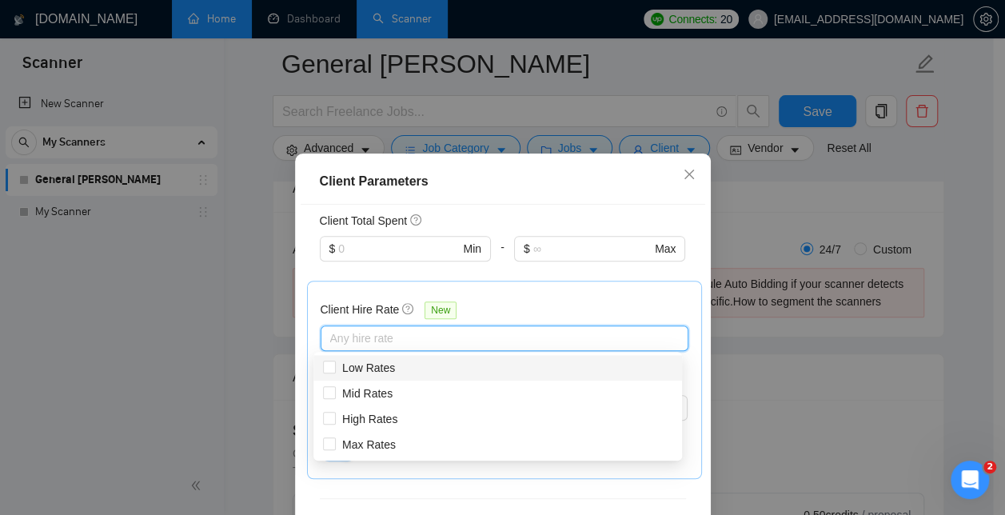
click at [487, 400] on div "Mid Rates" at bounding box center [497, 394] width 349 height 18
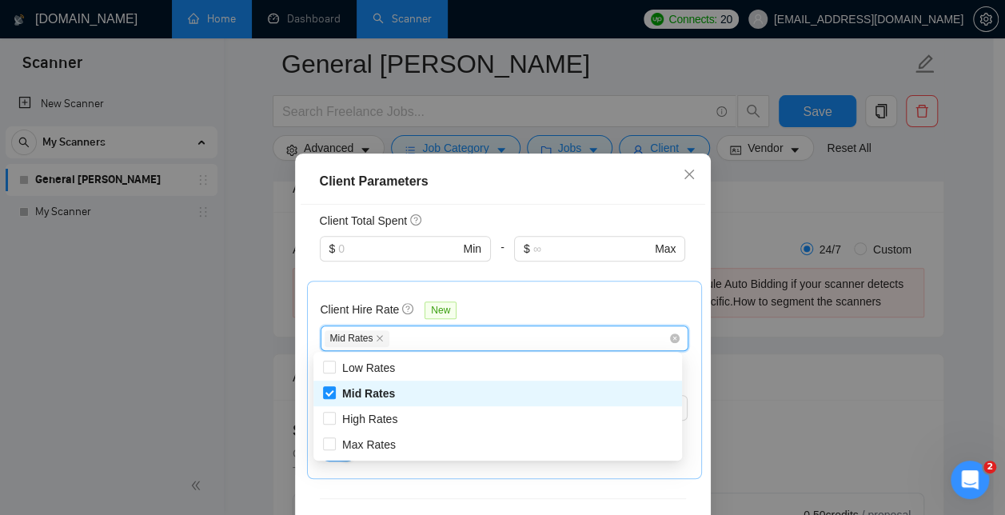
click at [461, 419] on div "High Rates" at bounding box center [497, 419] width 349 height 18
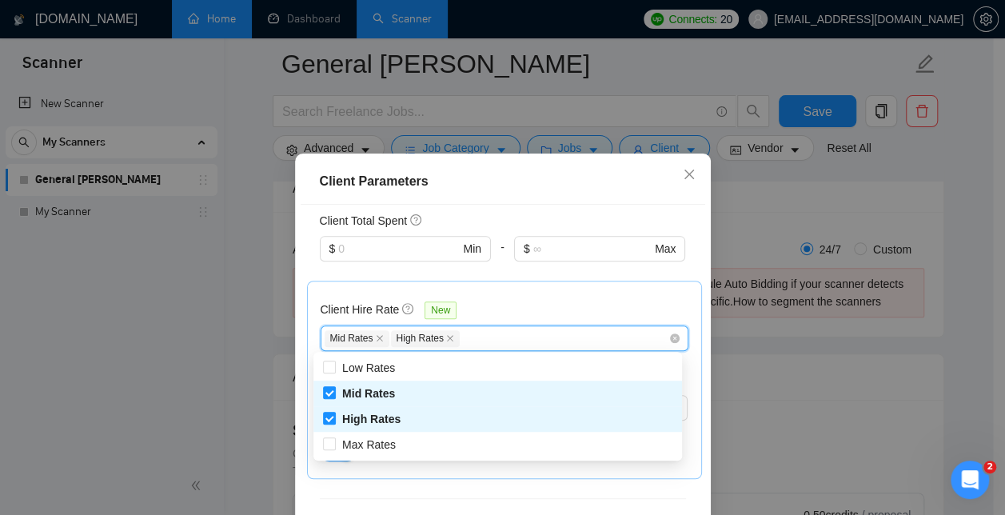
click at [453, 448] on div "Max Rates" at bounding box center [497, 445] width 349 height 18
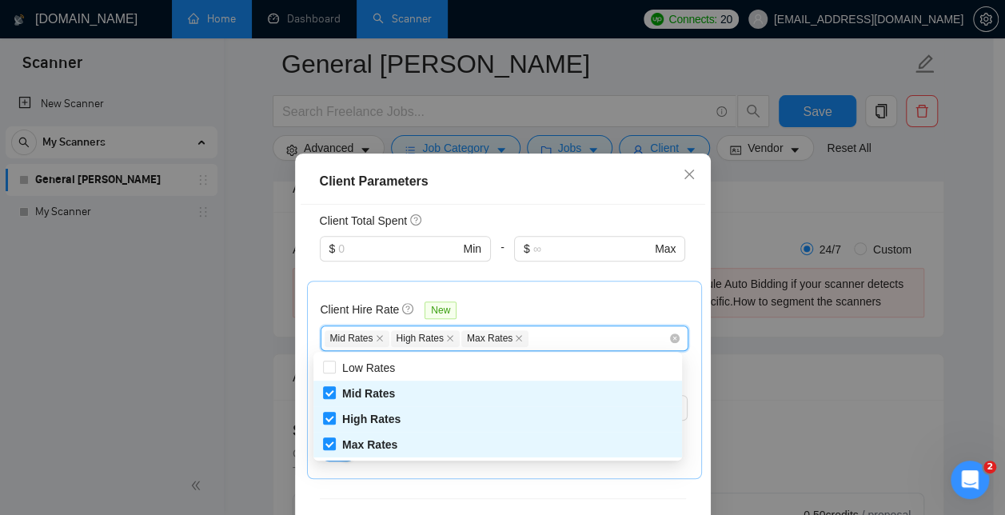
click at [624, 302] on div "Client Hire Rate New" at bounding box center [505, 313] width 368 height 25
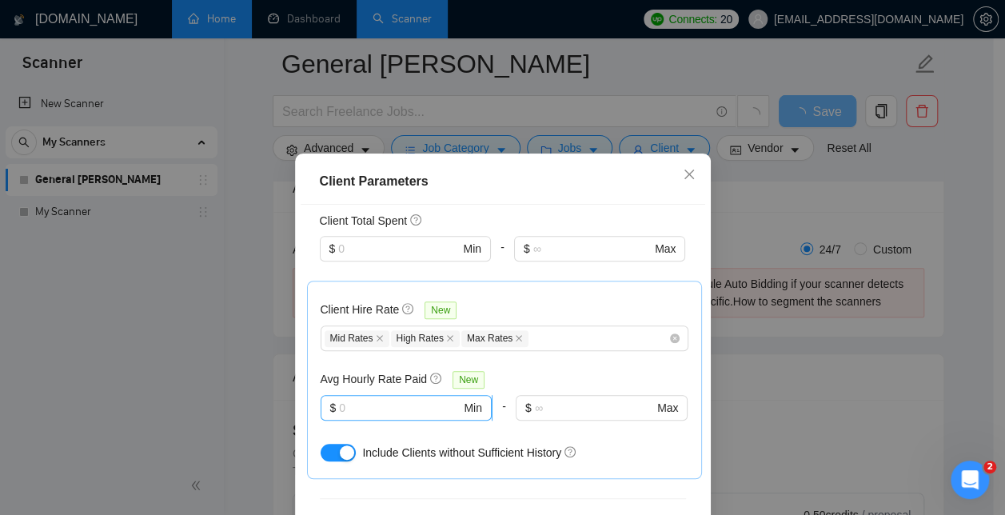
click at [433, 406] on input "text" at bounding box center [400, 408] width 122 height 18
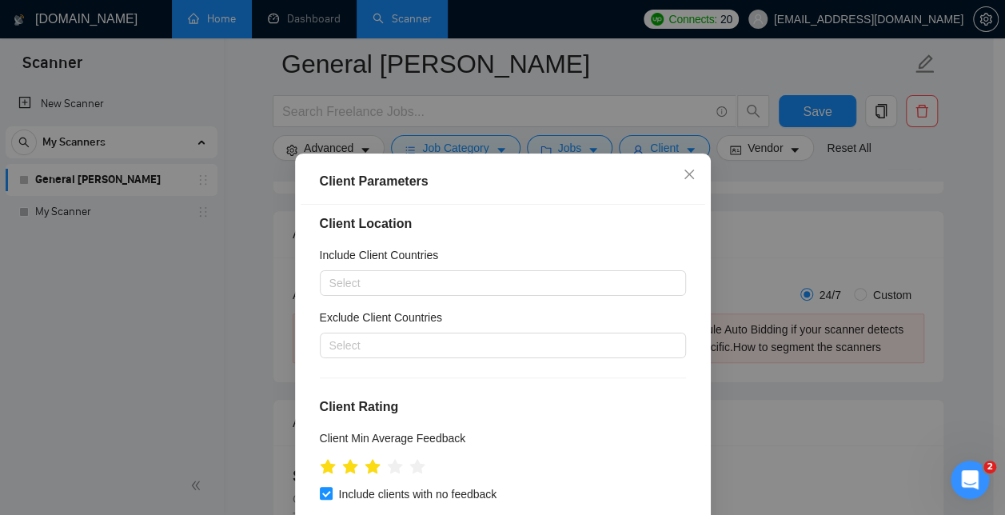
scroll to position [8, 0]
click at [550, 348] on div at bounding box center [495, 346] width 342 height 19
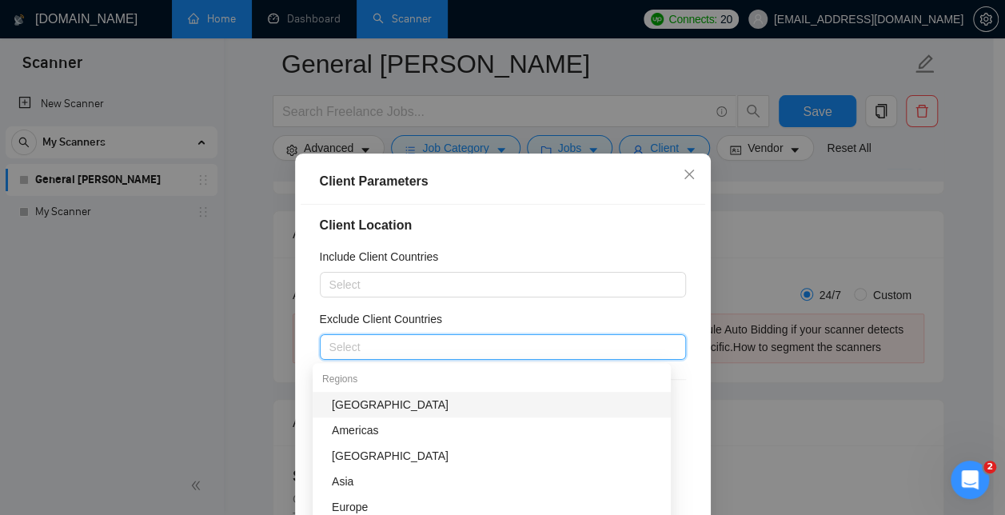
click at [552, 403] on div "[GEOGRAPHIC_DATA]" at bounding box center [496, 405] width 329 height 18
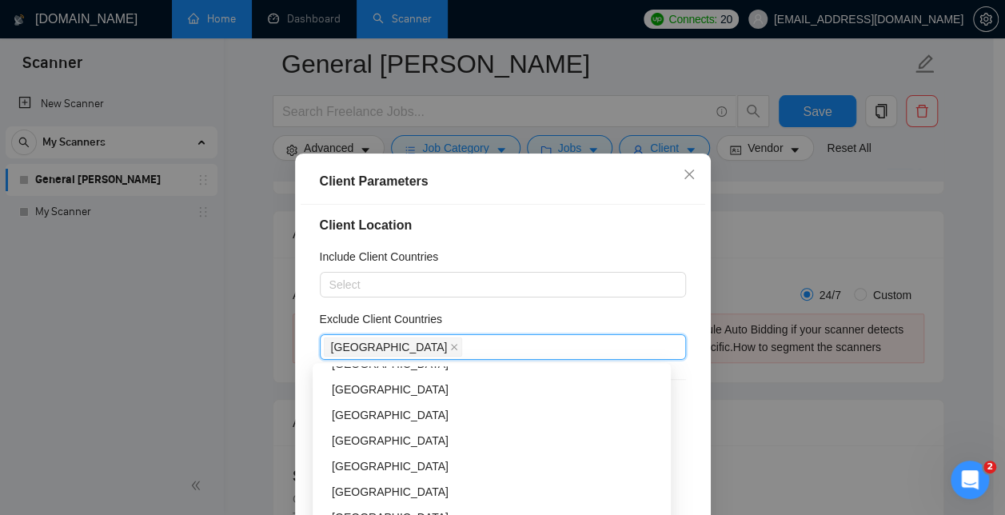
scroll to position [301, 0]
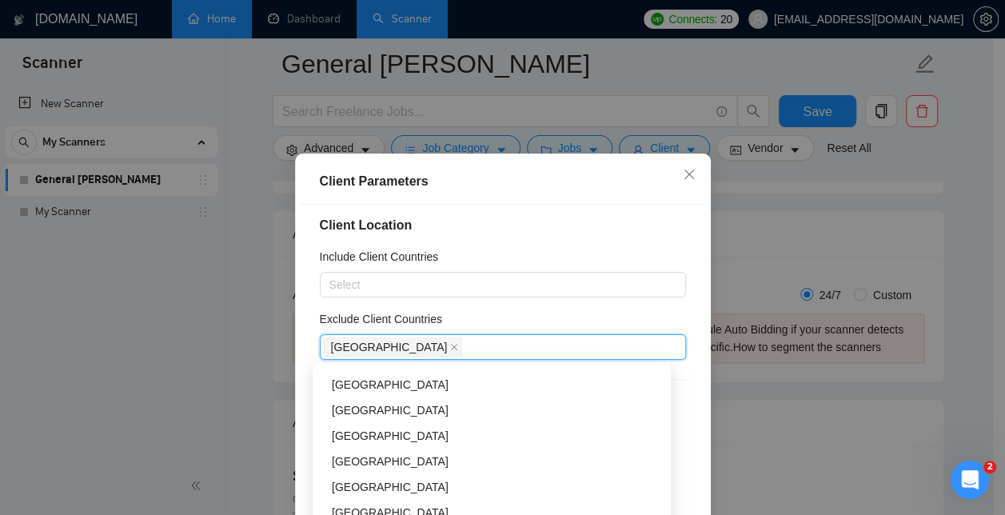
click at [381, 434] on div "[GEOGRAPHIC_DATA]" at bounding box center [496, 436] width 329 height 18
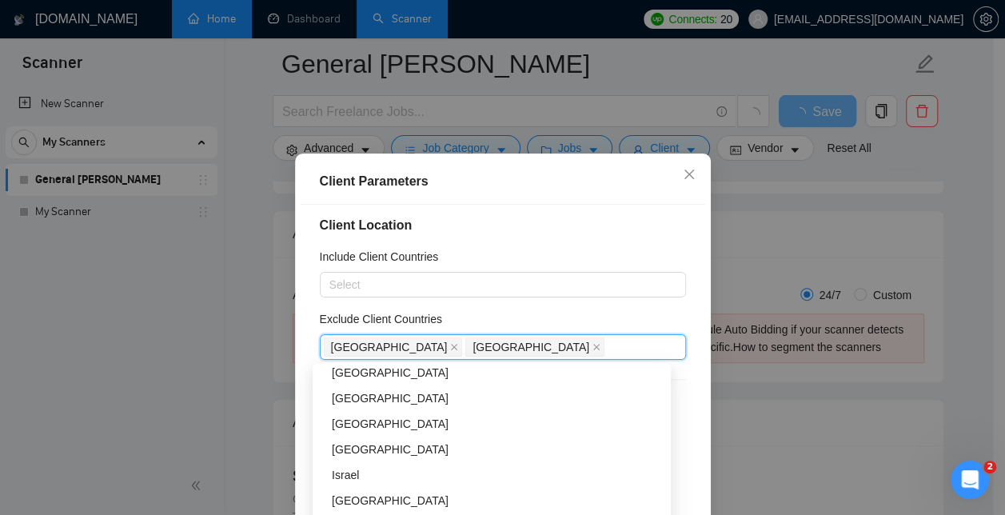
scroll to position [392, 0]
click at [397, 406] on div "[GEOGRAPHIC_DATA]" at bounding box center [492, 397] width 358 height 26
click at [396, 425] on div "[GEOGRAPHIC_DATA]" at bounding box center [496, 425] width 329 height 18
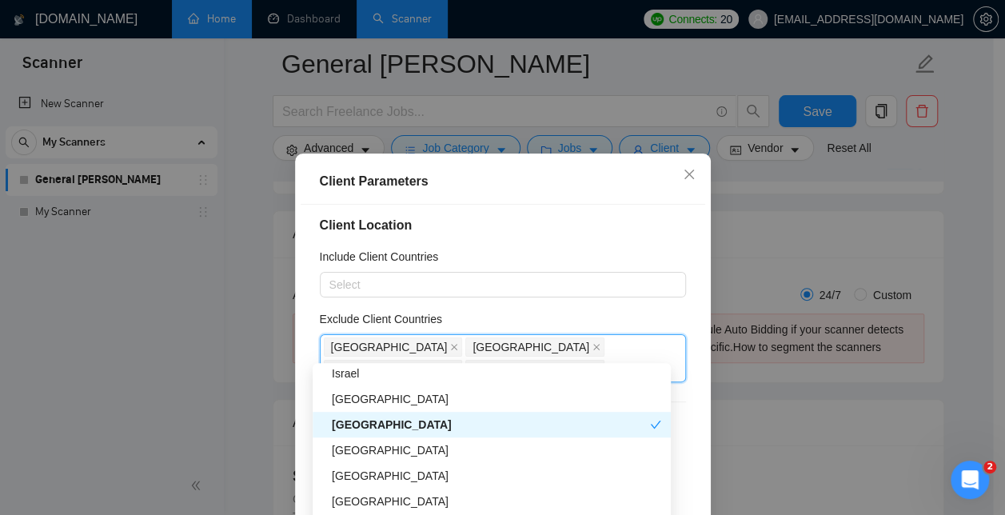
click at [636, 229] on h4 "Client Location" at bounding box center [503, 225] width 366 height 19
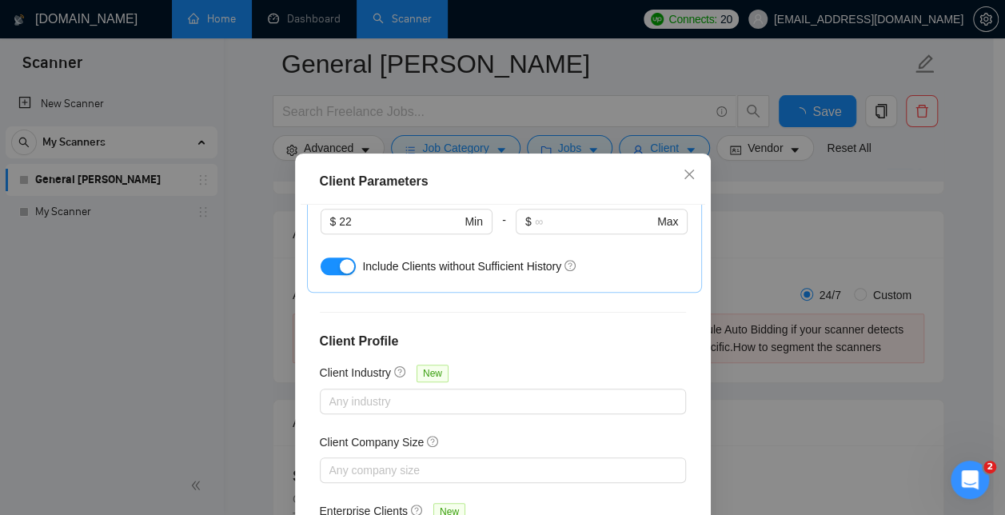
scroll to position [120, 0]
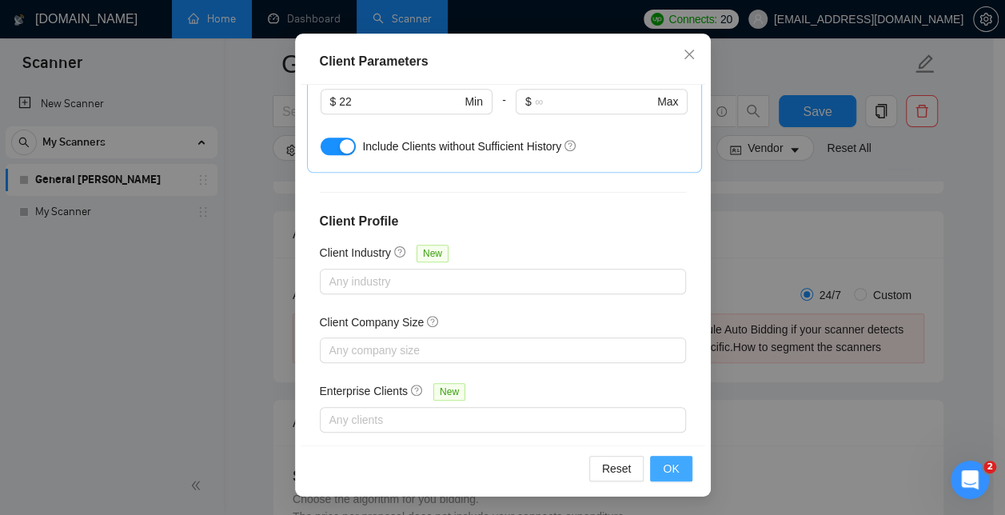
click at [670, 468] on span "OK" at bounding box center [671, 469] width 16 height 18
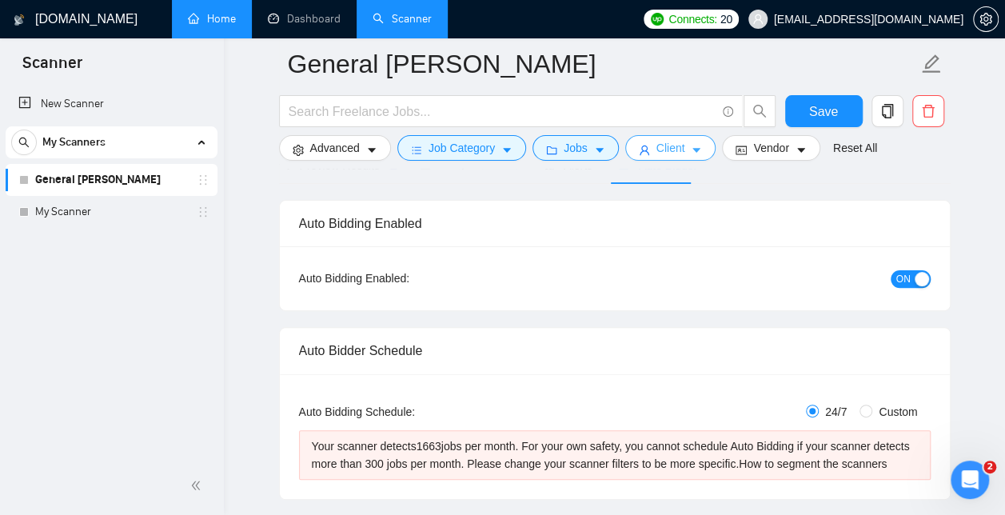
scroll to position [102, 0]
click at [364, 147] on button "Advanced" at bounding box center [335, 148] width 112 height 26
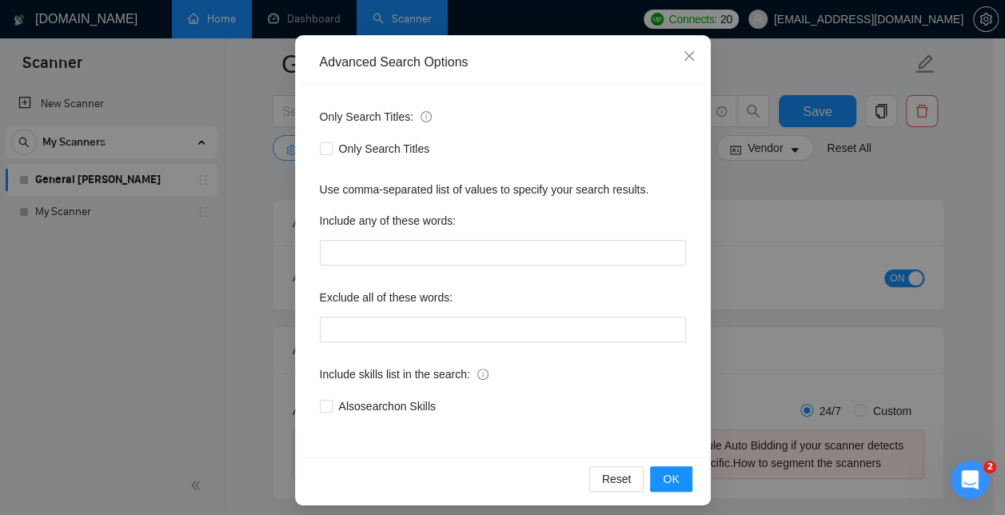
scroll to position [149, 0]
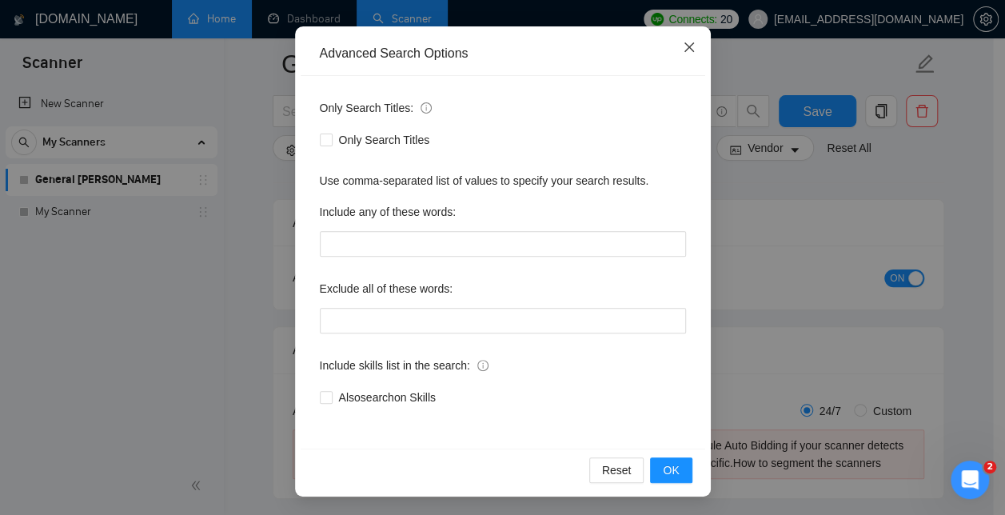
click at [683, 50] on icon "close" at bounding box center [689, 47] width 13 height 13
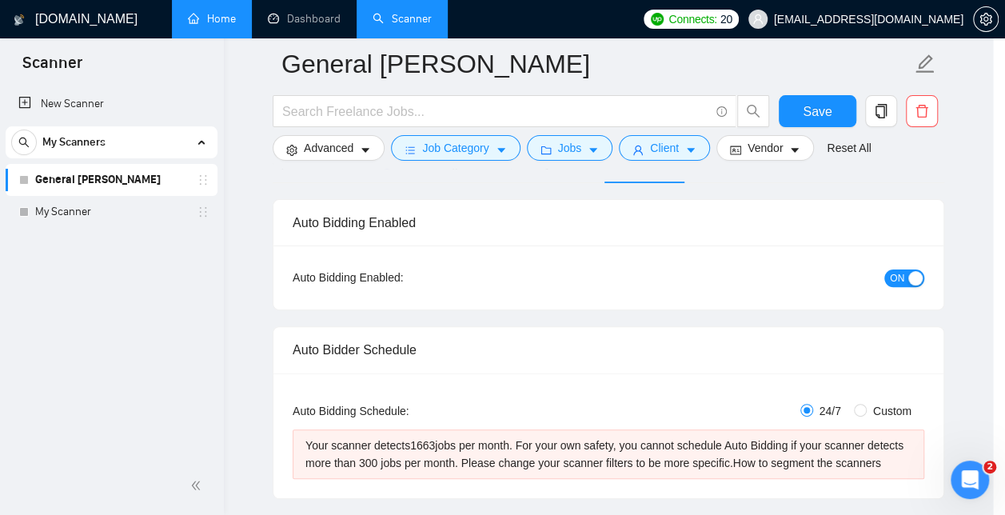
scroll to position [70, 0]
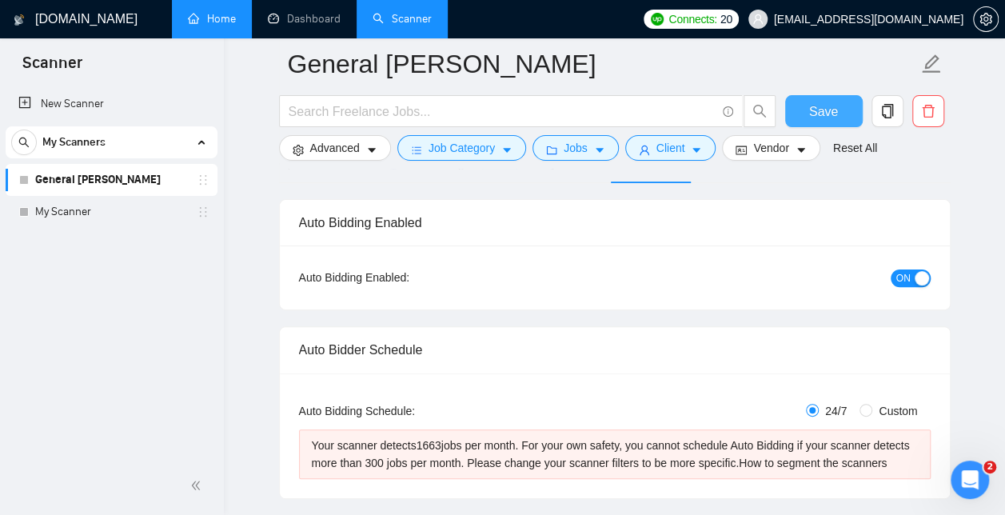
click at [831, 115] on span "Save" at bounding box center [823, 112] width 29 height 20
click at [900, 284] on div "button" at bounding box center [894, 278] width 14 height 14
click at [797, 149] on icon "caret-down" at bounding box center [801, 151] width 8 height 5
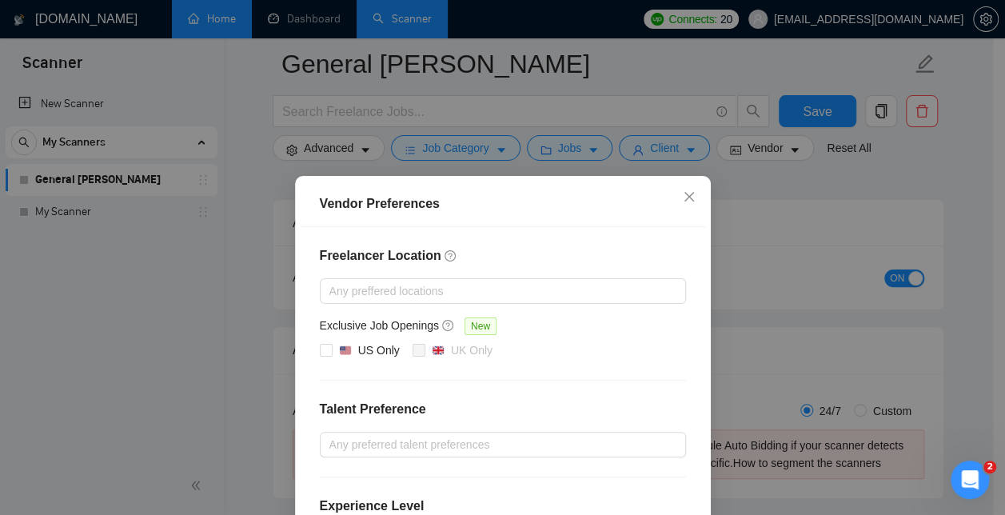
click at [444, 254] on span "question-circle" at bounding box center [450, 255] width 13 height 13
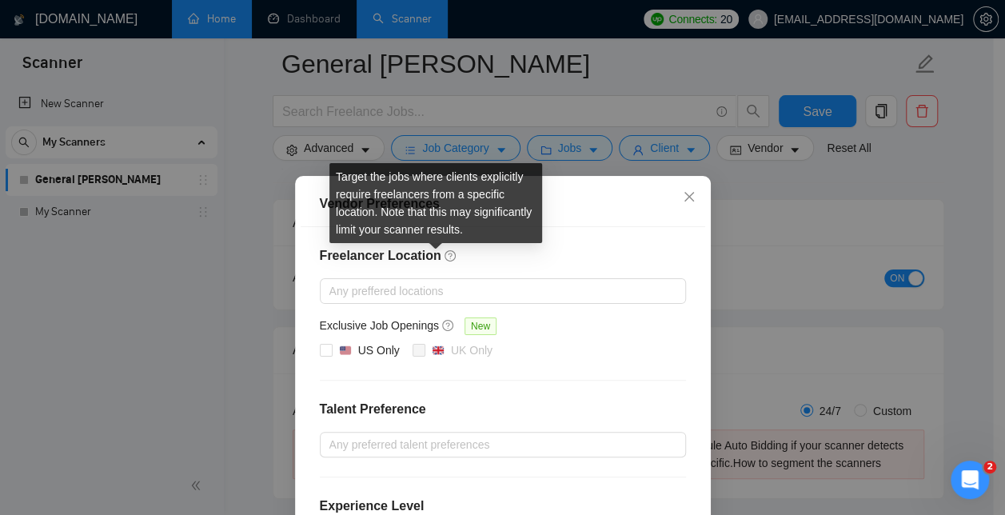
click at [601, 364] on div "Freelancer Location Any preffered locations Exclusive Job Openings New US Only …" at bounding box center [503, 448] width 404 height 443
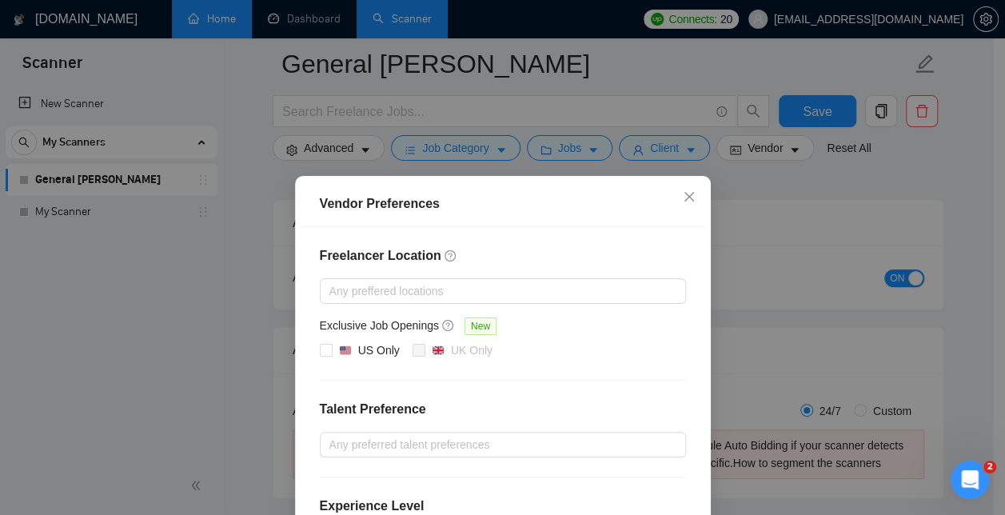
click at [429, 321] on div "Exclusive Job Openings New" at bounding box center [411, 326] width 183 height 18
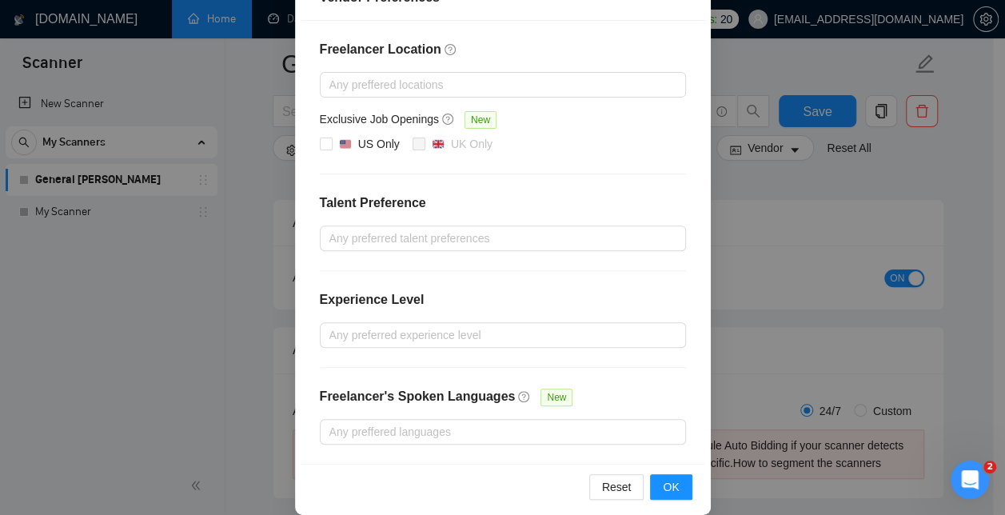
scroll to position [221, 0]
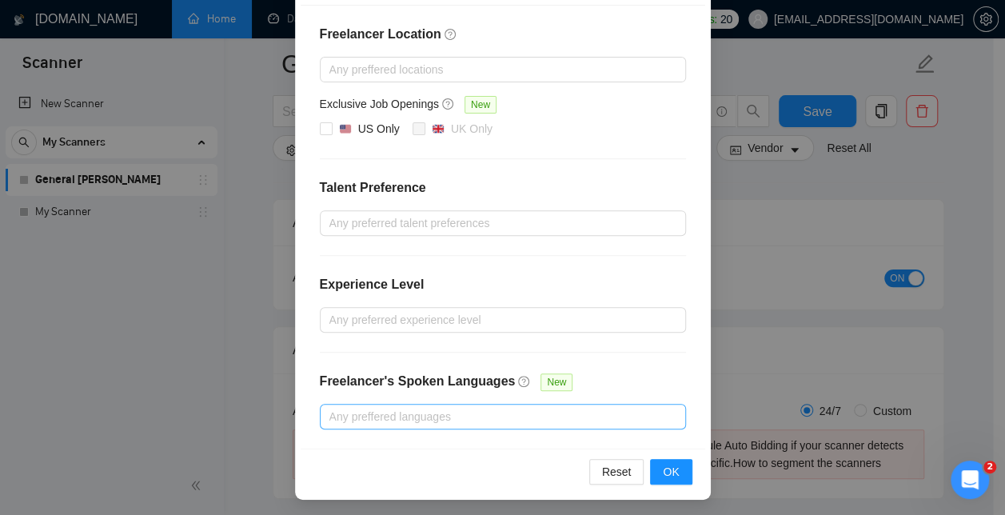
click at [520, 417] on div at bounding box center [495, 416] width 342 height 19
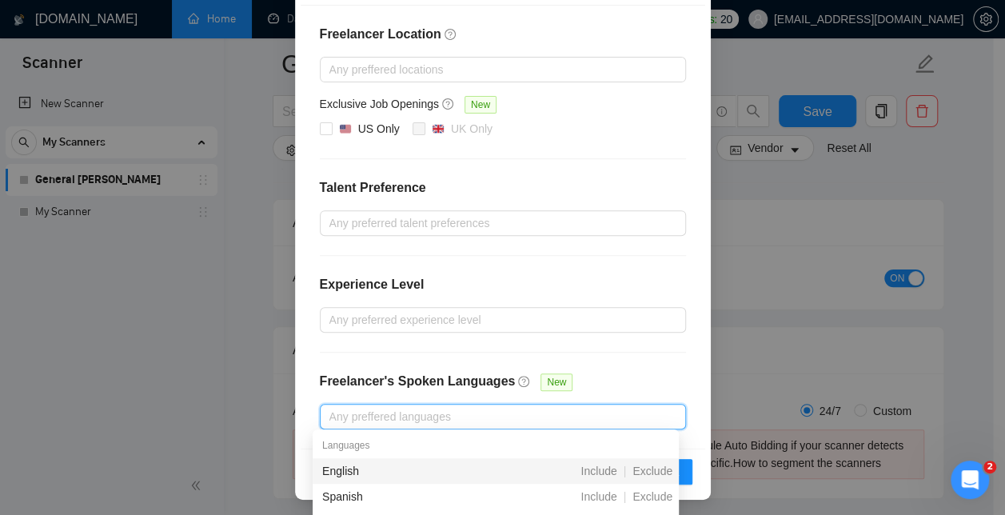
click at [522, 468] on div "Include | Exclude" at bounding box center [589, 471] width 178 height 18
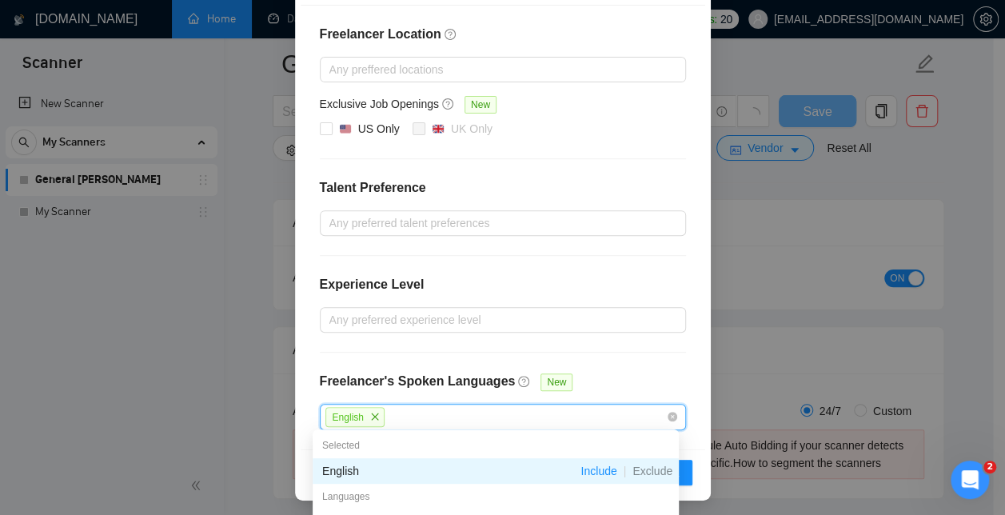
click at [650, 371] on div "Freelancer Location Any preffered locations Exclusive Job Openings New US Only …" at bounding box center [503, 228] width 404 height 444
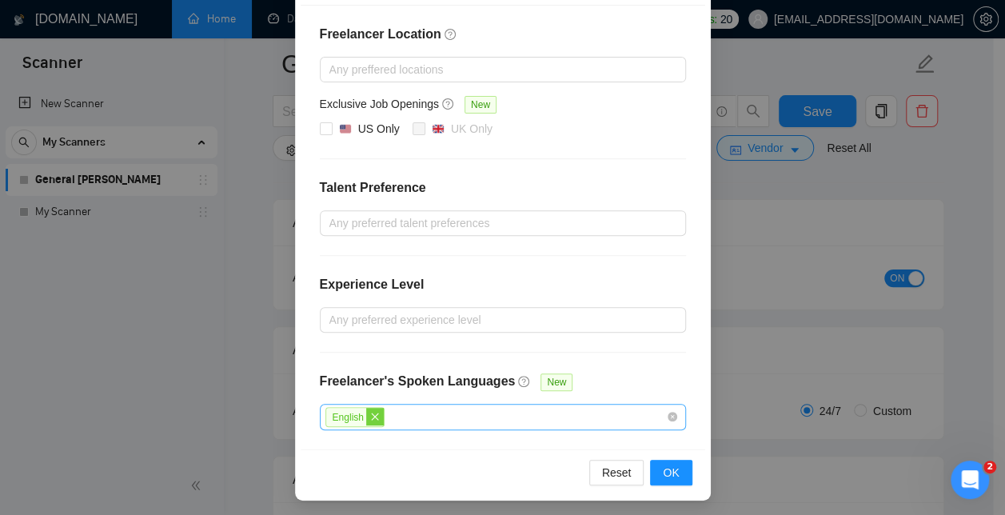
click at [371, 412] on icon "close" at bounding box center [374, 415] width 7 height 7
click at [665, 463] on span "OK" at bounding box center [671, 472] width 16 height 18
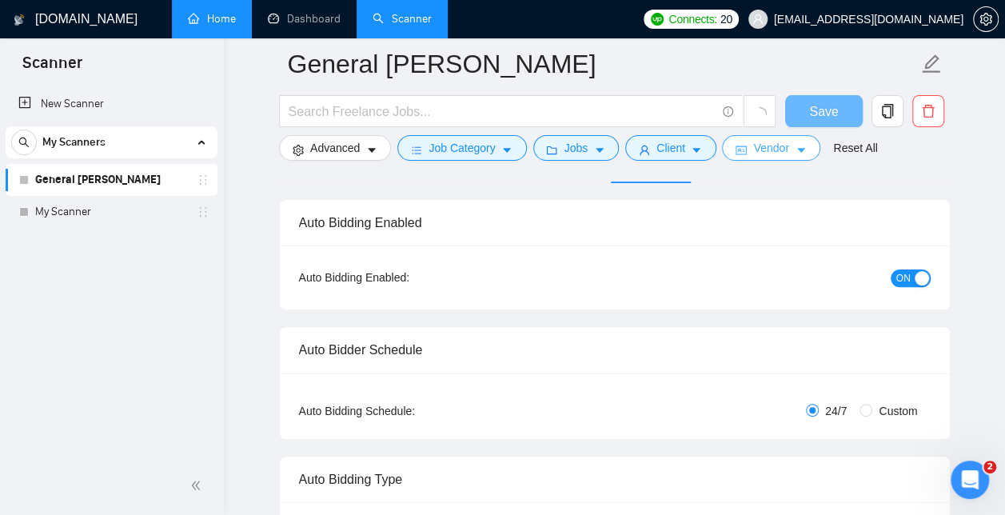
scroll to position [0, 0]
click at [369, 151] on icon "caret-down" at bounding box center [372, 151] width 8 height 5
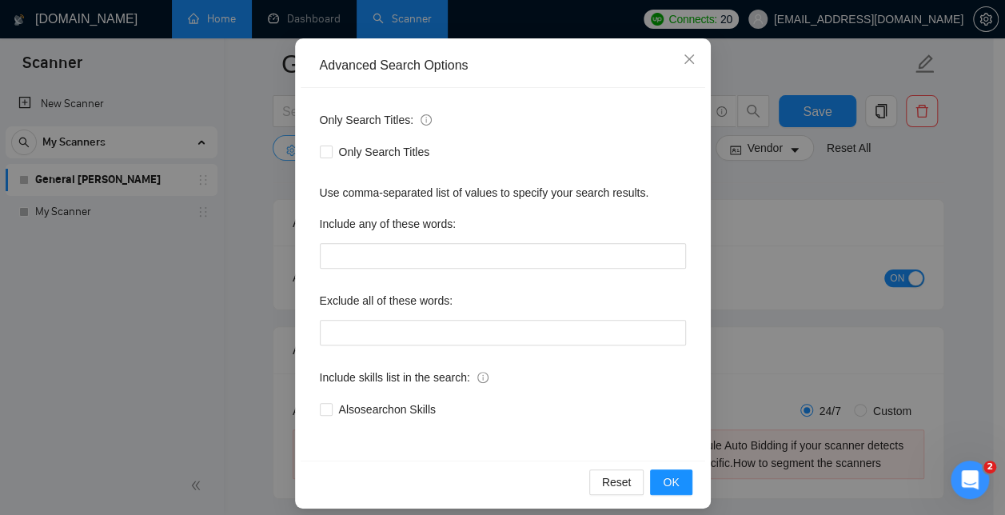
scroll to position [149, 0]
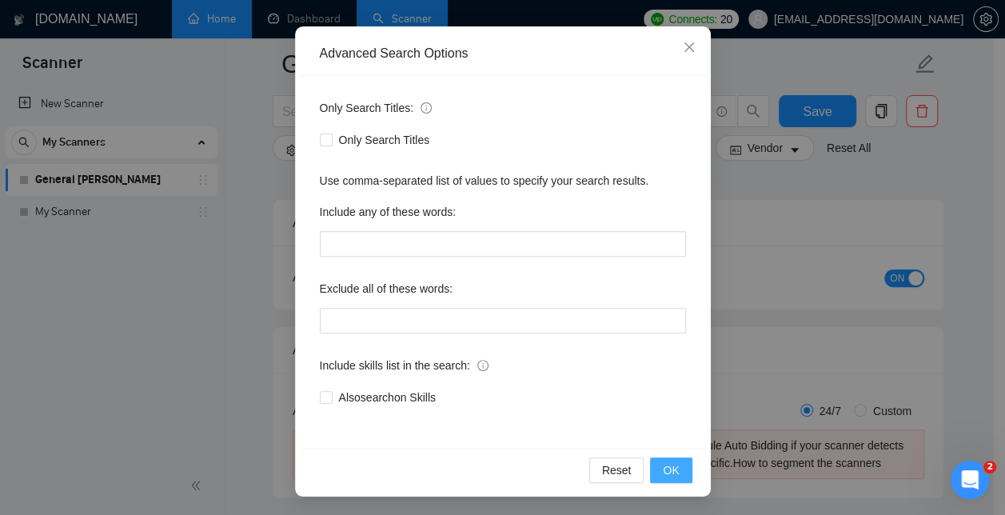
click at [663, 475] on span "OK" at bounding box center [671, 470] width 16 height 18
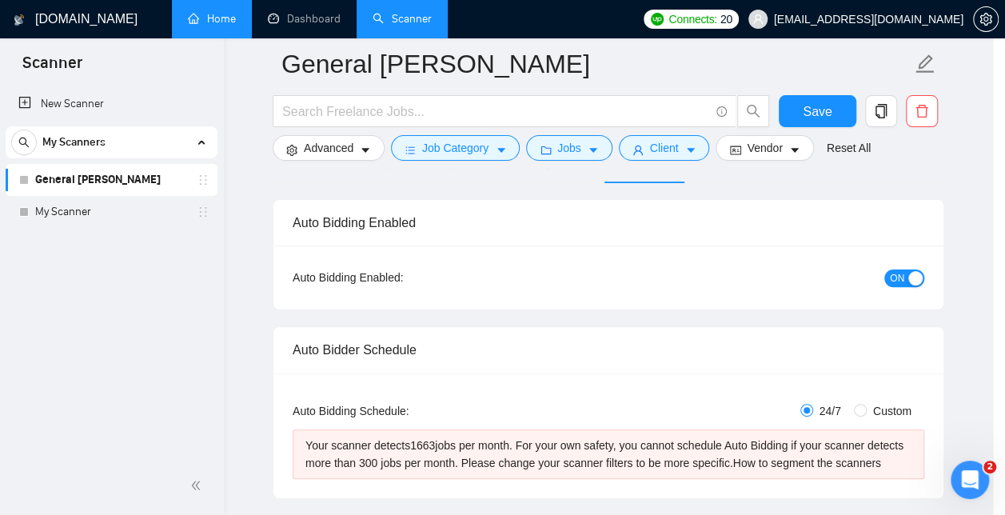
scroll to position [0, 0]
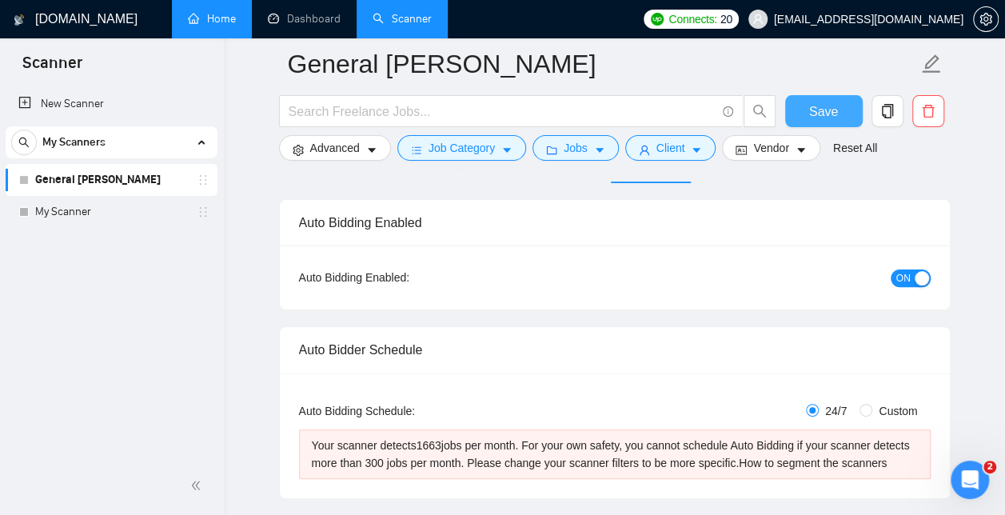
click at [828, 107] on span "Save" at bounding box center [823, 112] width 29 height 20
click at [902, 286] on button "OFF" at bounding box center [908, 278] width 45 height 18
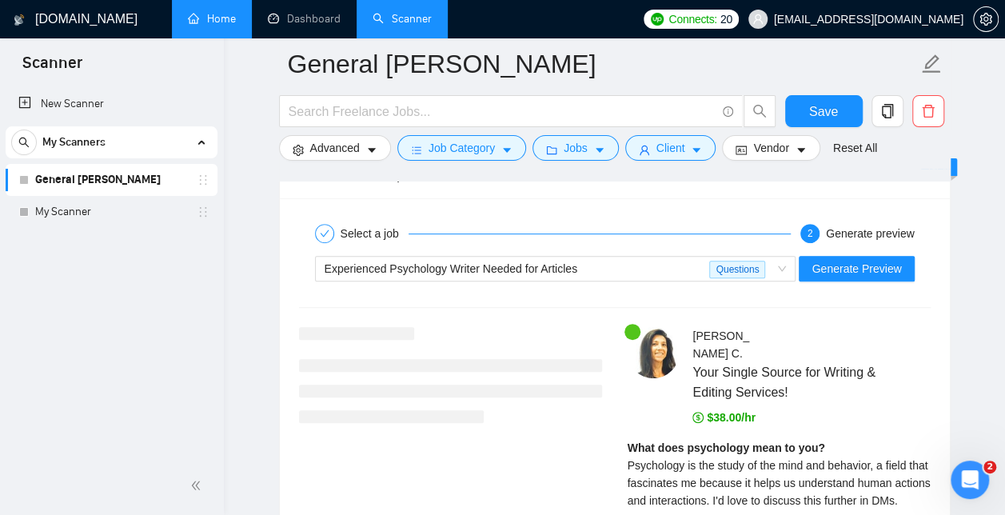
scroll to position [3203, 0]
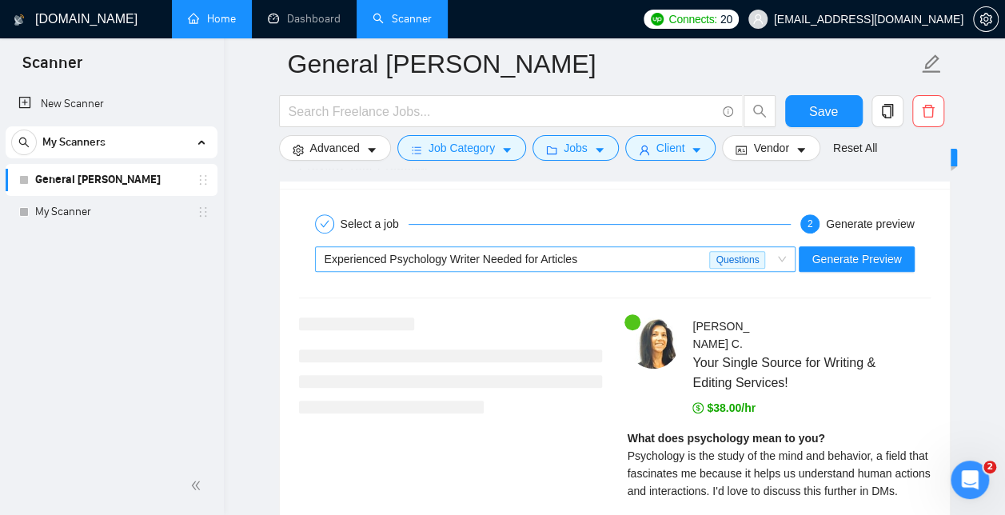
click at [691, 254] on div "Experienced Psychology Writer Needed for Articles" at bounding box center [517, 259] width 385 height 24
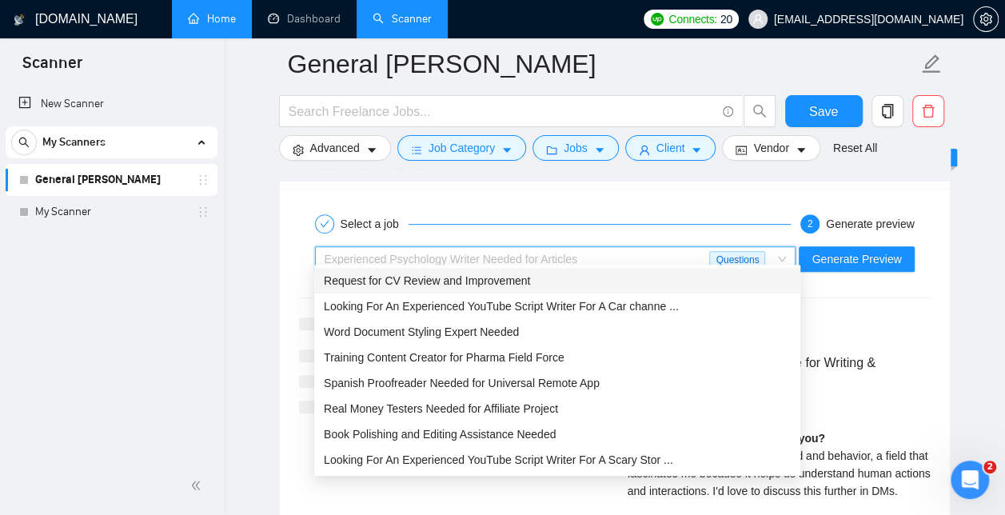
click at [668, 307] on span "Looking For An Experienced YouTube Script Writer For A Car channe ..." at bounding box center [501, 306] width 355 height 13
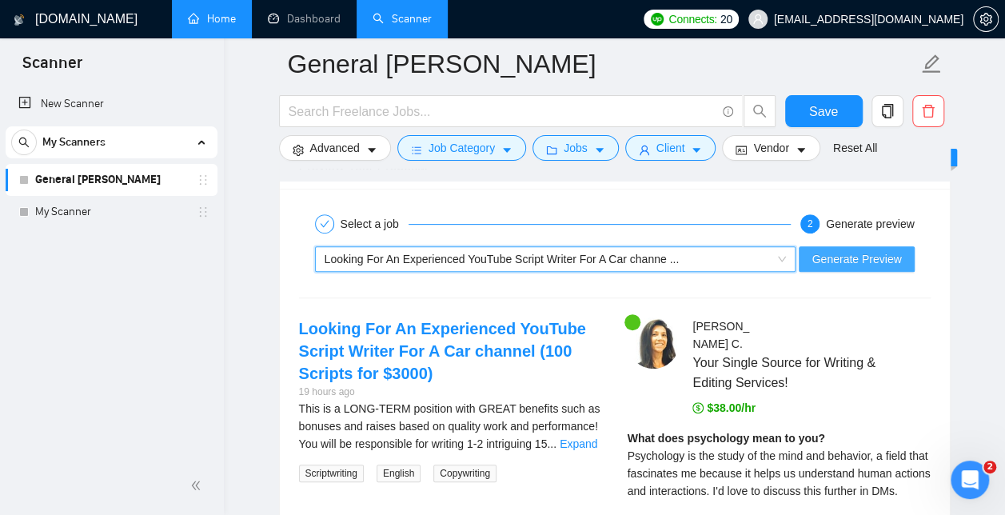
click at [894, 250] on span "Generate Preview" at bounding box center [856, 259] width 90 height 18
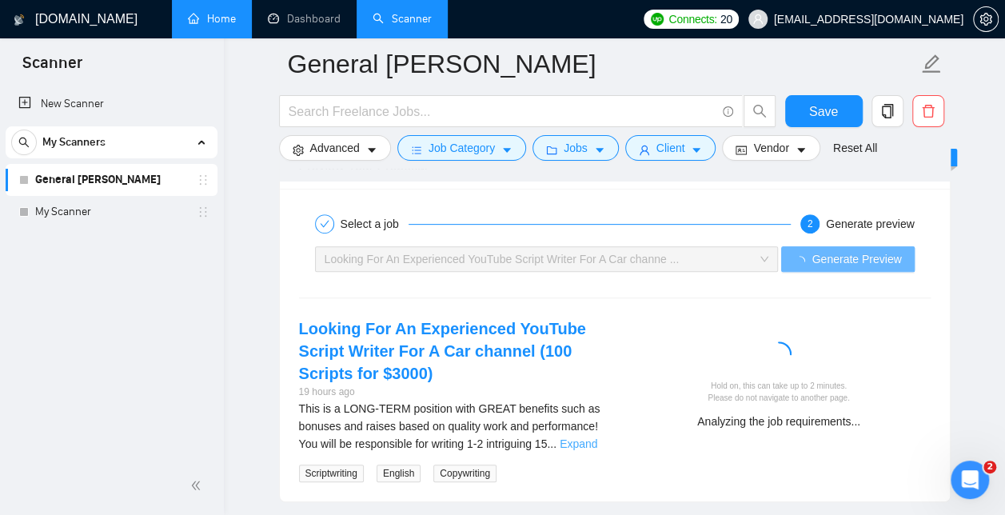
click at [585, 437] on link "Expand" at bounding box center [579, 443] width 38 height 13
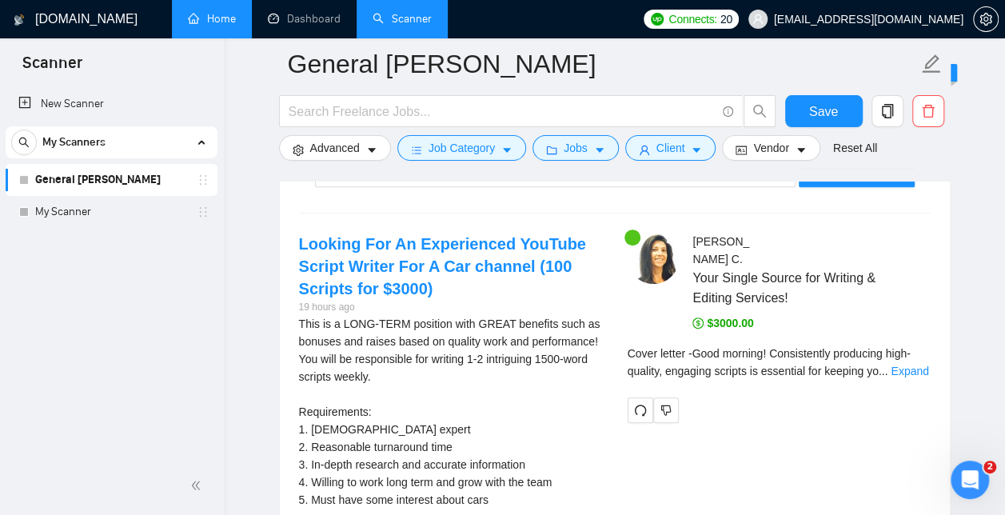
scroll to position [3286, 0]
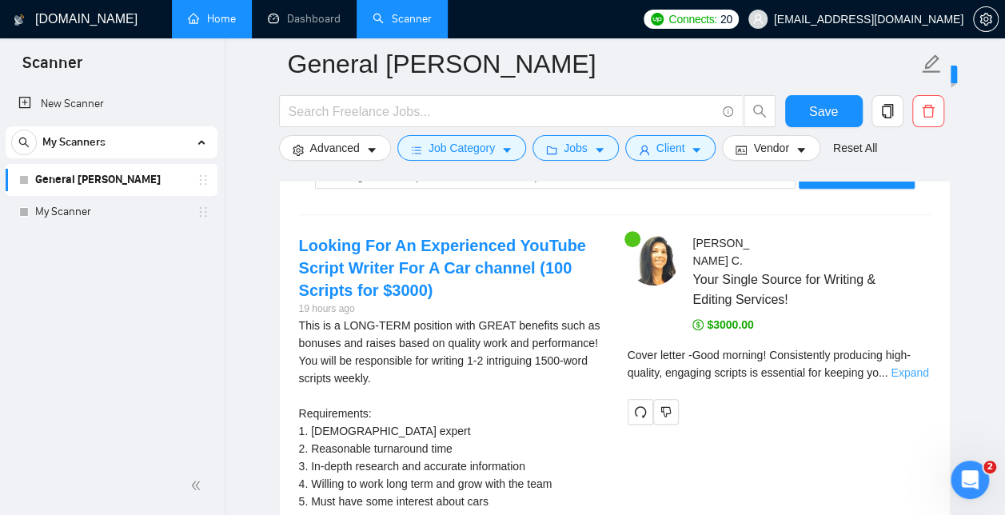
click at [903, 366] on link "Expand" at bounding box center [910, 372] width 38 height 13
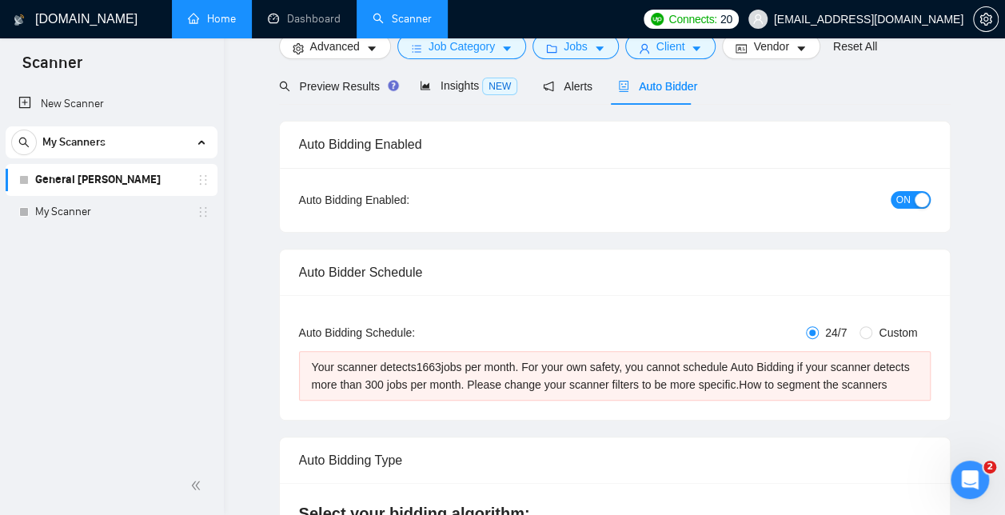
scroll to position [0, 0]
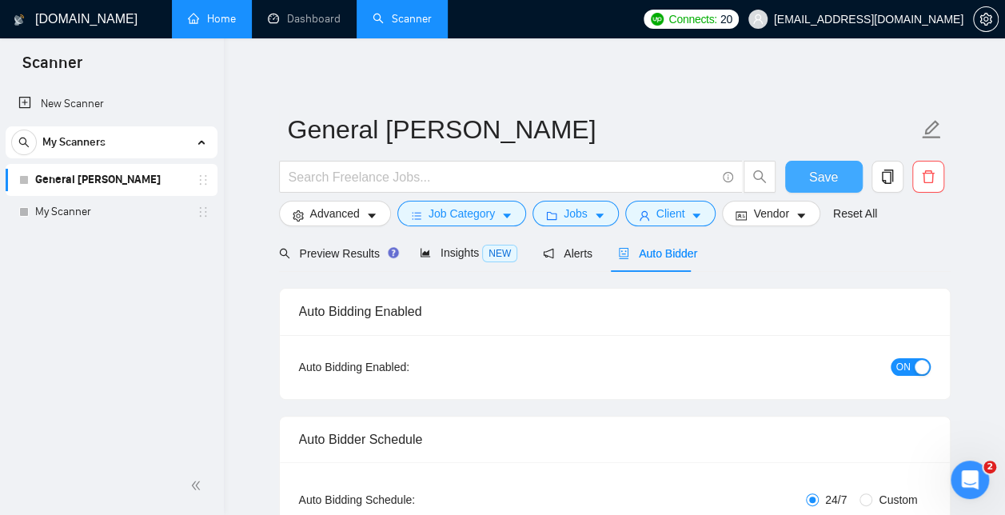
click at [822, 181] on span "Save" at bounding box center [823, 177] width 29 height 20
click at [965, 476] on icon "Open Intercom Messenger" at bounding box center [967, 477] width 26 height 26
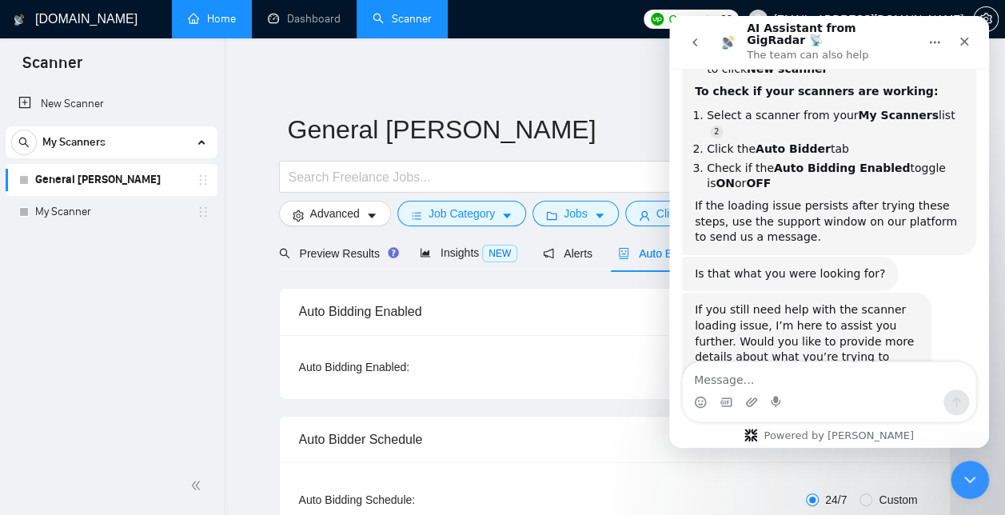
scroll to position [632, 0]
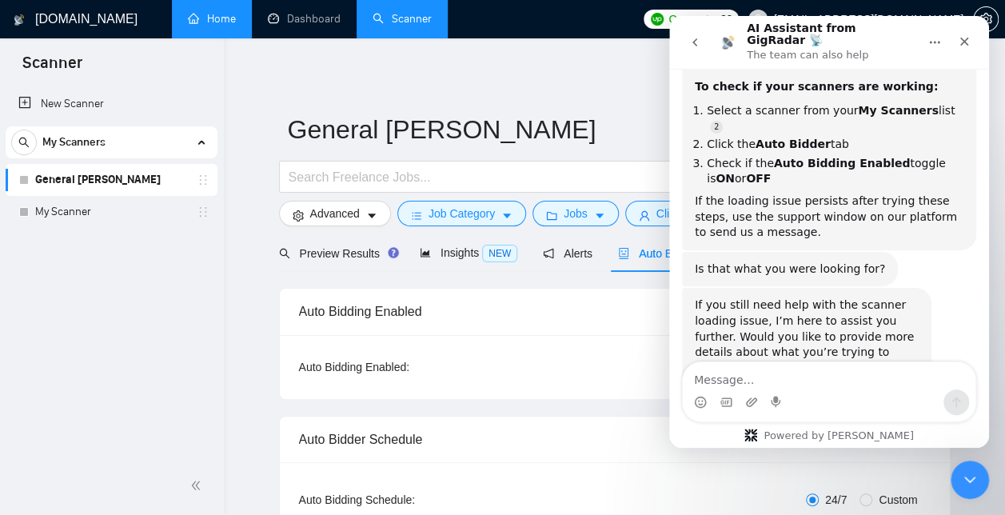
click at [765, 392] on div "Intercom messenger" at bounding box center [829, 402] width 293 height 26
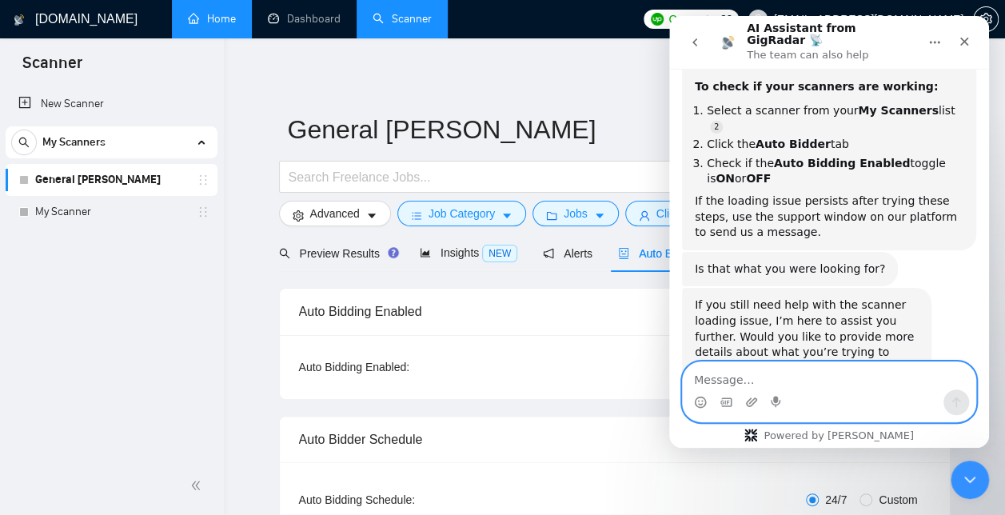
click at [744, 387] on textarea "Message…" at bounding box center [829, 375] width 293 height 27
click at [715, 378] on textarea "f" at bounding box center [829, 375] width 293 height 27
click at [747, 374] on textarea "Message…" at bounding box center [829, 375] width 293 height 27
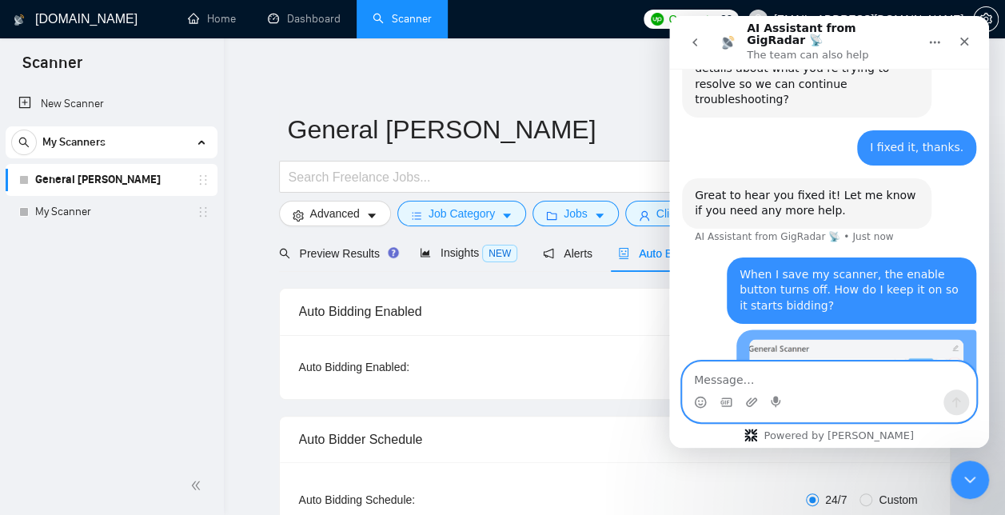
scroll to position [934, 0]
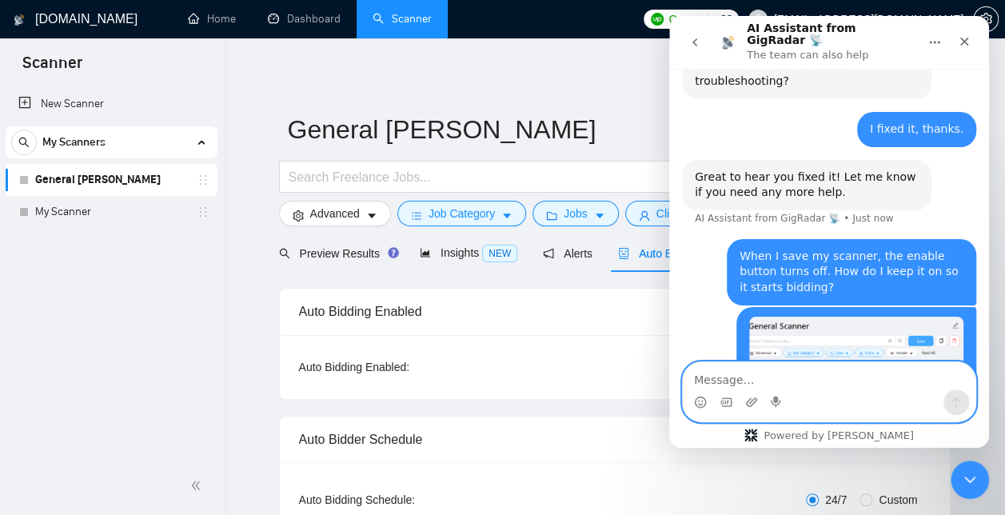
click at [931, 40] on icon "Home" at bounding box center [934, 42] width 13 height 13
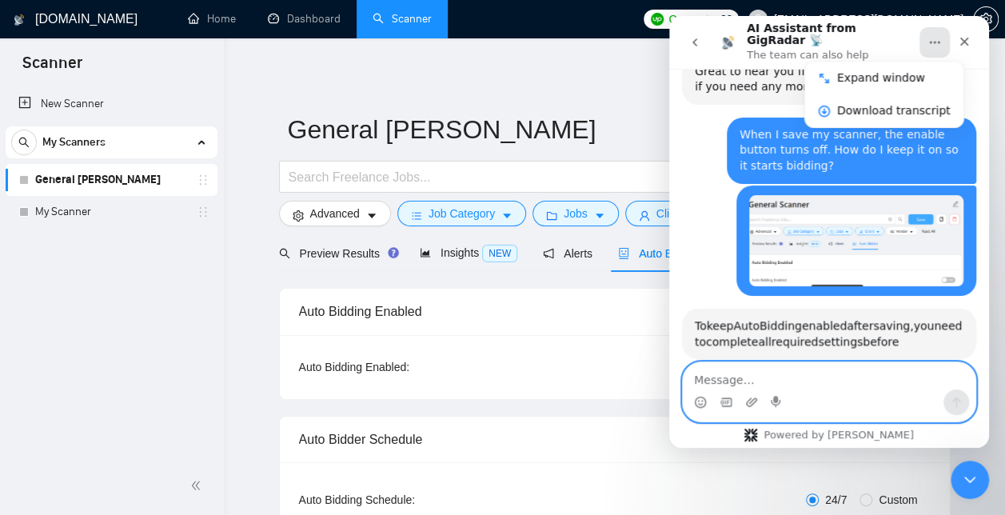
scroll to position [1097, 0]
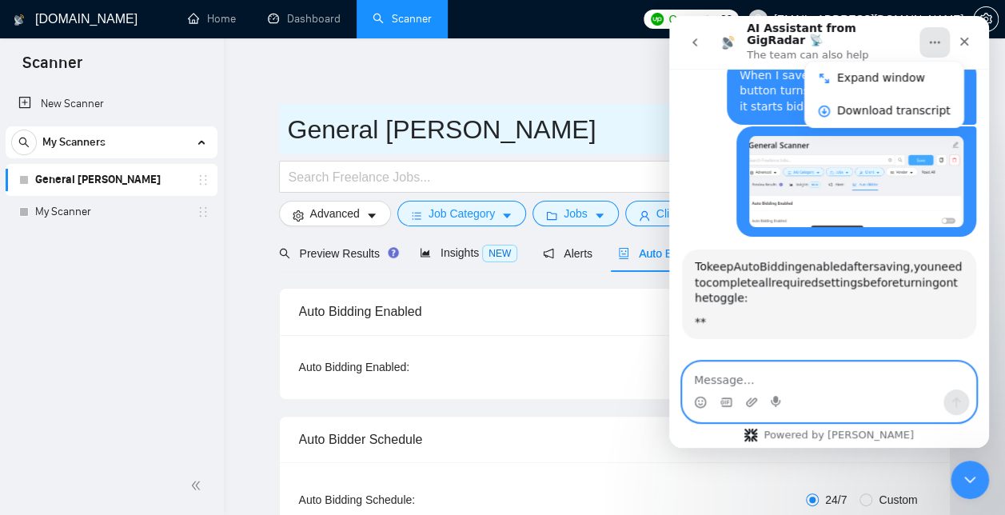
click at [568, 119] on input "General [PERSON_NAME]" at bounding box center [603, 130] width 630 height 40
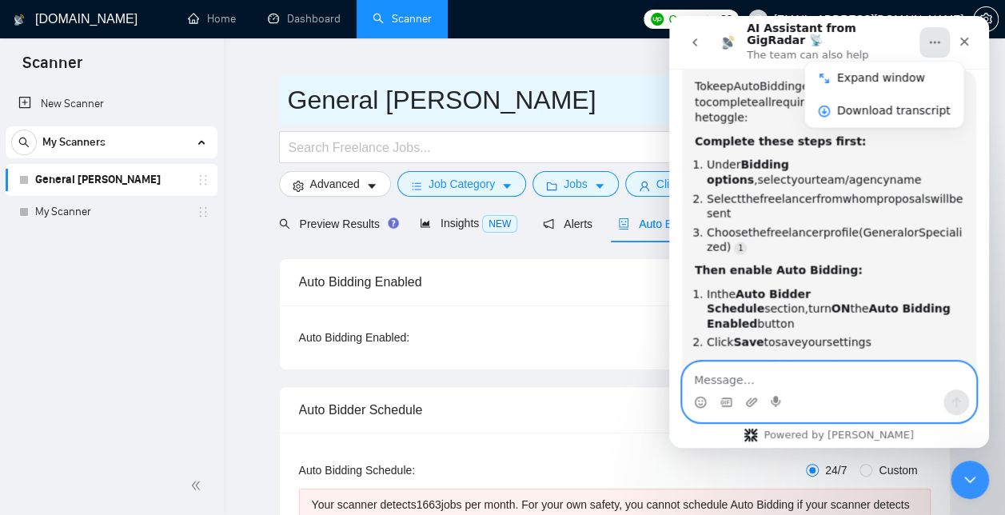
scroll to position [1731, 0]
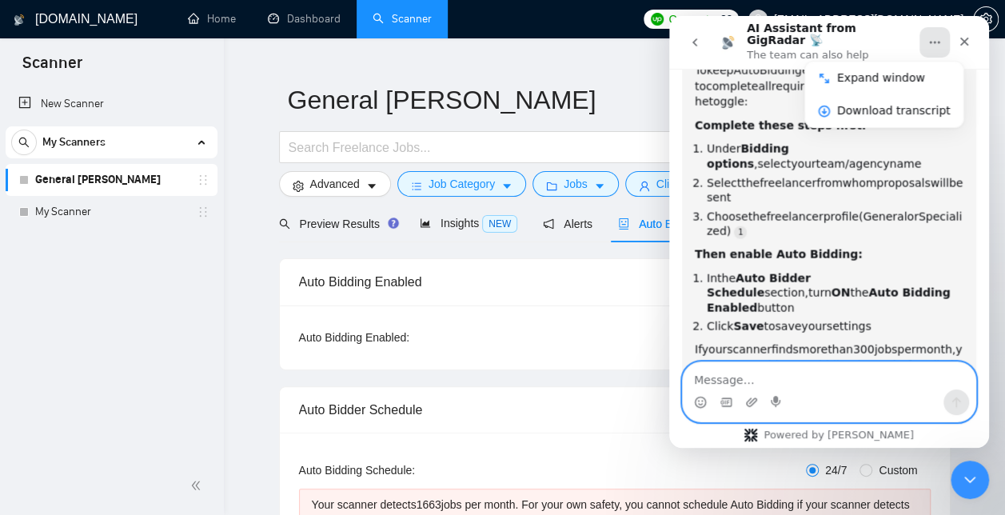
click at [874, 379] on textarea "Message…" at bounding box center [829, 375] width 293 height 27
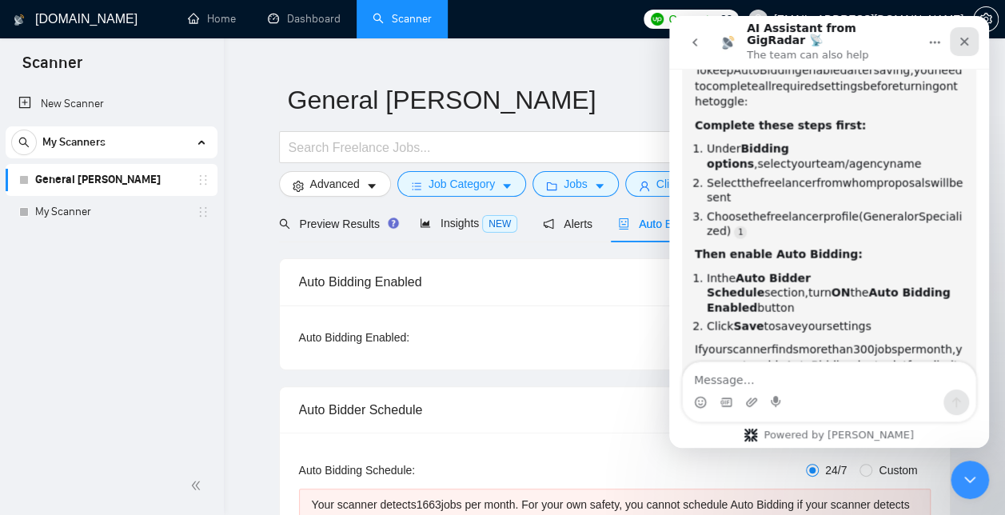
click at [966, 47] on div "Close" at bounding box center [964, 41] width 29 height 29
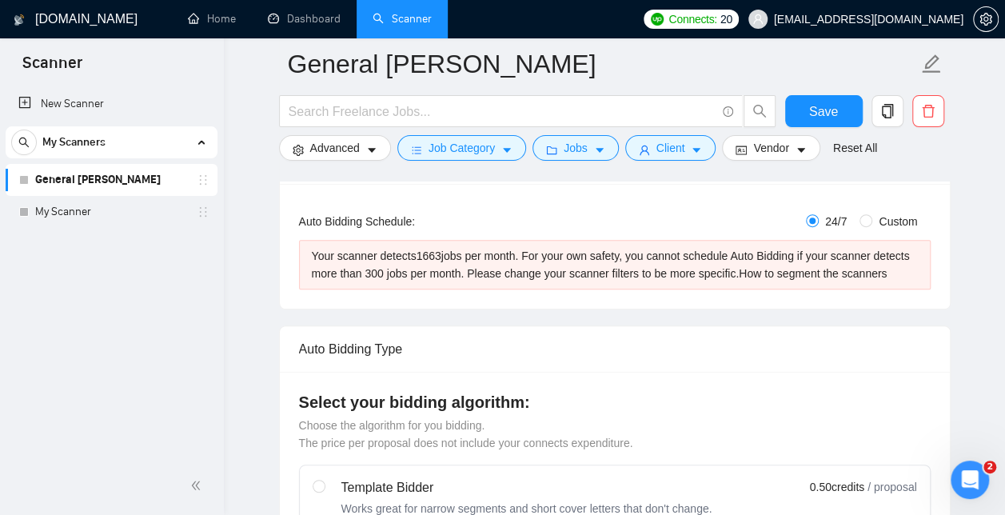
scroll to position [0, 0]
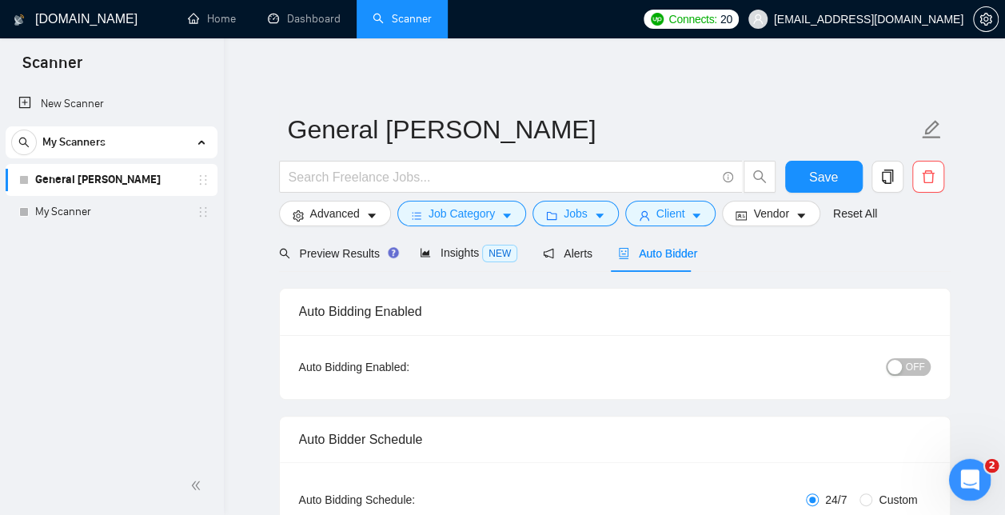
click at [969, 476] on icon "Open Intercom Messenger" at bounding box center [967, 477] width 11 height 13
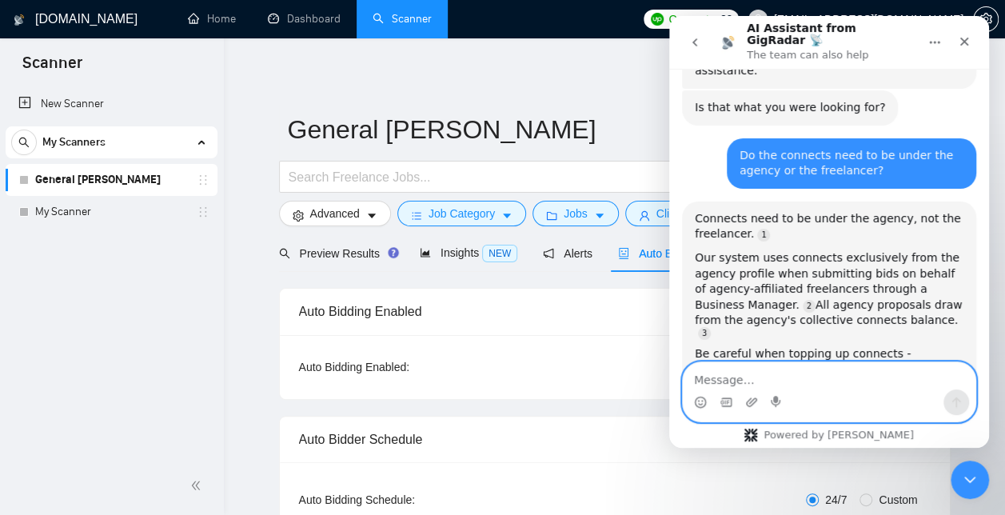
scroll to position [2108, 0]
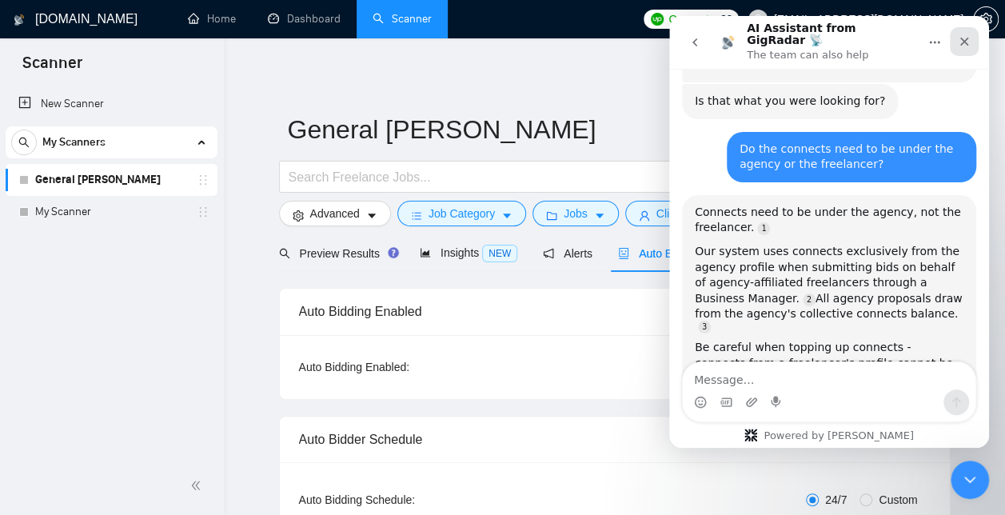
click at [968, 42] on icon "Close" at bounding box center [964, 41] width 13 height 13
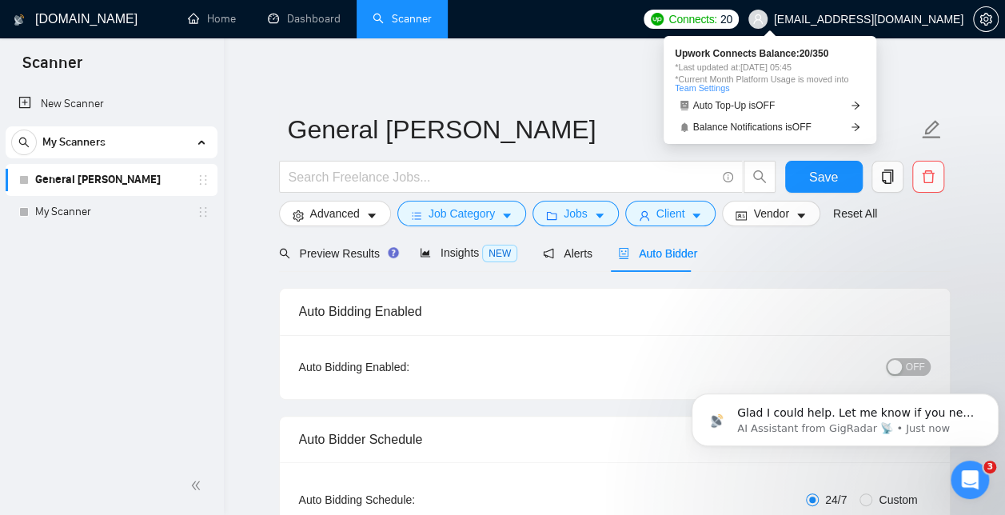
scroll to position [2171, 0]
click at [769, 123] on span "Balance Notifications is OFF" at bounding box center [752, 127] width 118 height 10
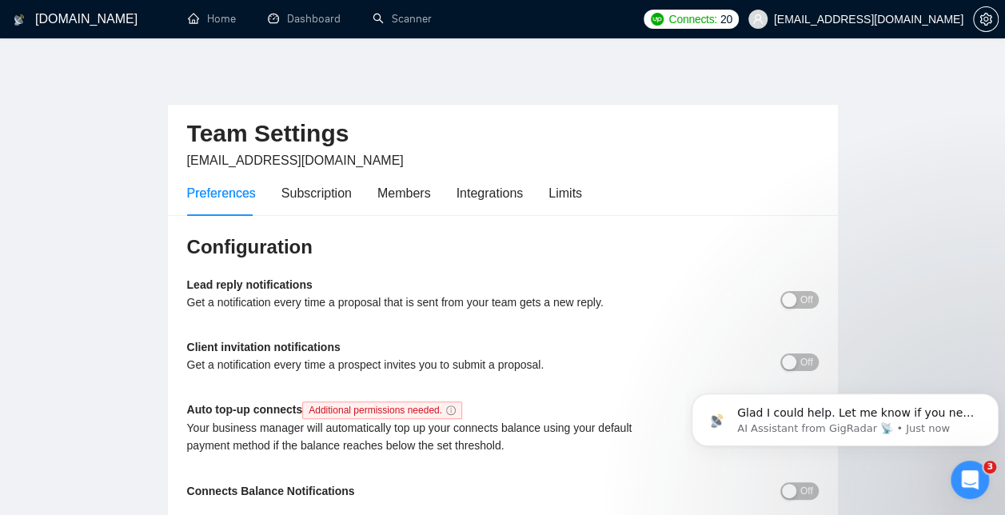
click at [881, 268] on main "Team Settings [EMAIL_ADDRESS][DOMAIN_NAME] Preferences Subscription Members Int…" at bounding box center [503, 292] width 954 height 456
click at [788, 300] on div "button" at bounding box center [789, 300] width 14 height 14
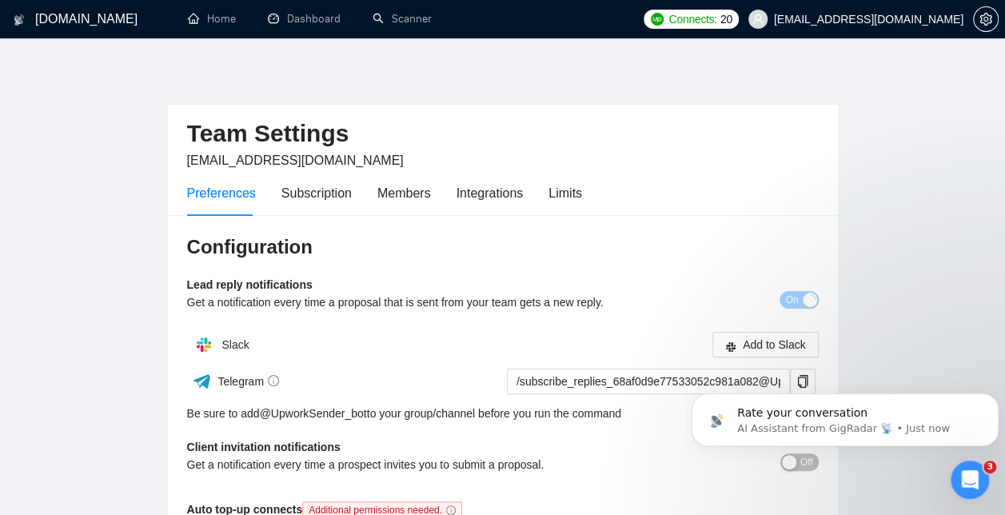
click at [908, 288] on main "Team Settings [EMAIL_ADDRESS][DOMAIN_NAME] Preferences Subscription Members Int…" at bounding box center [503, 342] width 954 height 556
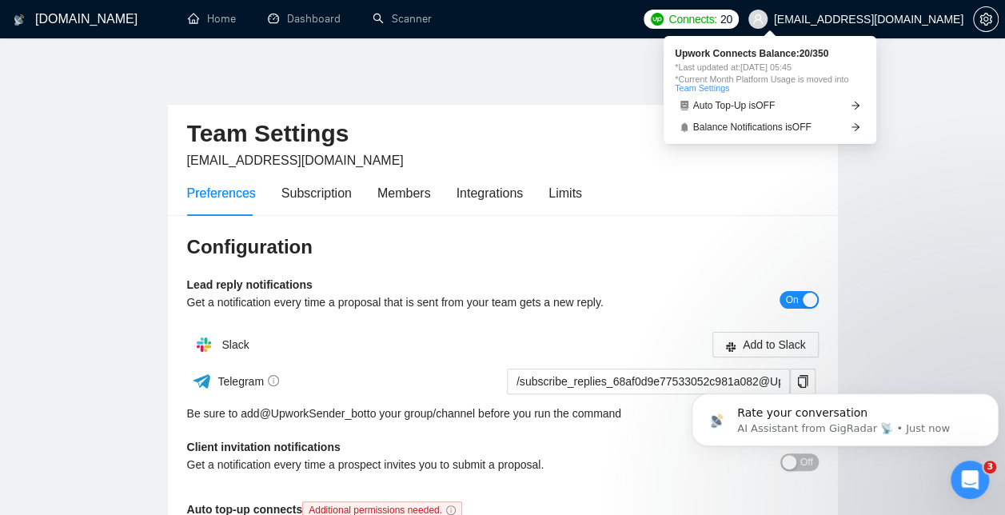
click at [716, 20] on span "Connects:" at bounding box center [692, 19] width 48 height 18
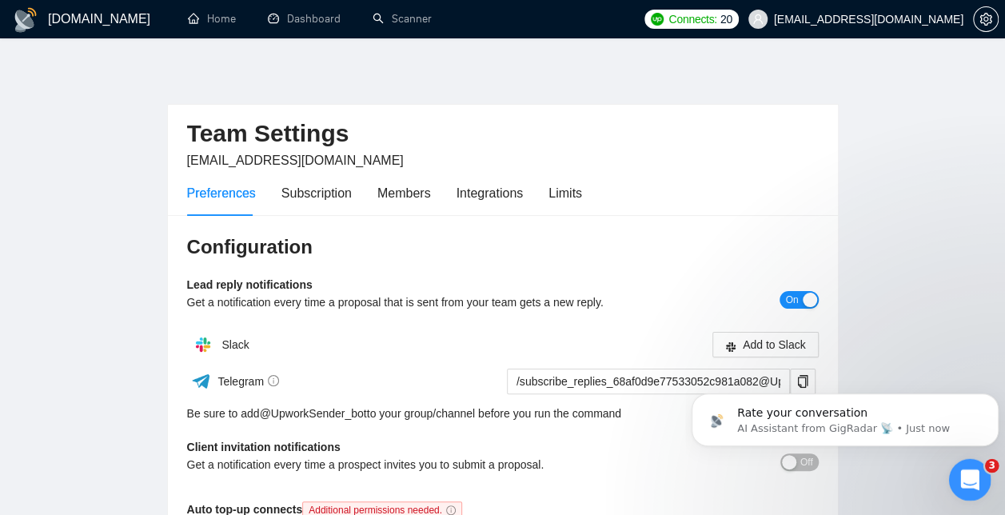
click at [967, 470] on icon "Open Intercom Messenger" at bounding box center [967, 477] width 26 height 26
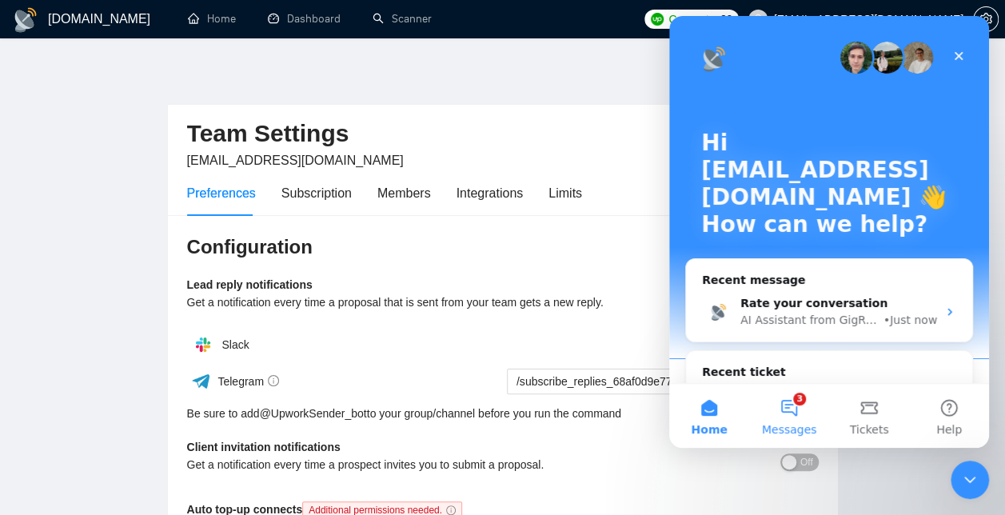
click at [776, 400] on button "3 Messages" at bounding box center [789, 416] width 80 height 64
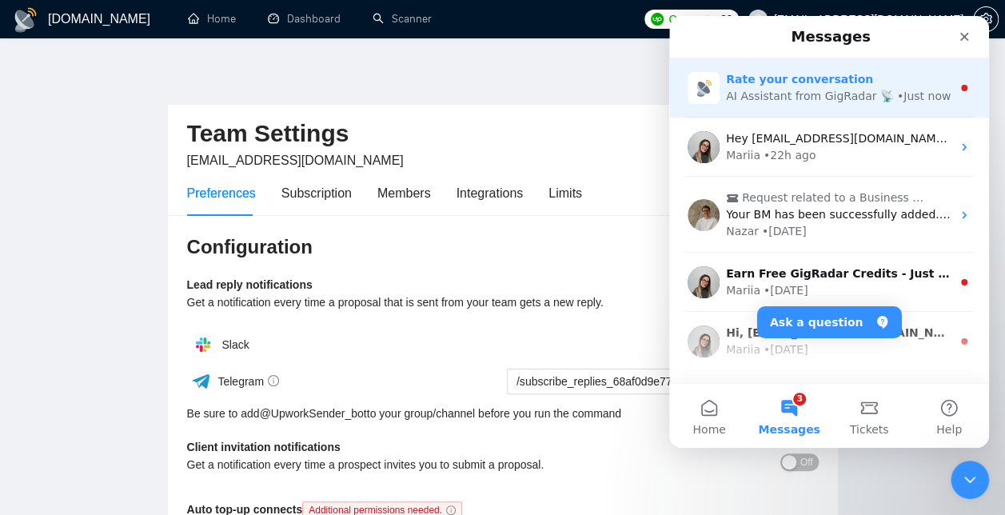
click at [797, 85] on span "Rate your conversation" at bounding box center [799, 79] width 147 height 13
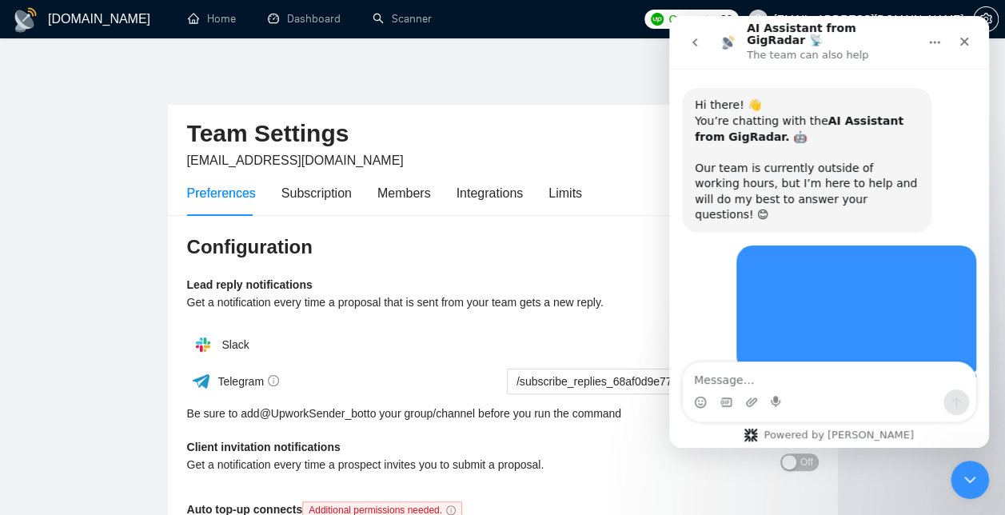
scroll to position [14, 0]
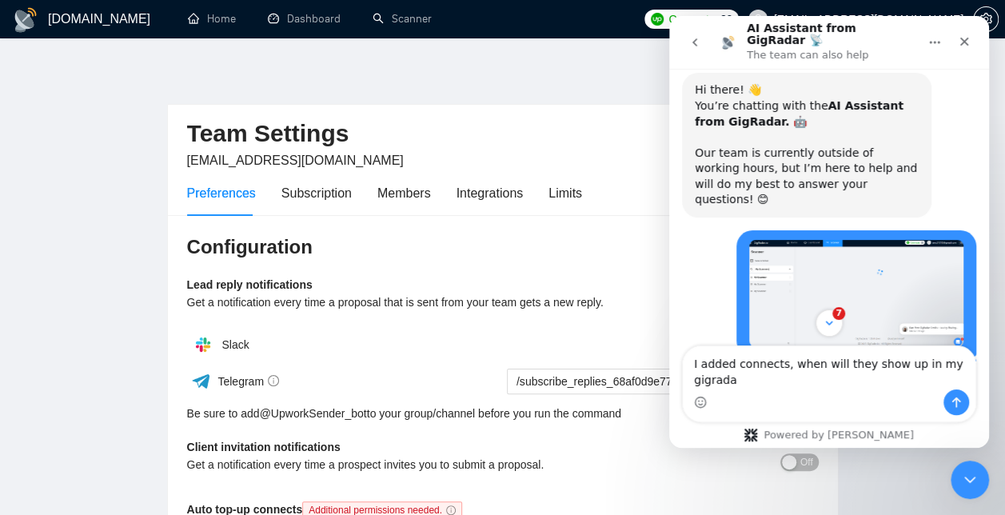
type textarea "I added connects, when will they show up in my gigradar"
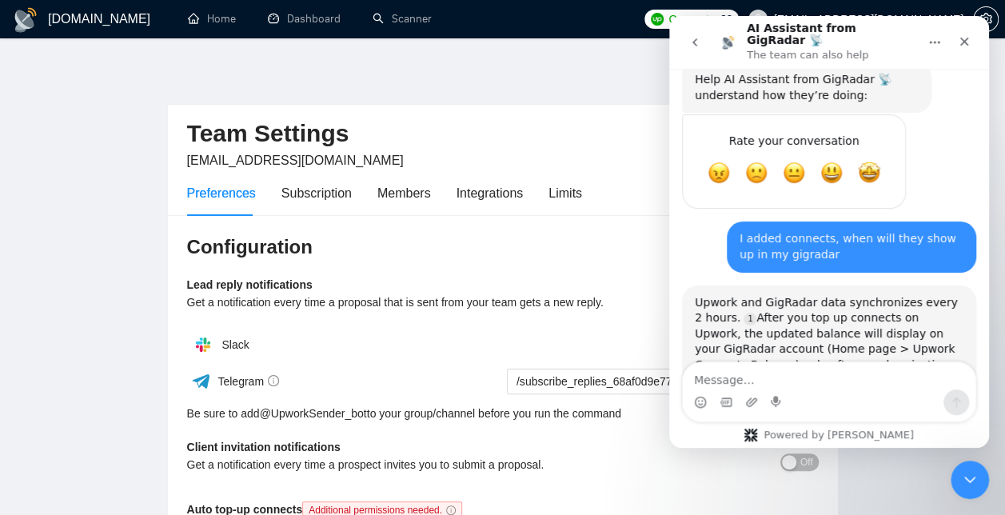
scroll to position [2600, 0]
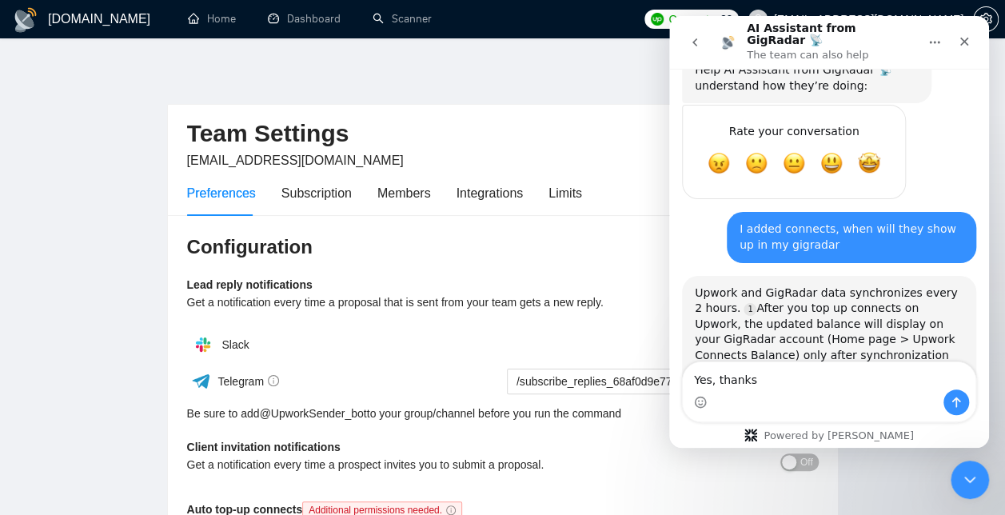
type textarea "Yes, thanks."
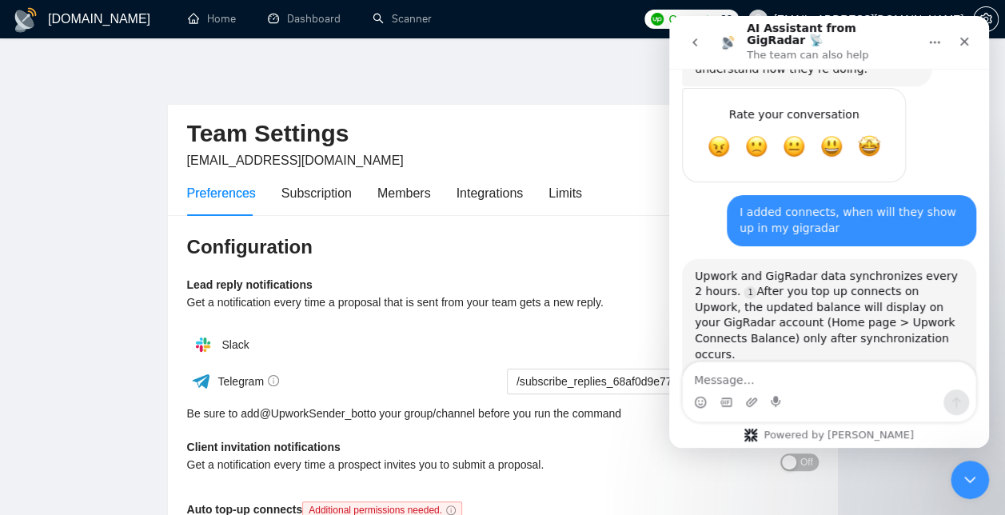
scroll to position [2648, 0]
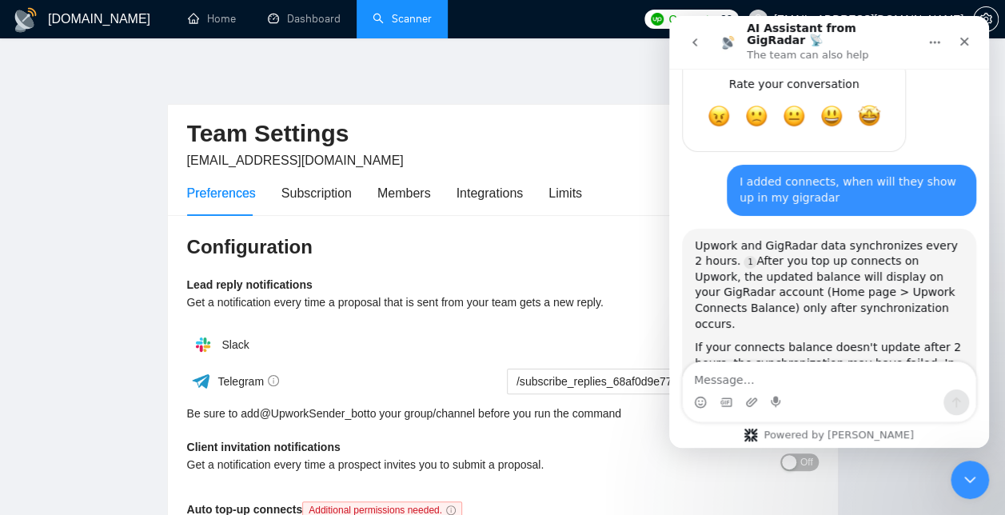
click at [411, 18] on link "Scanner" at bounding box center [402, 19] width 59 height 14
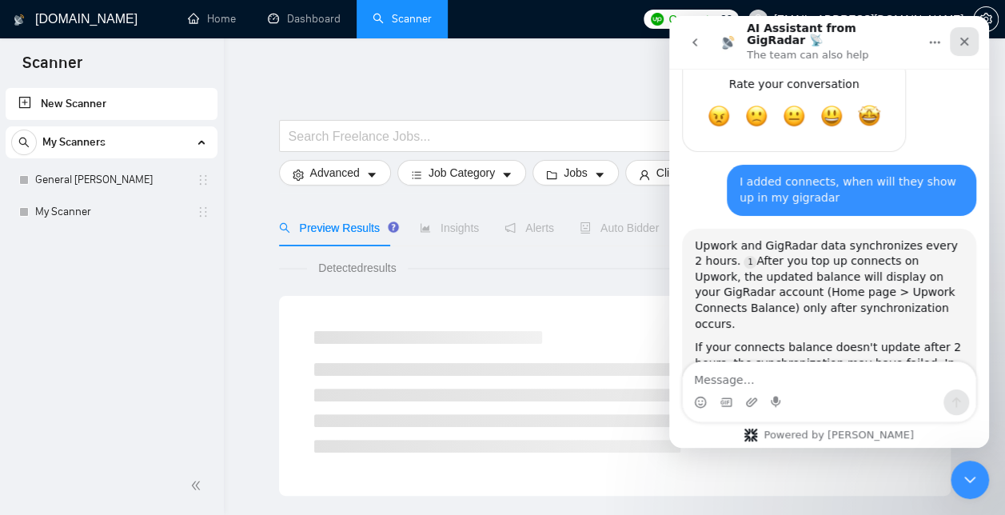
click at [964, 38] on icon "Close" at bounding box center [964, 42] width 9 height 9
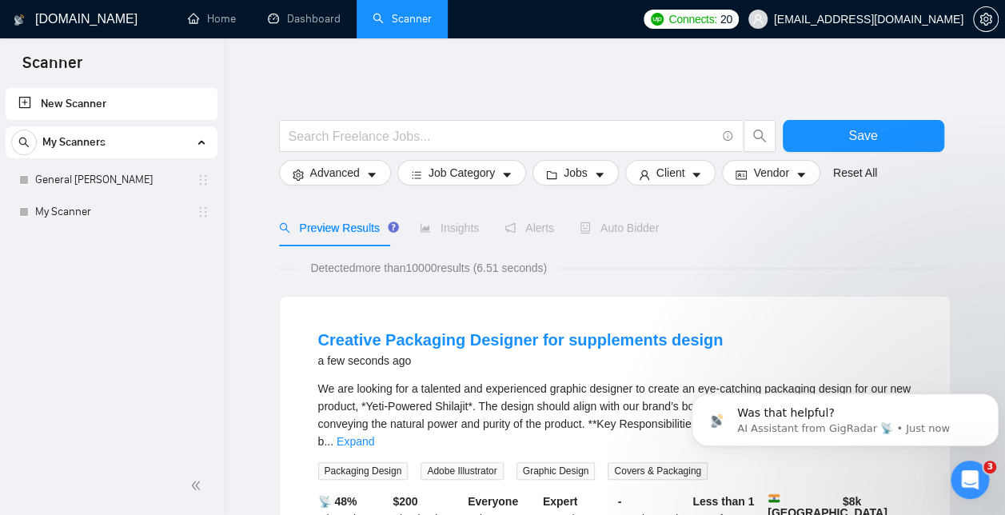
scroll to position [2886, 0]
click at [122, 174] on link "General [PERSON_NAME]" at bounding box center [111, 180] width 152 height 32
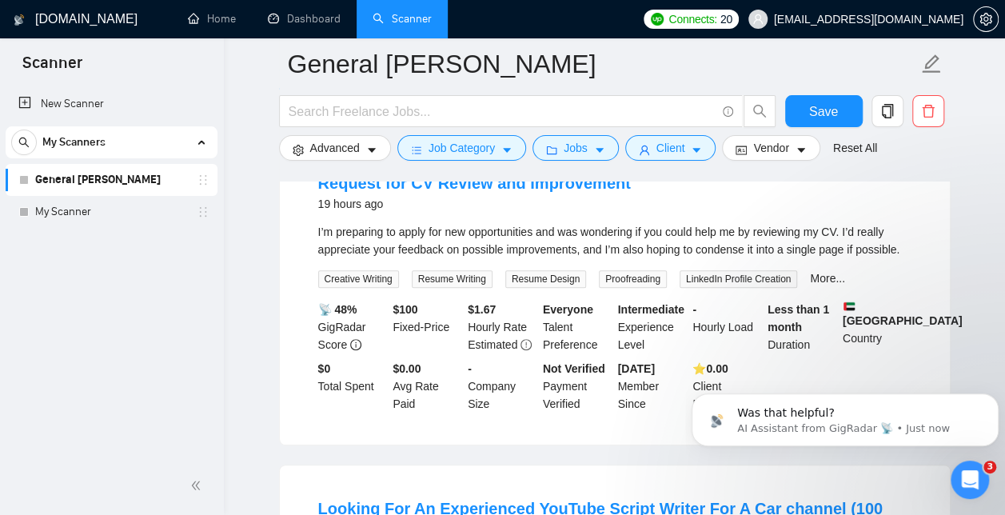
scroll to position [213, 0]
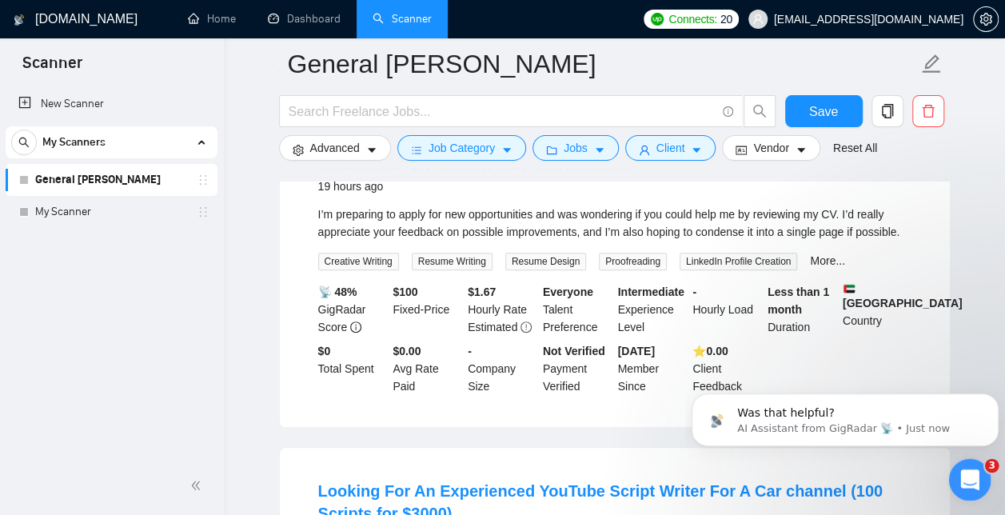
click at [968, 474] on icon "Open Intercom Messenger" at bounding box center [967, 477] width 11 height 13
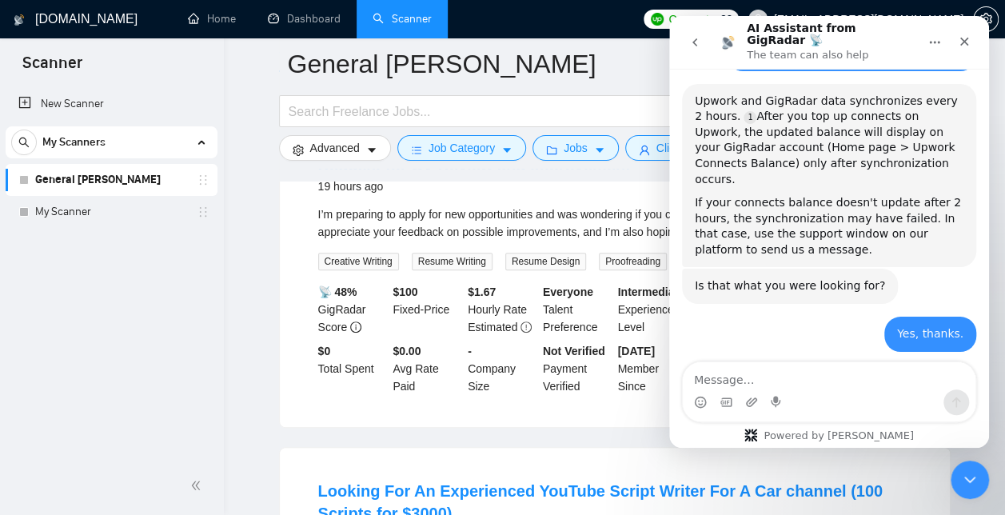
scroll to position [2820, 0]
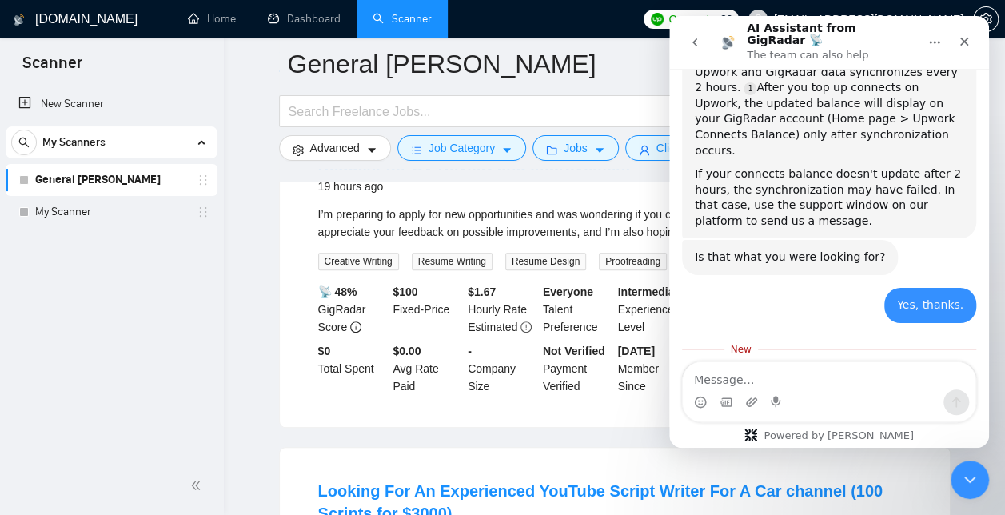
click at [735, 375] on textarea "Message…" at bounding box center [829, 375] width 293 height 27
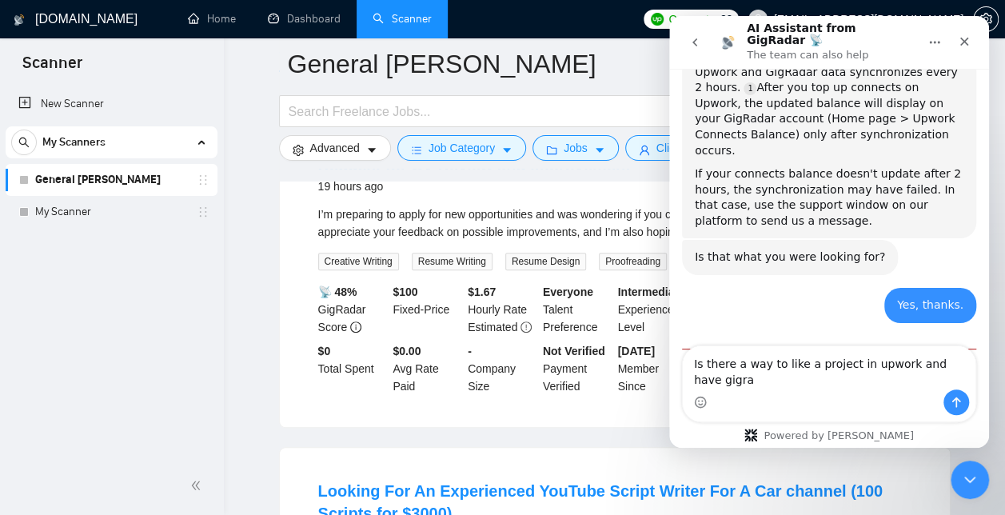
scroll to position [2836, 0]
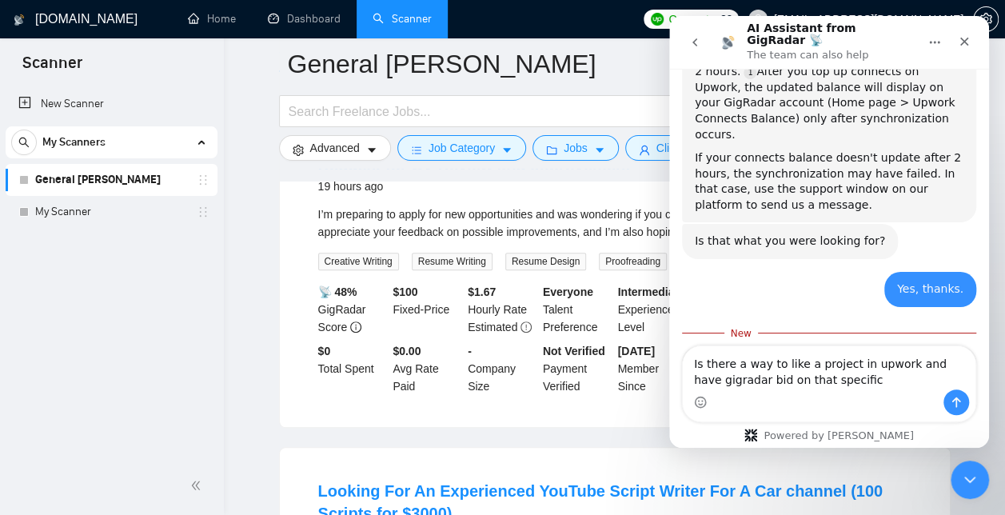
type textarea "Is there a way to like a project in upwork and have gigradar bid on that specif…"
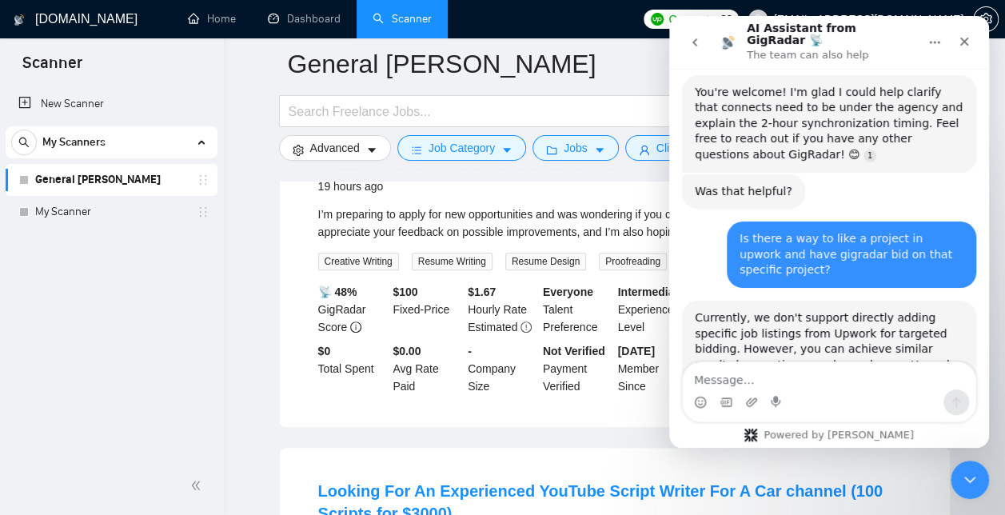
scroll to position [3106, 0]
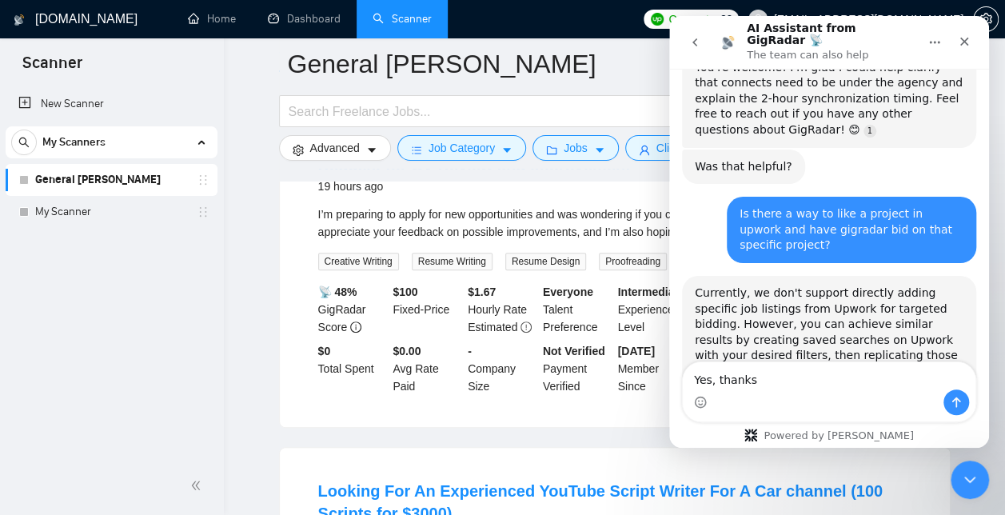
type textarea "Yes, thanks."
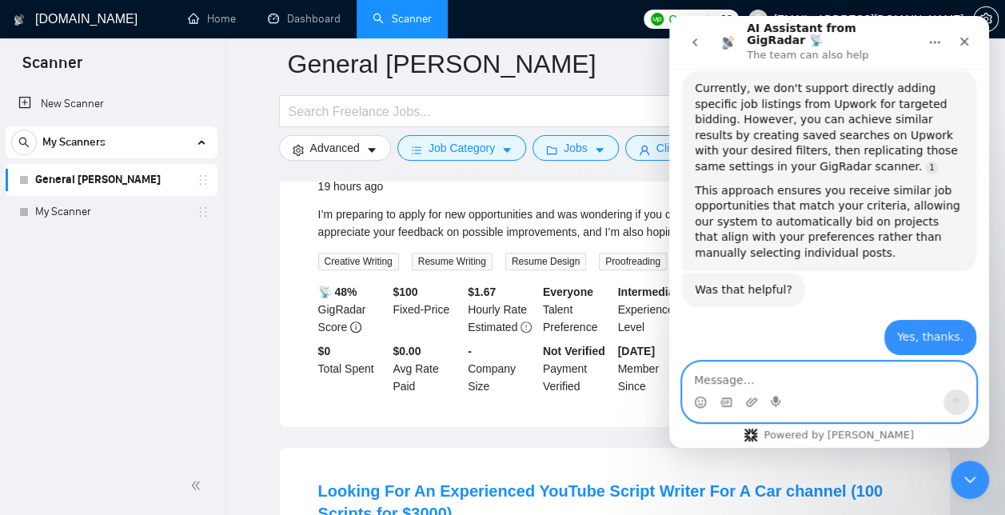
scroll to position [3364, 0]
